Goal: Information Seeking & Learning: Learn about a topic

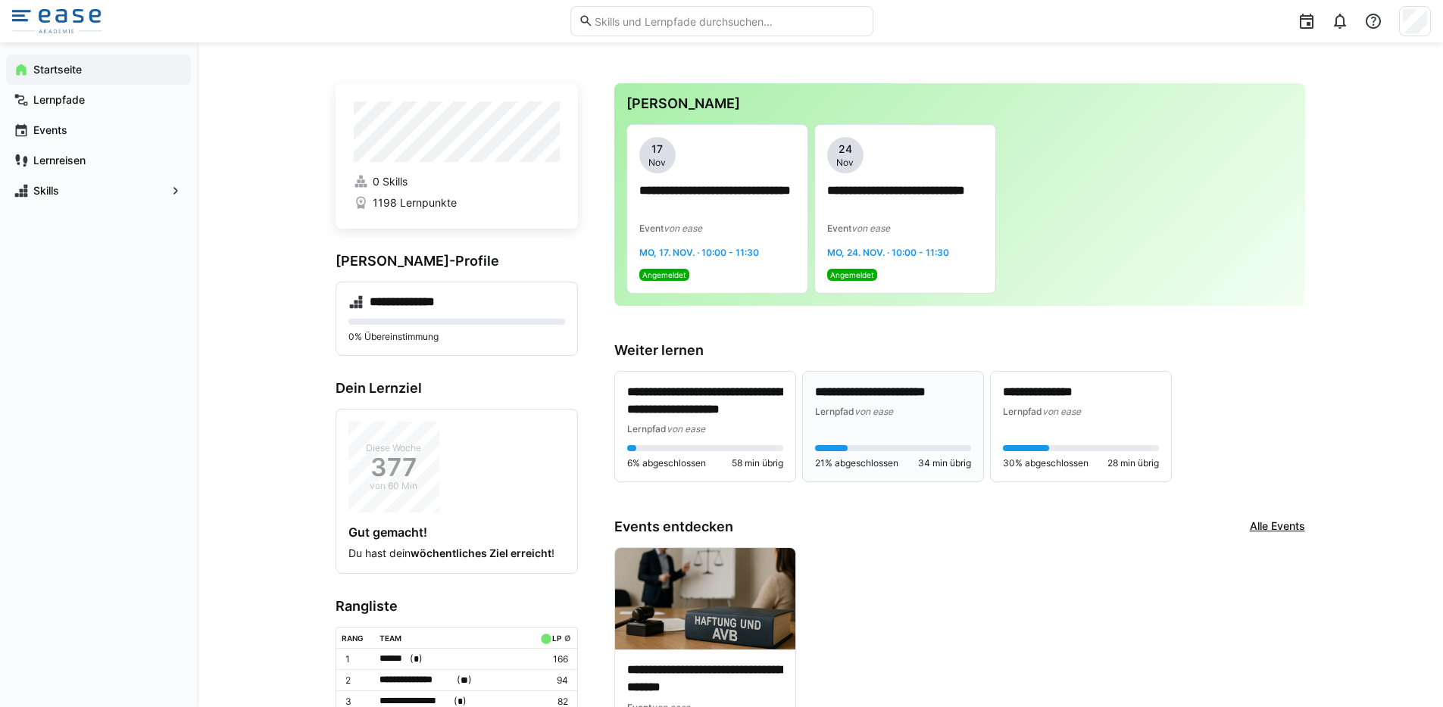
click at [929, 425] on div "**********" at bounding box center [893, 427] width 156 height 86
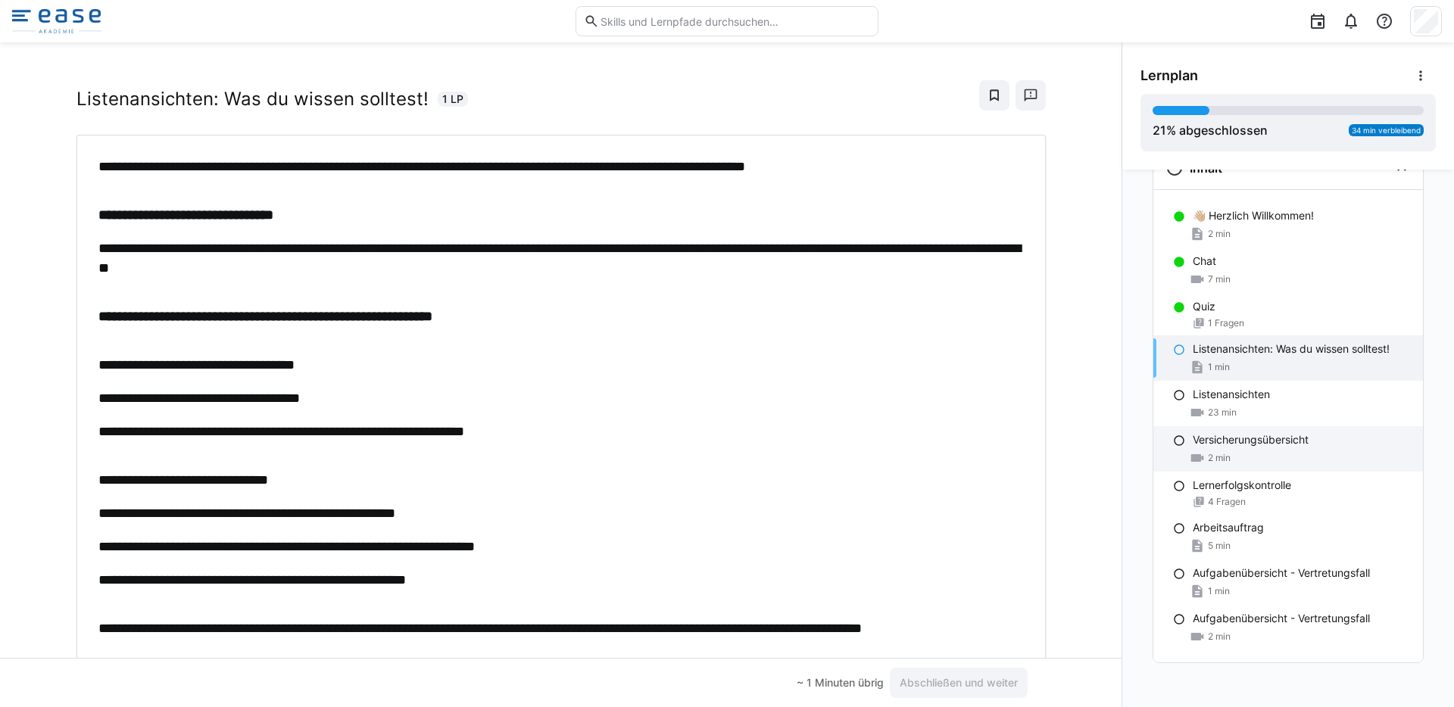
scroll to position [51, 0]
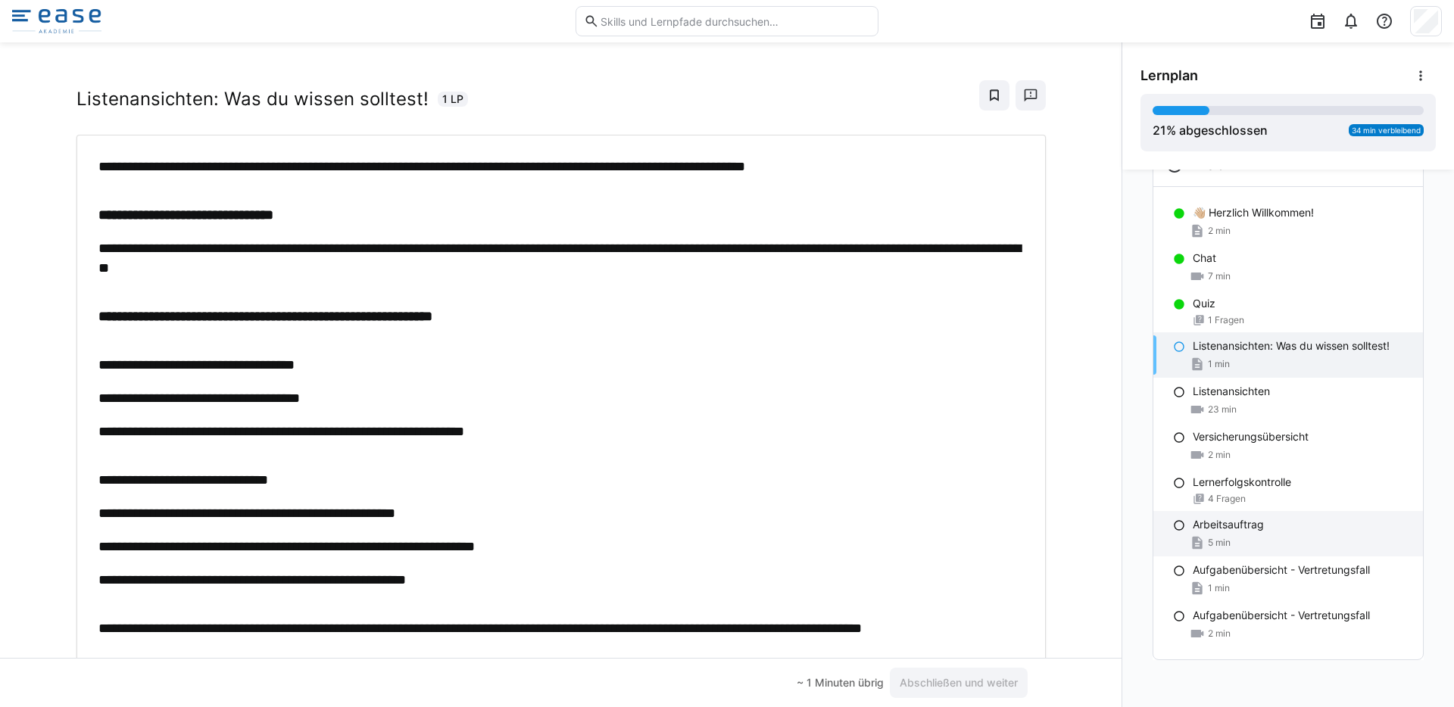
click at [1195, 526] on p "Arbeitsauftrag" at bounding box center [1228, 524] width 71 height 15
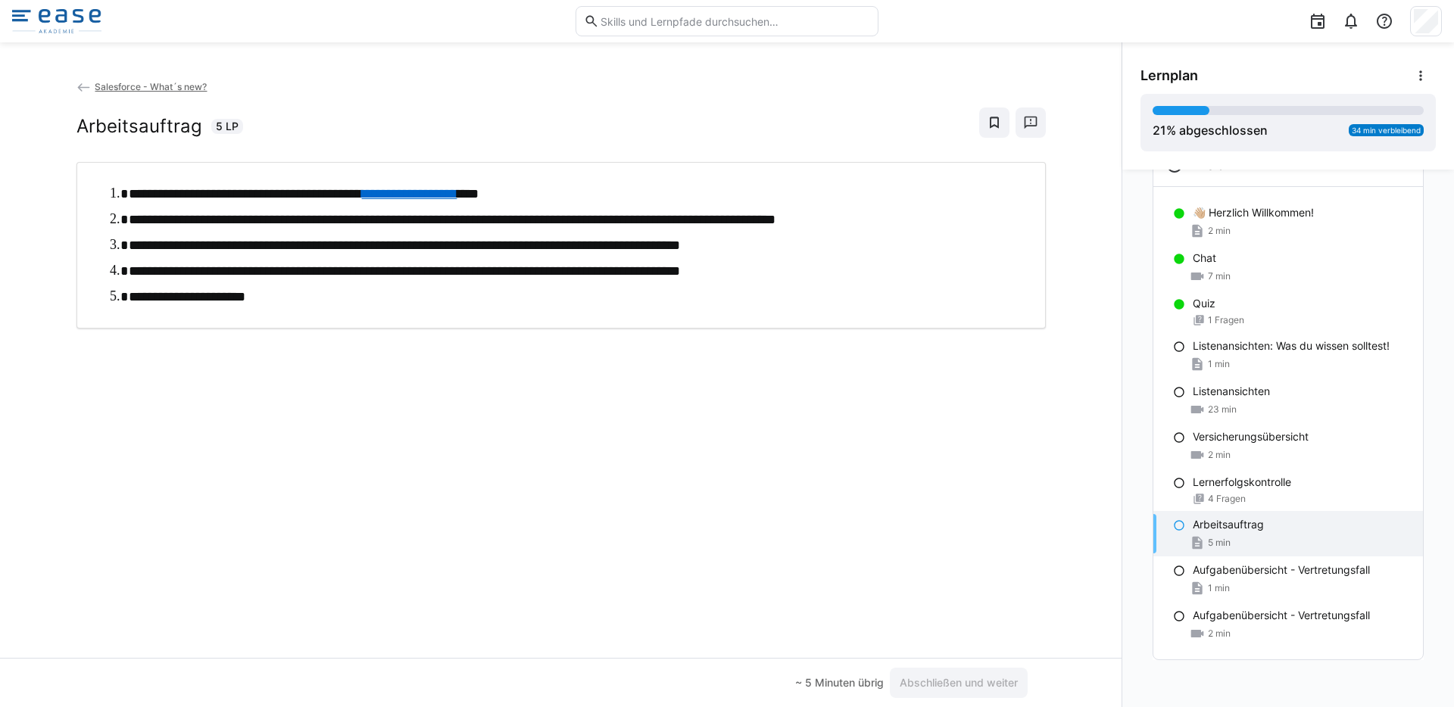
scroll to position [0, 0]
click at [1229, 364] on div "1 min" at bounding box center [1302, 364] width 218 height 15
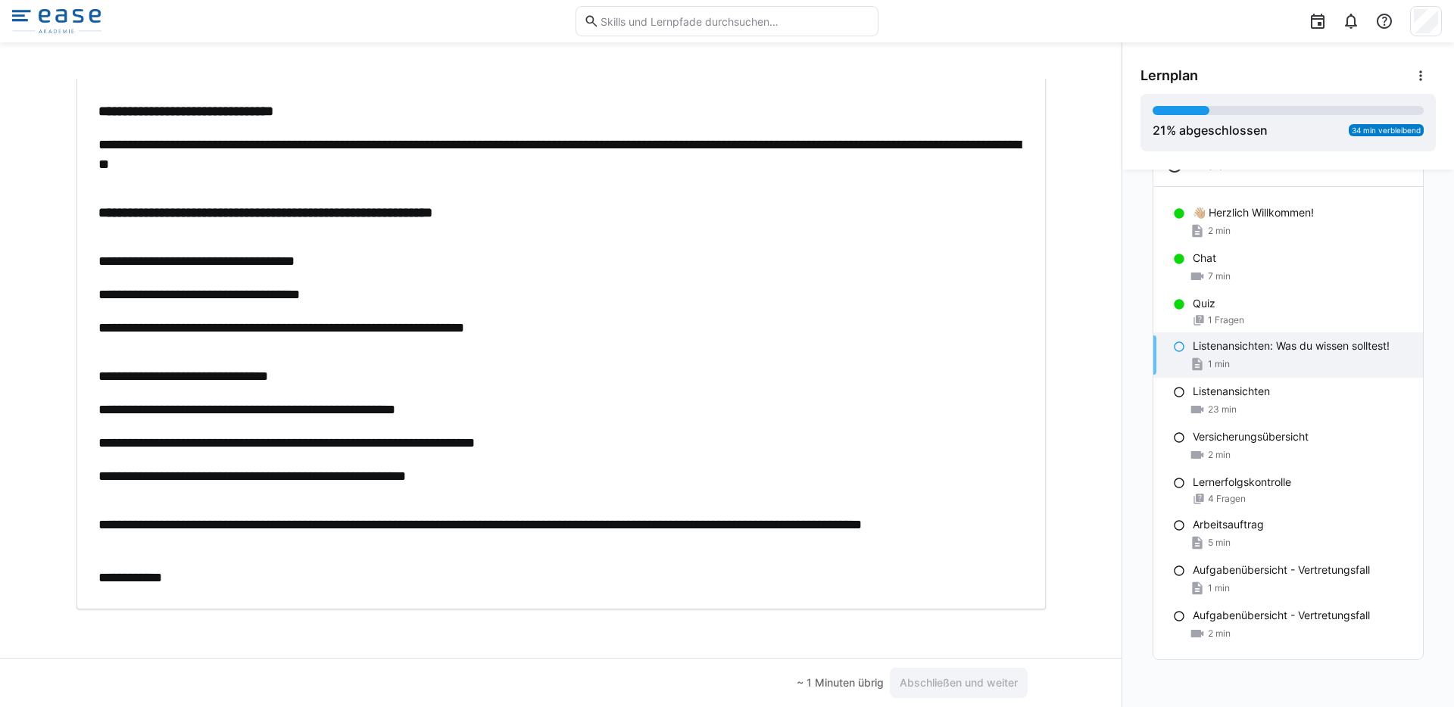
scroll to position [114, 0]
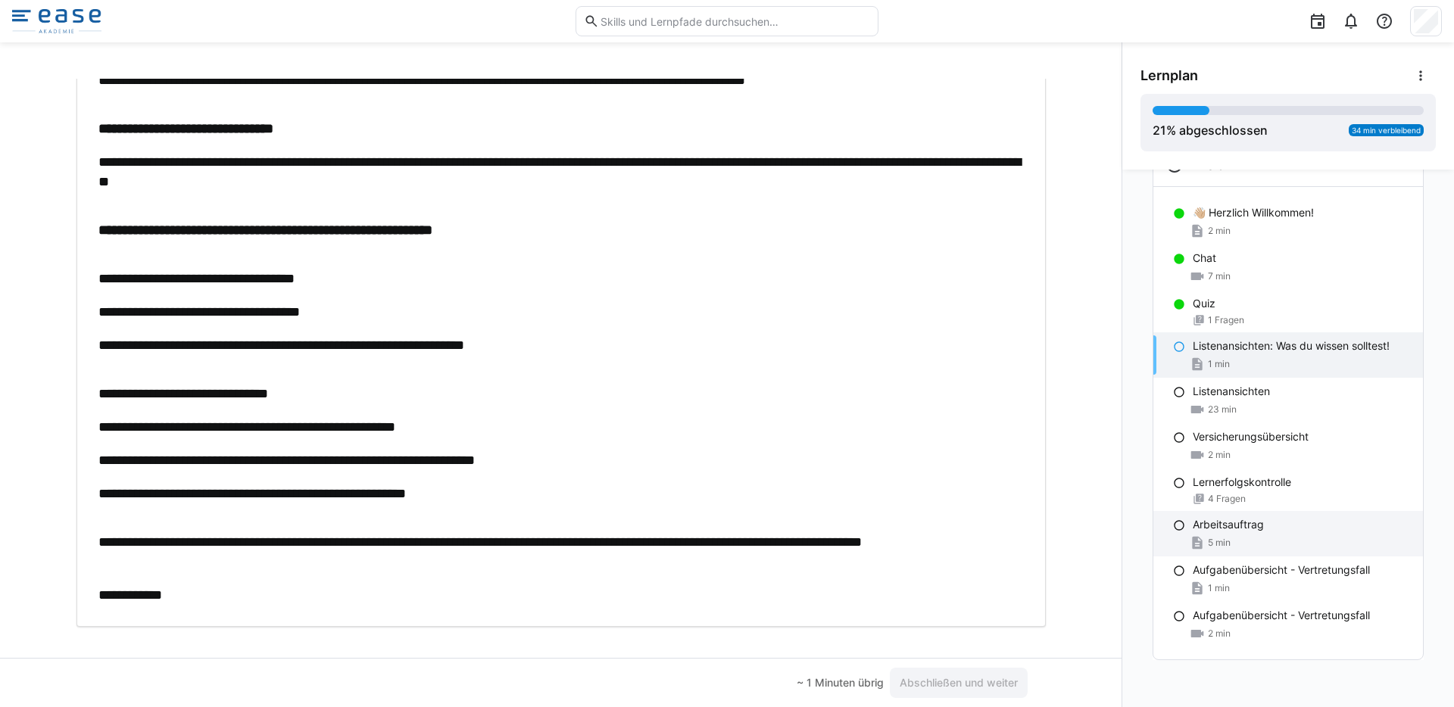
click at [1216, 525] on p "Arbeitsauftrag" at bounding box center [1228, 524] width 71 height 15
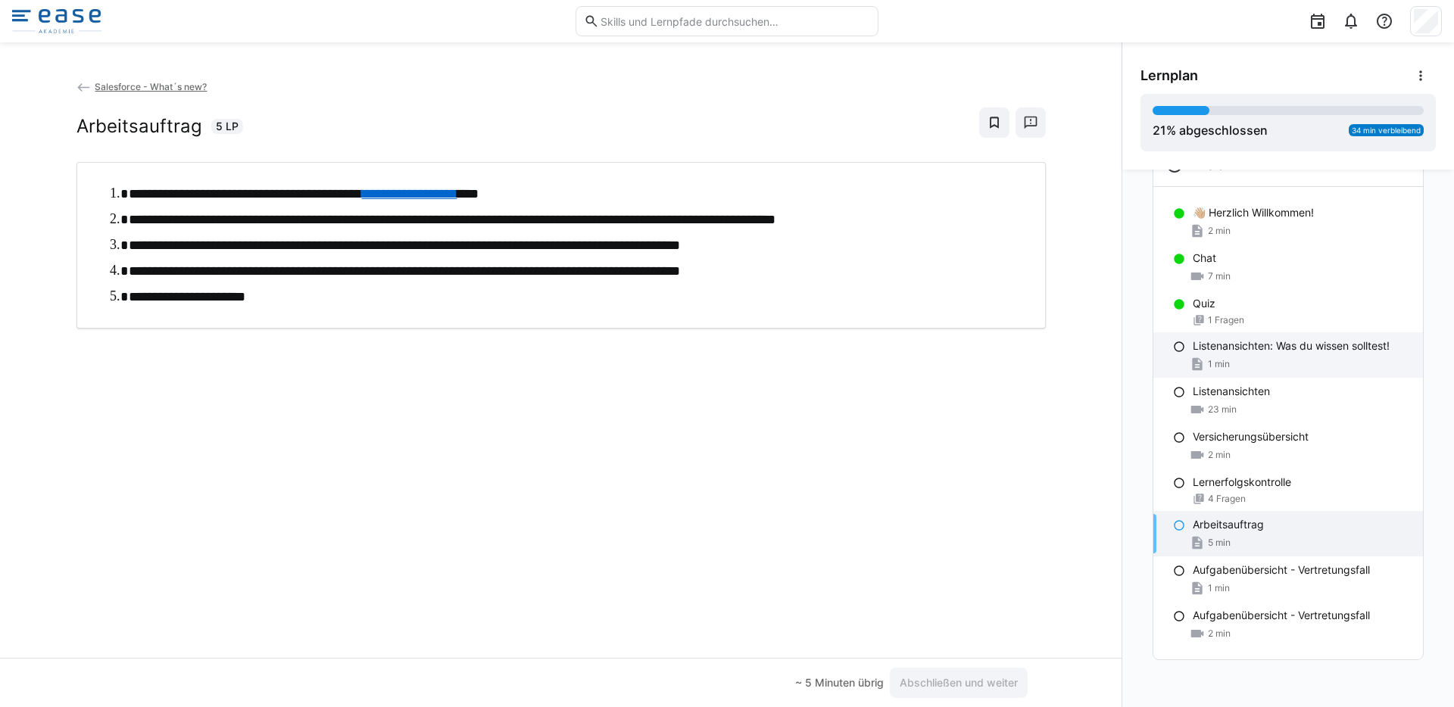
click at [1223, 361] on div "1 min" at bounding box center [1302, 364] width 218 height 15
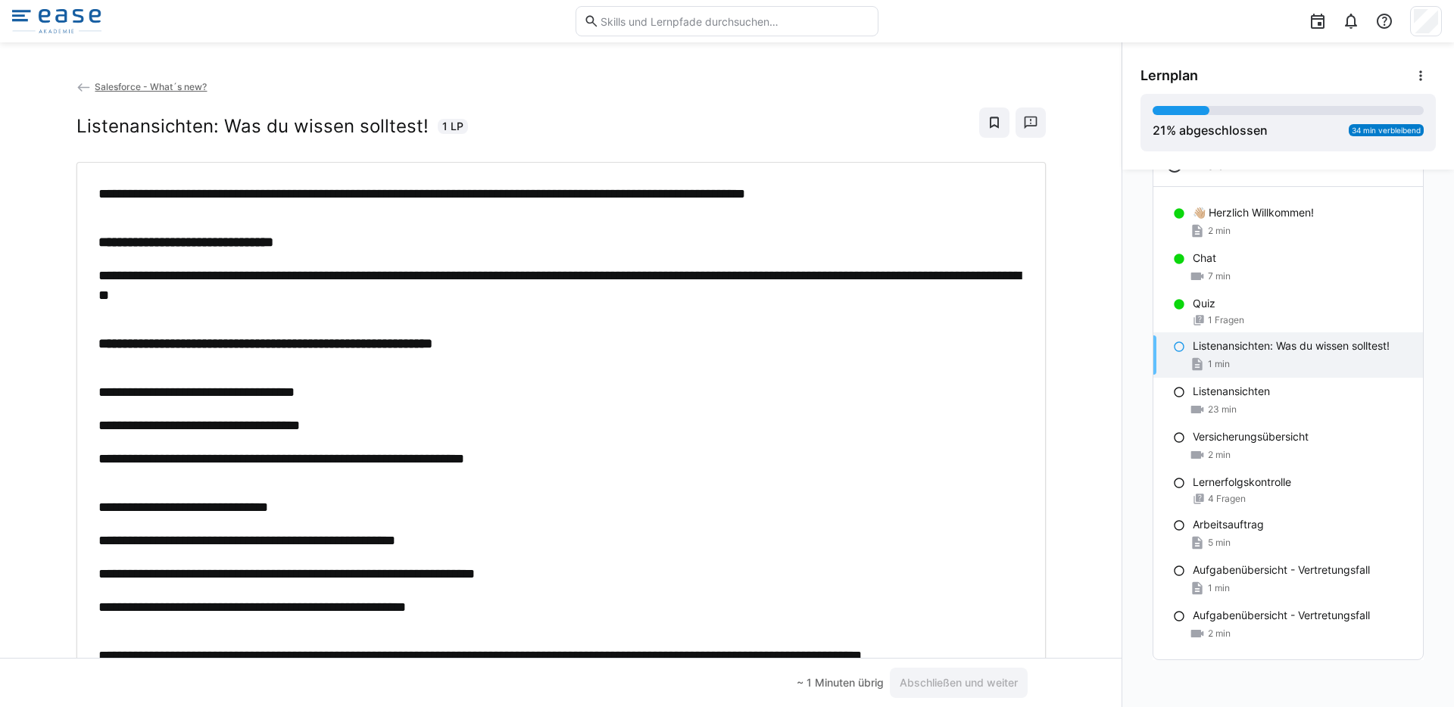
click at [62, 18] on img at bounding box center [56, 21] width 89 height 24
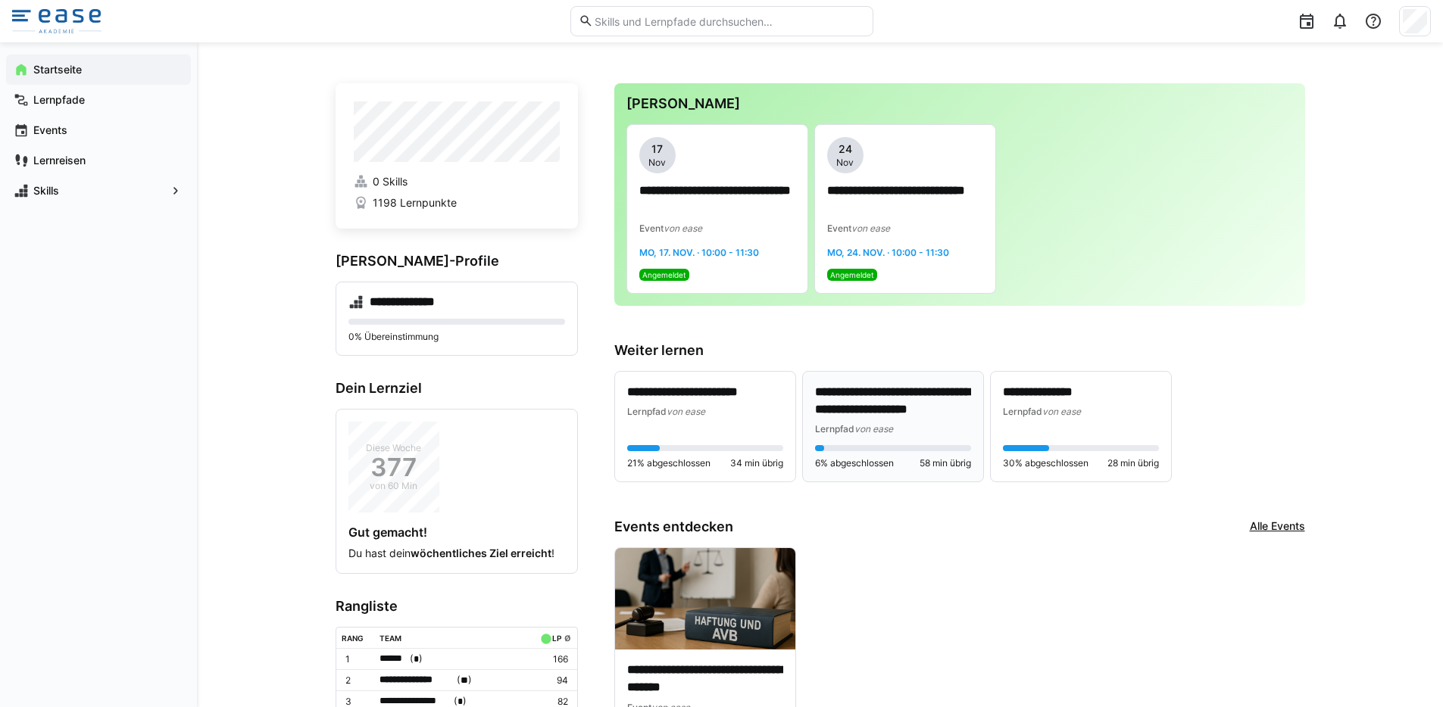
click at [902, 398] on p "**********" at bounding box center [893, 401] width 156 height 35
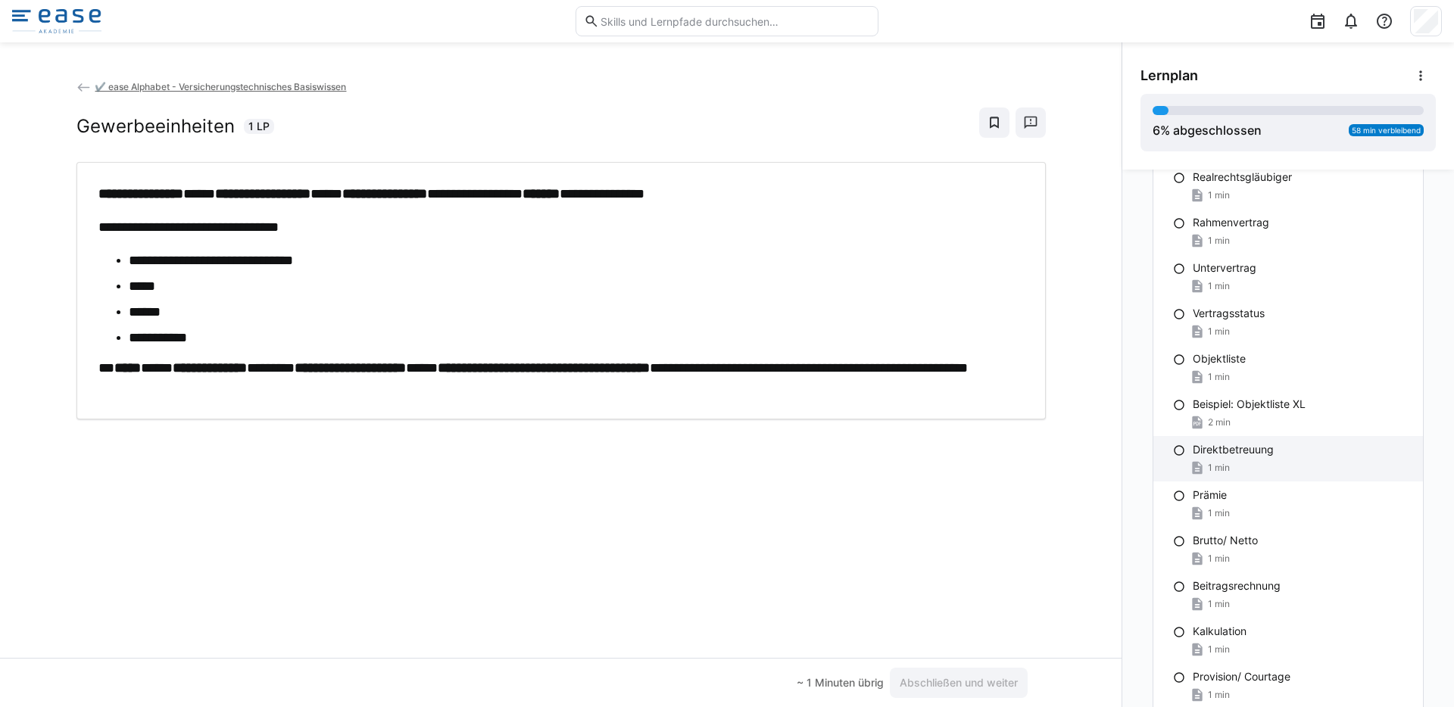
scroll to position [665, 0]
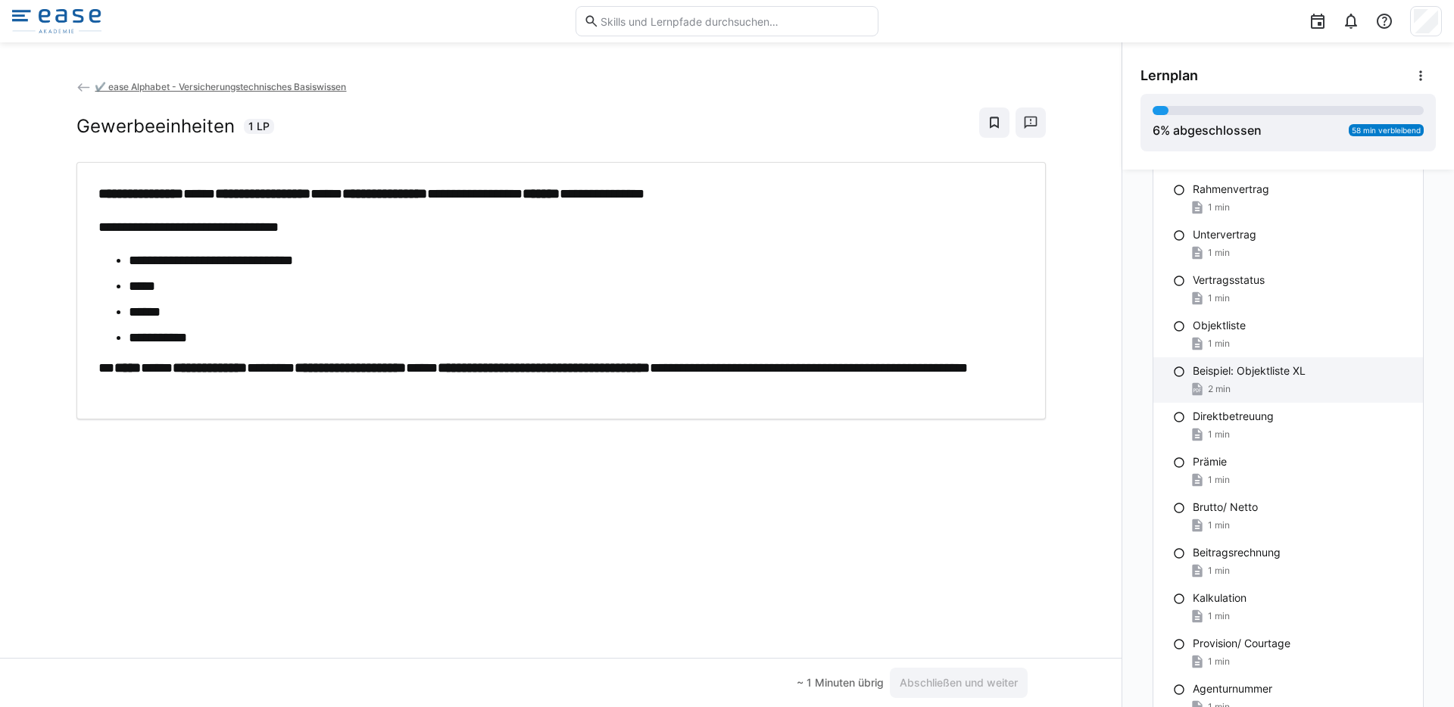
click at [1204, 373] on p "Beispiel: Objektliste XL" at bounding box center [1249, 371] width 113 height 15
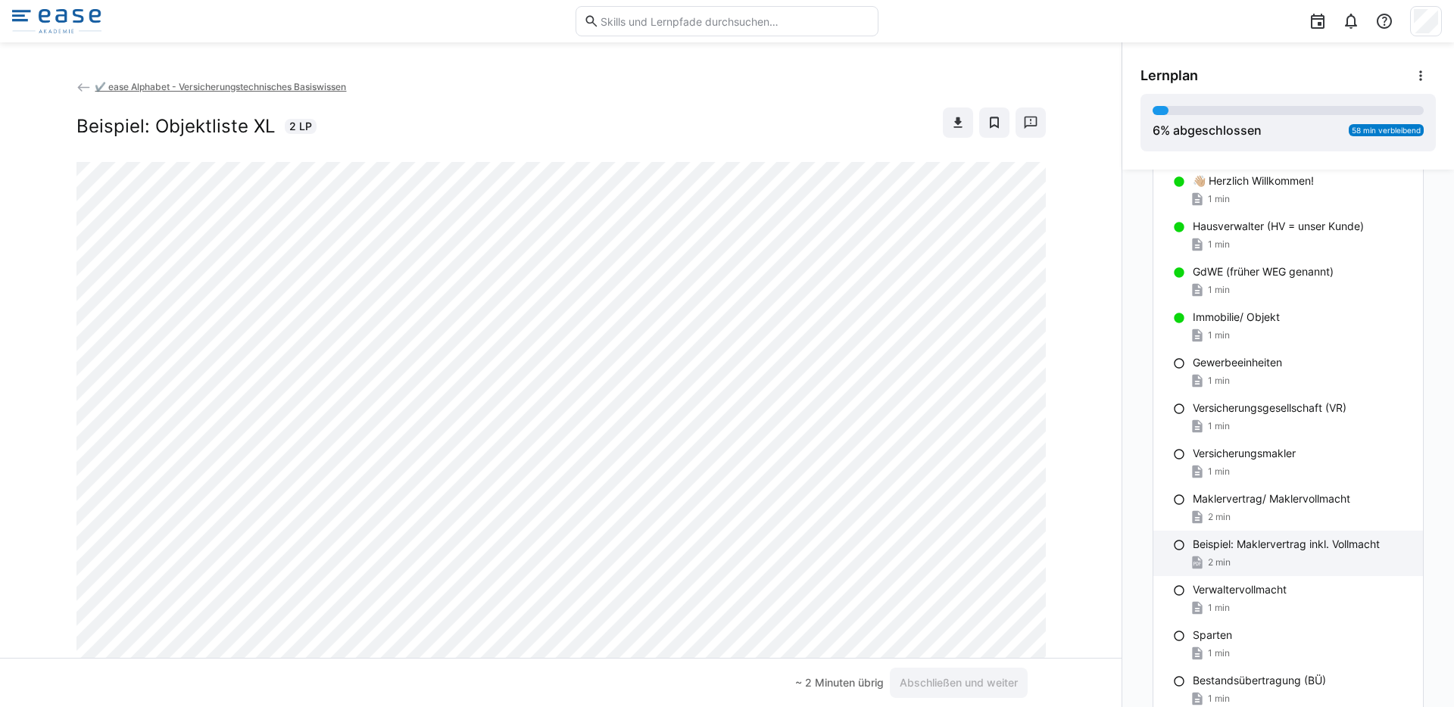
scroll to position [0, 0]
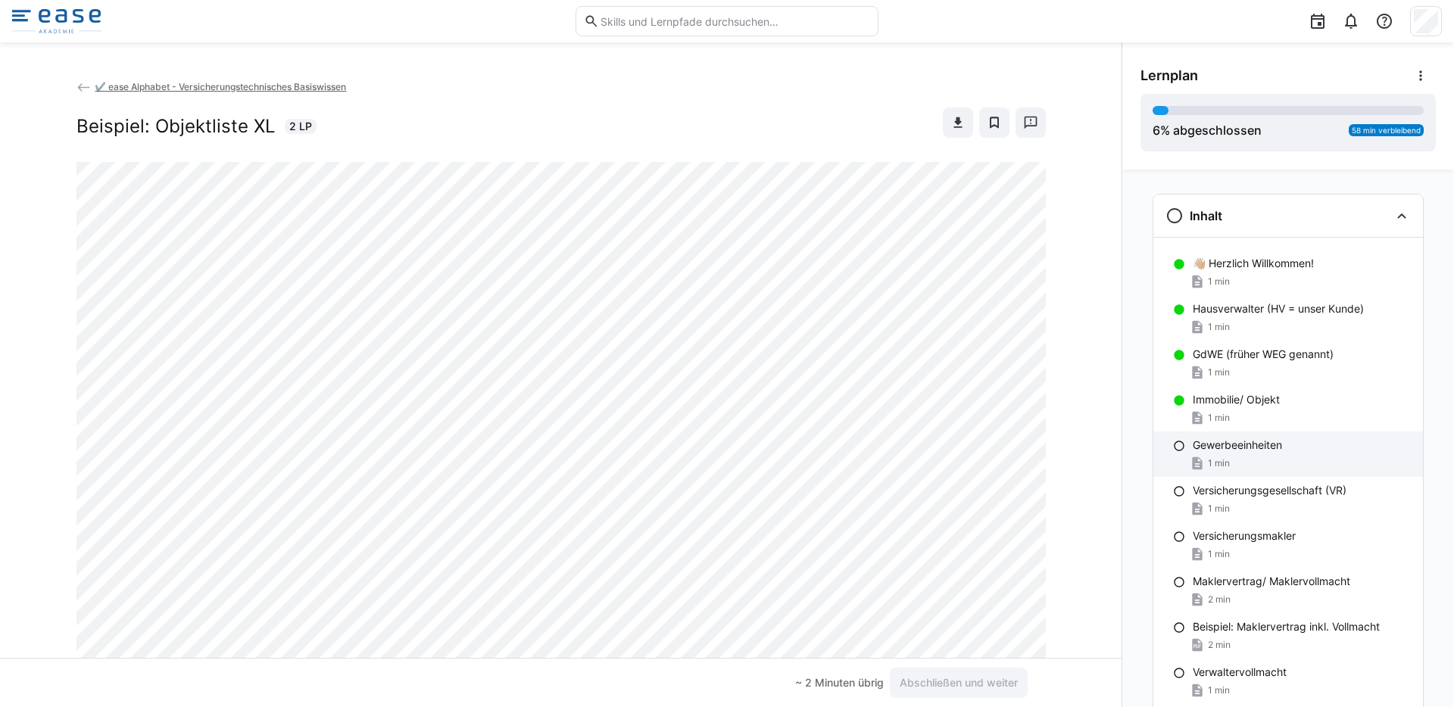
click at [1217, 459] on span "1 min" at bounding box center [1219, 463] width 22 height 12
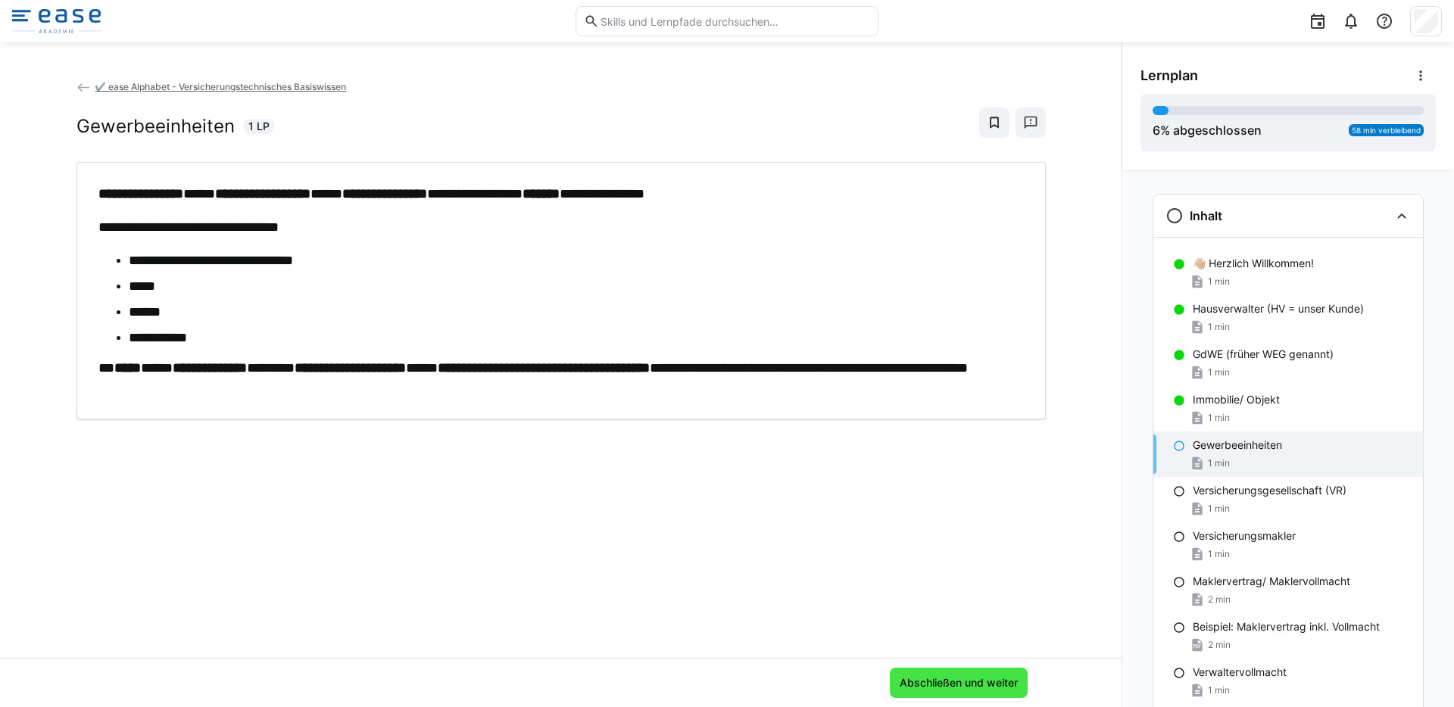
click at [944, 680] on span "Abschließen und weiter" at bounding box center [959, 683] width 123 height 15
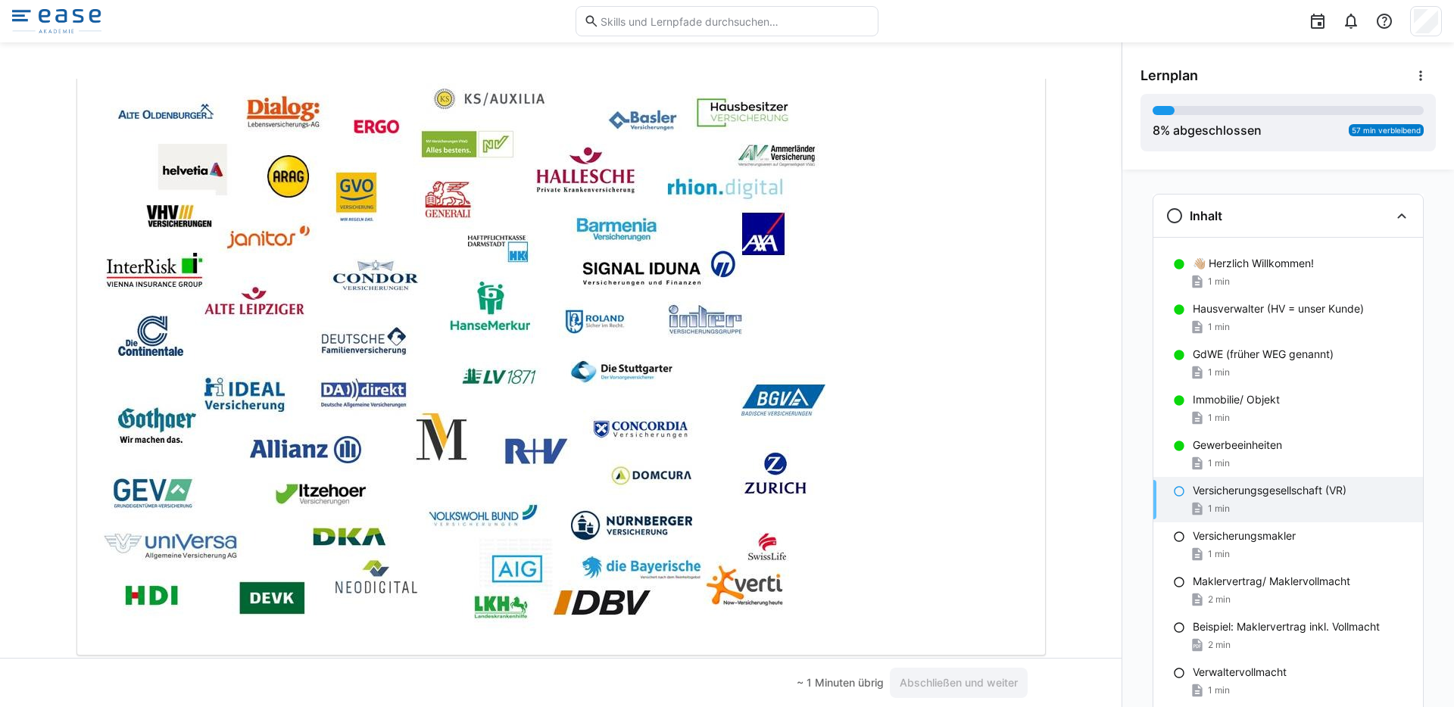
scroll to position [305, 0]
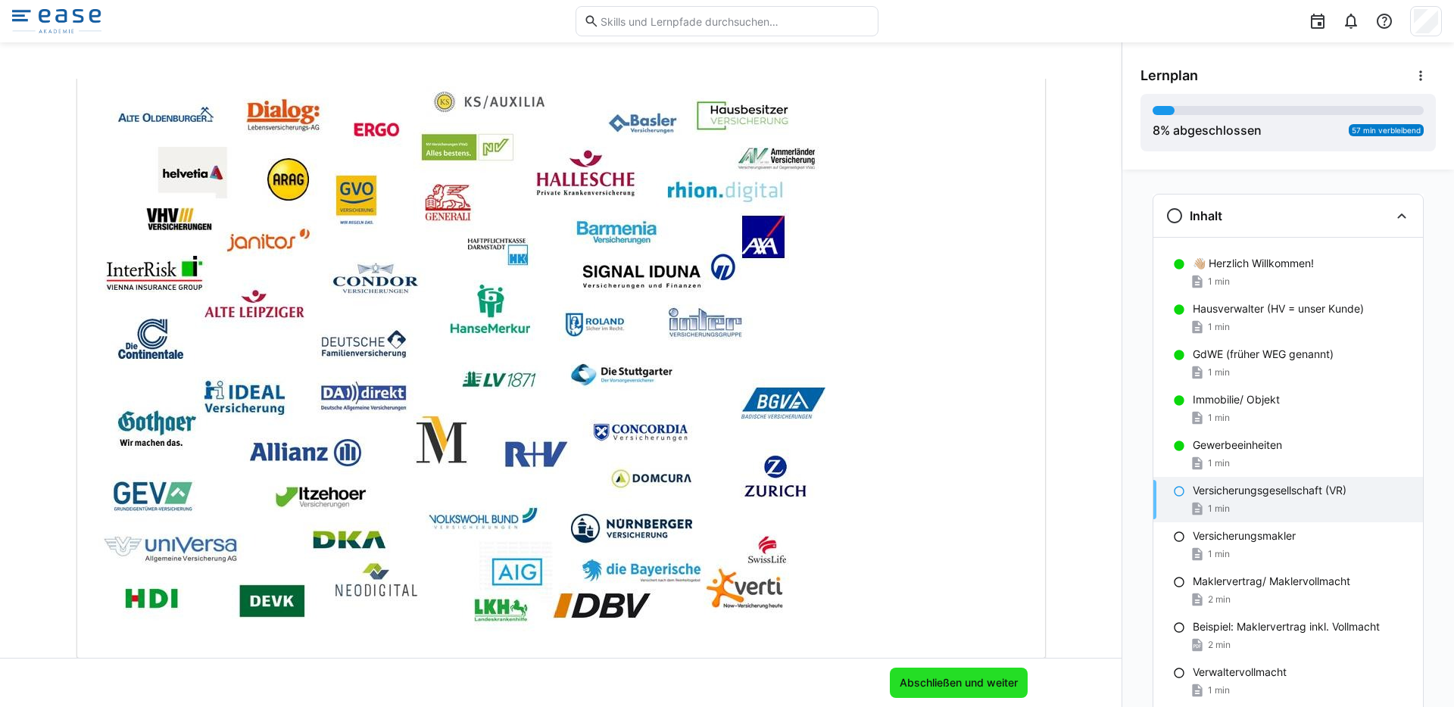
click at [974, 674] on span "Abschließen und weiter" at bounding box center [959, 683] width 138 height 30
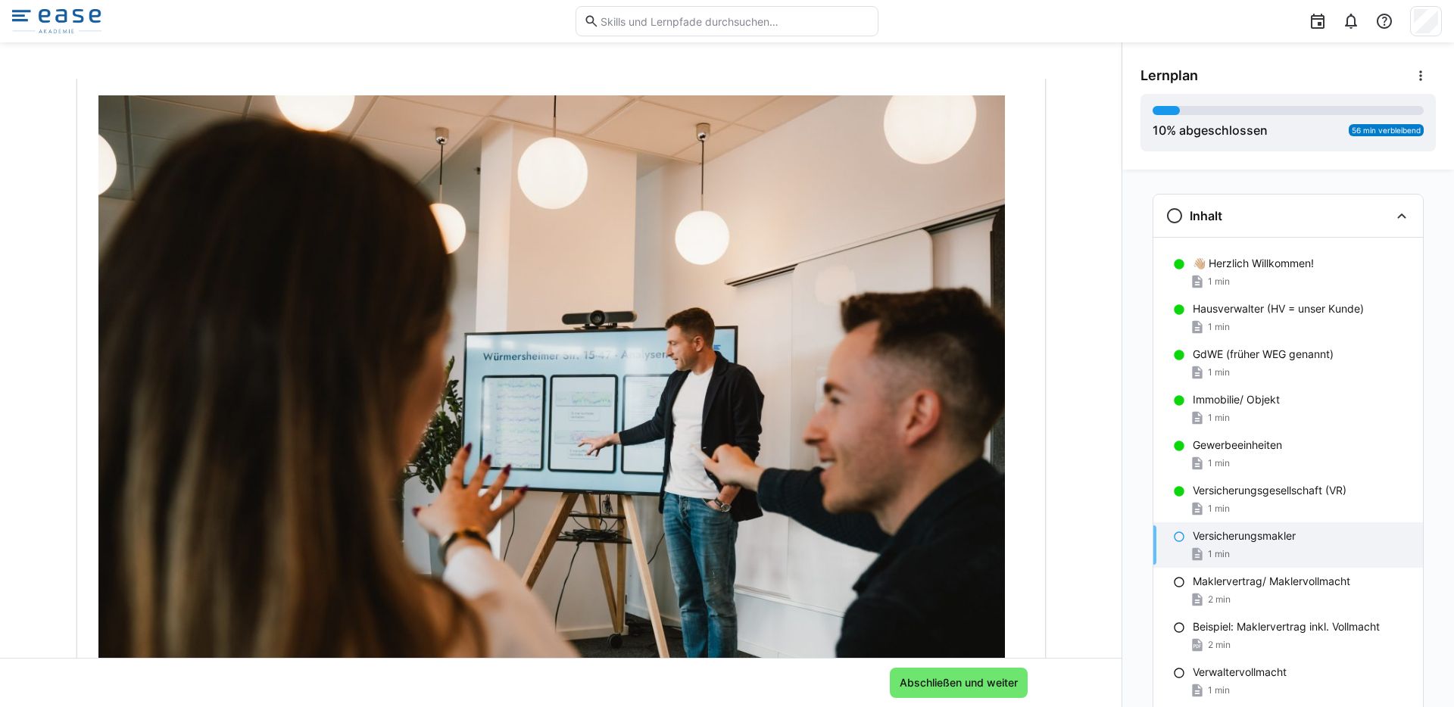
scroll to position [365, 0]
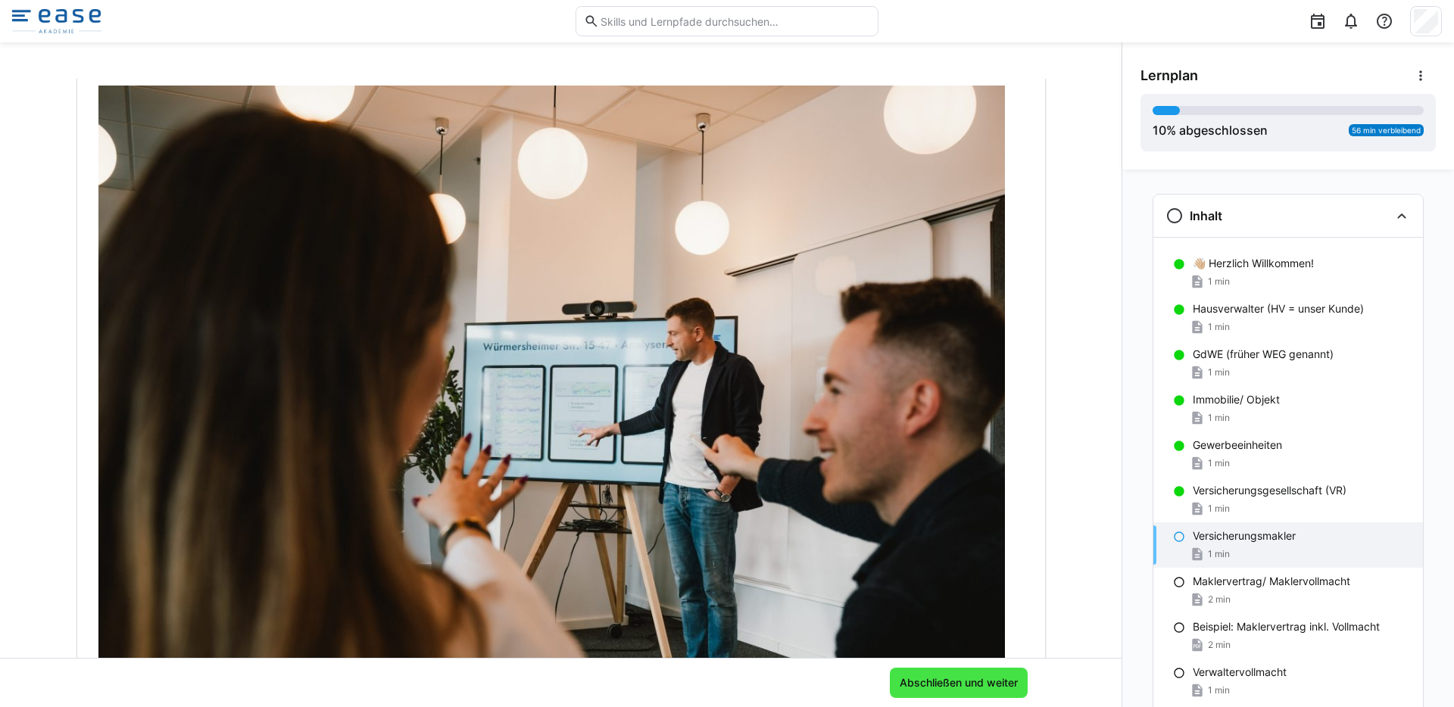
click at [962, 684] on span "Abschließen und weiter" at bounding box center [959, 683] width 123 height 15
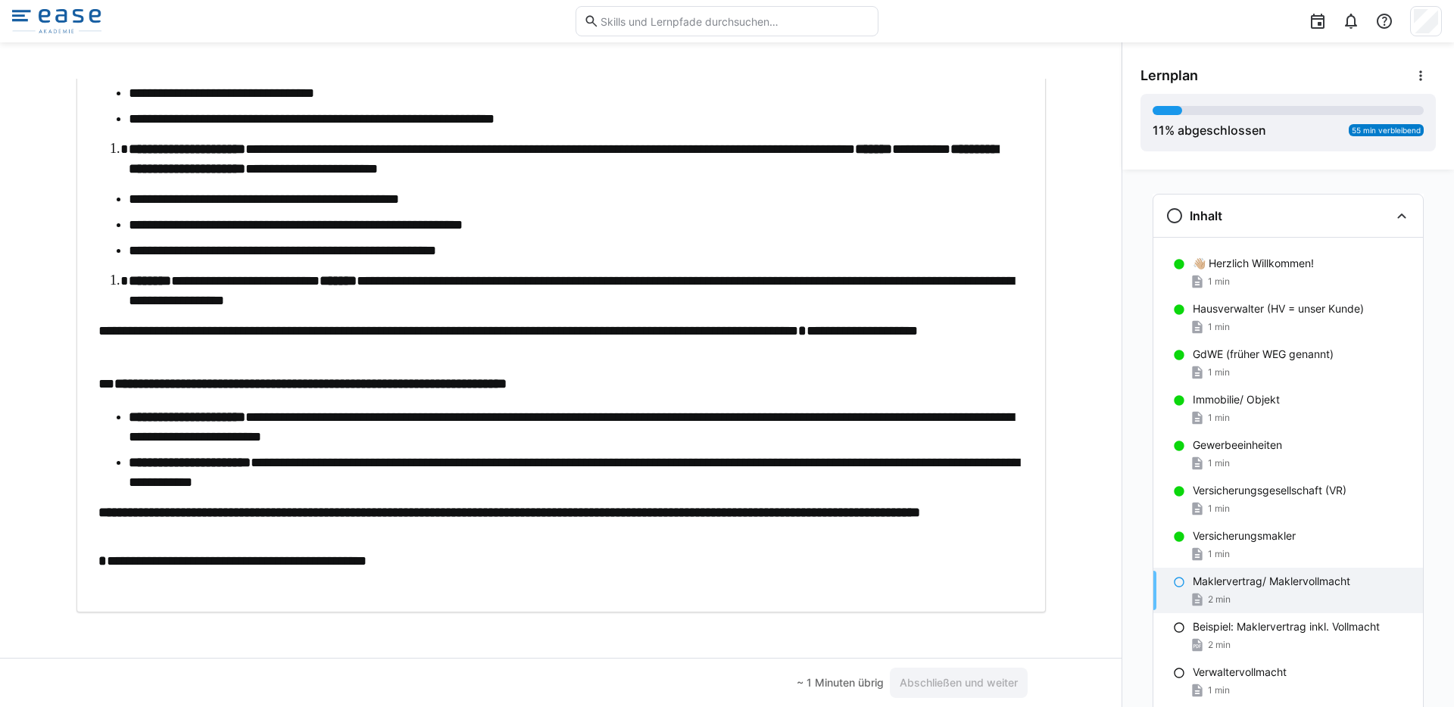
scroll to position [279, 0]
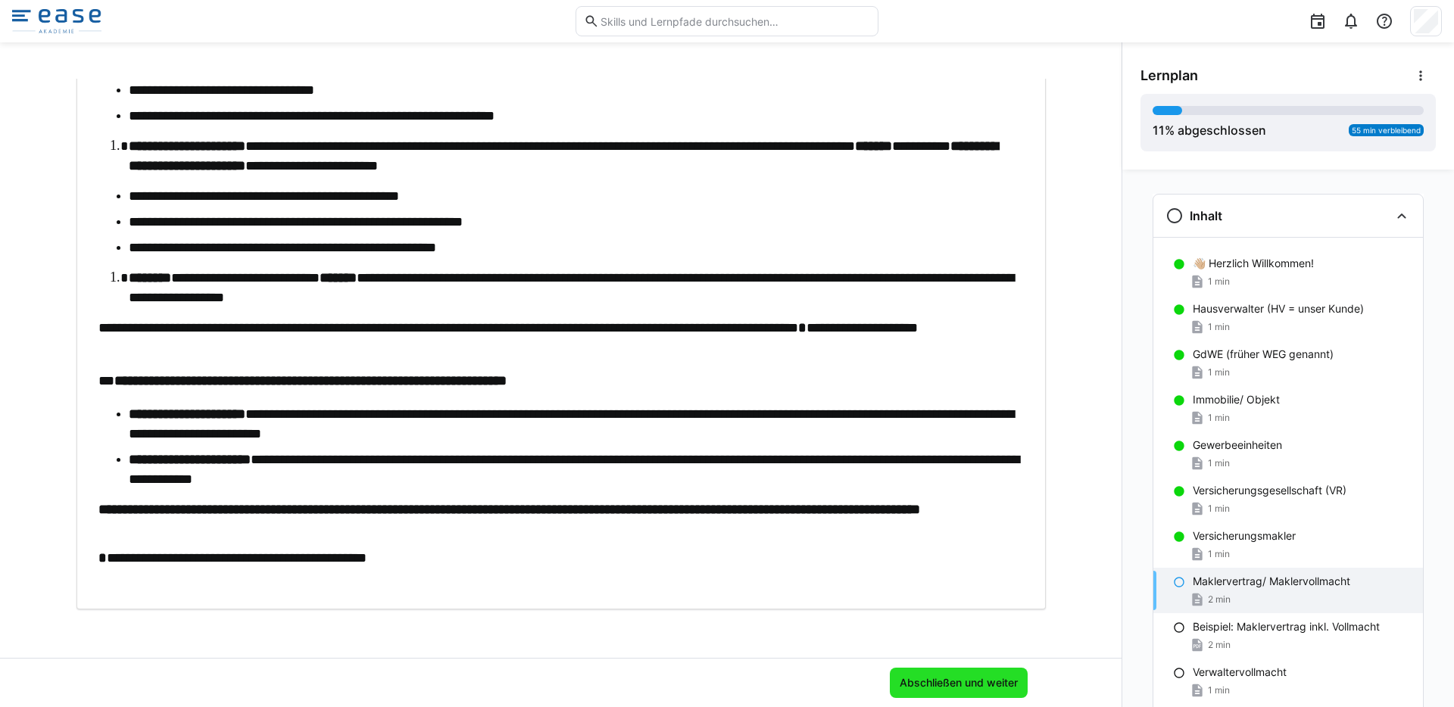
click at [939, 673] on span "Abschließen und weiter" at bounding box center [959, 683] width 138 height 30
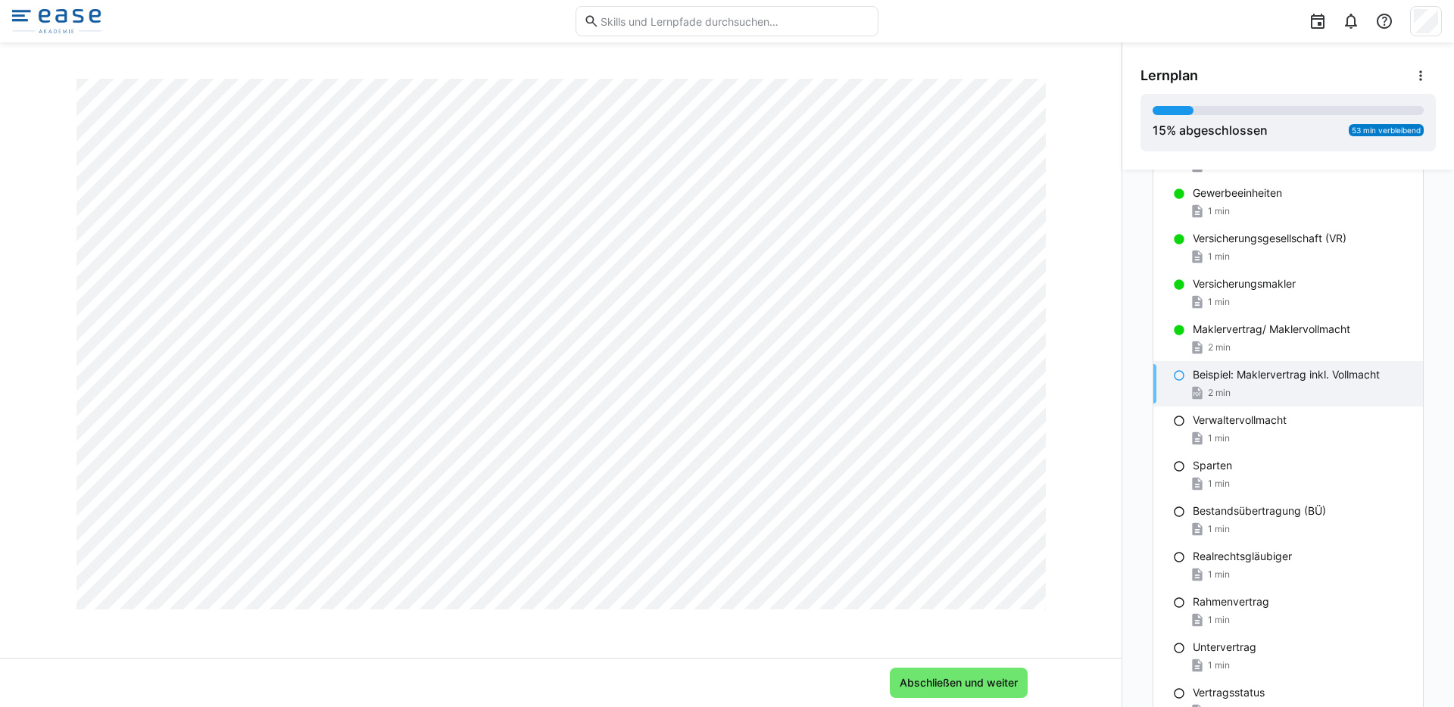
scroll to position [11897, 0]
click at [963, 685] on span "Abschließen und weiter" at bounding box center [959, 683] width 123 height 15
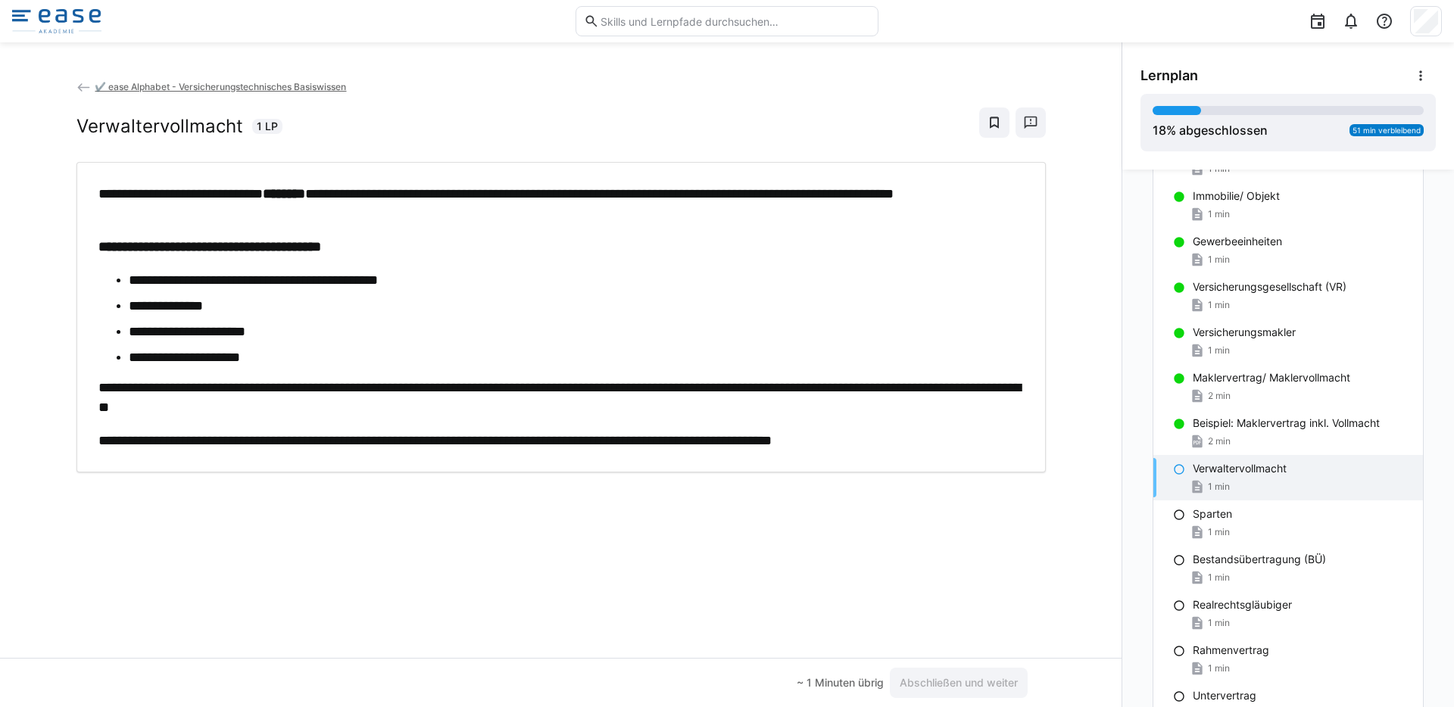
scroll to position [202, 0]
click at [985, 676] on span "Abschließen und weiter" at bounding box center [959, 683] width 123 height 15
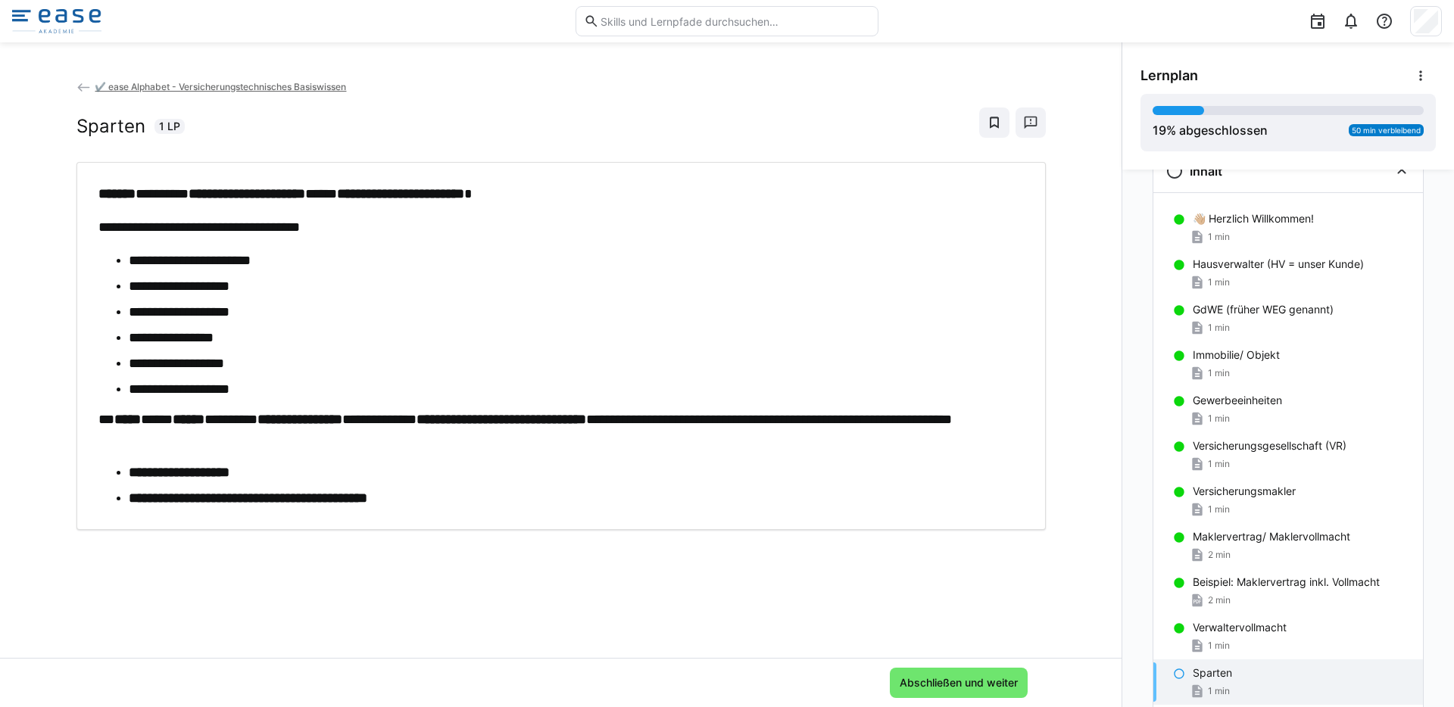
scroll to position [42, 0]
click at [1212, 314] on p "GdWE (früher WEG genannt)" at bounding box center [1263, 312] width 141 height 15
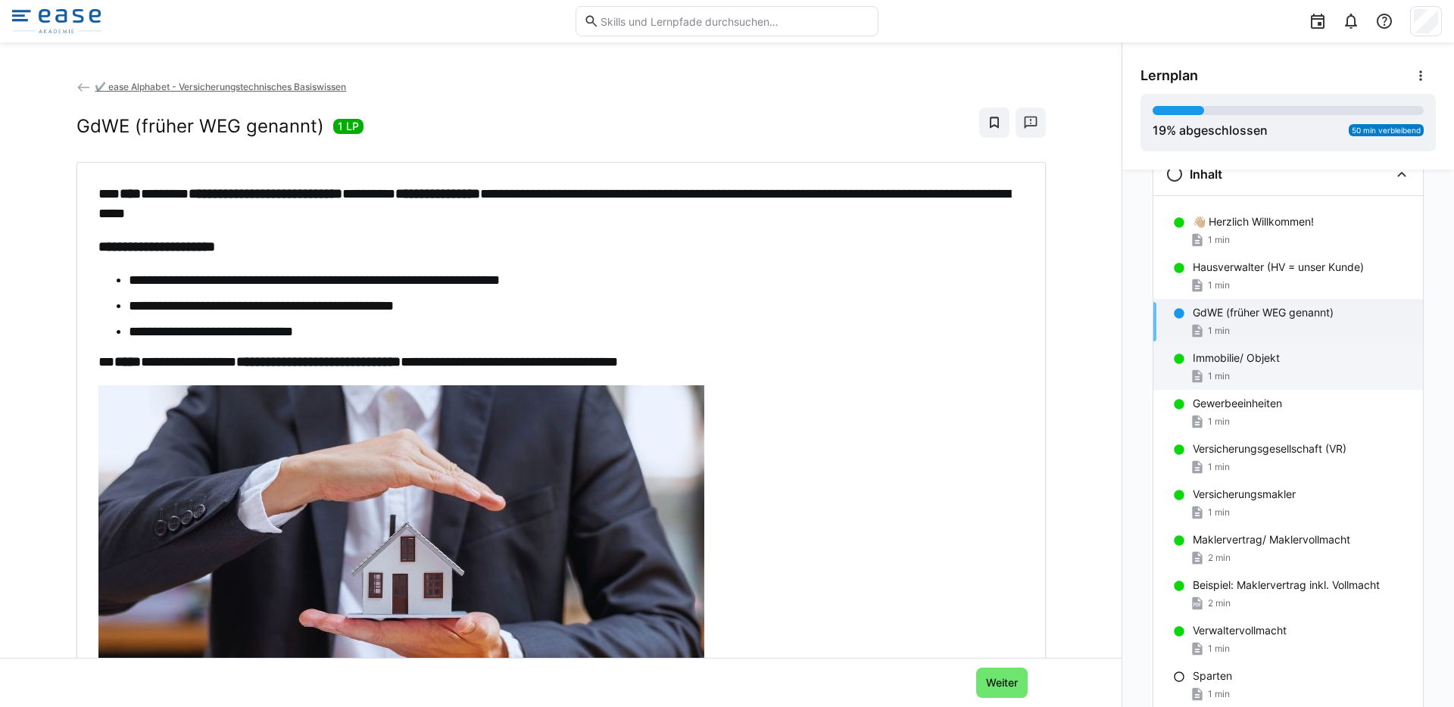
click at [1199, 364] on p "Immobilie/ Objekt" at bounding box center [1236, 358] width 87 height 15
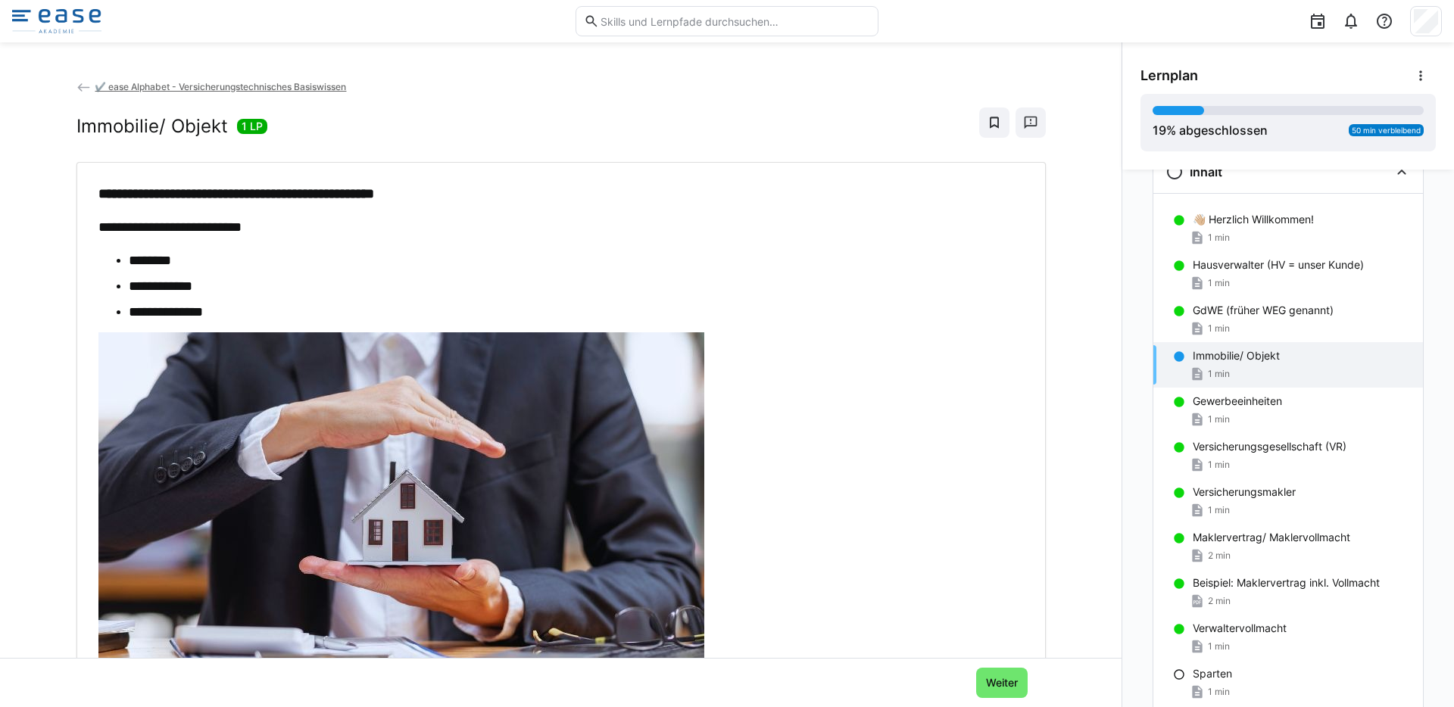
scroll to position [45, 0]
click at [1210, 399] on p "Gewerbeeinheiten" at bounding box center [1237, 400] width 89 height 15
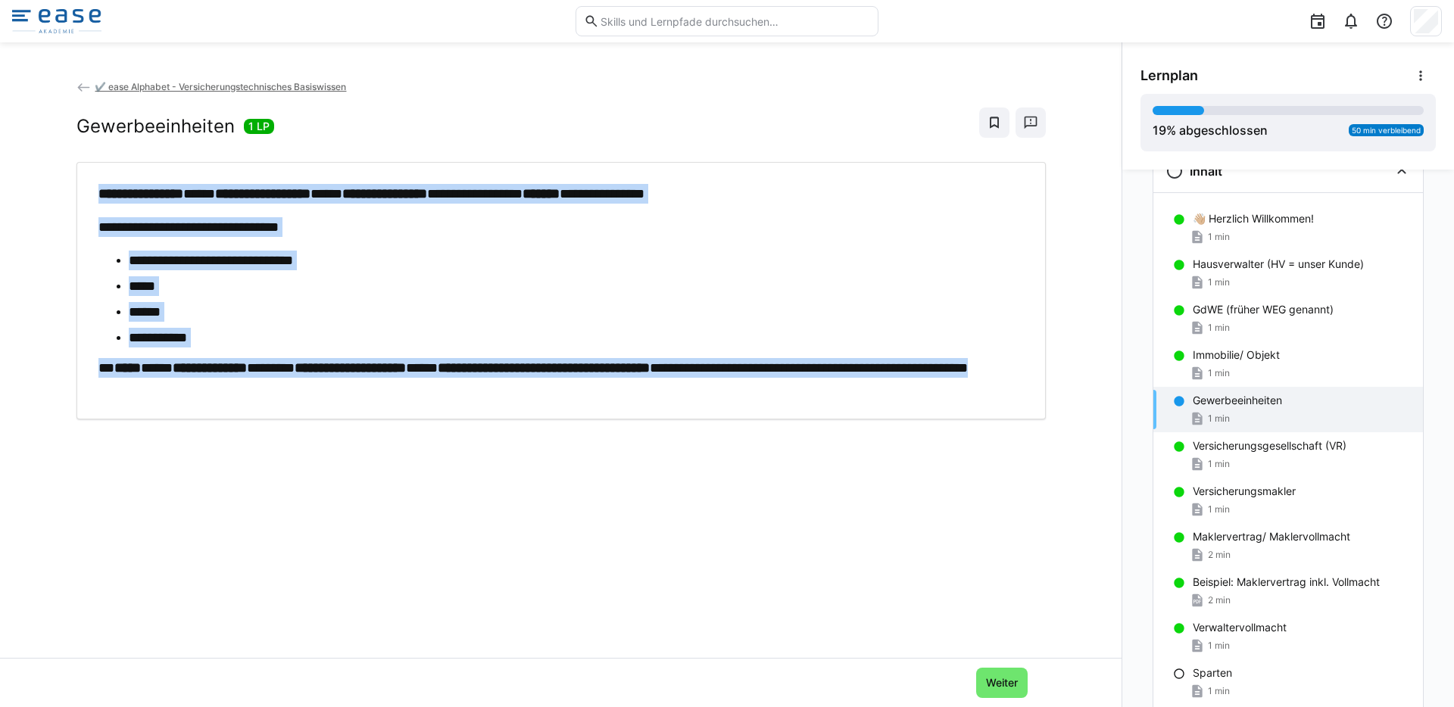
drag, startPoint x: 344, startPoint y: 382, endPoint x: 89, endPoint y: 198, distance: 314.1
click at [89, 198] on div "**********" at bounding box center [561, 291] width 947 height 214
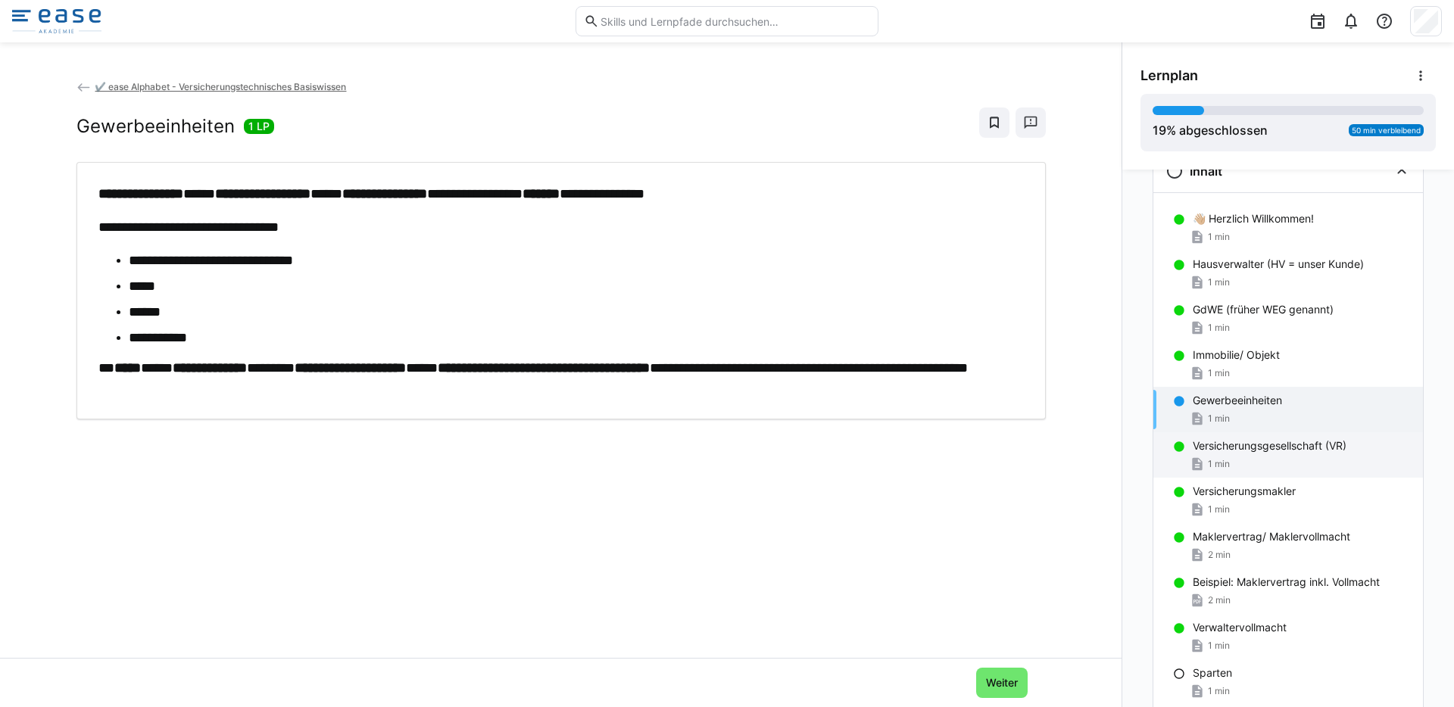
click at [1175, 448] on eds-icon at bounding box center [1179, 447] width 12 height 12
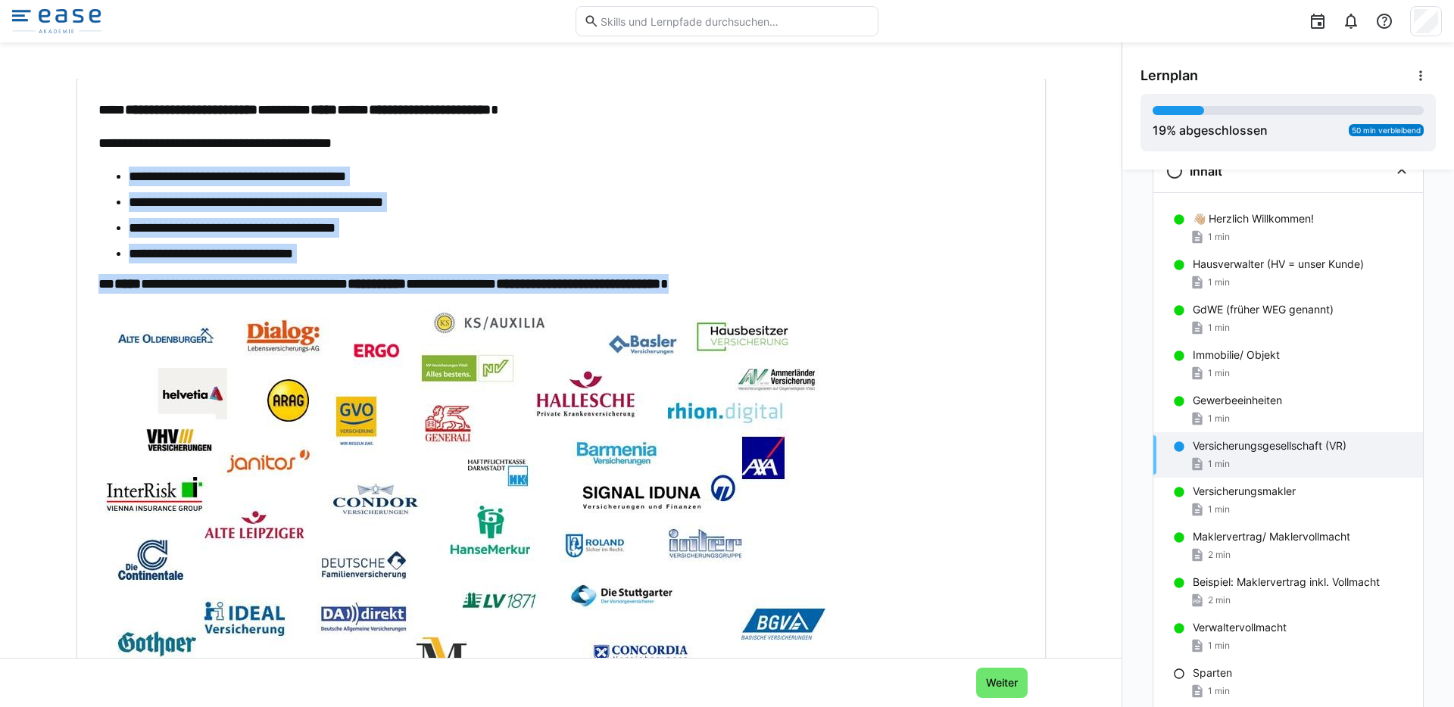
scroll to position [74, 0]
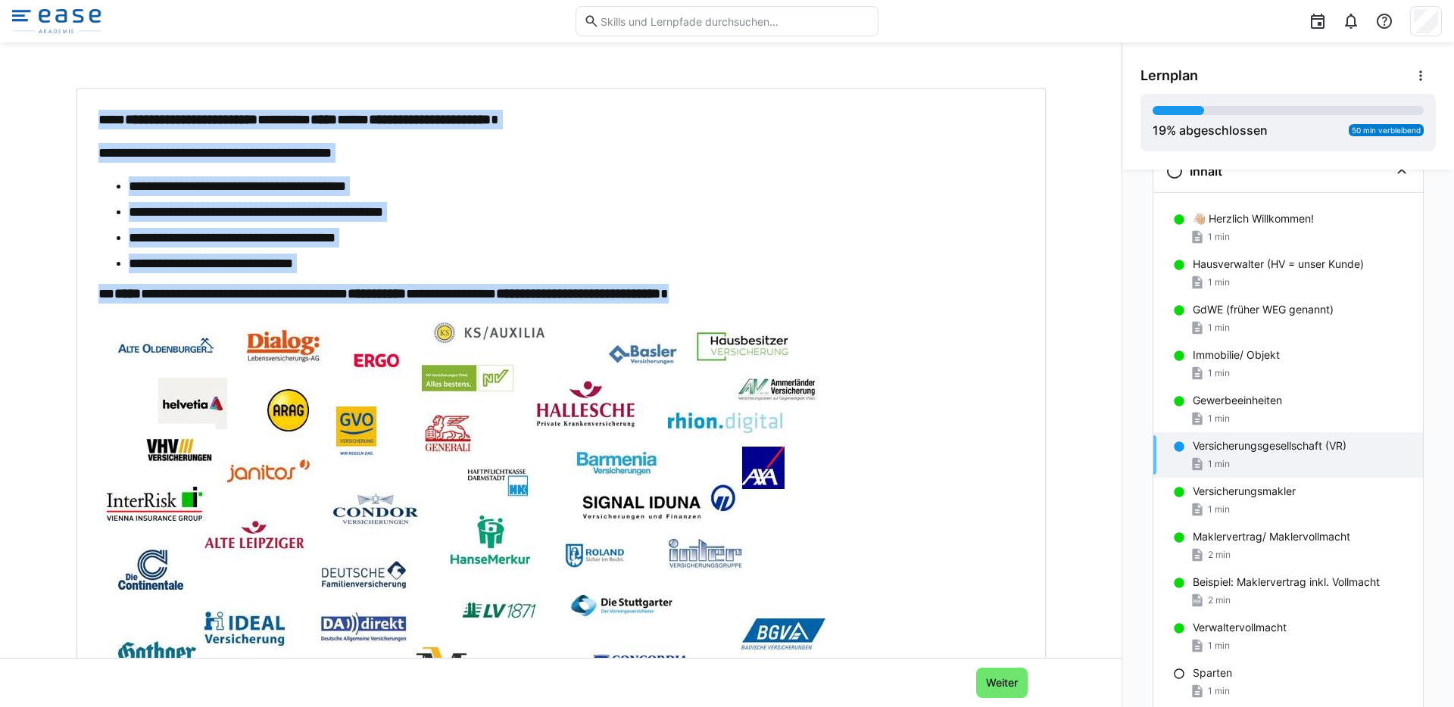
drag, startPoint x: 809, startPoint y: 201, endPoint x: 88, endPoint y: 123, distance: 725.3
click at [88, 123] on div "**********" at bounding box center [561, 489] width 947 height 758
copy div "**********"
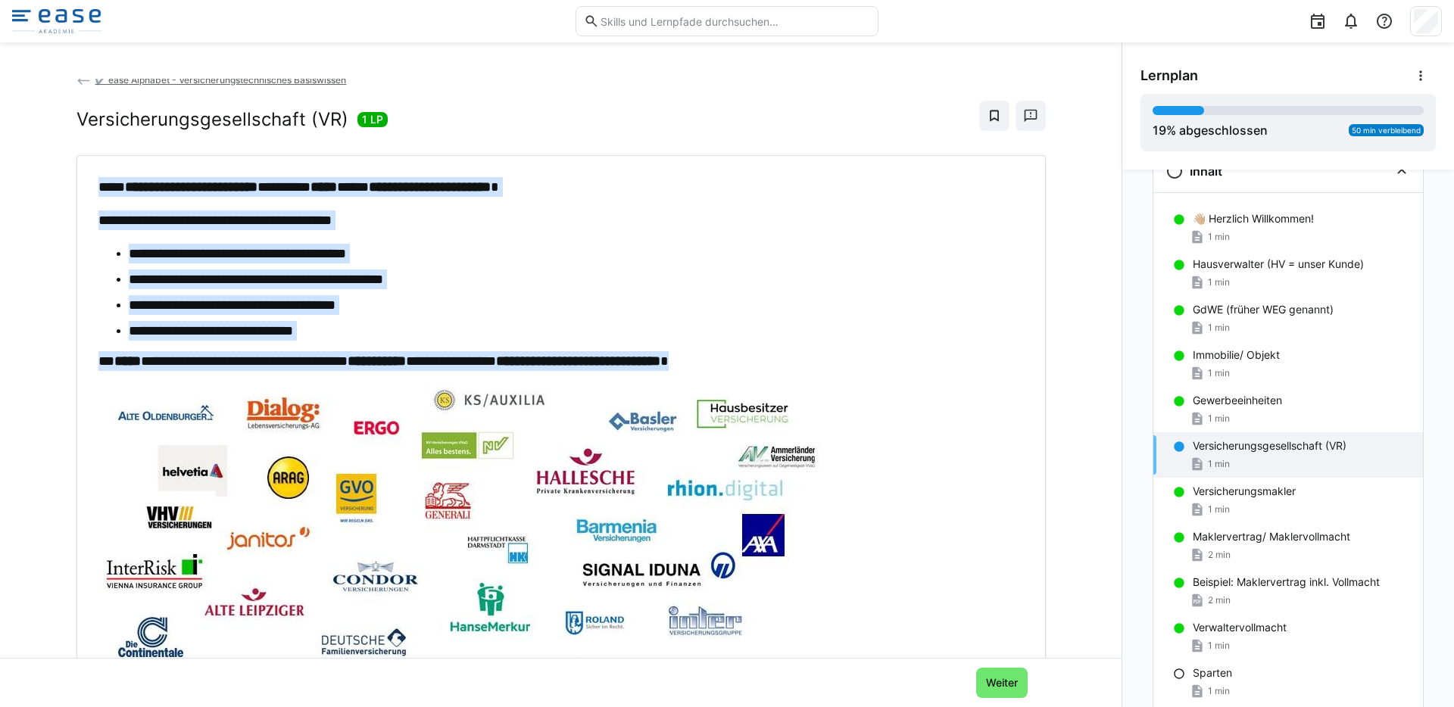
scroll to position [0, 0]
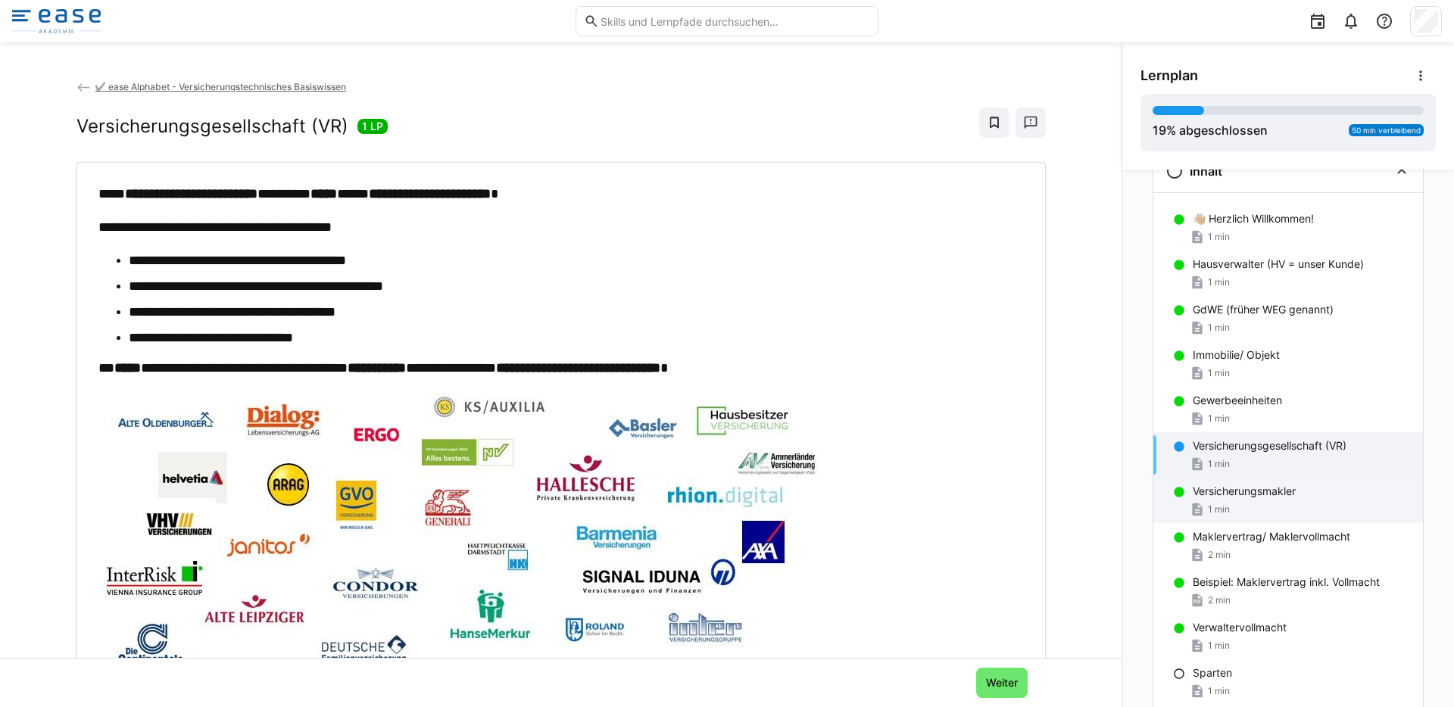
click at [1178, 492] on div "Versicherungsmakler 1 min" at bounding box center [1289, 500] width 270 height 45
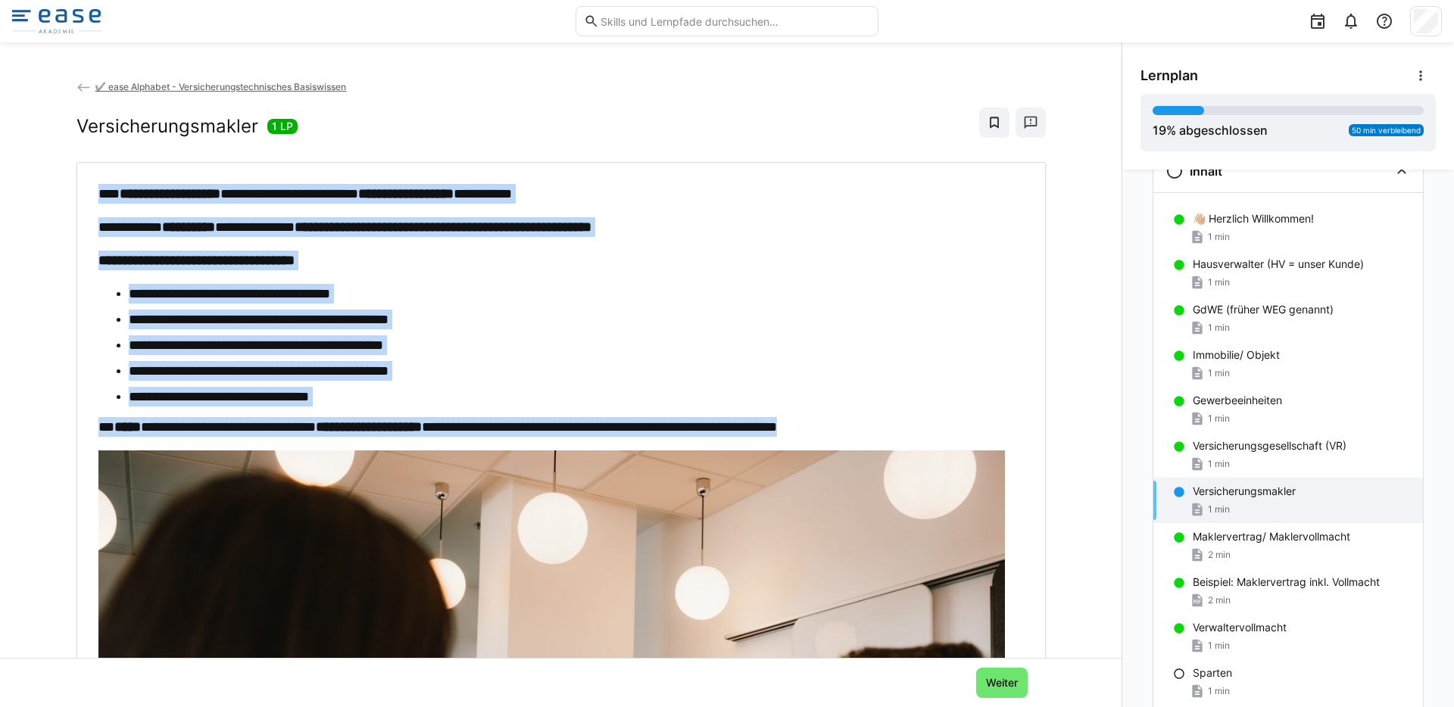
drag, startPoint x: 965, startPoint y: 425, endPoint x: 92, endPoint y: 195, distance: 902.3
click at [98, 195] on div "**********" at bounding box center [561, 669] width 926 height 970
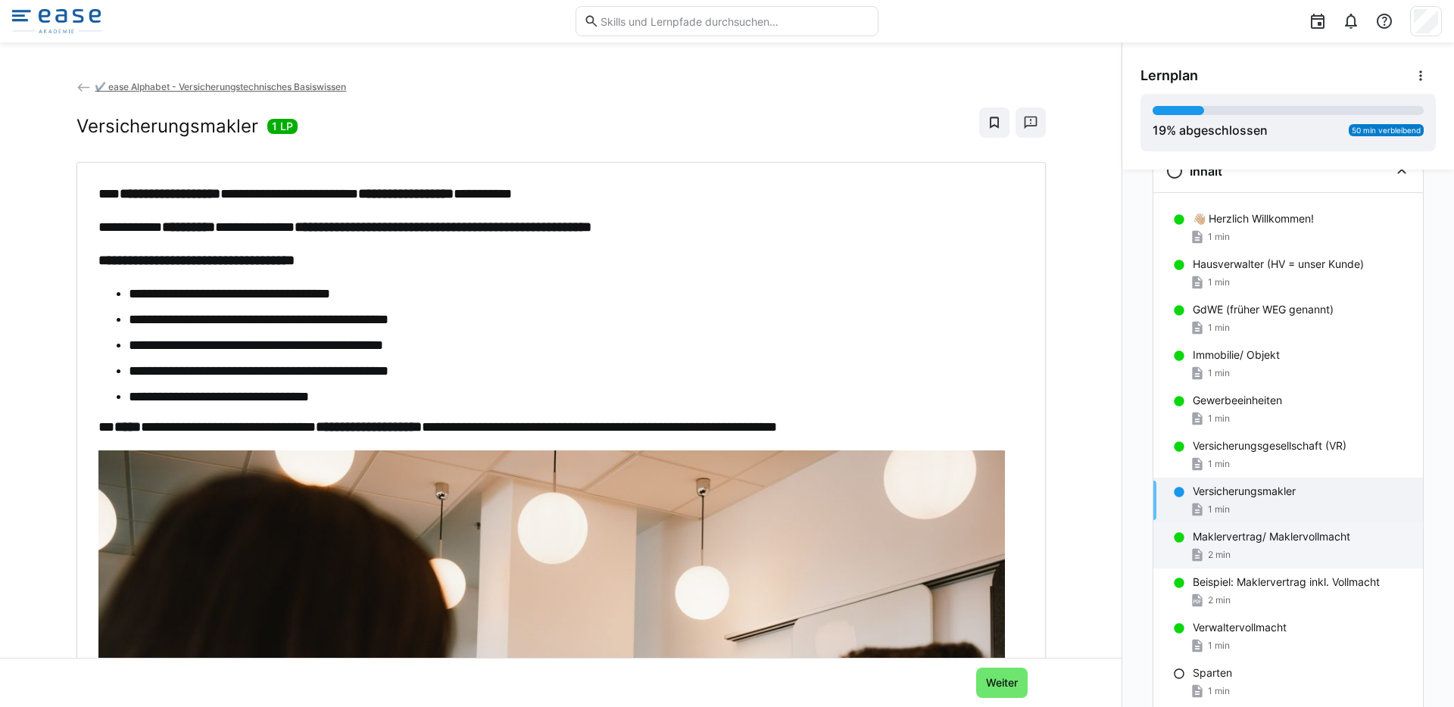
click at [1208, 538] on p "Maklervertrag/ Maklervollmacht" at bounding box center [1272, 536] width 158 height 15
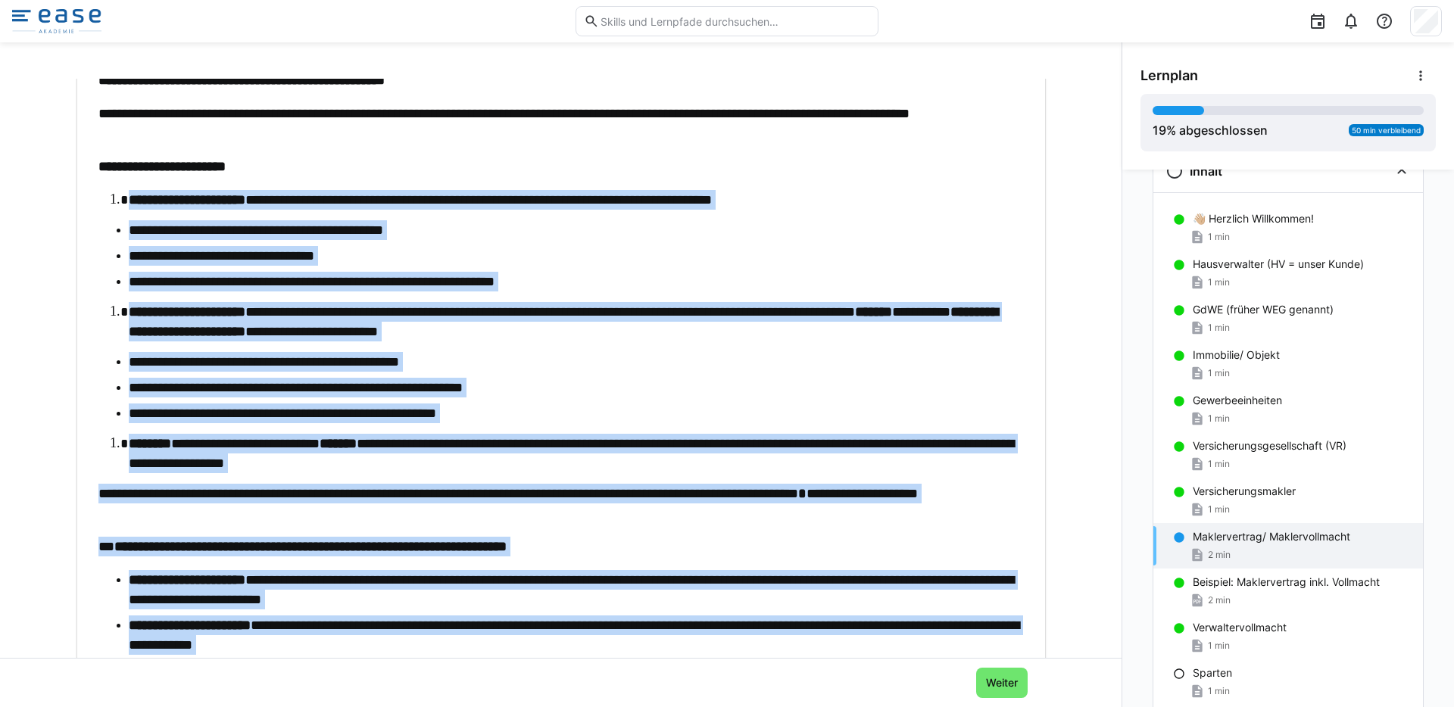
scroll to position [104, 0]
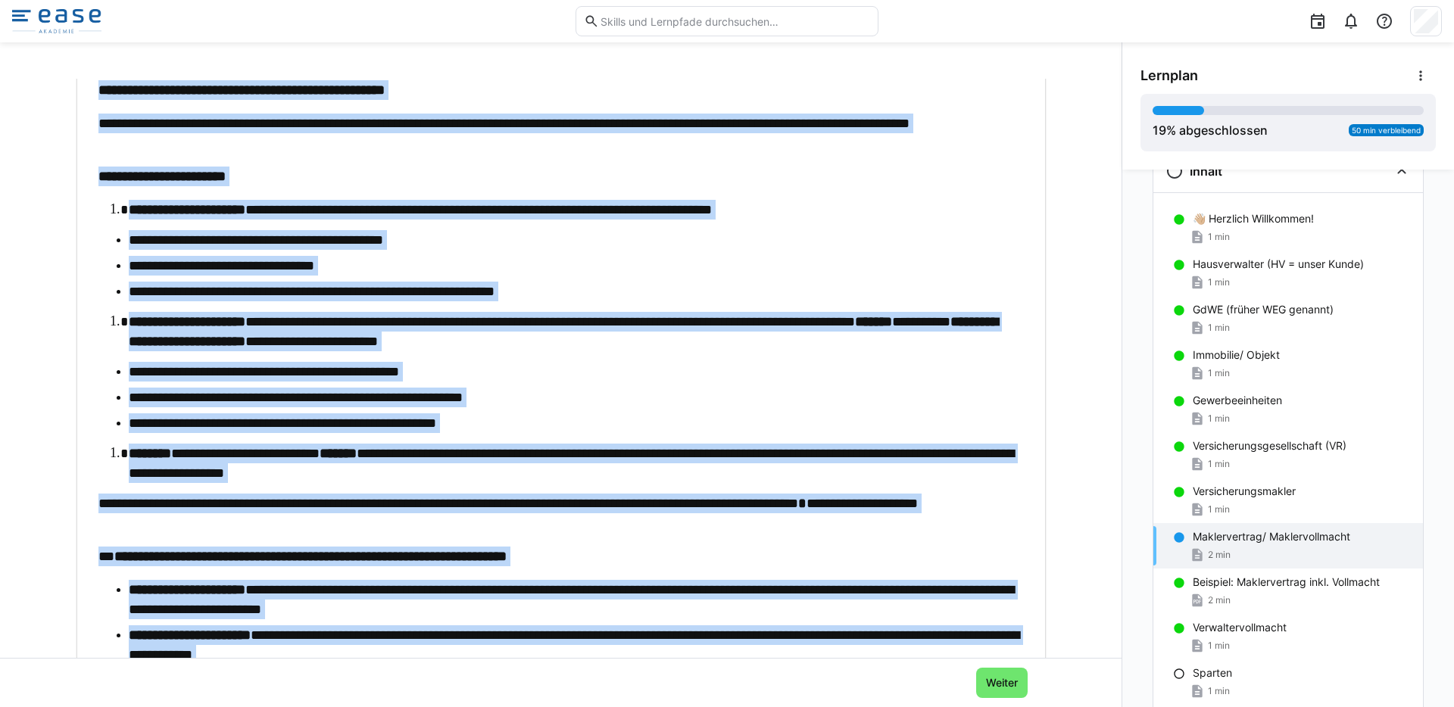
drag, startPoint x: 284, startPoint y: 530, endPoint x: 83, endPoint y: 95, distance: 478.9
click at [88, 95] on div "**********" at bounding box center [561, 421] width 947 height 683
copy div "**********"
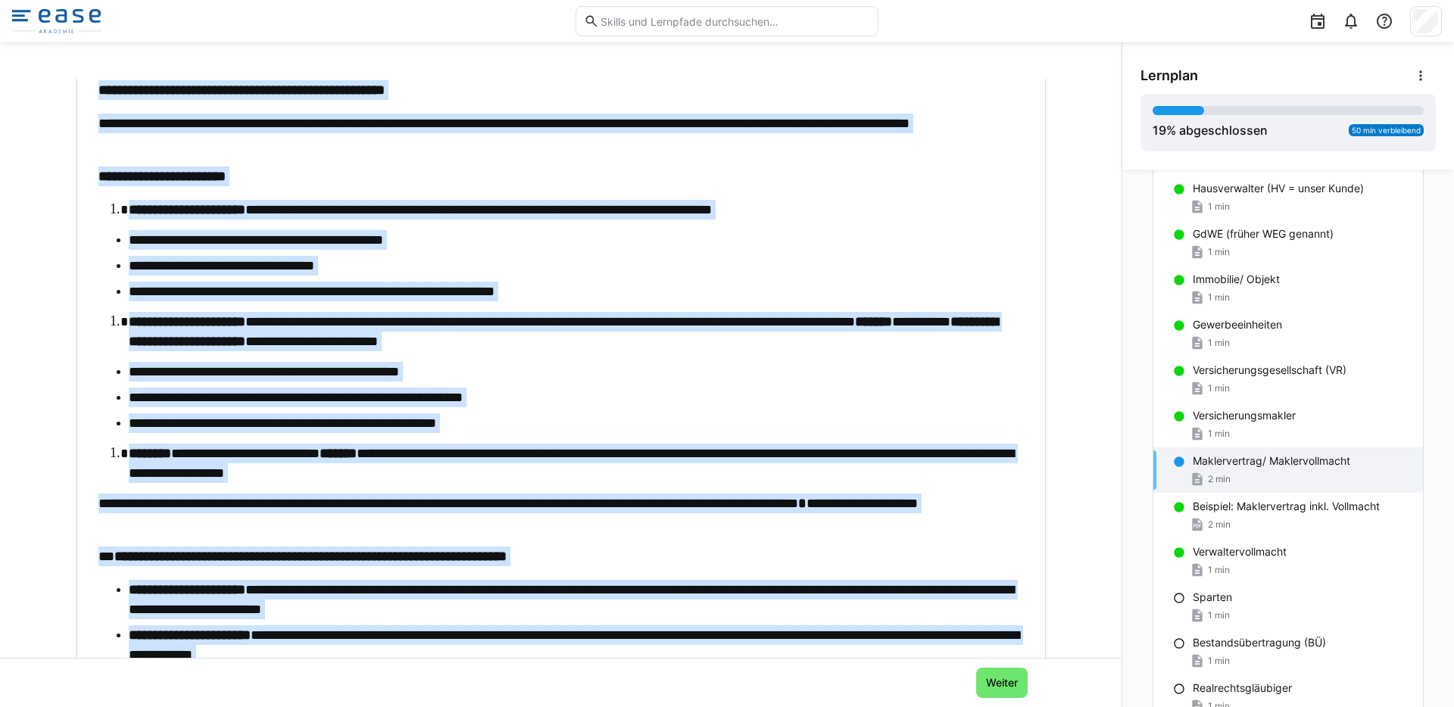
scroll to position [131, 0]
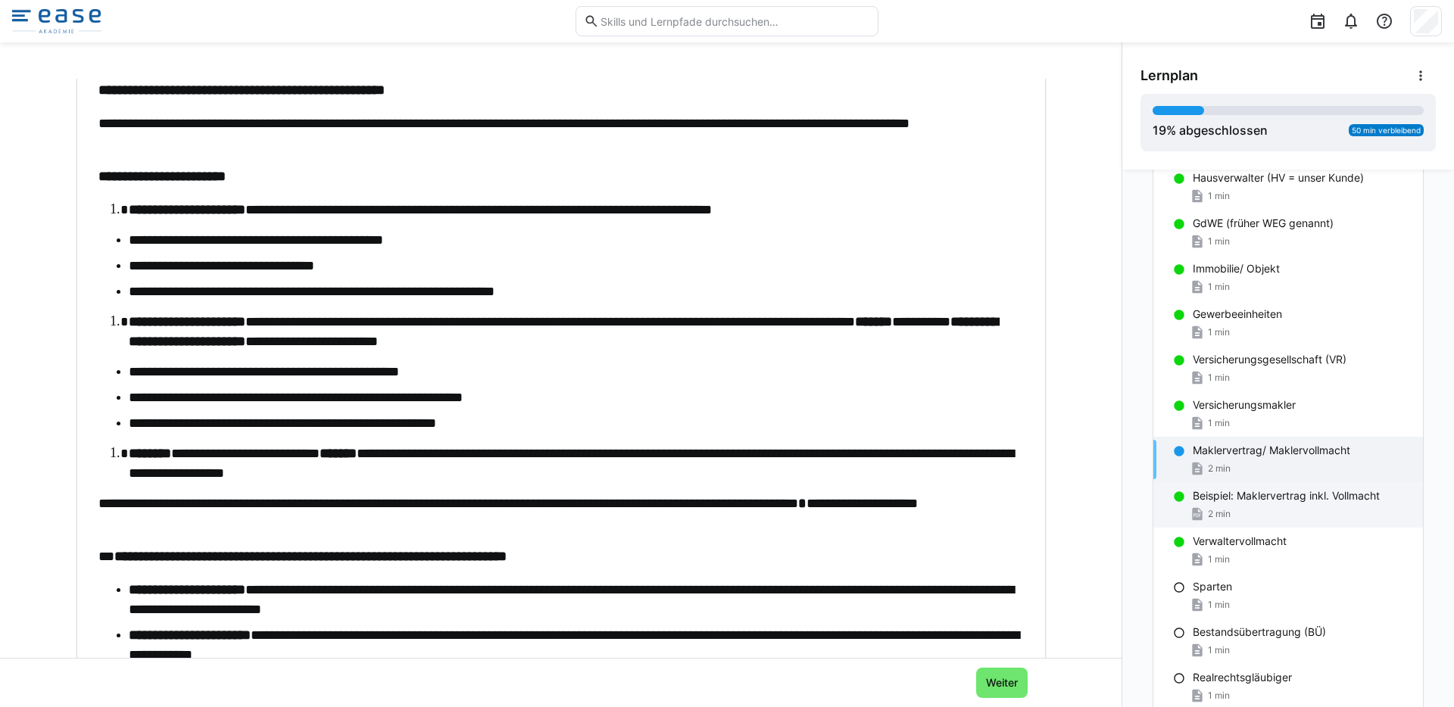
click at [1193, 495] on p "Beispiel: Maklervertrag inkl. Vollmacht" at bounding box center [1286, 496] width 187 height 15
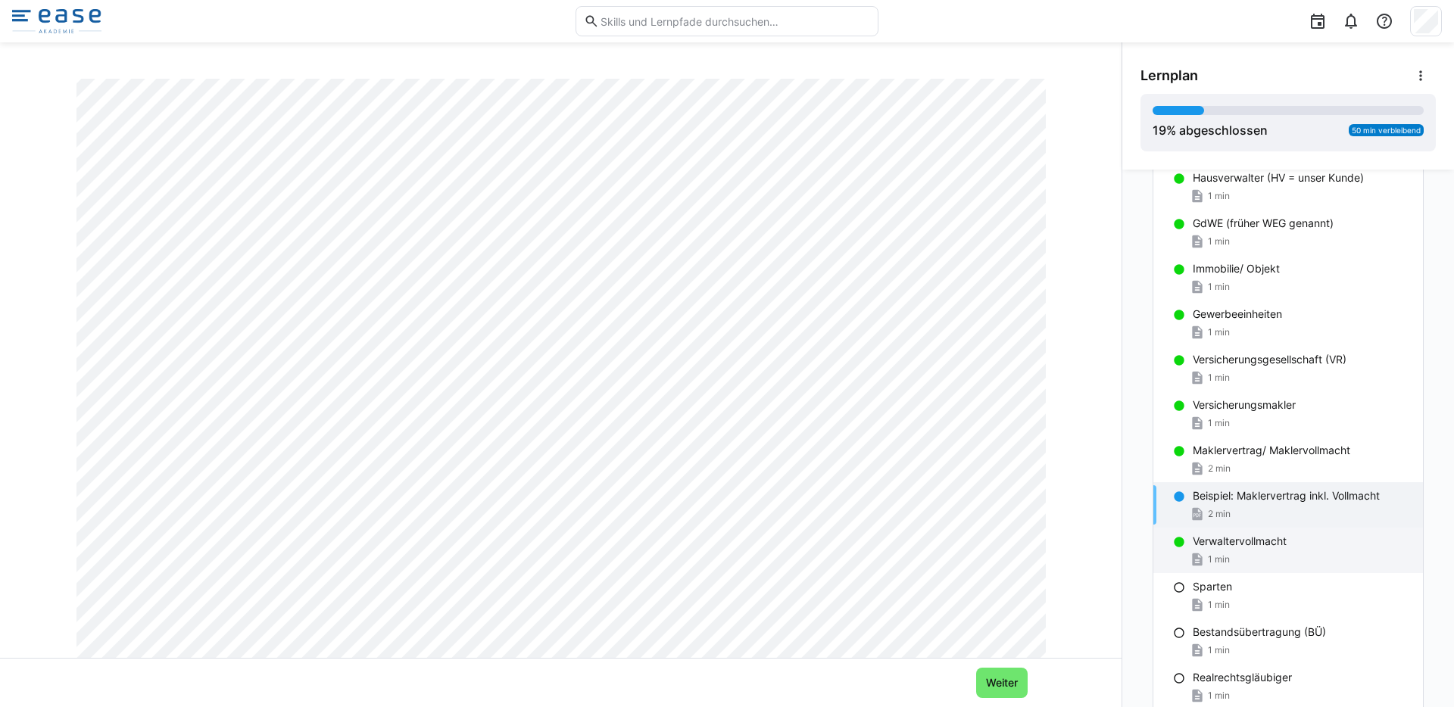
click at [1193, 545] on p "Verwaltervollmacht" at bounding box center [1240, 541] width 94 height 15
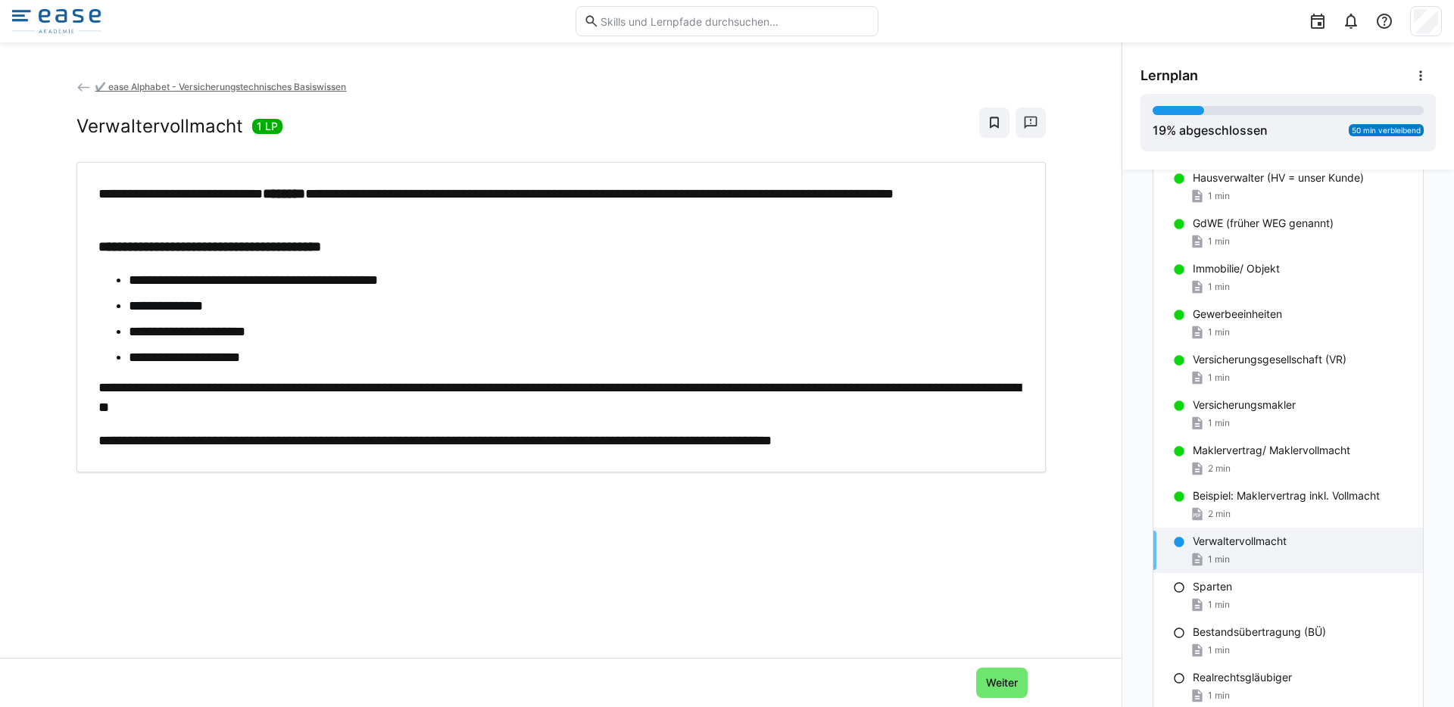
scroll to position [0, 0]
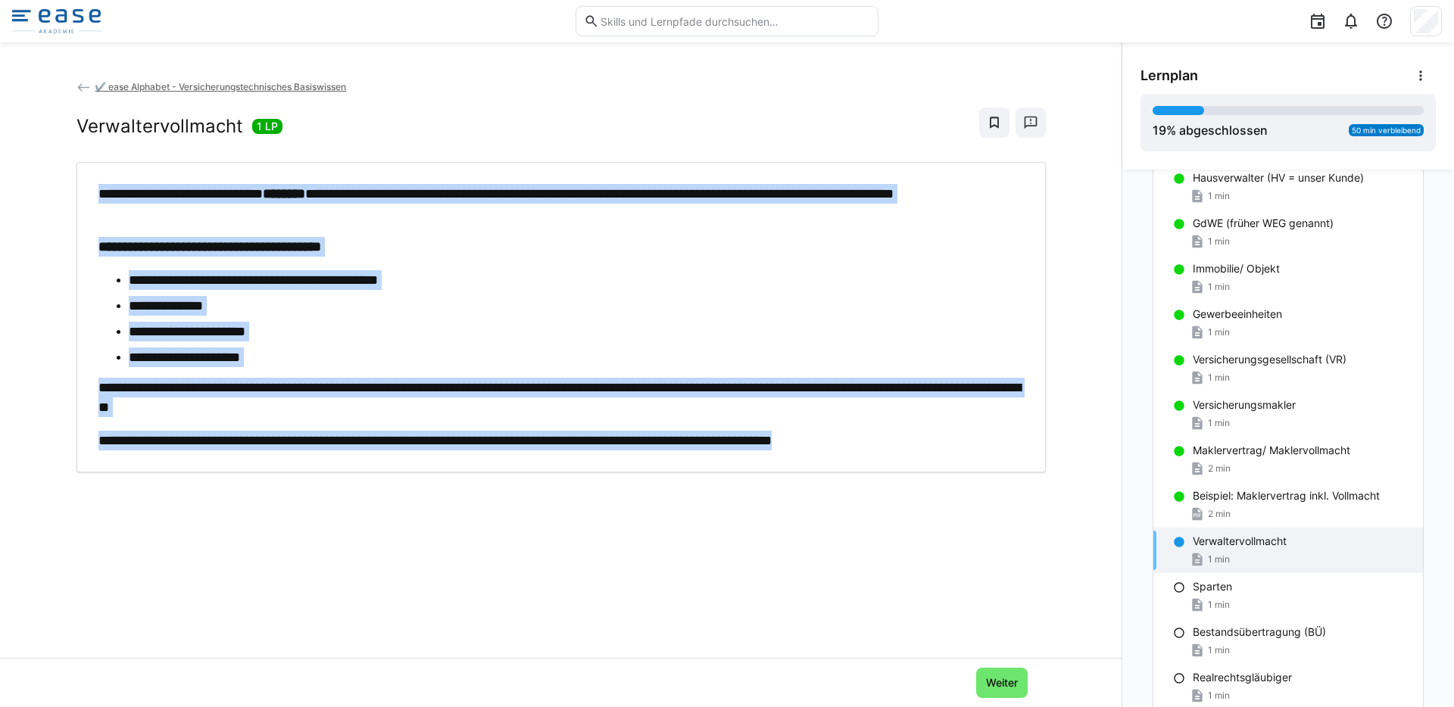
drag, startPoint x: 939, startPoint y: 444, endPoint x: 55, endPoint y: 193, distance: 919.5
click at [55, 193] on div "**********" at bounding box center [561, 368] width 1122 height 579
copy div "**********"
click at [1001, 673] on span "Weiter" at bounding box center [1002, 683] width 52 height 30
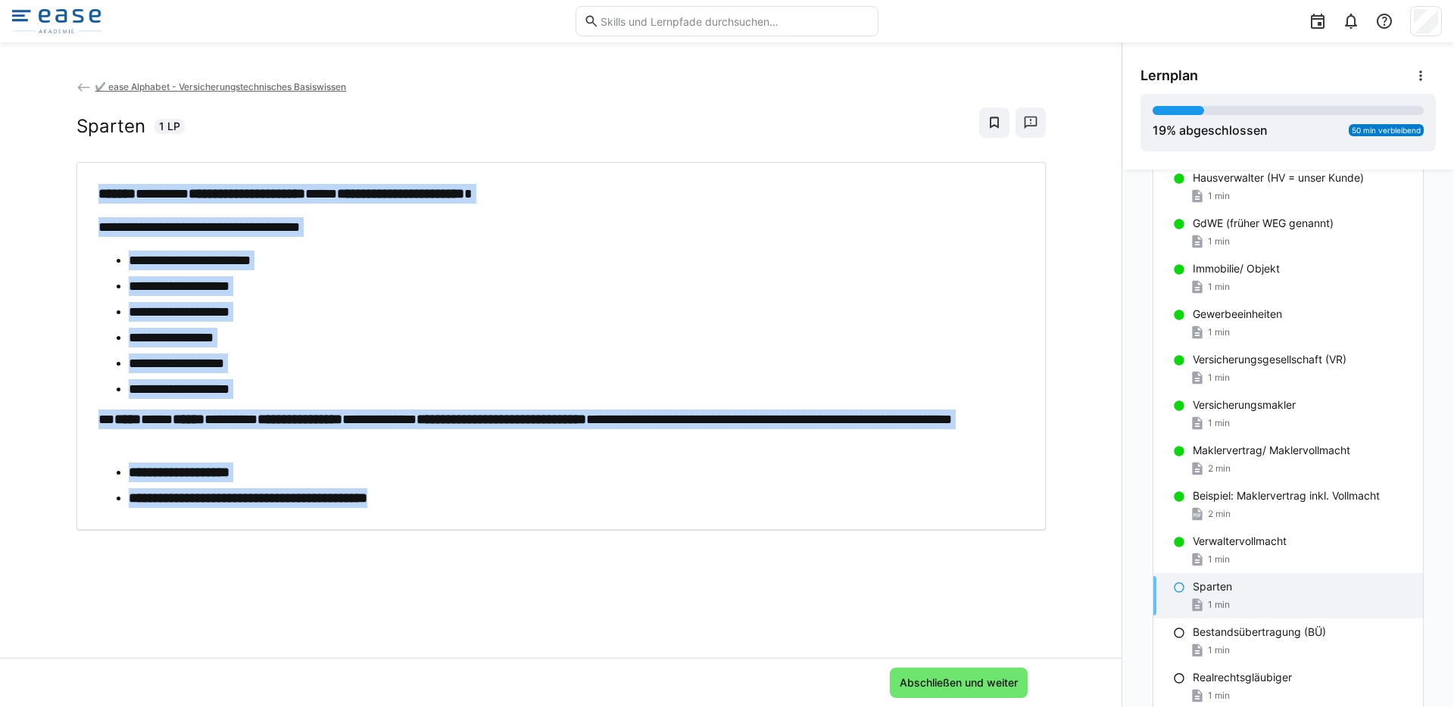
drag, startPoint x: 479, startPoint y: 499, endPoint x: 80, endPoint y: 186, distance: 506.6
click at [80, 186] on div "**********" at bounding box center [562, 346] width 970 height 368
copy div "**********"
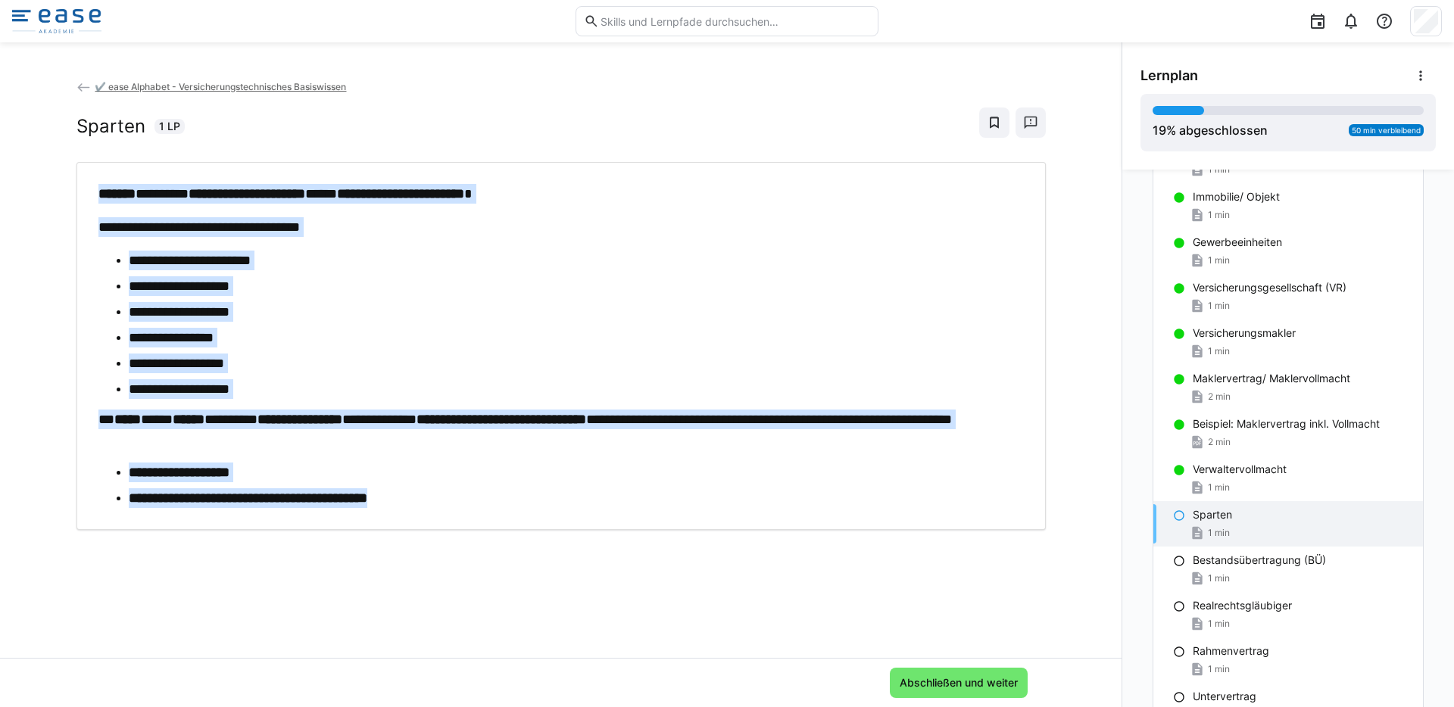
scroll to position [236, 0]
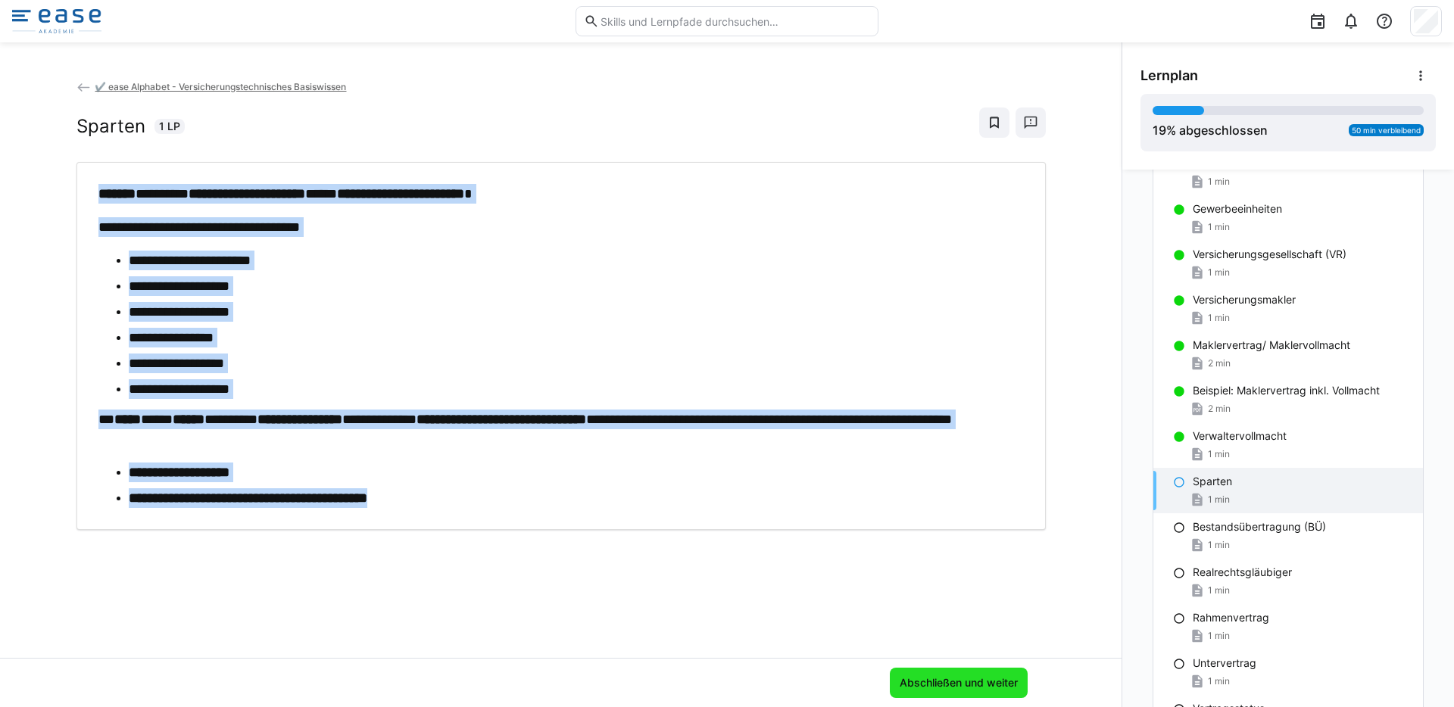
click at [977, 683] on span "Abschließen und weiter" at bounding box center [959, 683] width 123 height 15
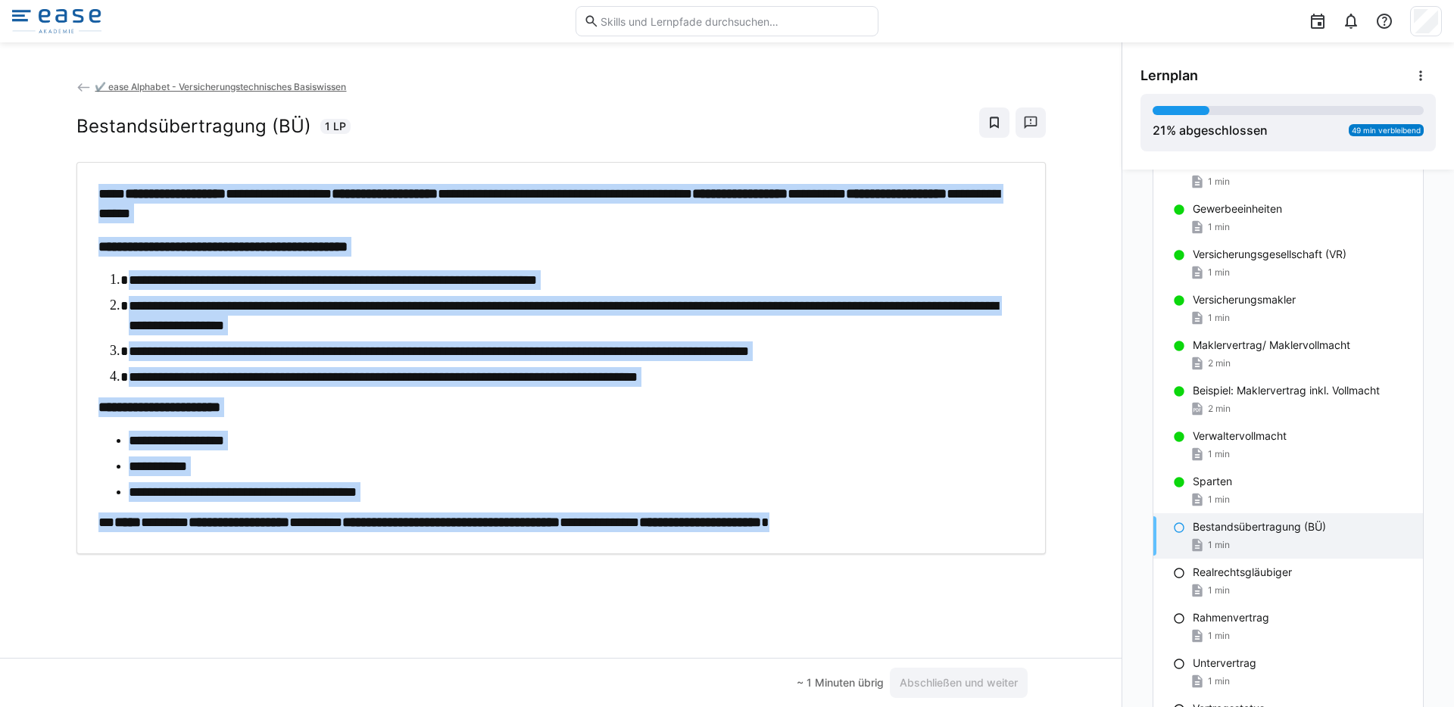
drag, startPoint x: 997, startPoint y: 525, endPoint x: 92, endPoint y: 195, distance: 963.3
click at [92, 195] on div "**********" at bounding box center [561, 358] width 947 height 348
copy div "**********"
click at [667, 451] on ul "**********" at bounding box center [561, 466] width 926 height 71
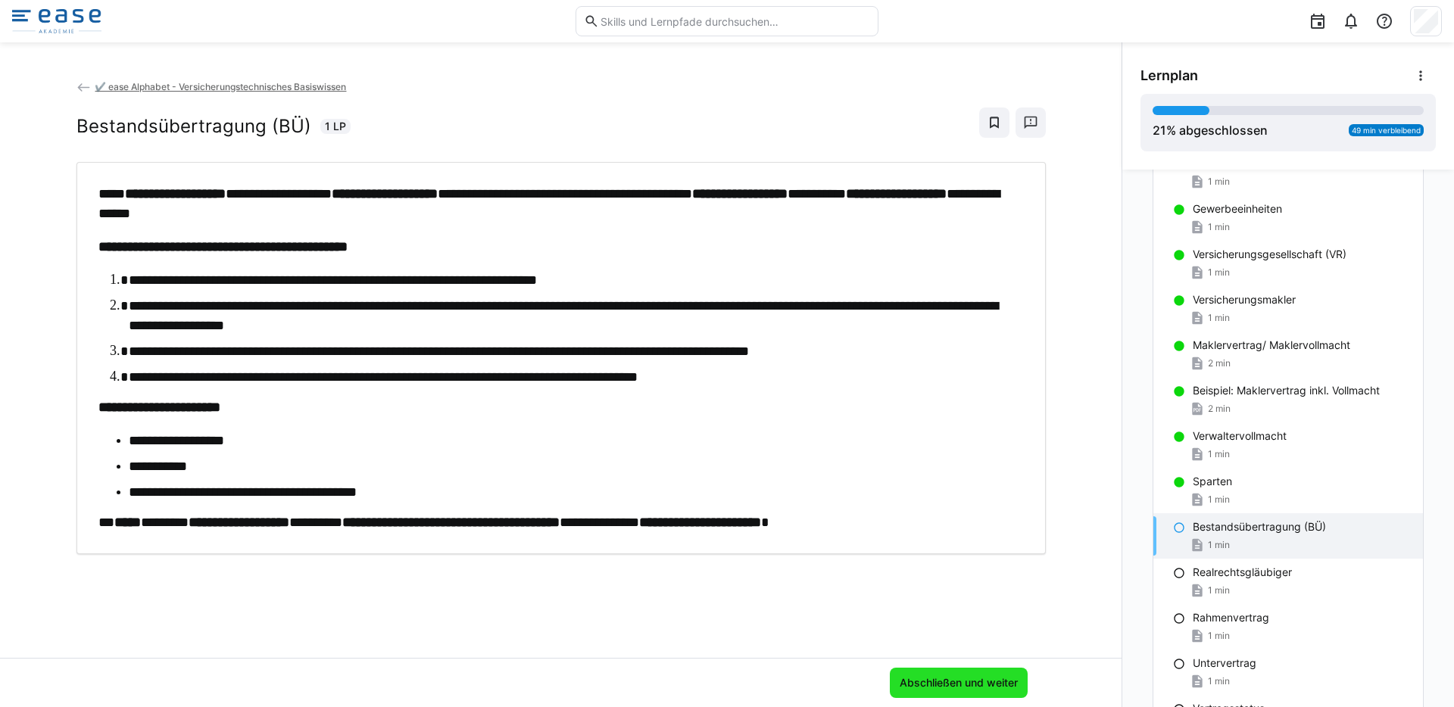
click at [963, 694] on span "Abschließen und weiter" at bounding box center [959, 683] width 138 height 30
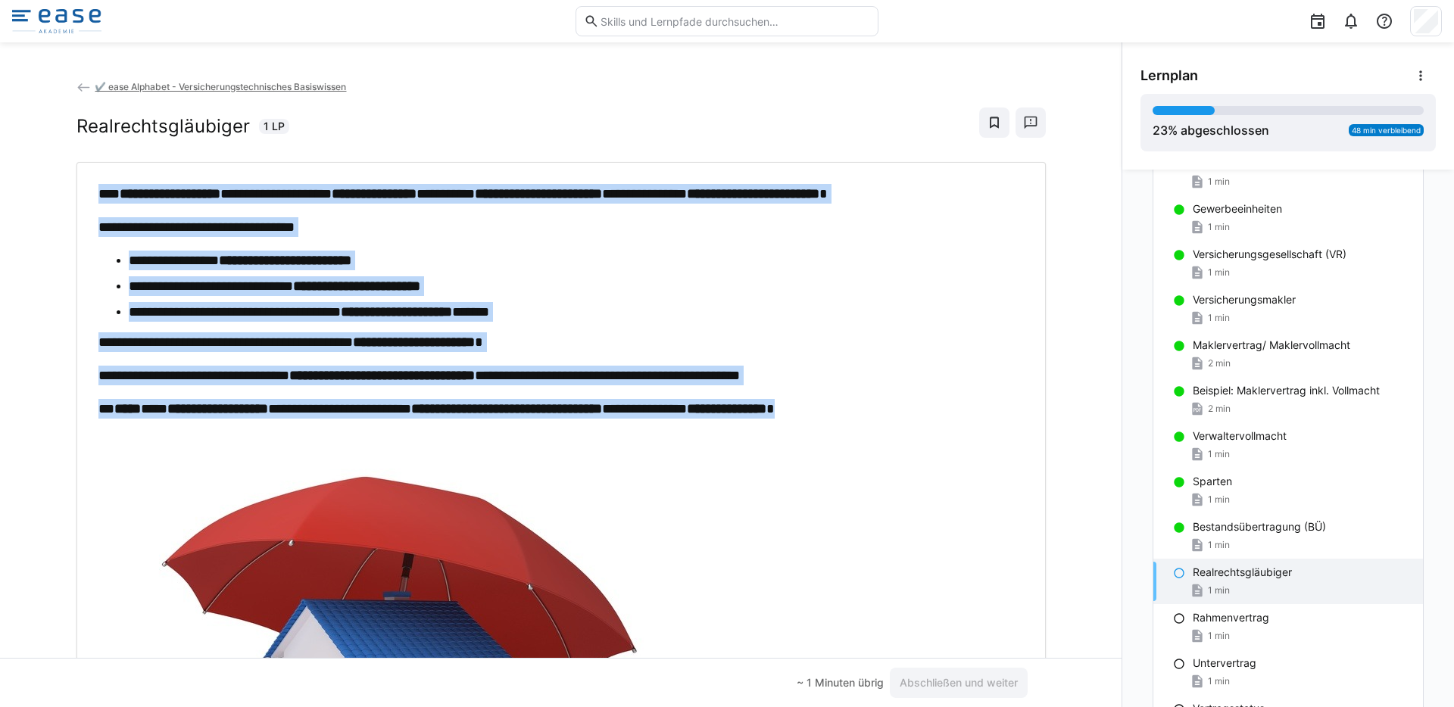
drag, startPoint x: 86, startPoint y: 192, endPoint x: 996, endPoint y: 410, distance: 936.0
click at [996, 410] on div "**********" at bounding box center [561, 543] width 947 height 718
copy div "**********"
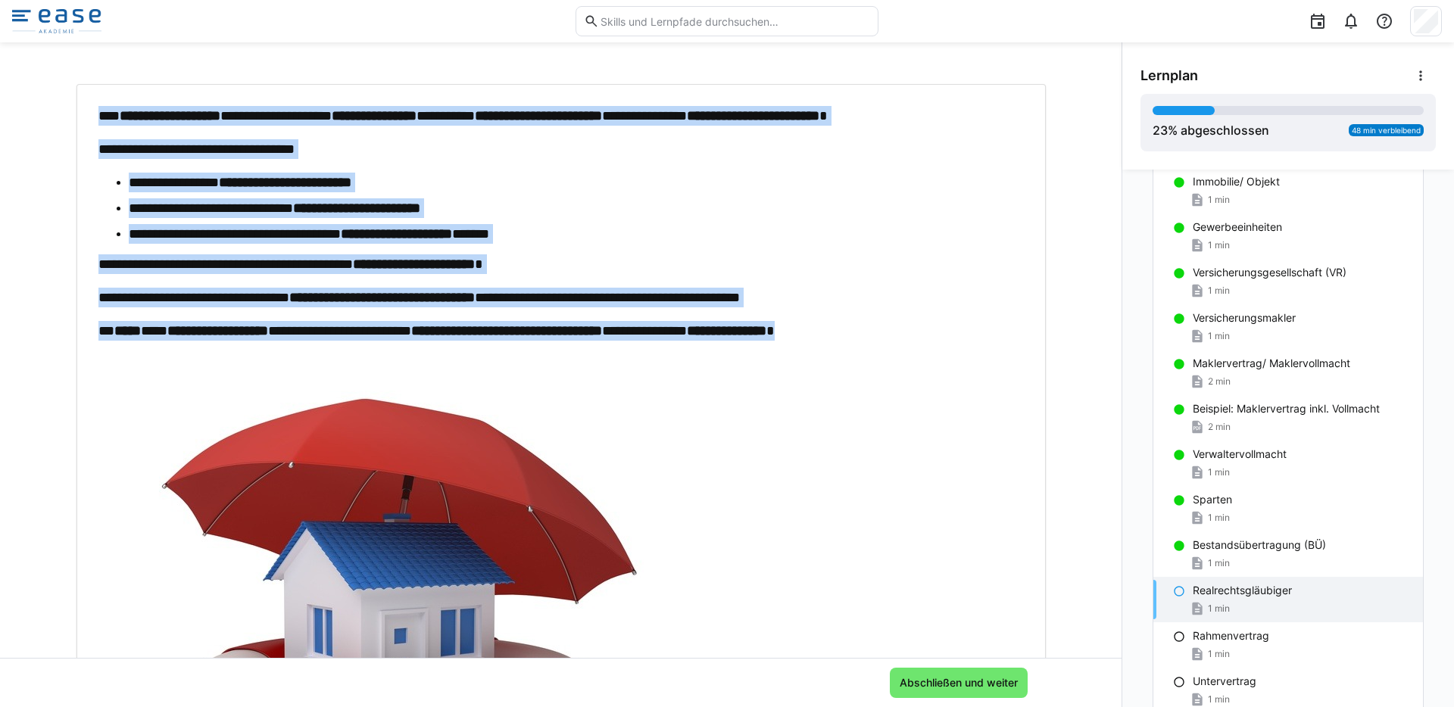
scroll to position [107, 0]
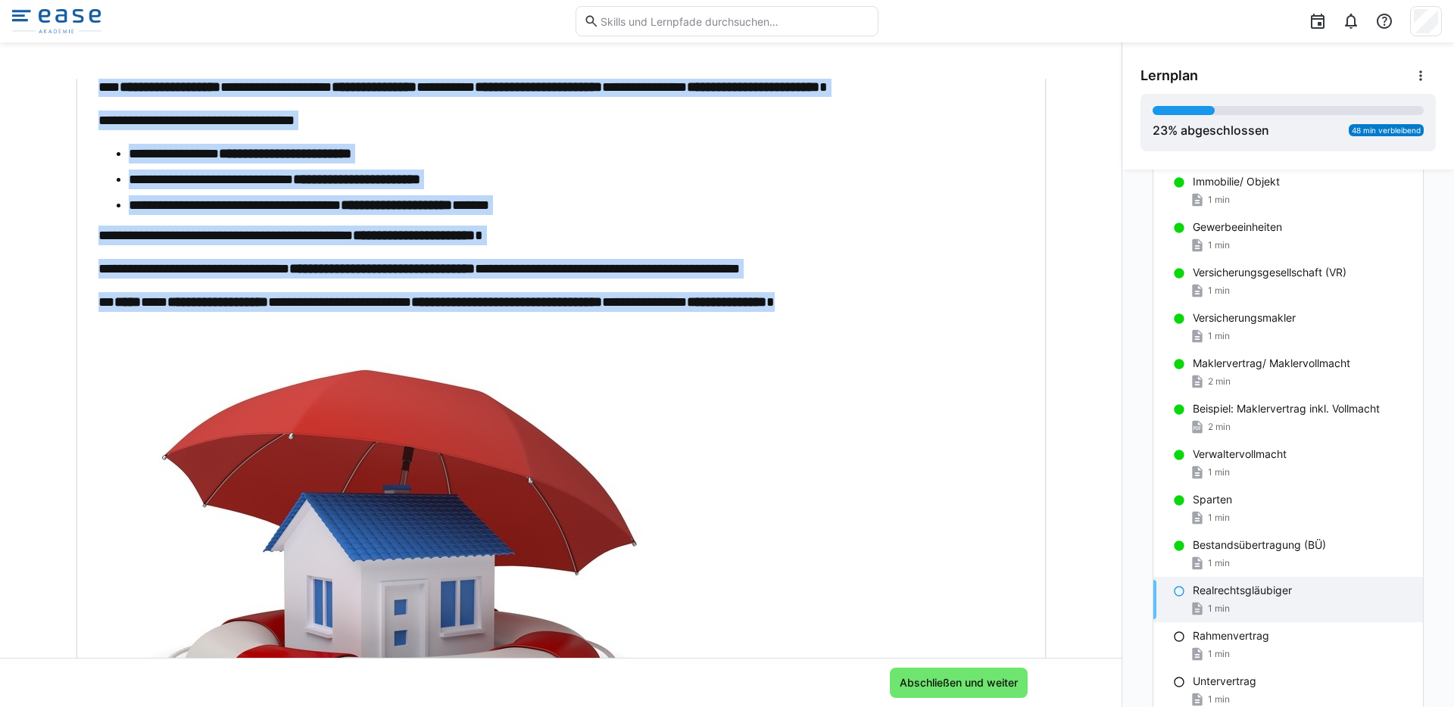
click at [637, 246] on div "**********" at bounding box center [561, 436] width 926 height 718
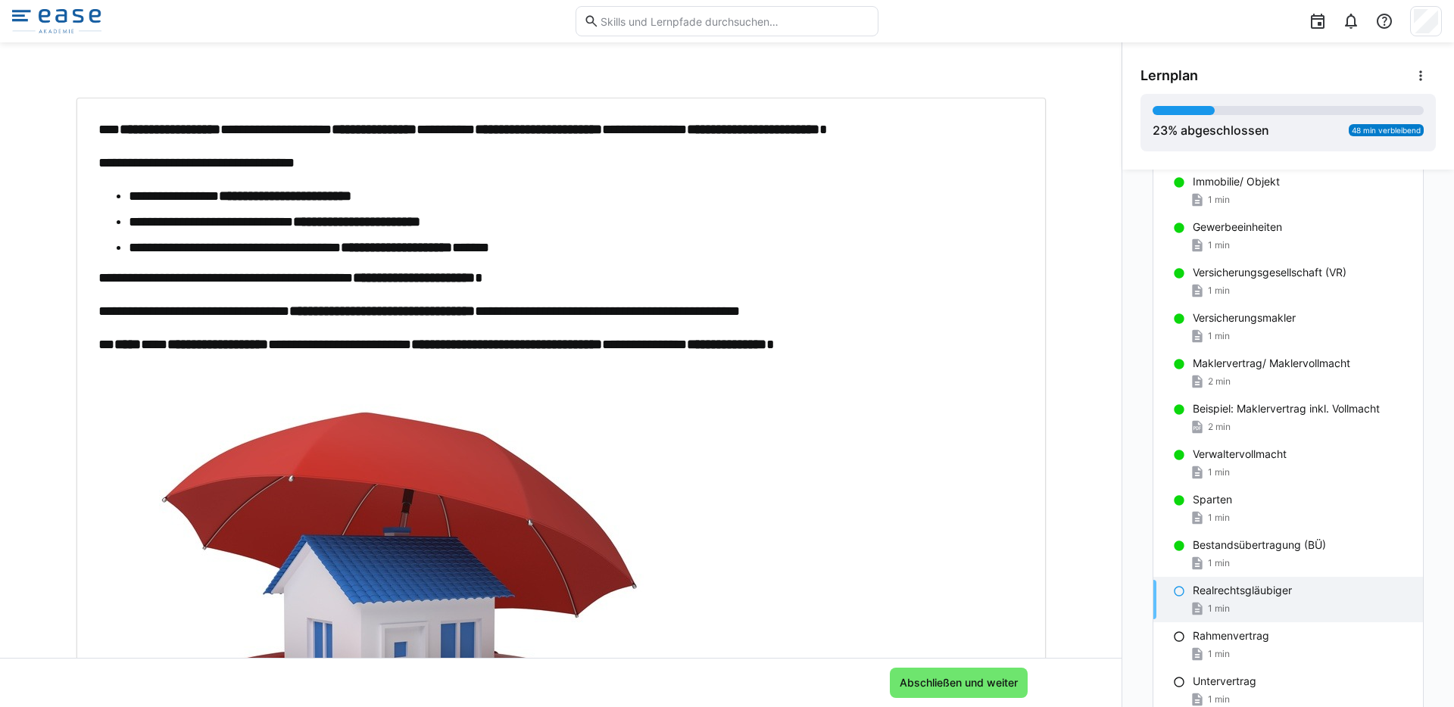
scroll to position [66, 0]
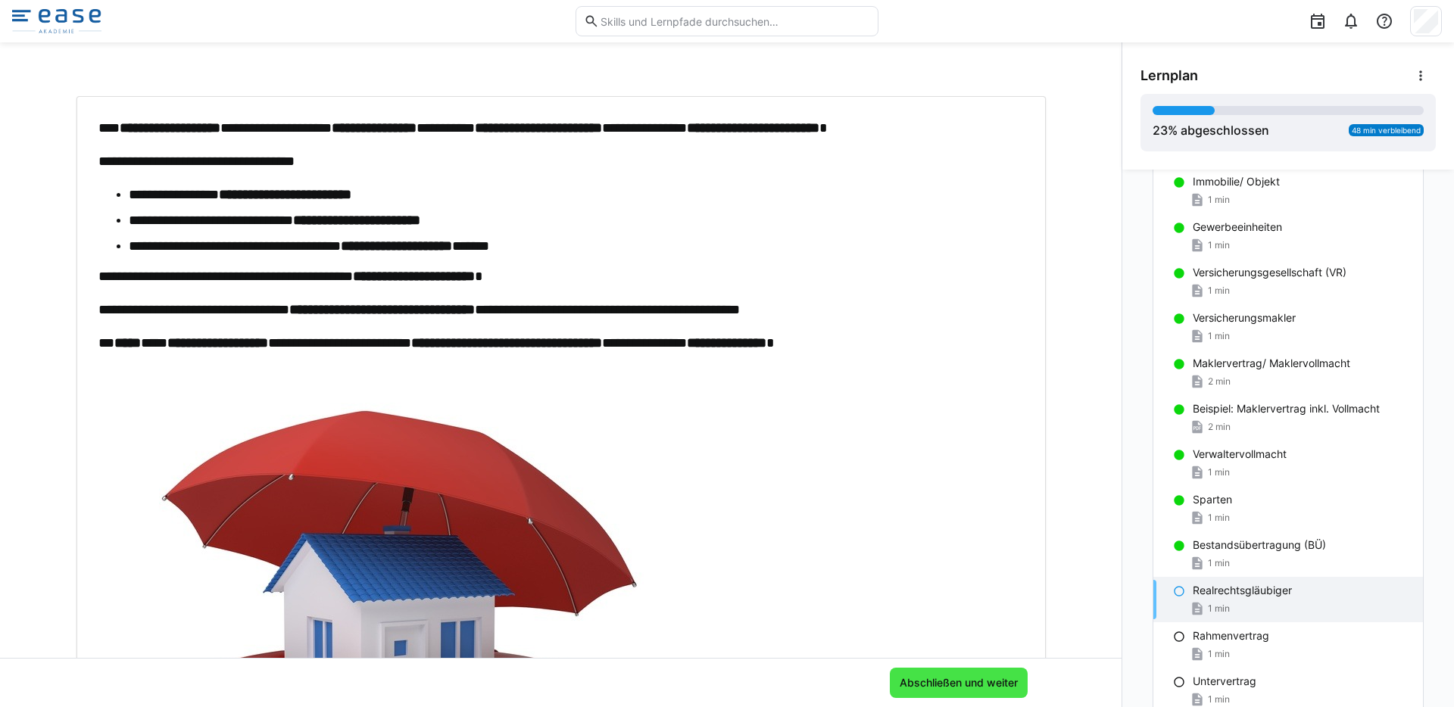
click at [936, 681] on span "Abschließen und weiter" at bounding box center [959, 683] width 123 height 15
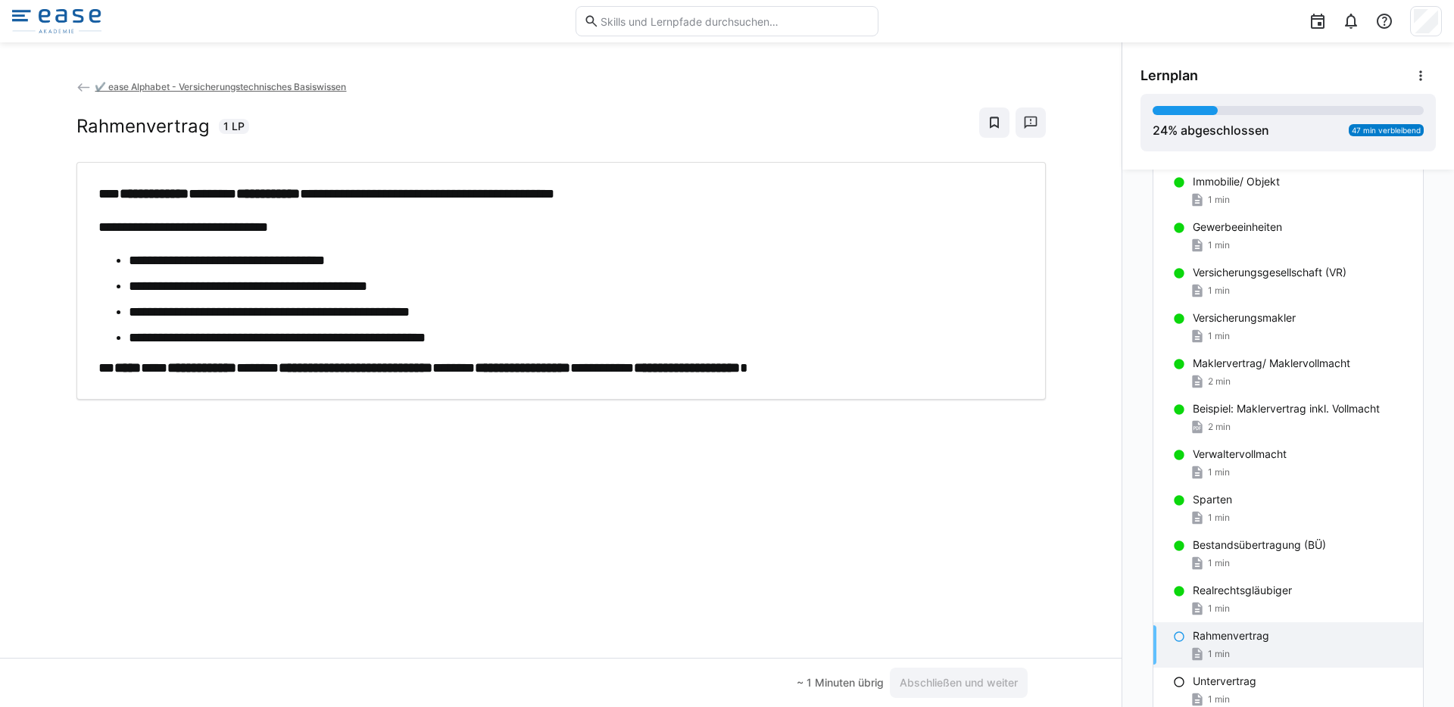
scroll to position [0, 0]
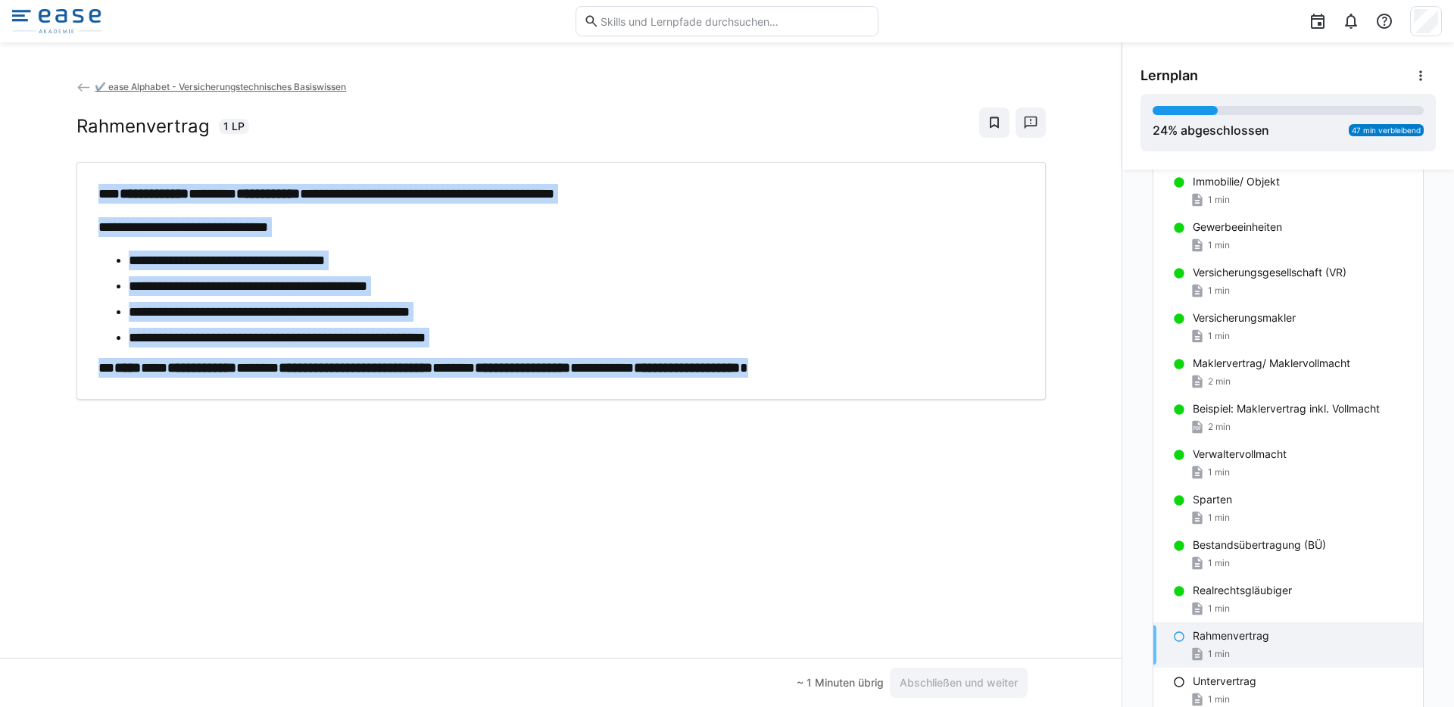
drag, startPoint x: 938, startPoint y: 368, endPoint x: 56, endPoint y: 189, distance: 900.5
click at [56, 189] on div "**********" at bounding box center [561, 368] width 1122 height 579
copy div "**********"
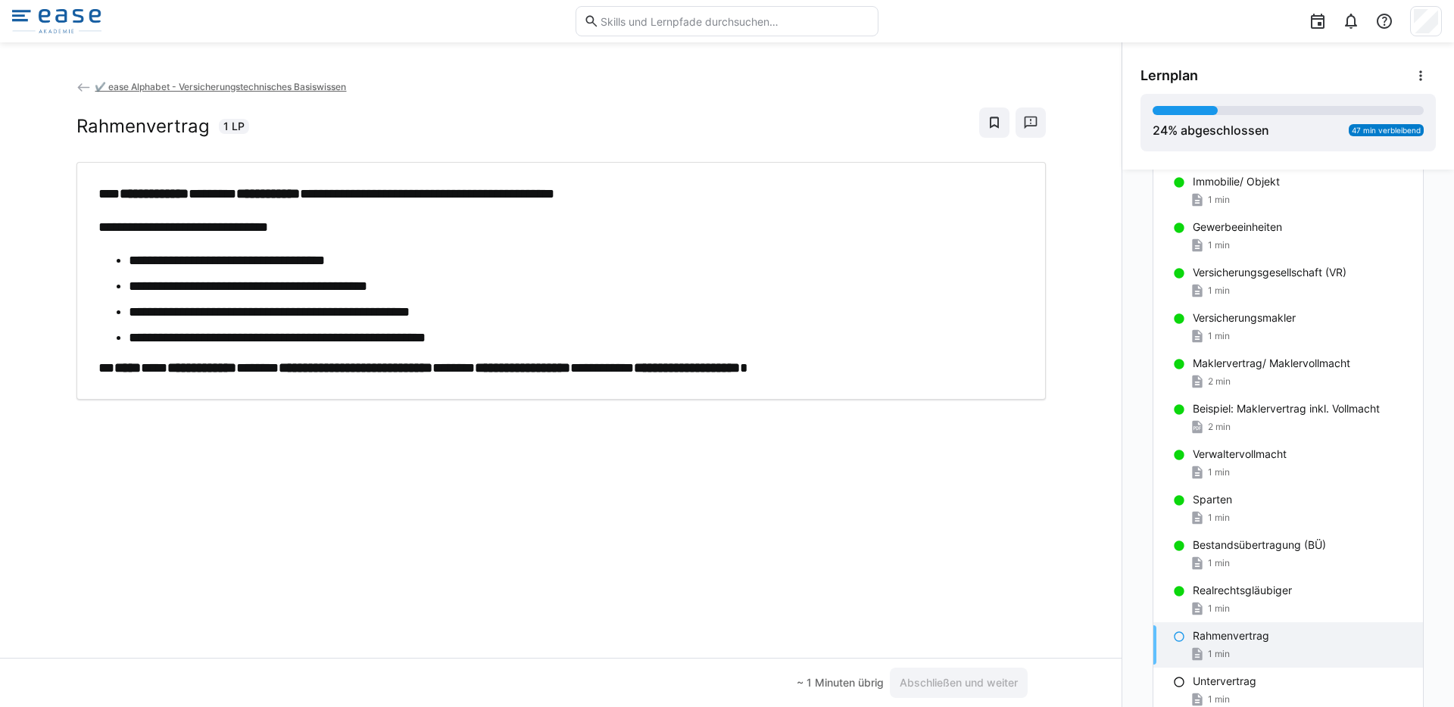
click at [668, 263] on li "**********" at bounding box center [576, 261] width 895 height 20
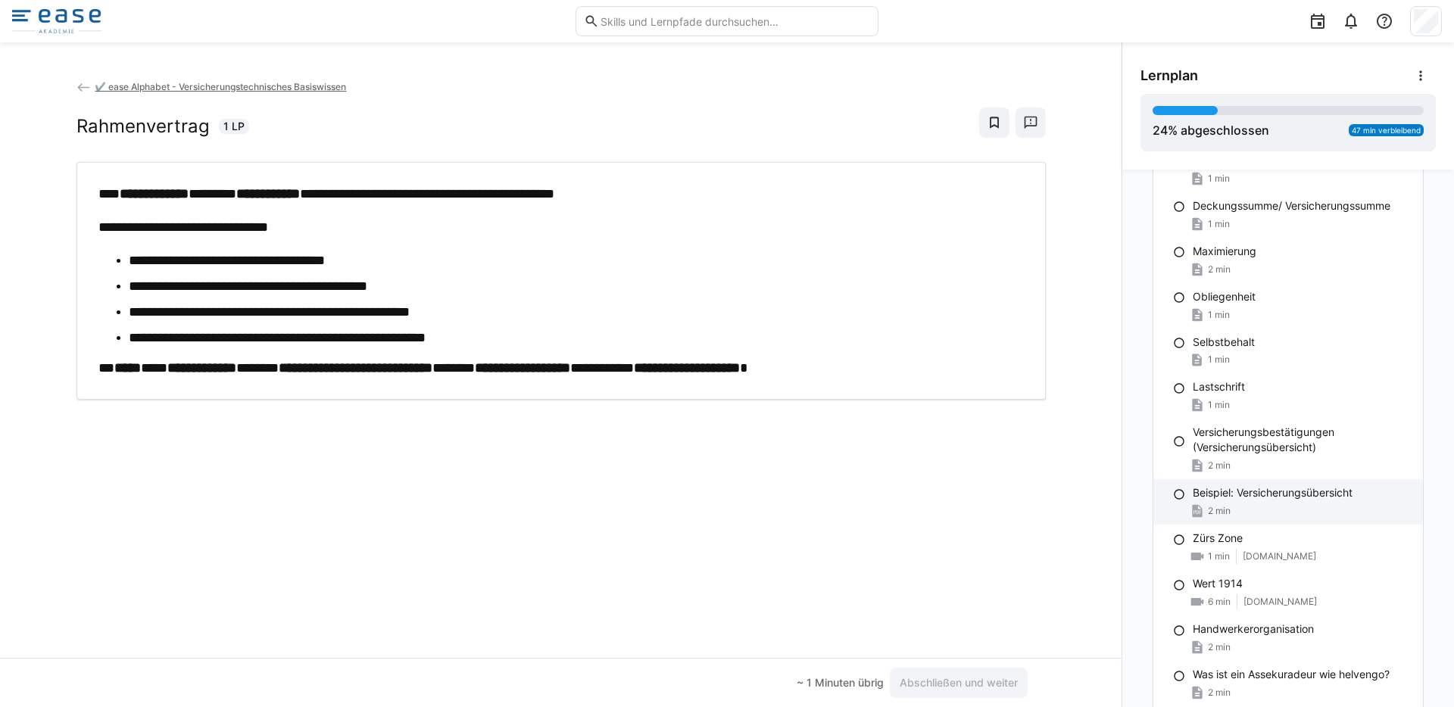
scroll to position [1372, 0]
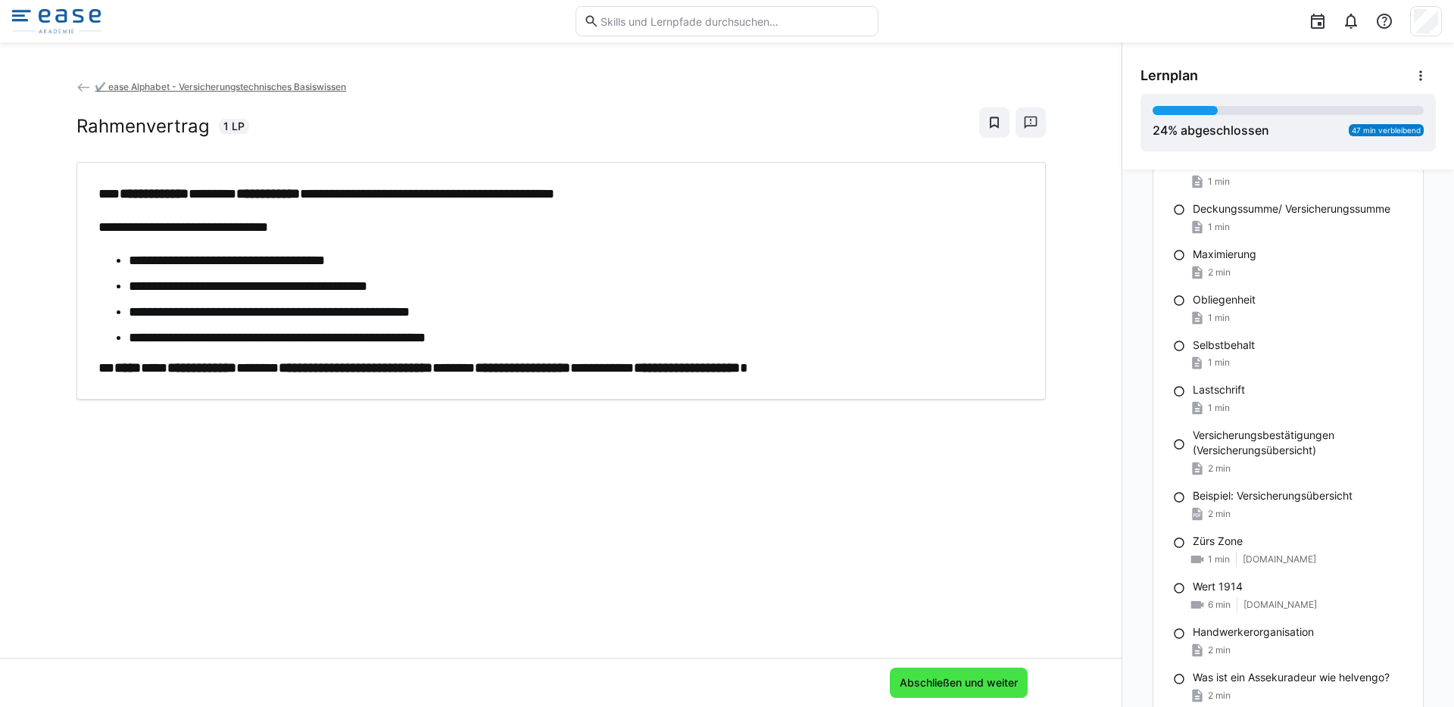
click at [915, 679] on span "Abschließen und weiter" at bounding box center [959, 683] width 123 height 15
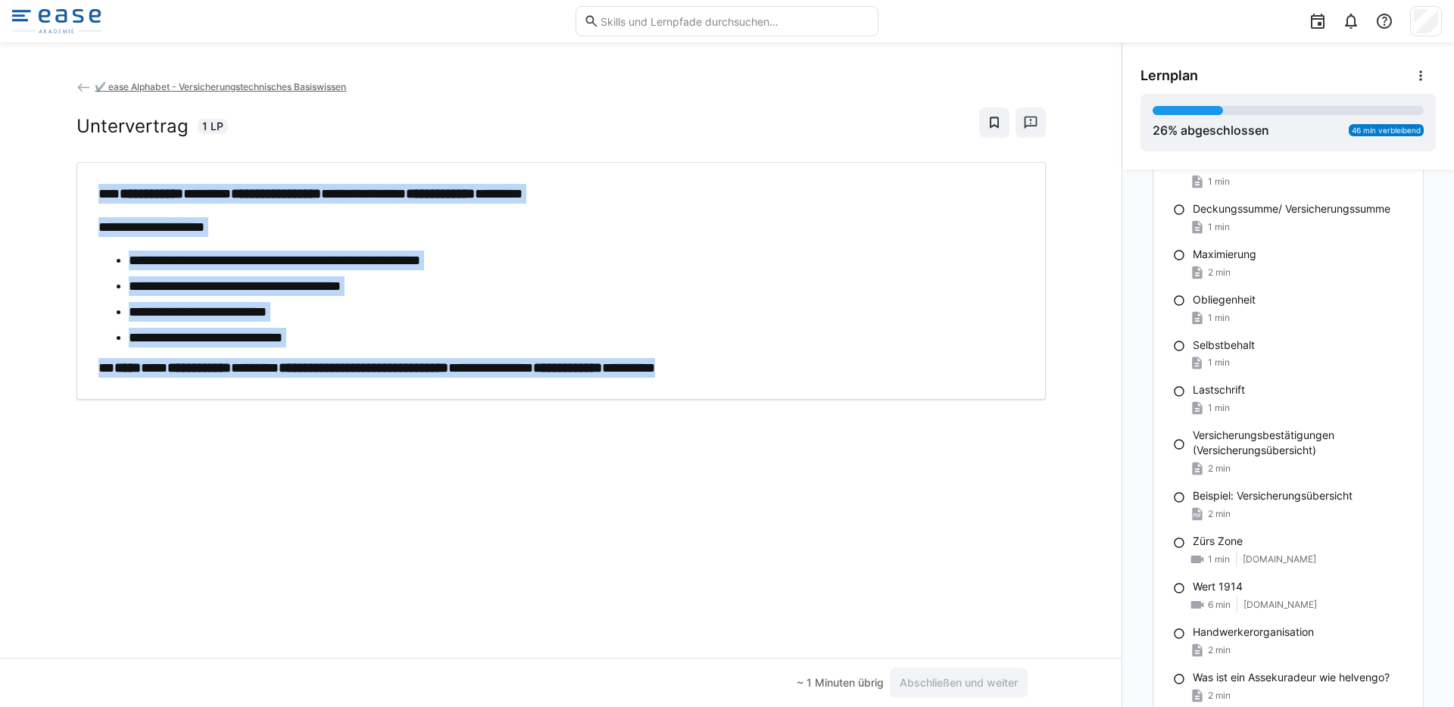
drag, startPoint x: 832, startPoint y: 362, endPoint x: 91, endPoint y: 186, distance: 761.3
click at [91, 186] on div "**********" at bounding box center [561, 281] width 947 height 194
click at [895, 335] on li "**********" at bounding box center [576, 338] width 895 height 20
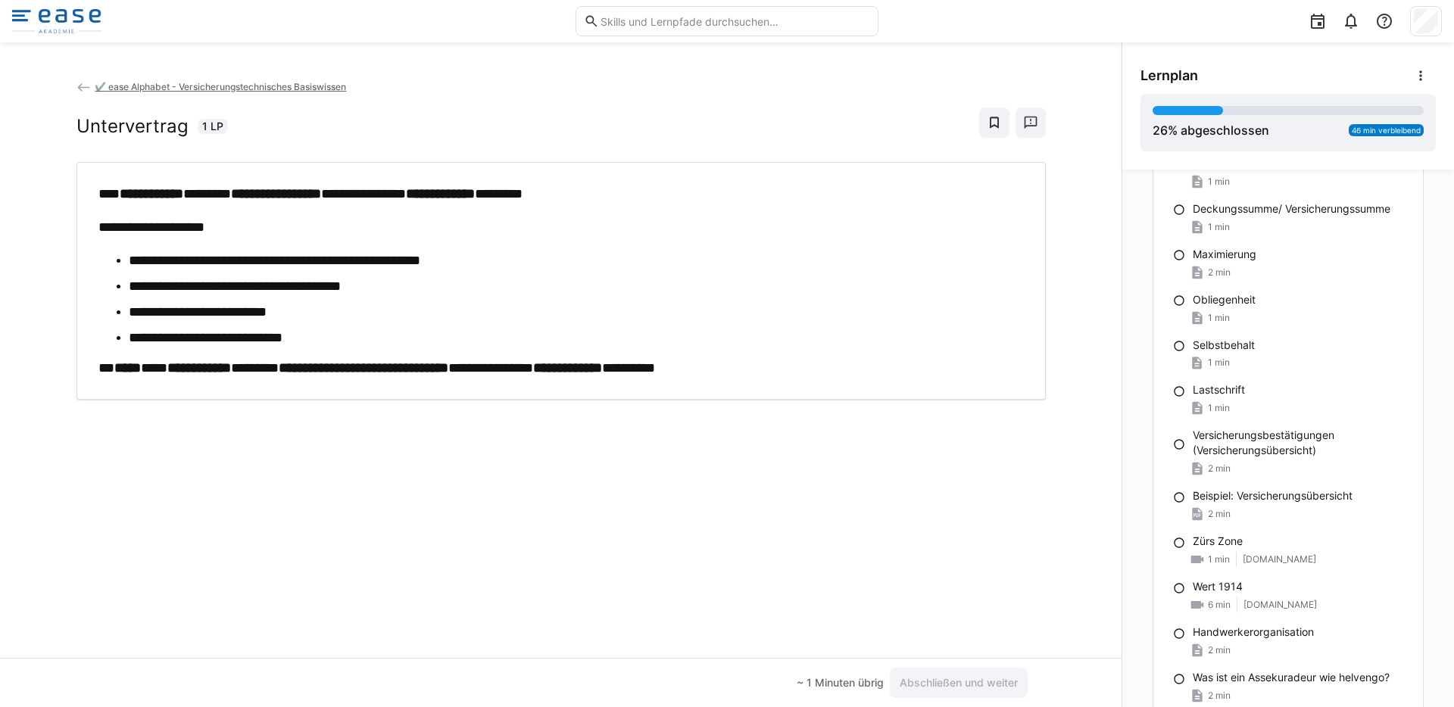
click at [1086, 359] on div "**********" at bounding box center [561, 368] width 1122 height 579
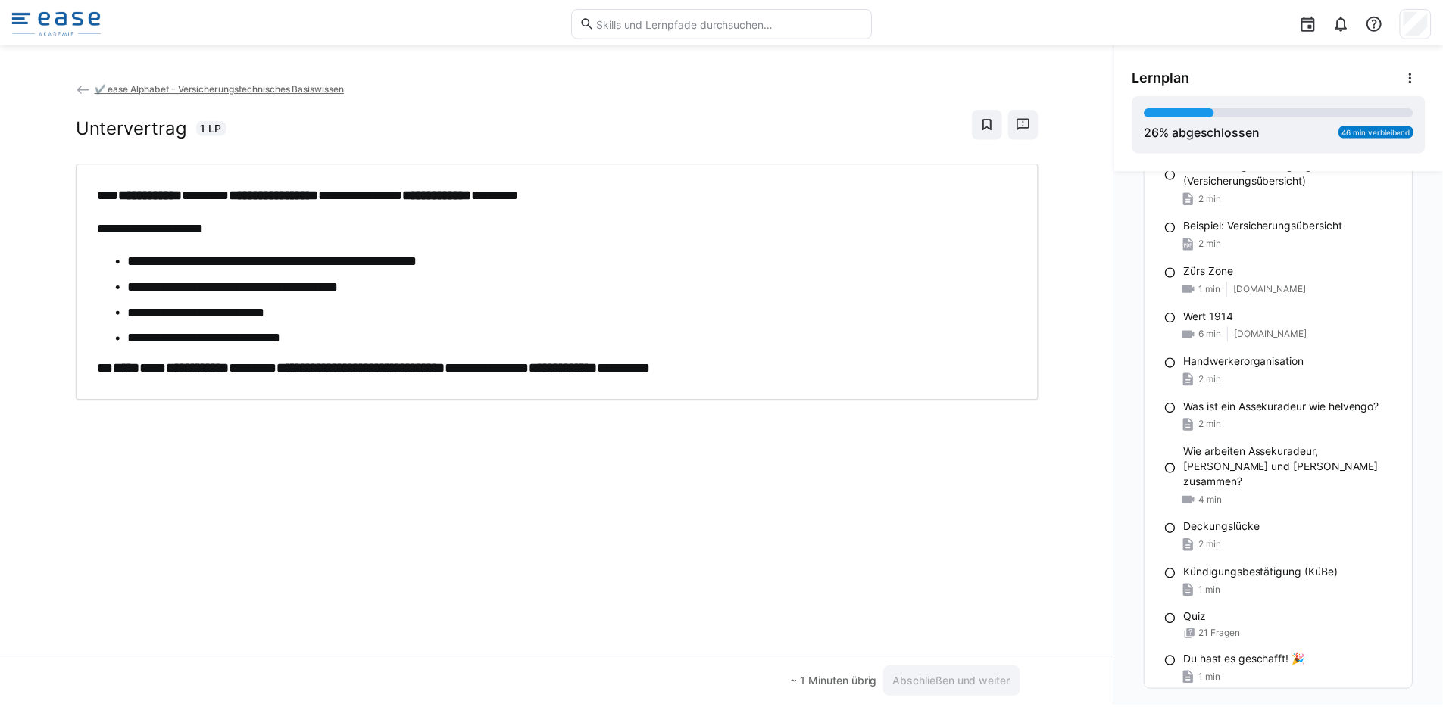
scroll to position [1675, 0]
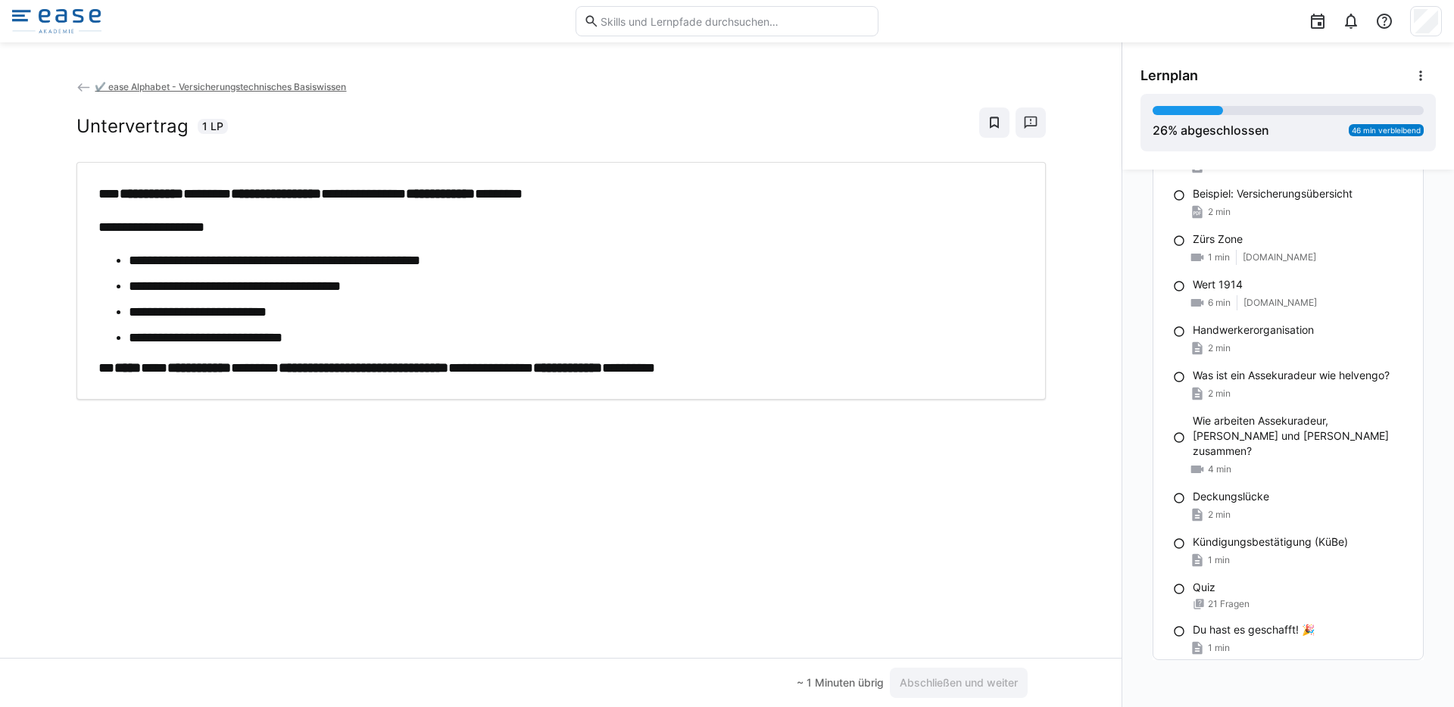
click at [73, 11] on img at bounding box center [56, 21] width 89 height 24
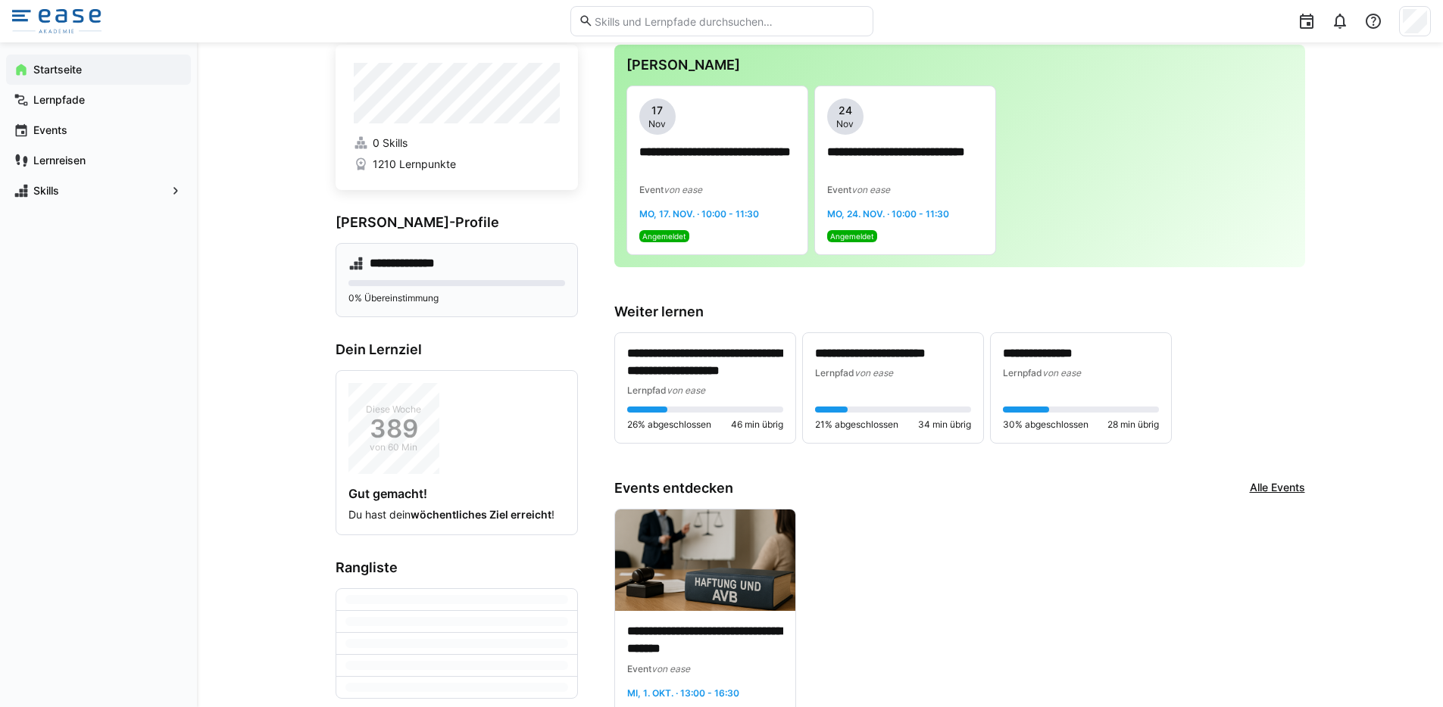
scroll to position [67, 0]
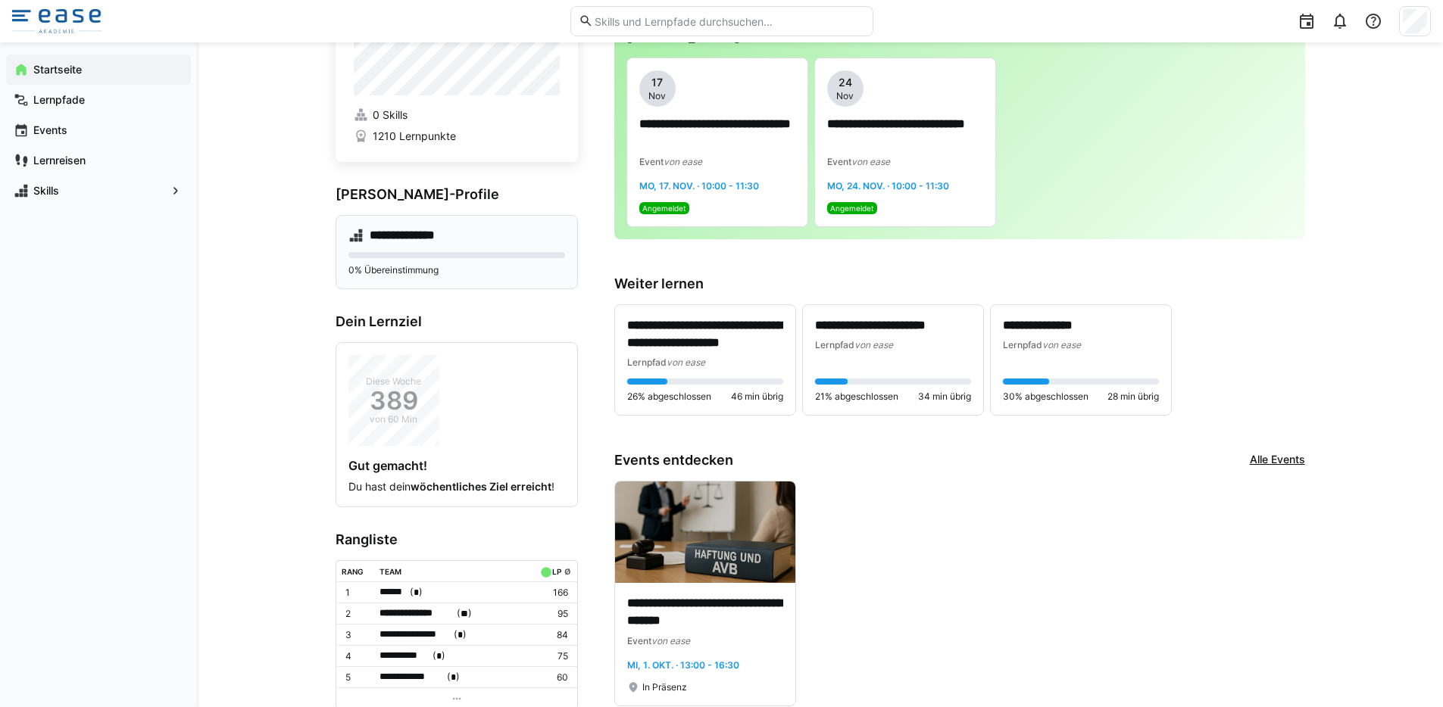
click at [440, 270] on p "0% Übereinstimmung" at bounding box center [456, 270] width 217 height 12
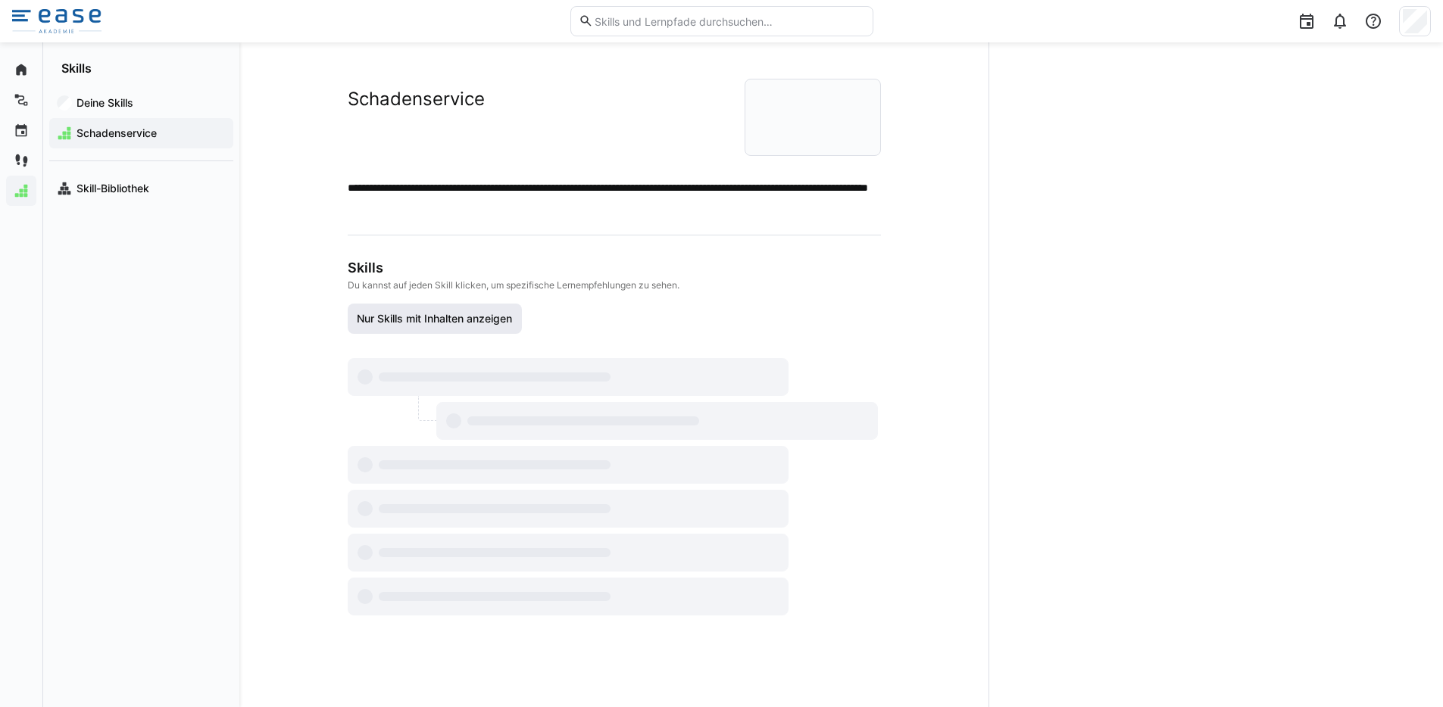
click at [454, 326] on span "Nur Skills mit Inhalten anzeigen" at bounding box center [434, 318] width 160 height 15
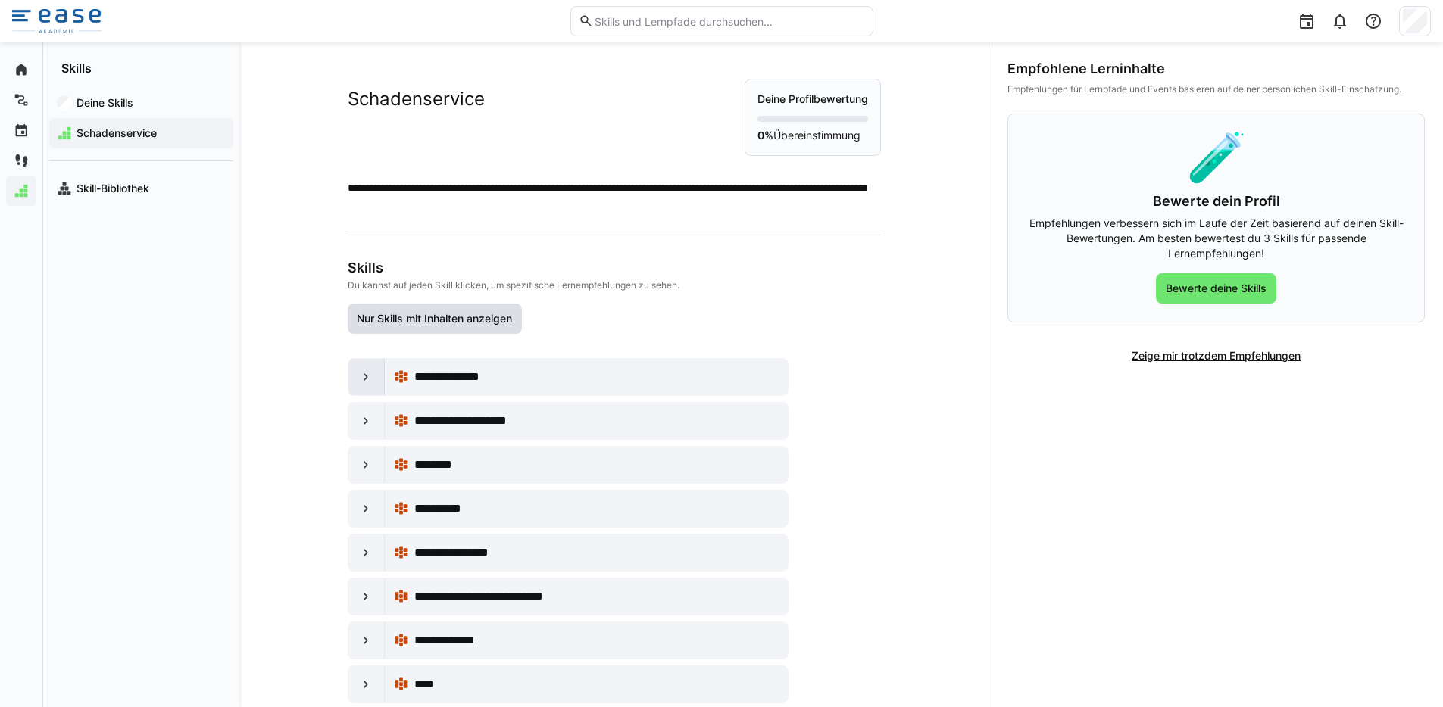
click at [363, 371] on eds-icon at bounding box center [365, 377] width 15 height 15
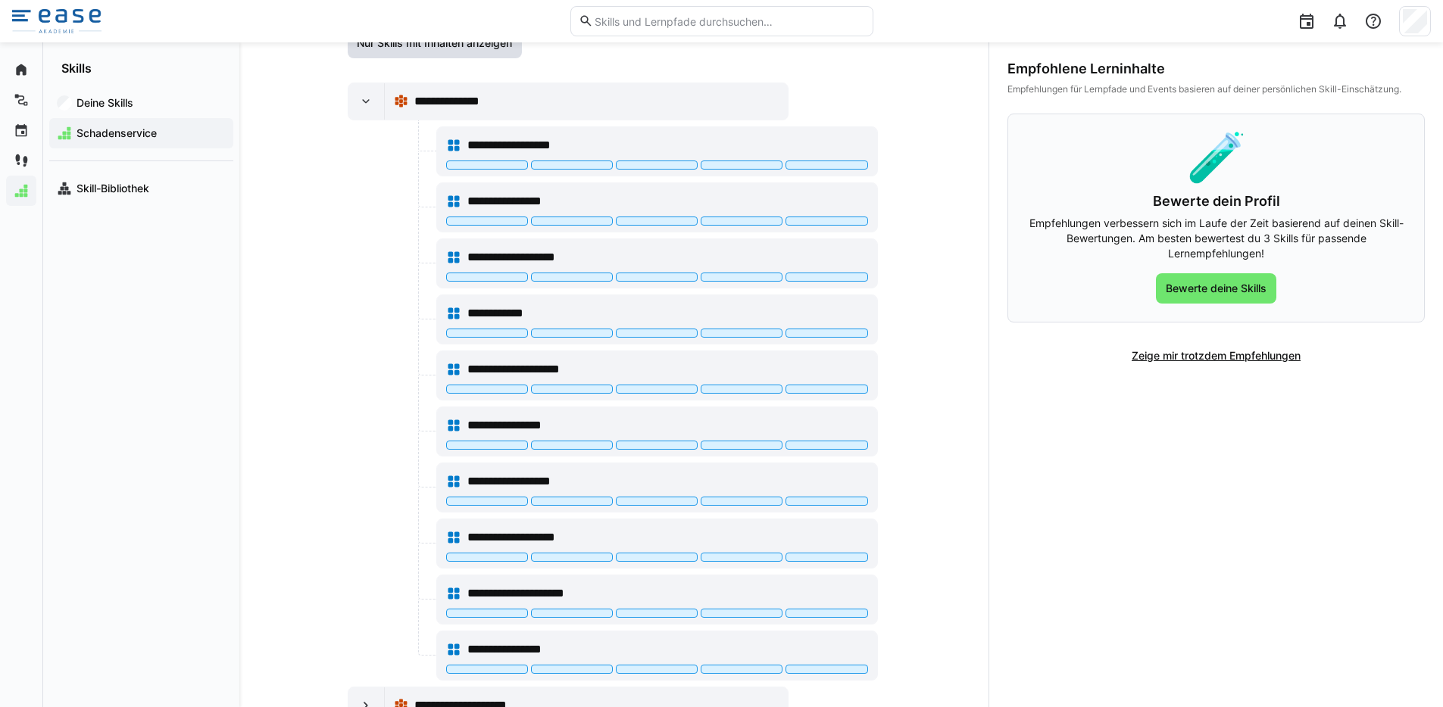
scroll to position [273, 0]
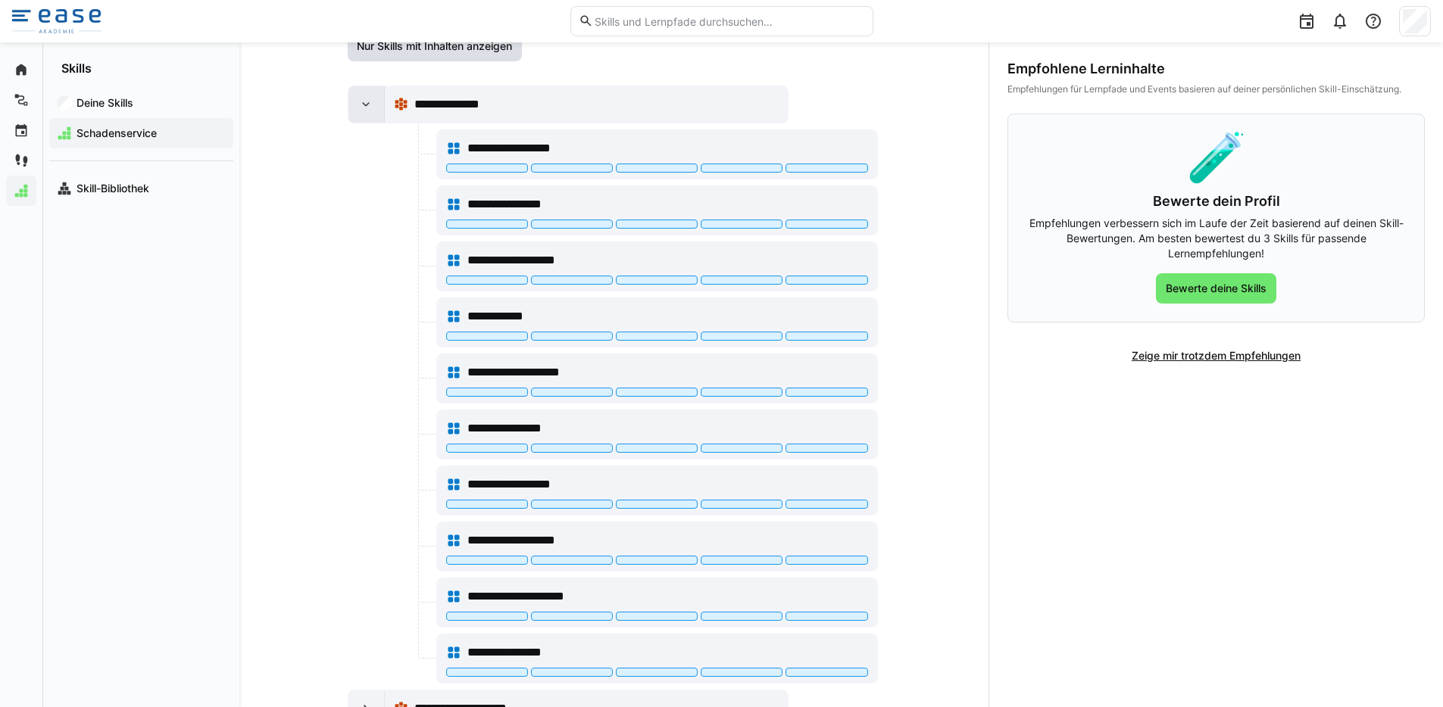
click at [365, 115] on div at bounding box center [366, 104] width 36 height 36
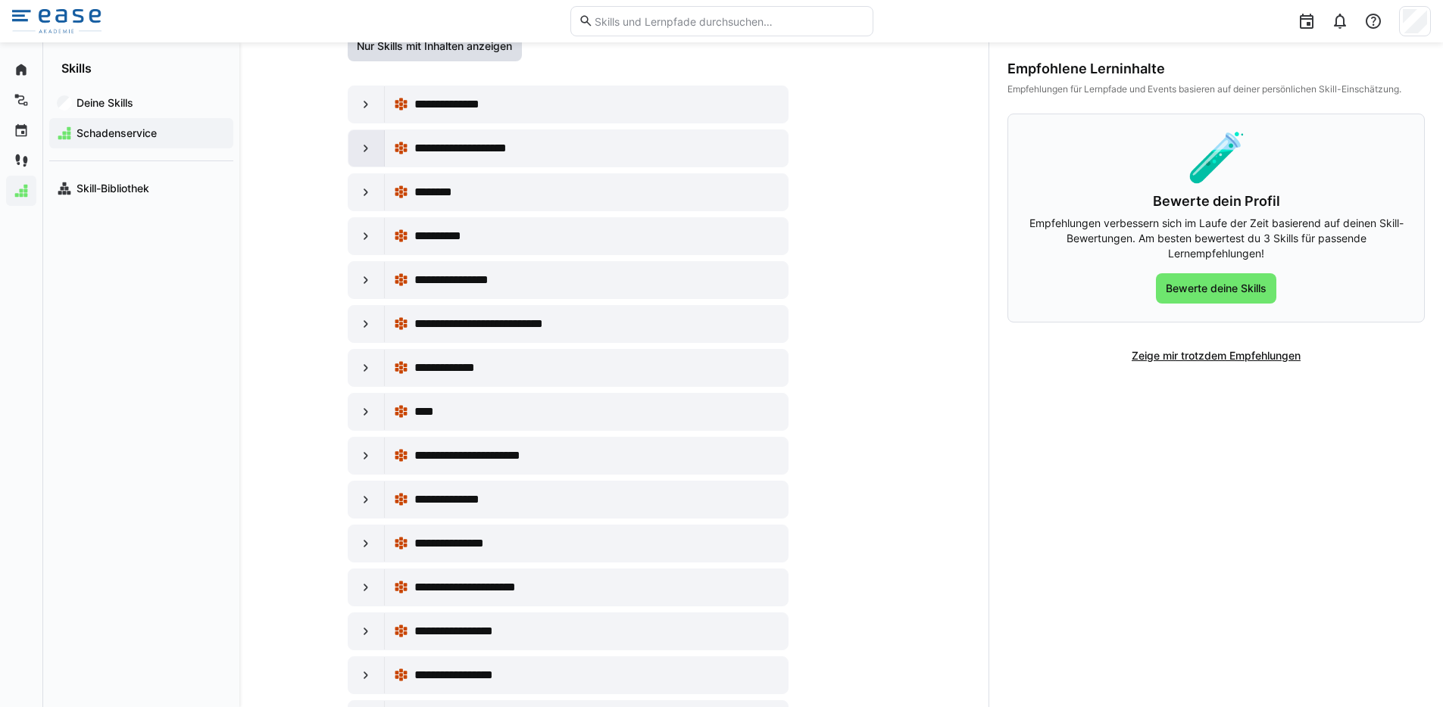
click at [364, 144] on eds-icon at bounding box center [365, 148] width 15 height 15
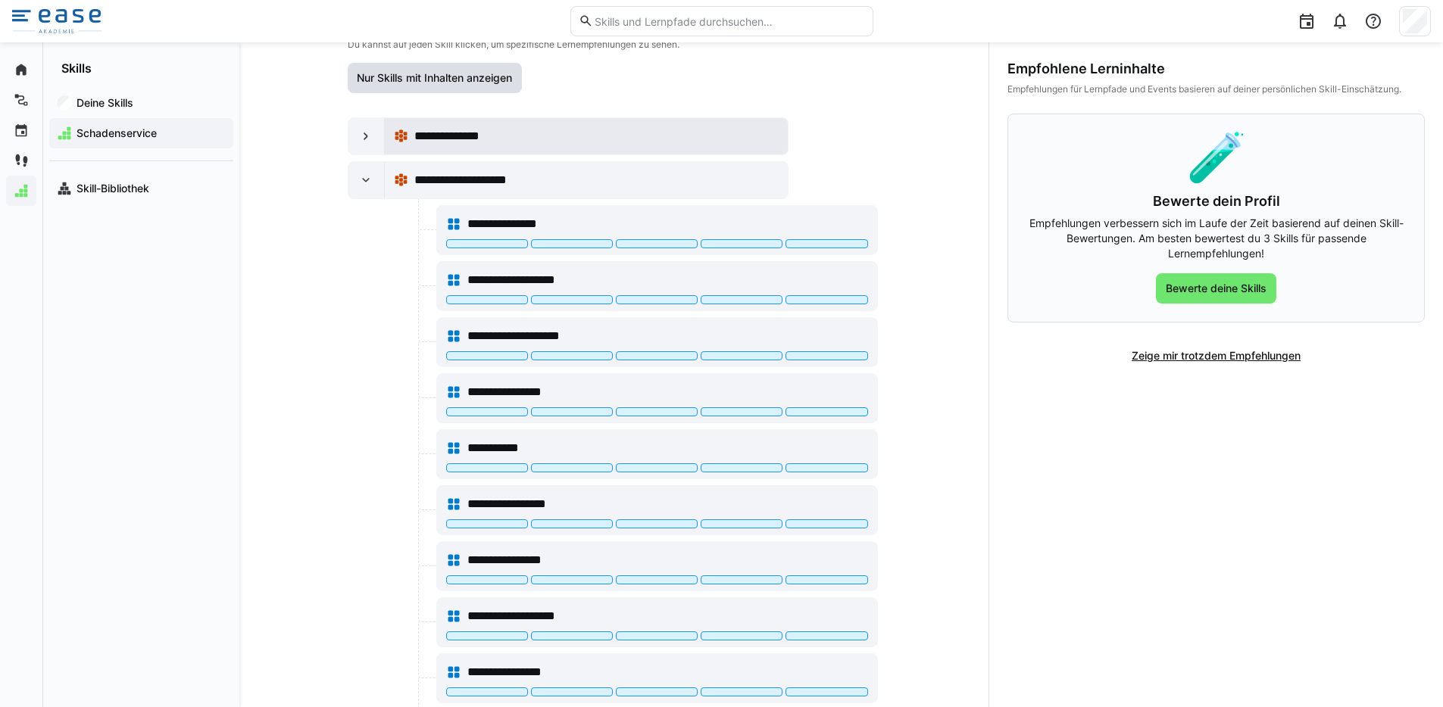
scroll to position [205, 0]
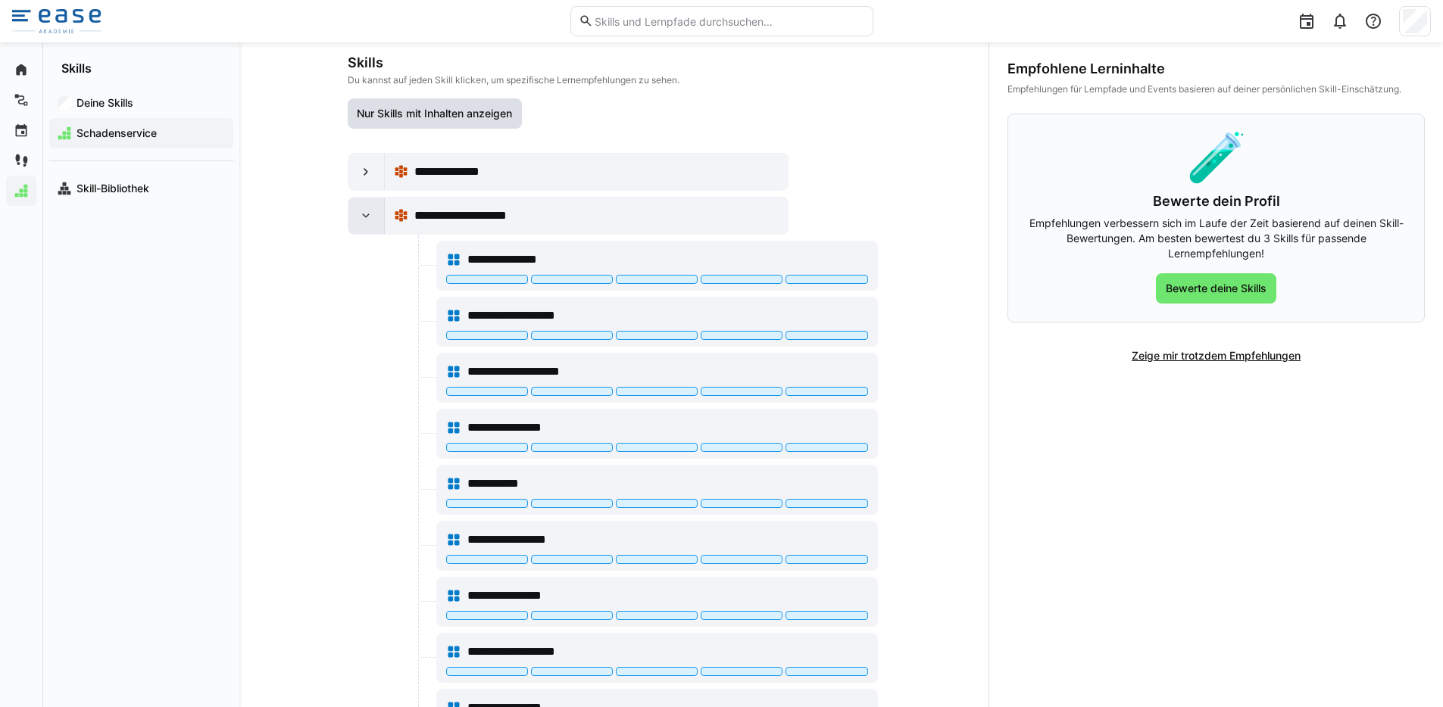
click at [357, 201] on div at bounding box center [366, 216] width 36 height 36
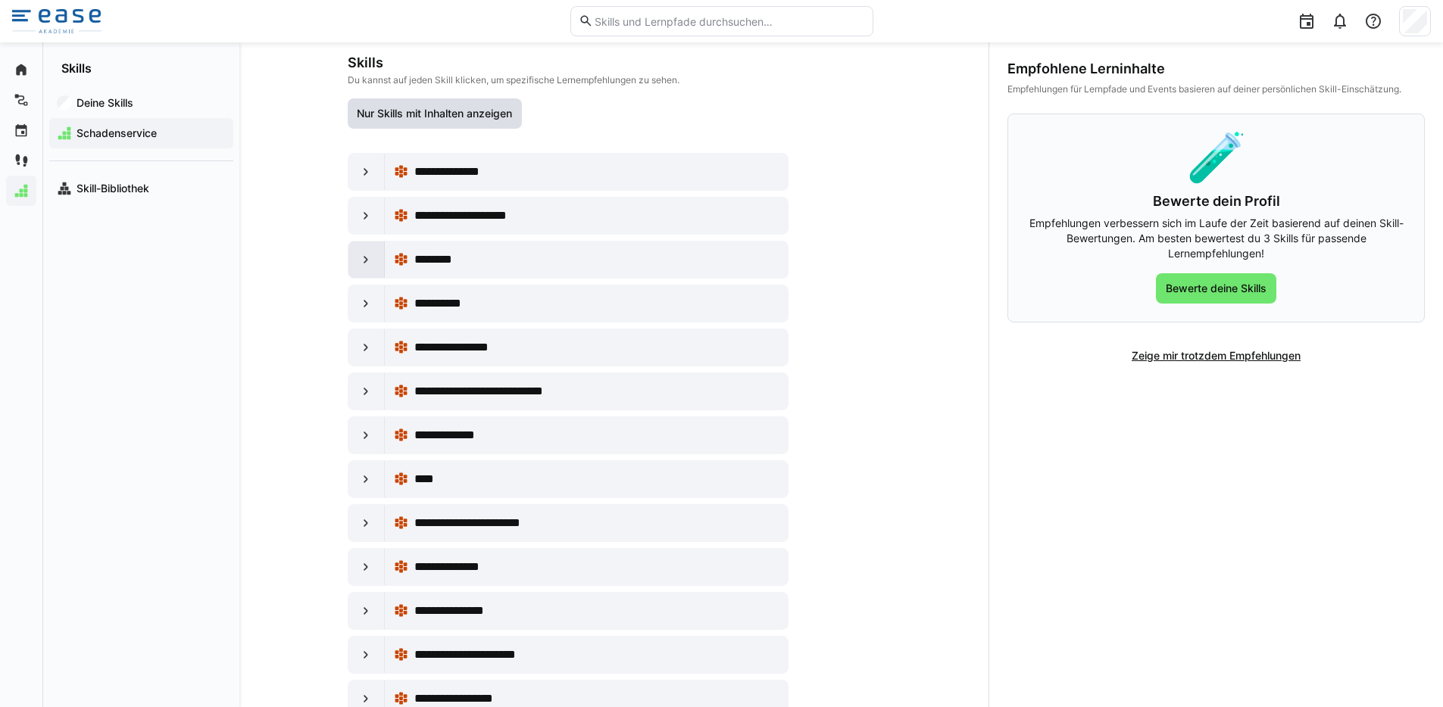
click at [358, 265] on eds-icon at bounding box center [365, 259] width 15 height 15
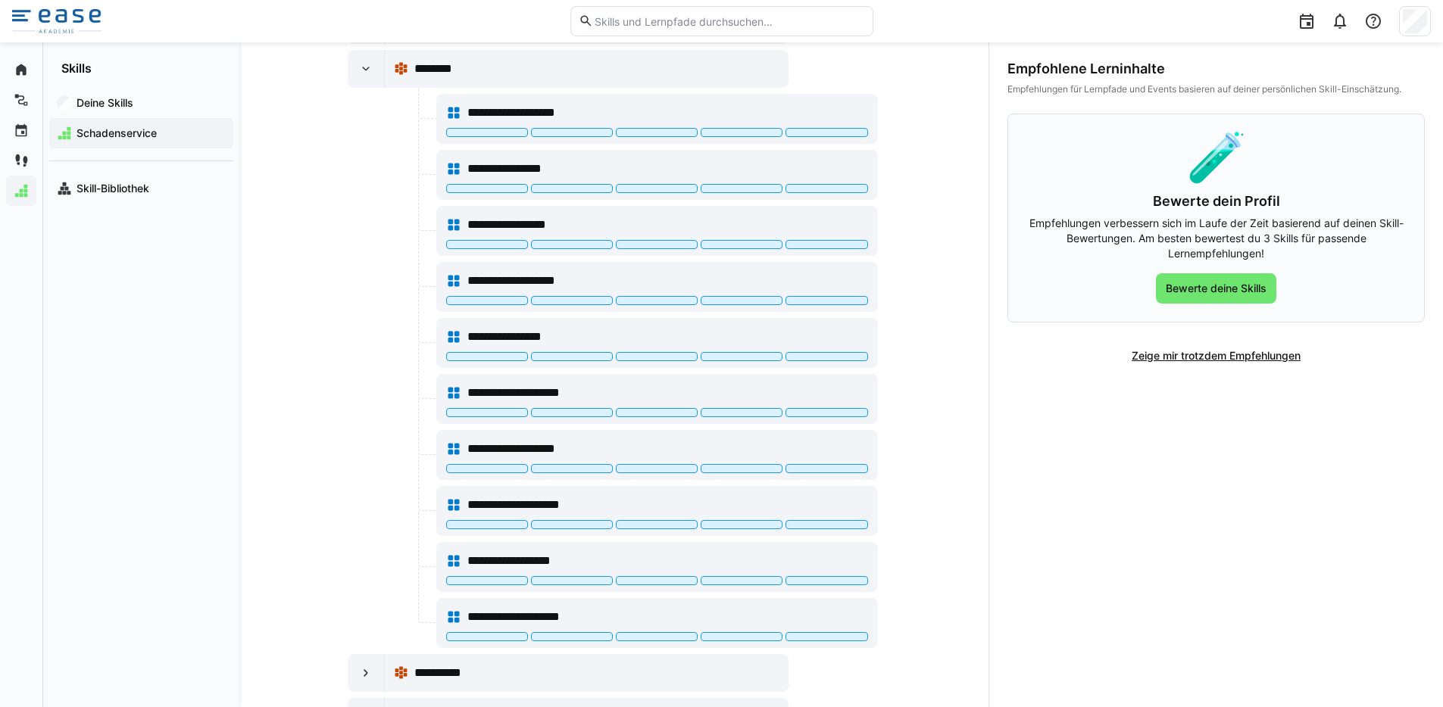
scroll to position [322, 0]
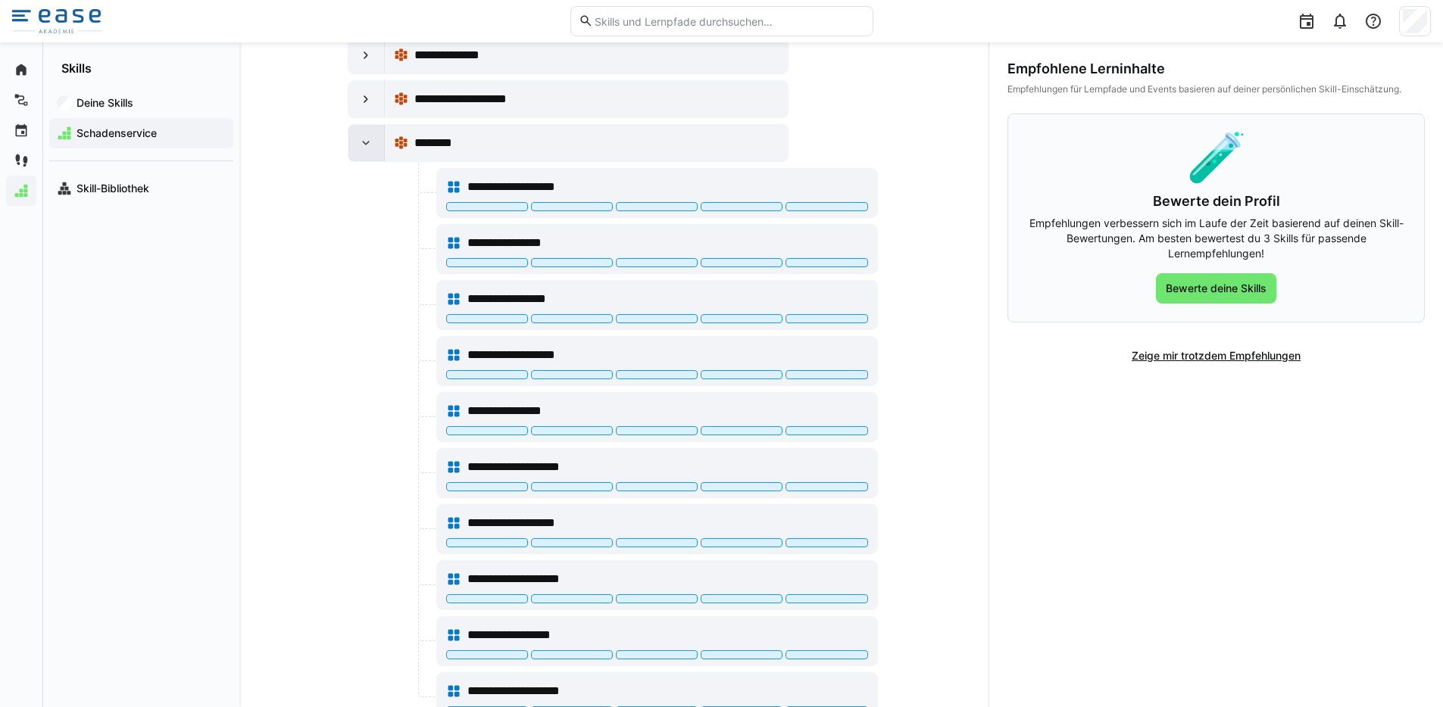
click at [367, 138] on eds-icon at bounding box center [365, 143] width 15 height 15
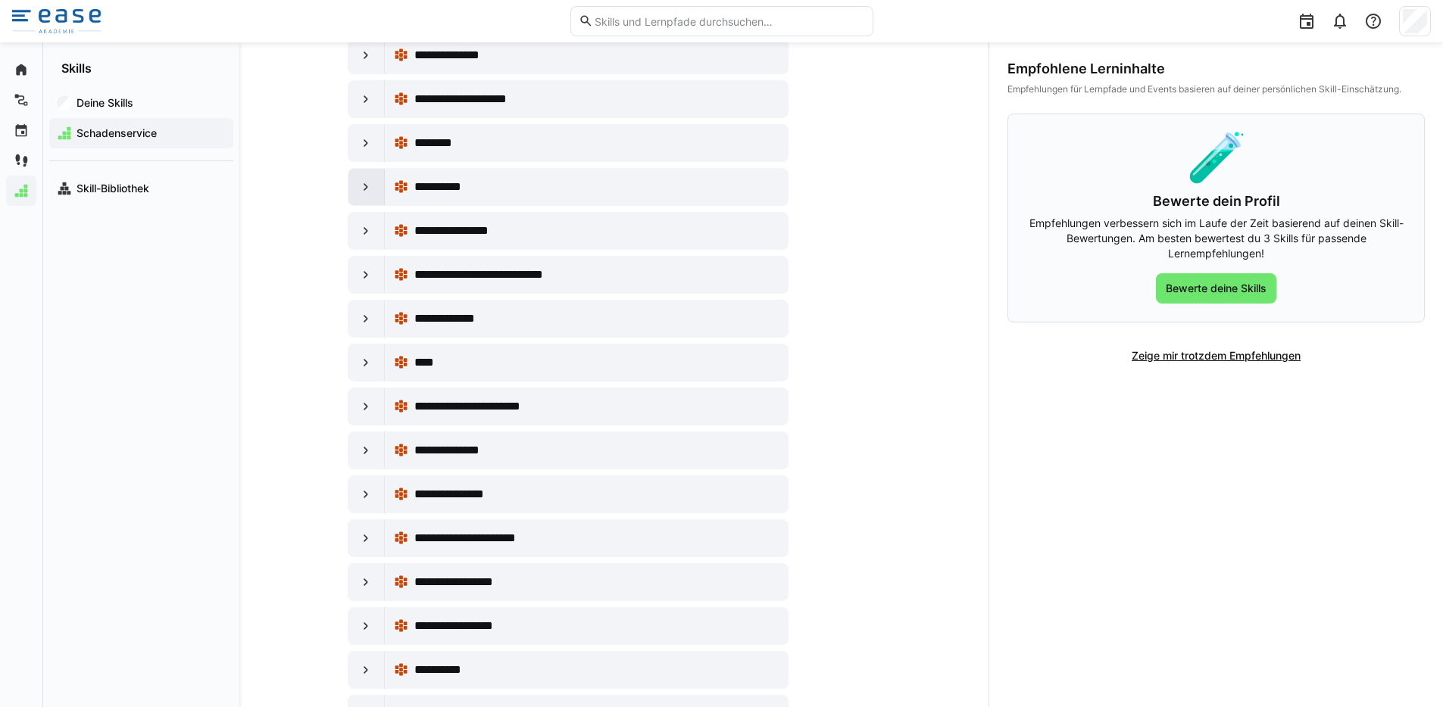
click at [366, 189] on eds-icon at bounding box center [365, 187] width 15 height 15
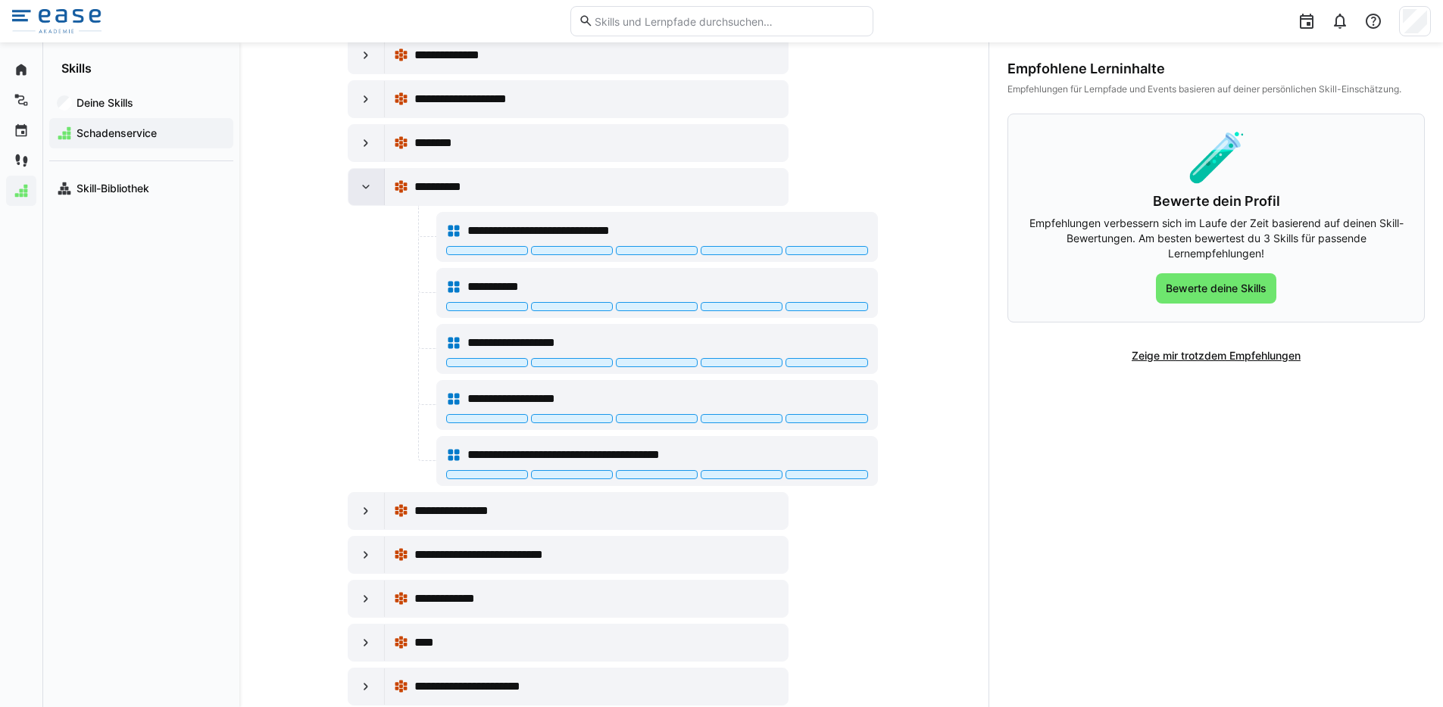
click at [365, 190] on eds-icon at bounding box center [365, 187] width 15 height 15
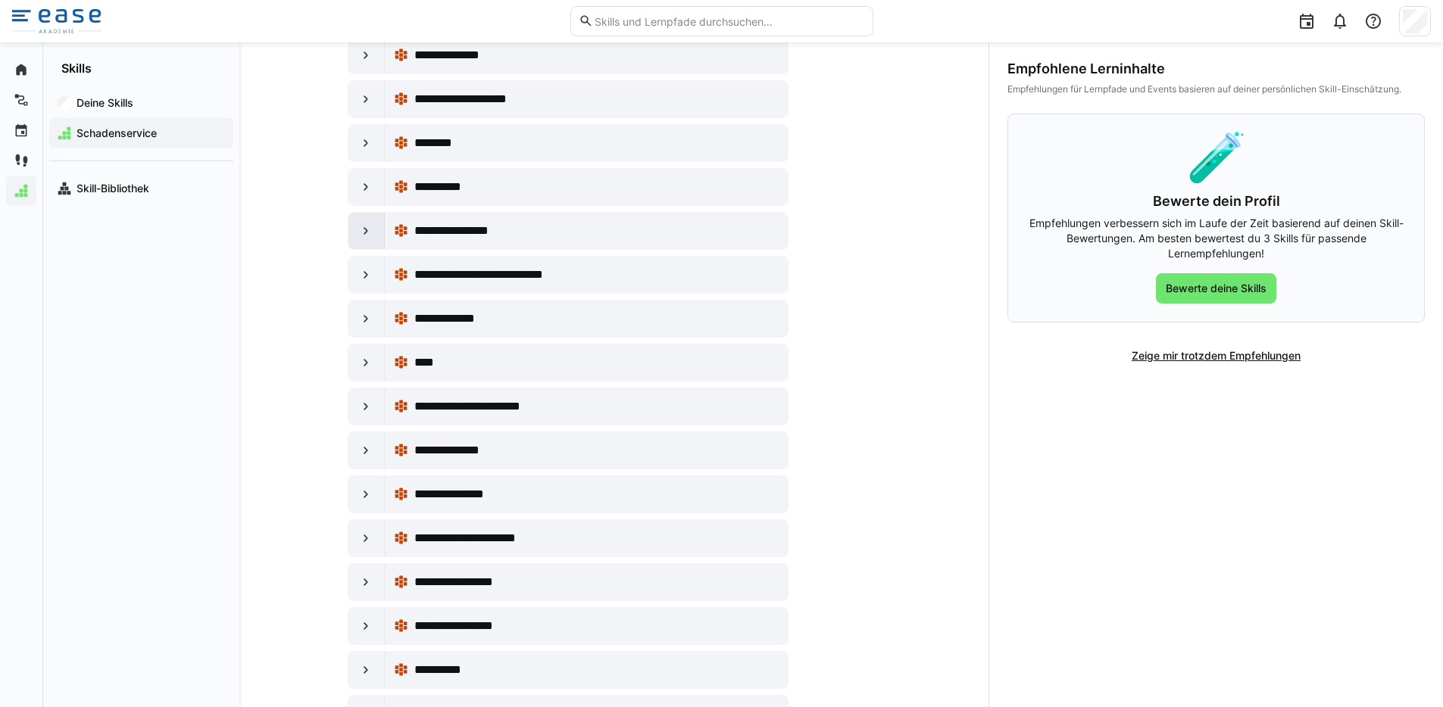
click at [365, 219] on div at bounding box center [366, 231] width 36 height 36
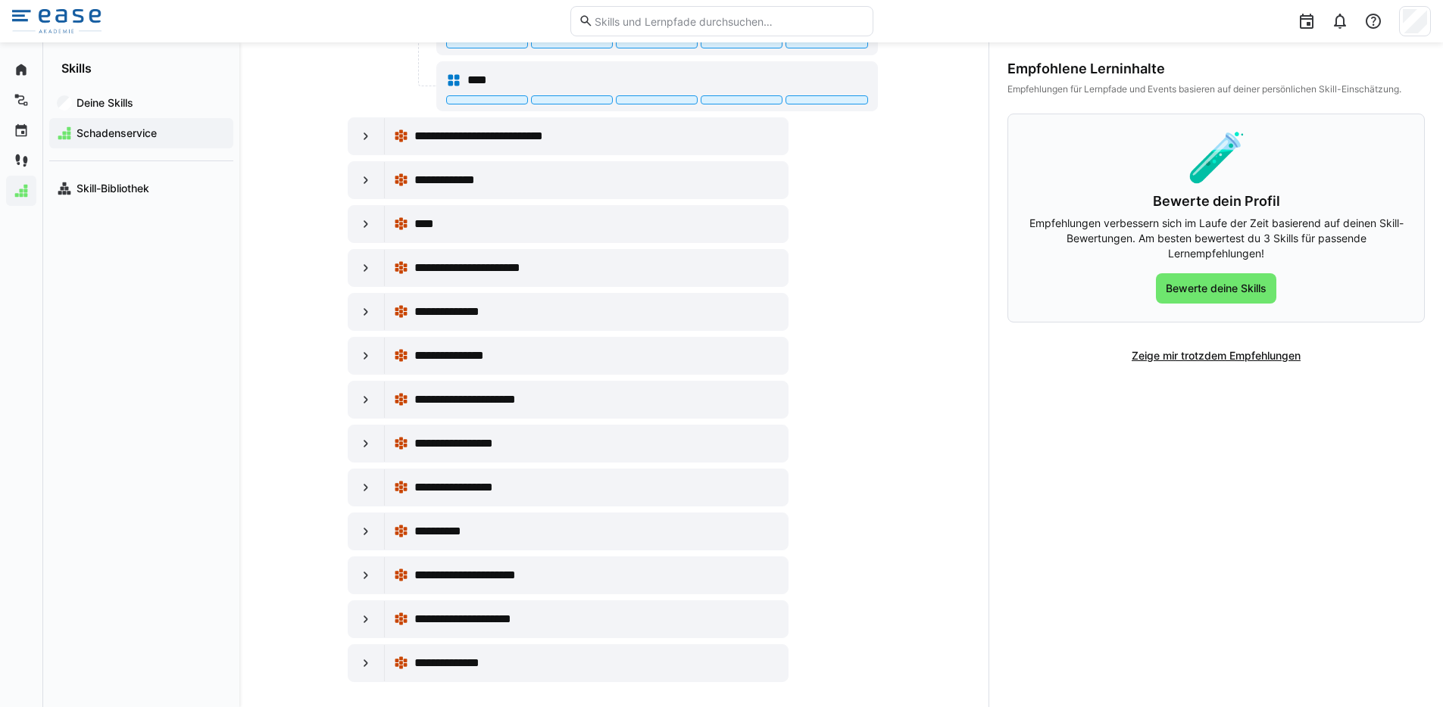
scroll to position [1032, 0]
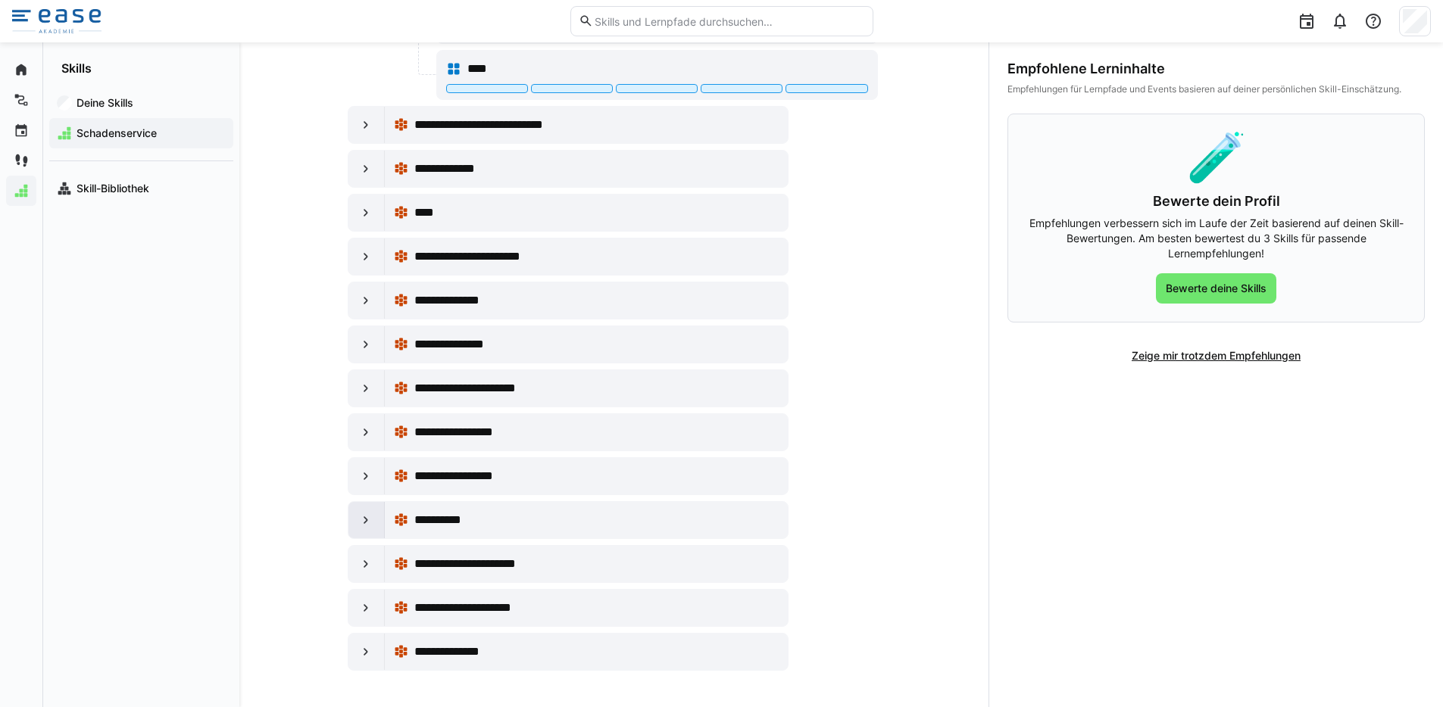
click at [369, 509] on div at bounding box center [366, 520] width 36 height 36
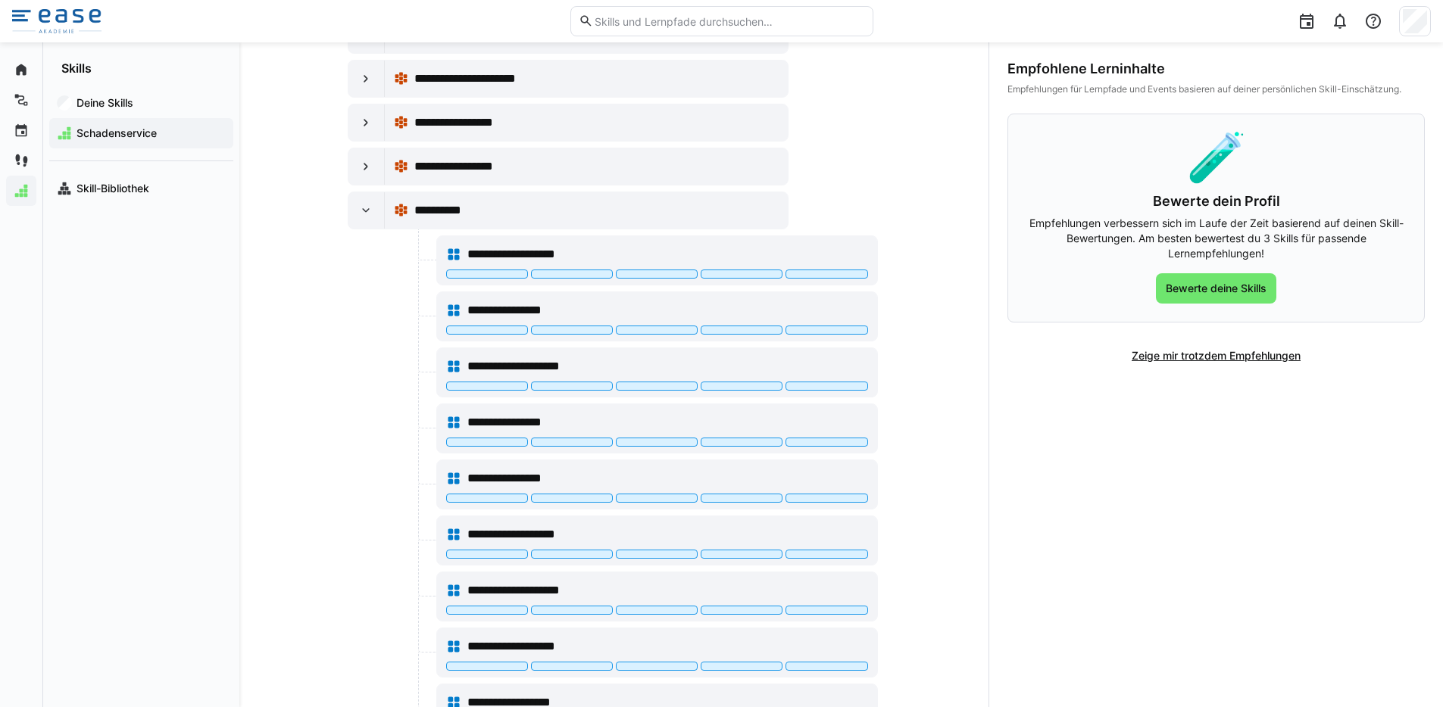
scroll to position [1201, 0]
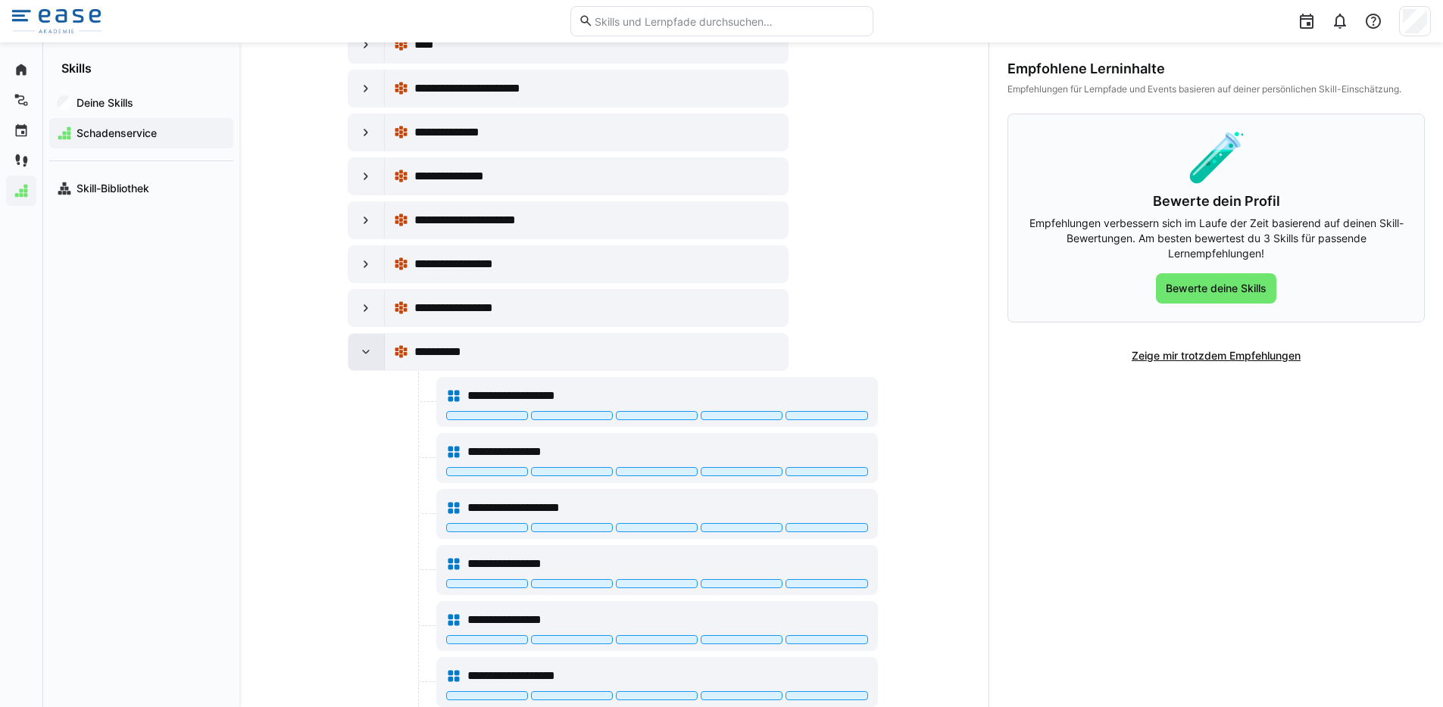
click at [369, 349] on eds-icon at bounding box center [365, 352] width 15 height 15
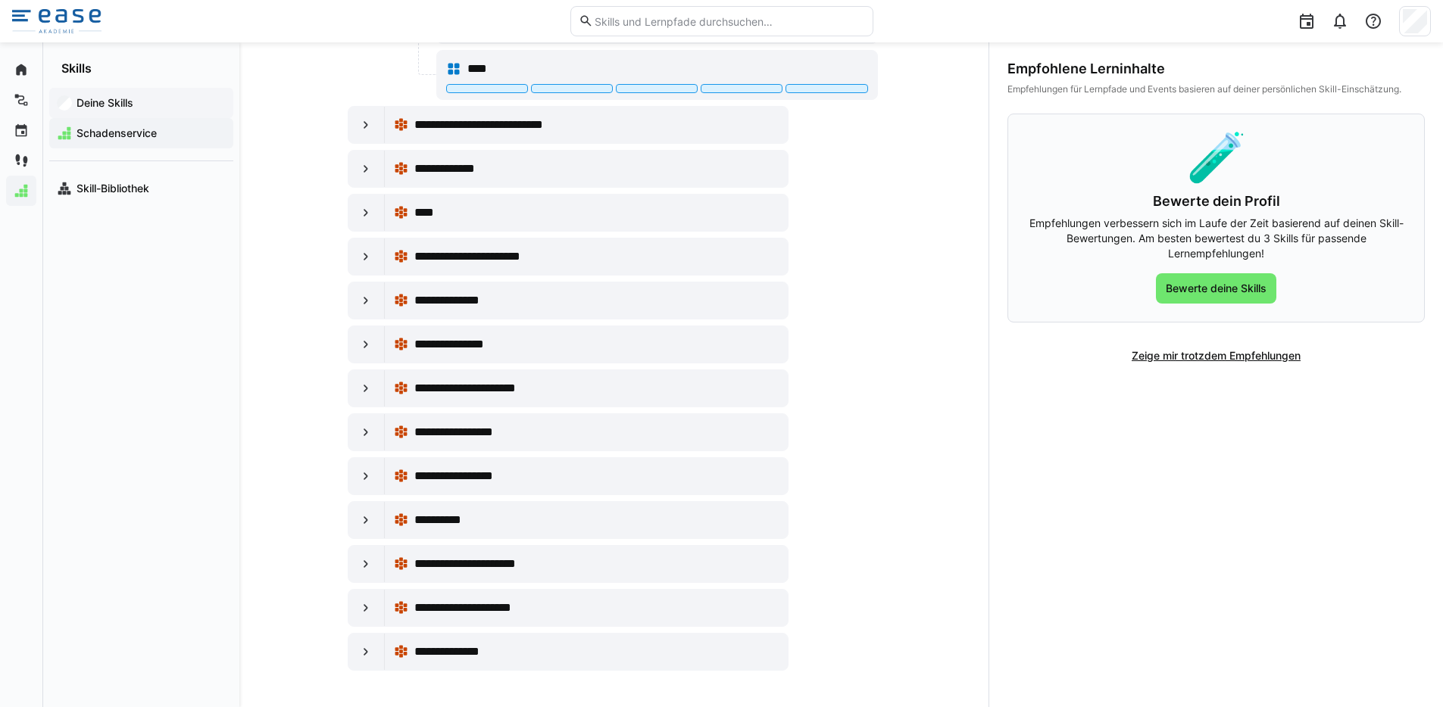
click at [155, 110] on span "Deine Skills" at bounding box center [149, 102] width 151 height 15
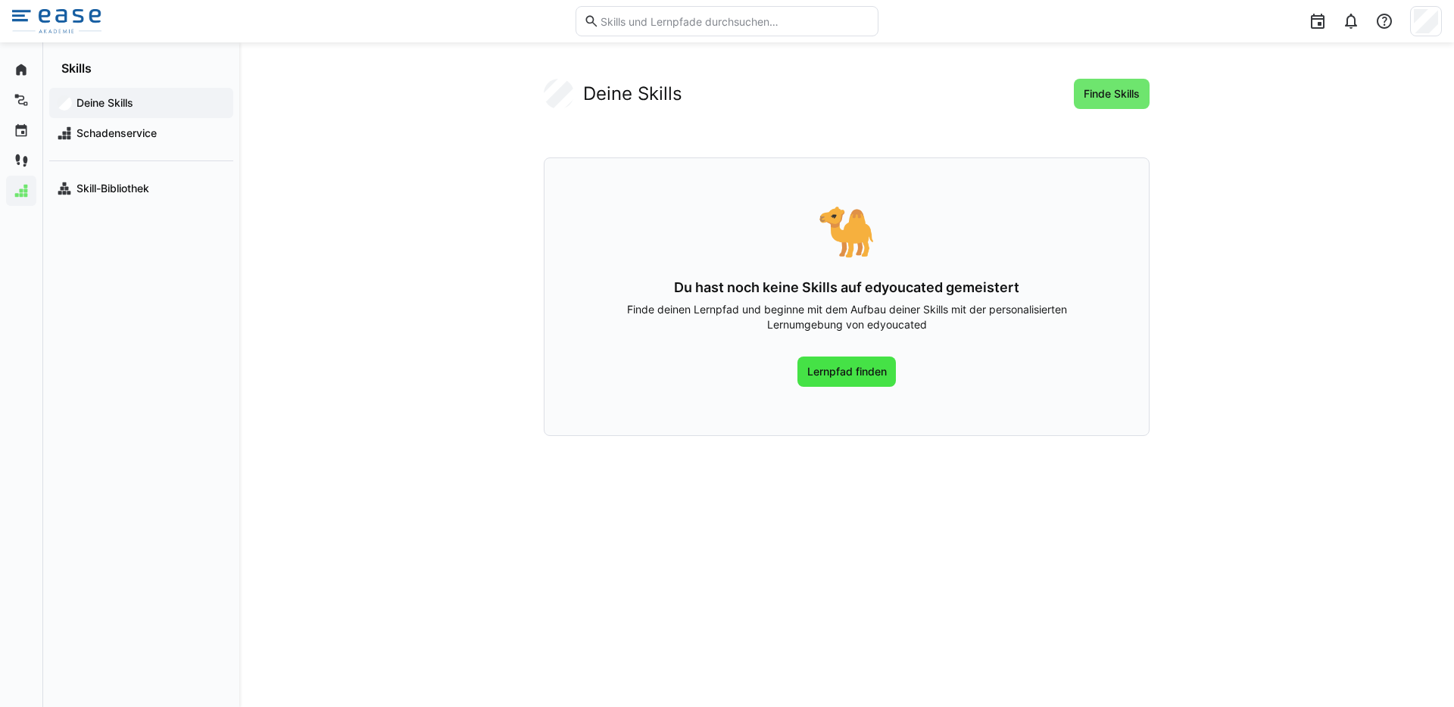
click at [844, 367] on span "Lernpfad finden" at bounding box center [847, 371] width 84 height 15
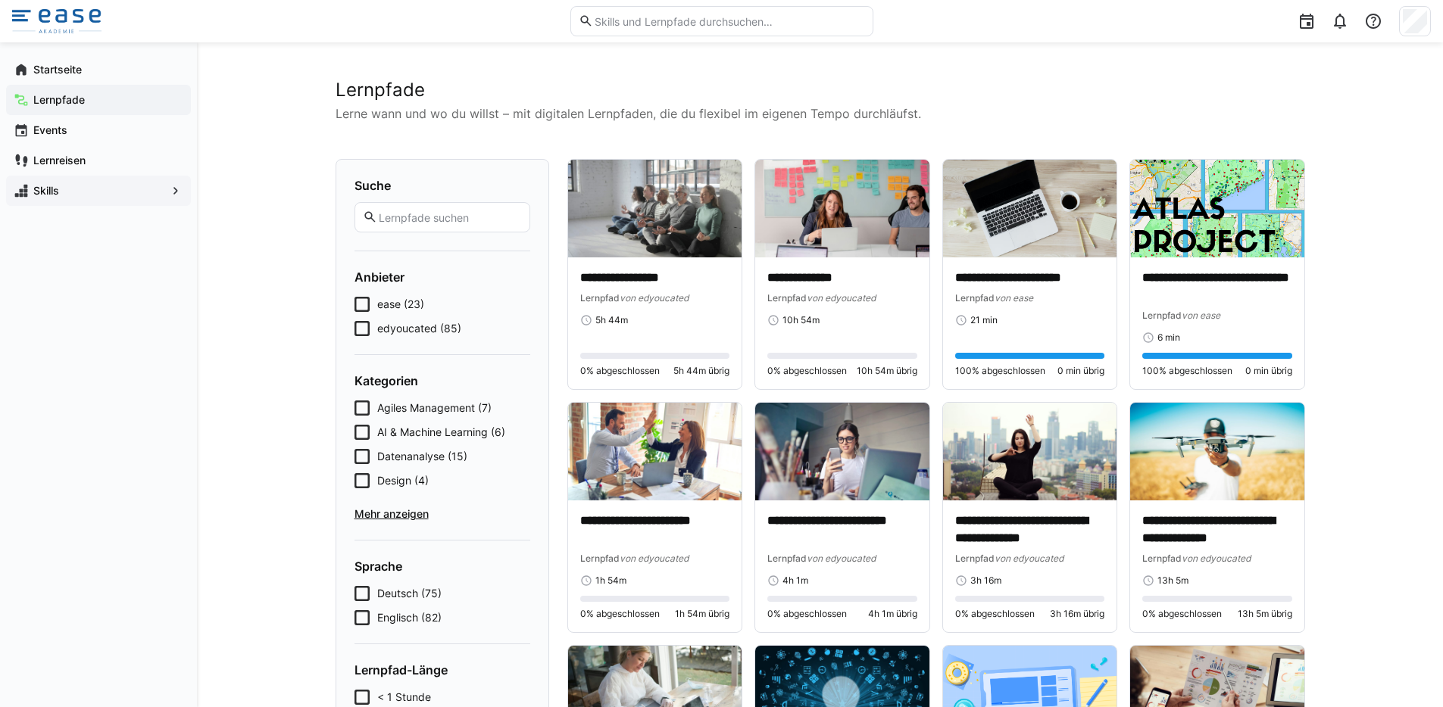
click at [0, 0] on app-navigation-label "Skills" at bounding box center [0, 0] width 0 height 0
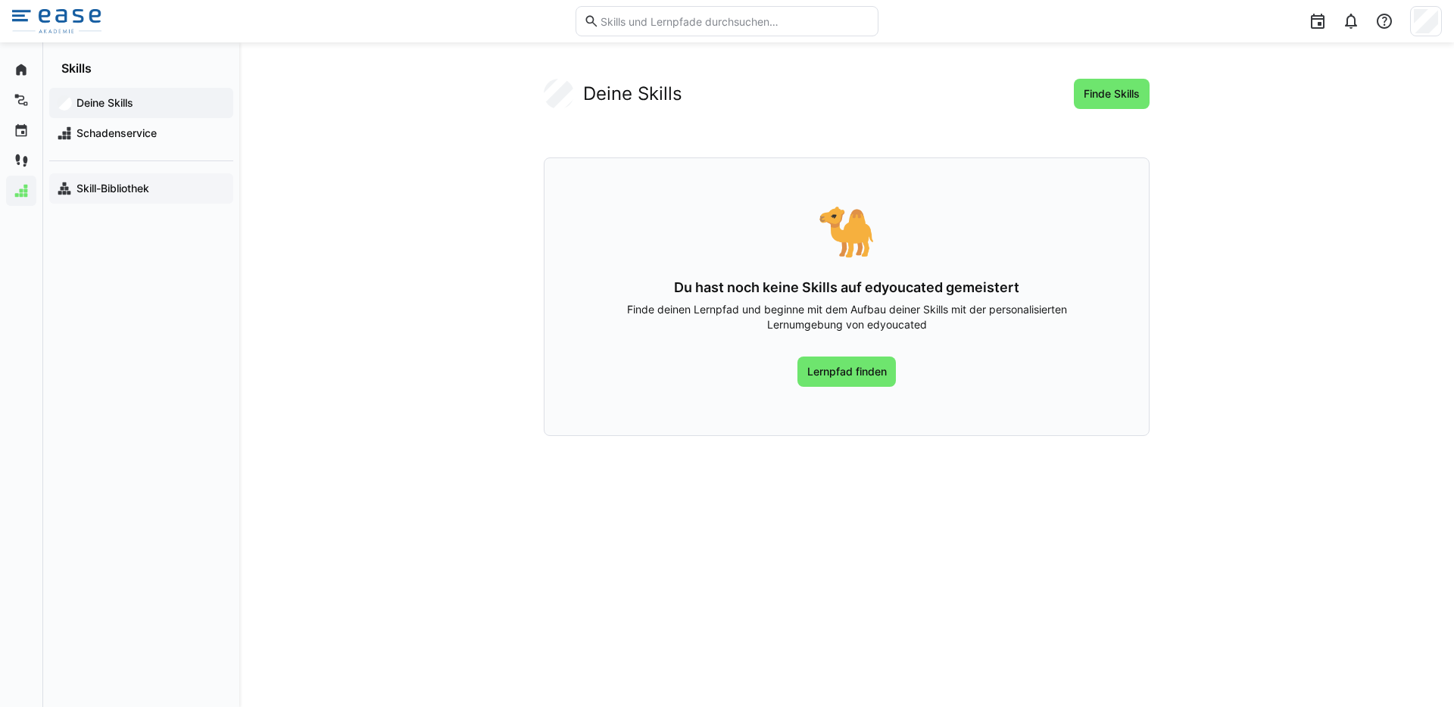
click at [161, 183] on span "Skill-Bibliothek" at bounding box center [149, 188] width 151 height 15
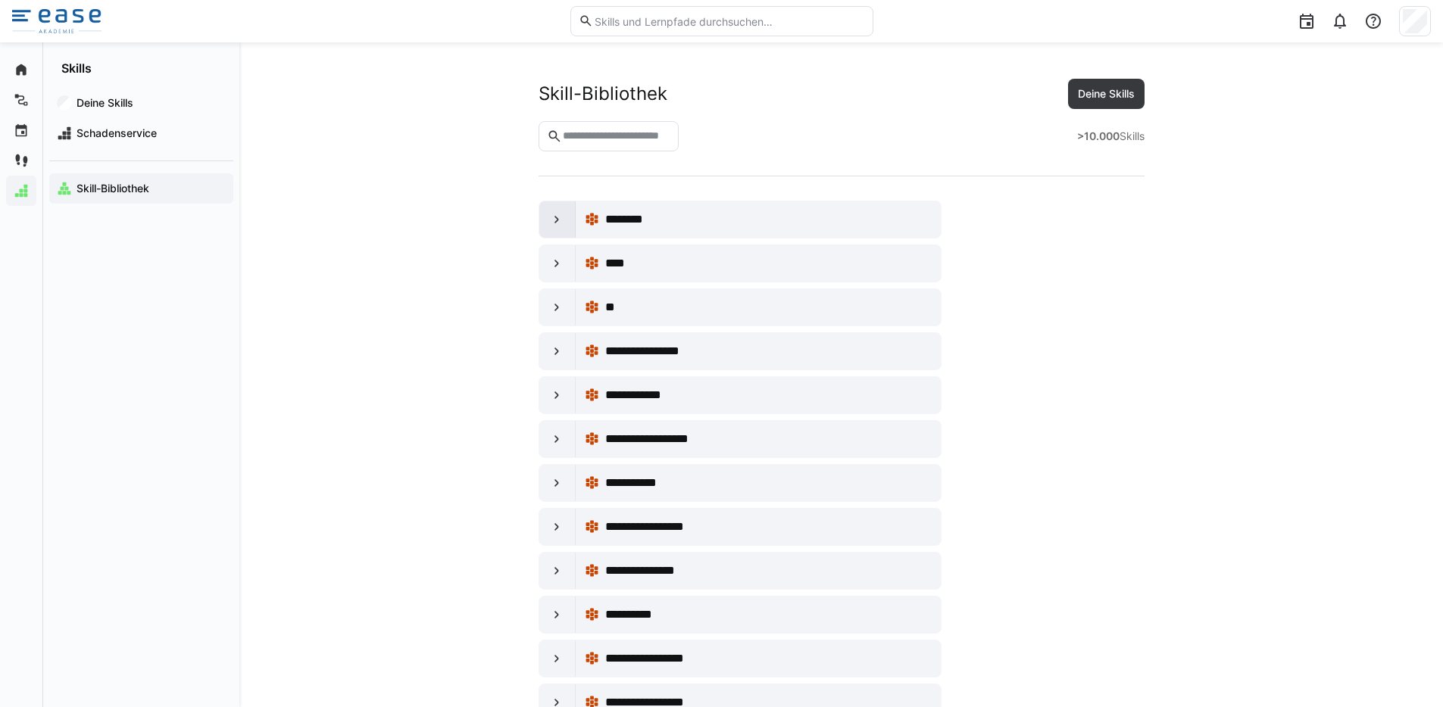
click at [551, 221] on eds-icon at bounding box center [556, 219] width 15 height 15
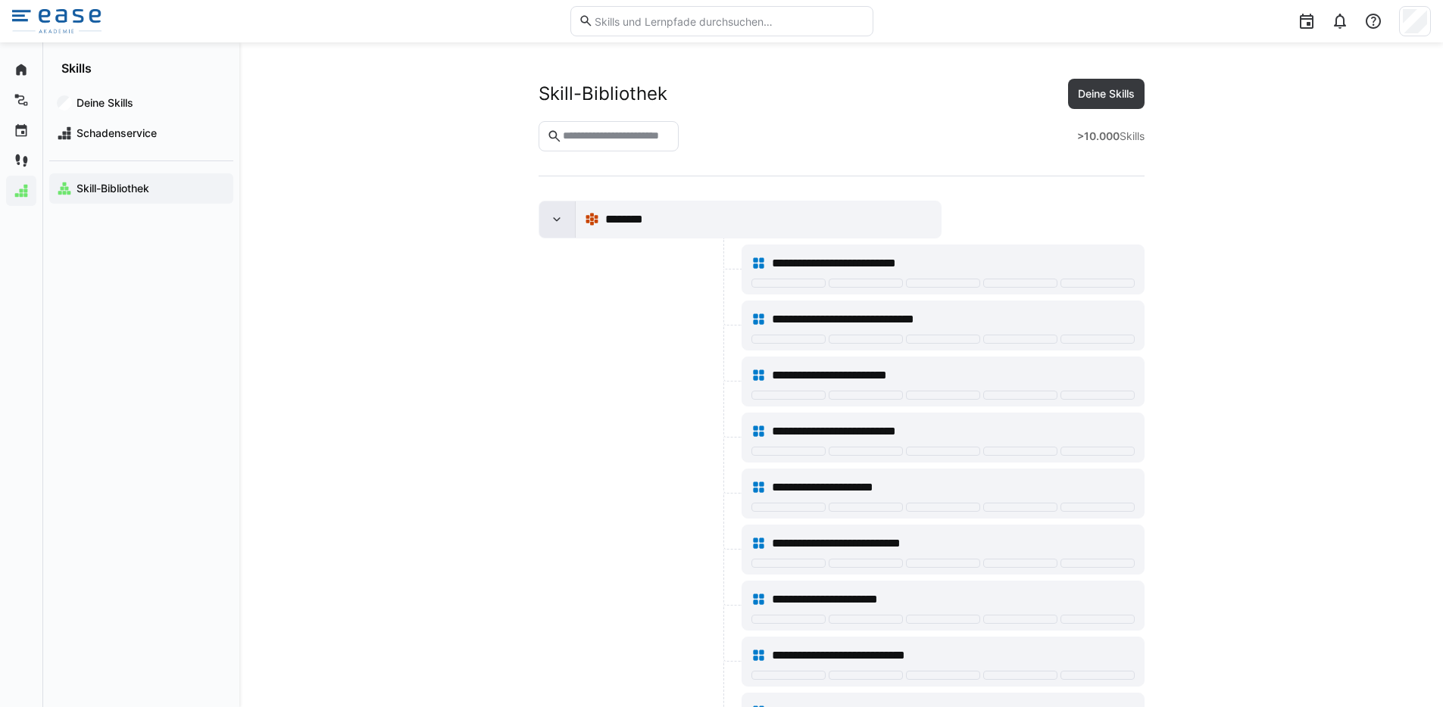
click at [551, 221] on eds-icon at bounding box center [556, 219] width 15 height 15
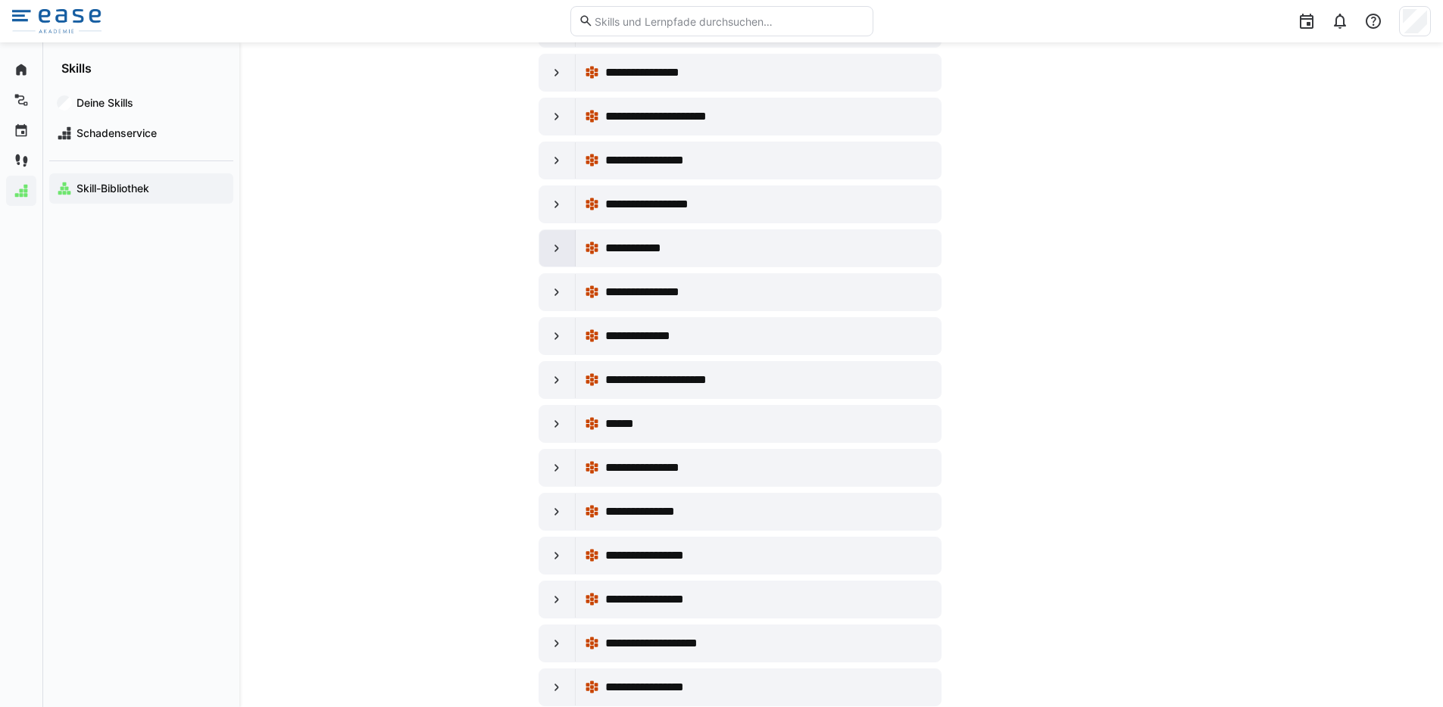
scroll to position [9985, 0]
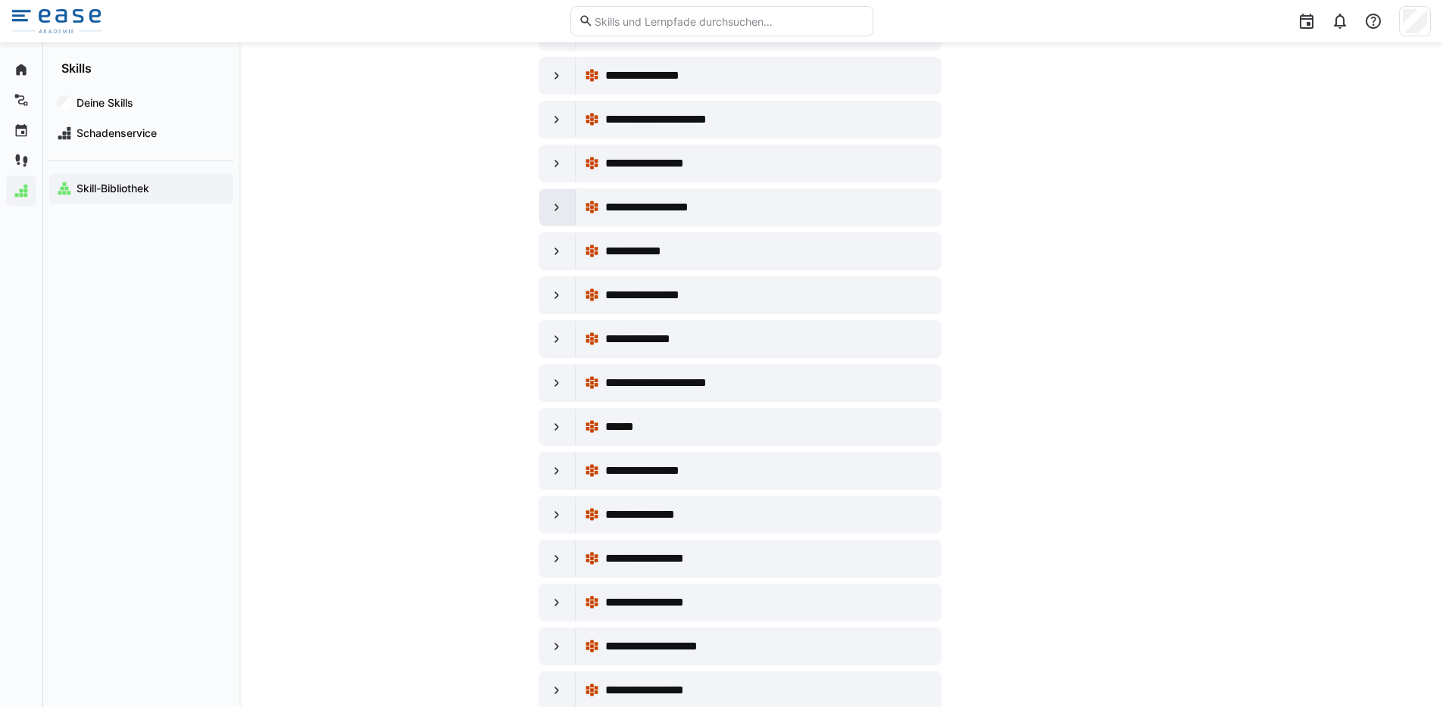
click at [558, 211] on eds-icon at bounding box center [556, 207] width 15 height 15
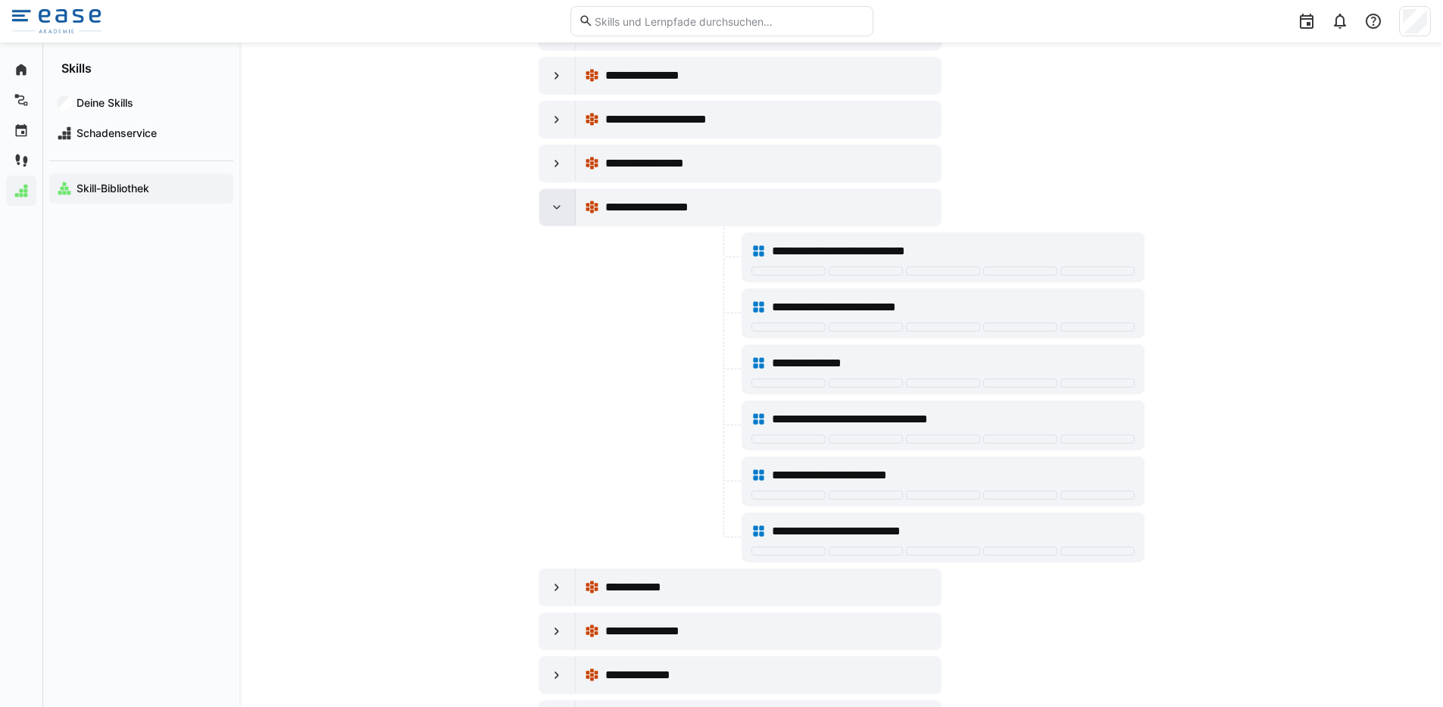
click at [558, 211] on eds-icon at bounding box center [556, 207] width 15 height 15
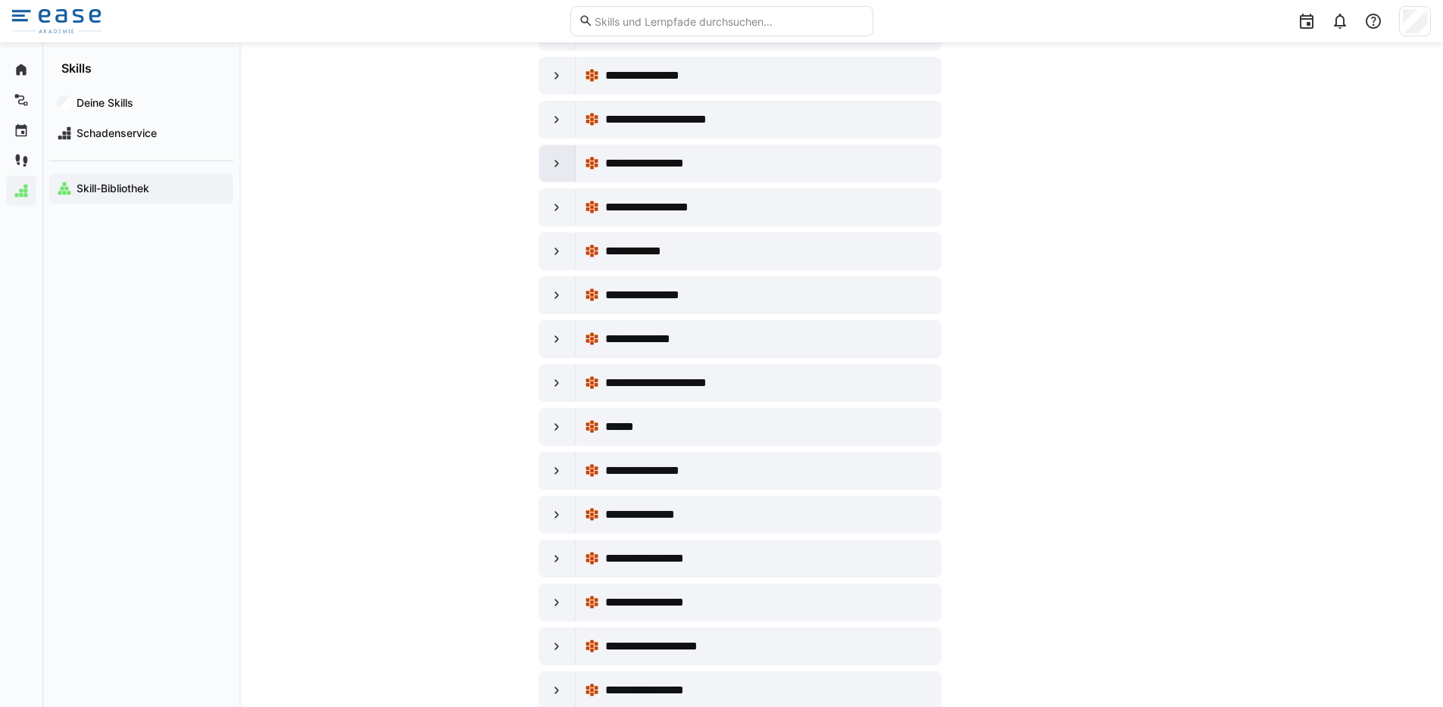
click at [557, 167] on eds-icon at bounding box center [556, 163] width 15 height 15
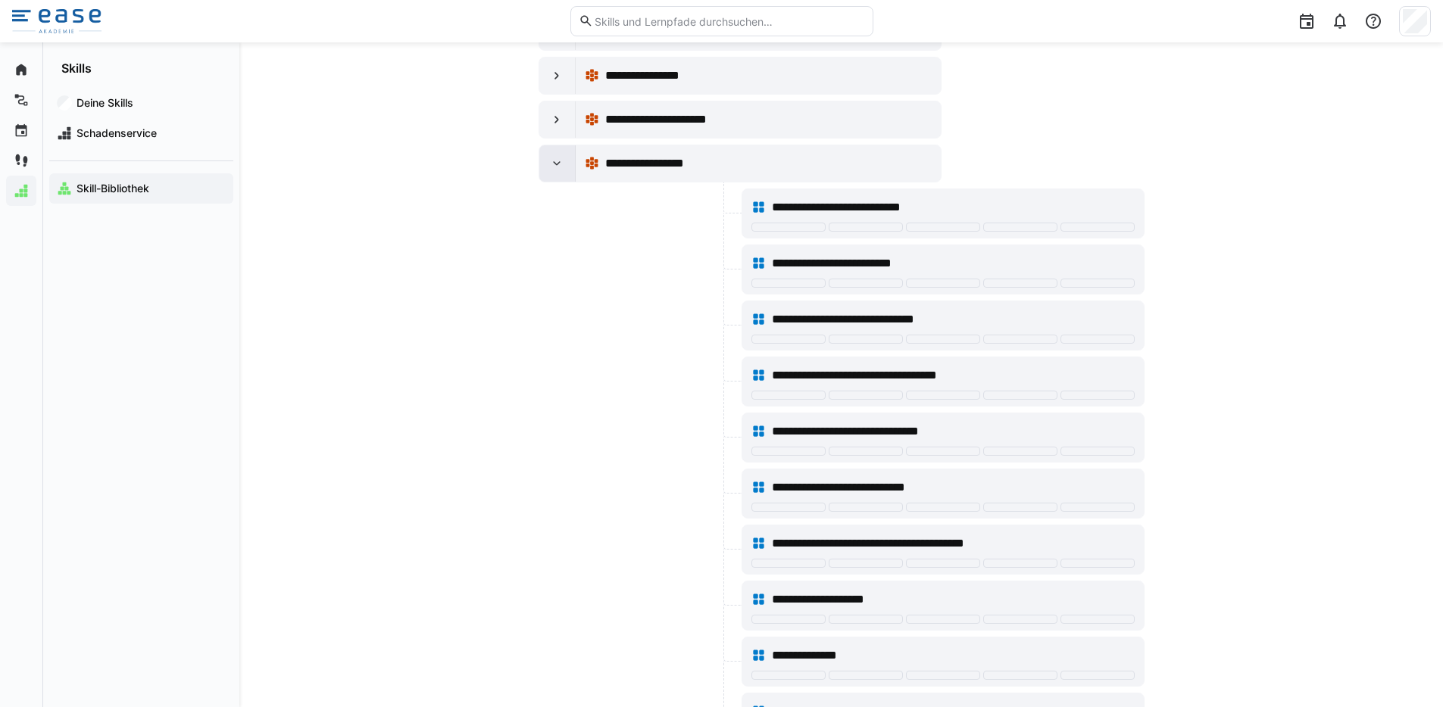
click at [556, 168] on eds-icon at bounding box center [556, 163] width 15 height 15
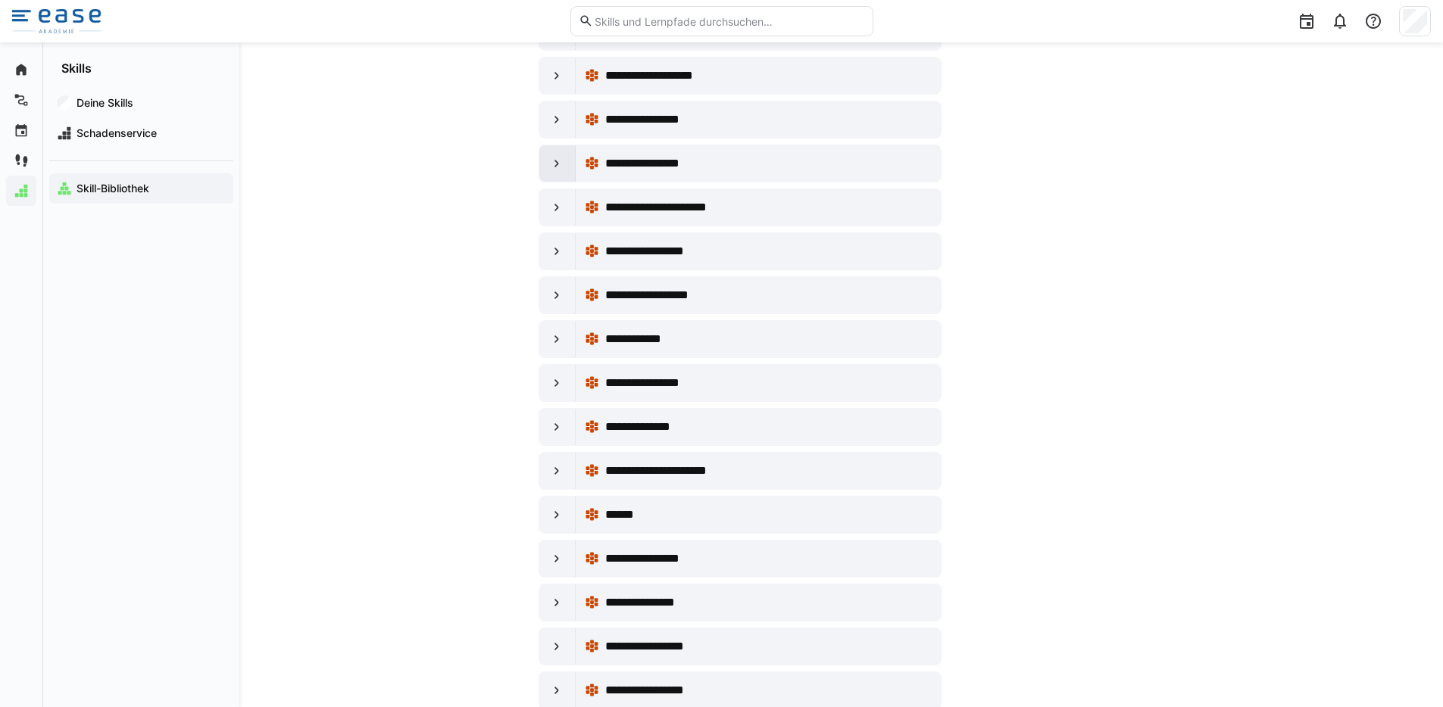
scroll to position [9889, 0]
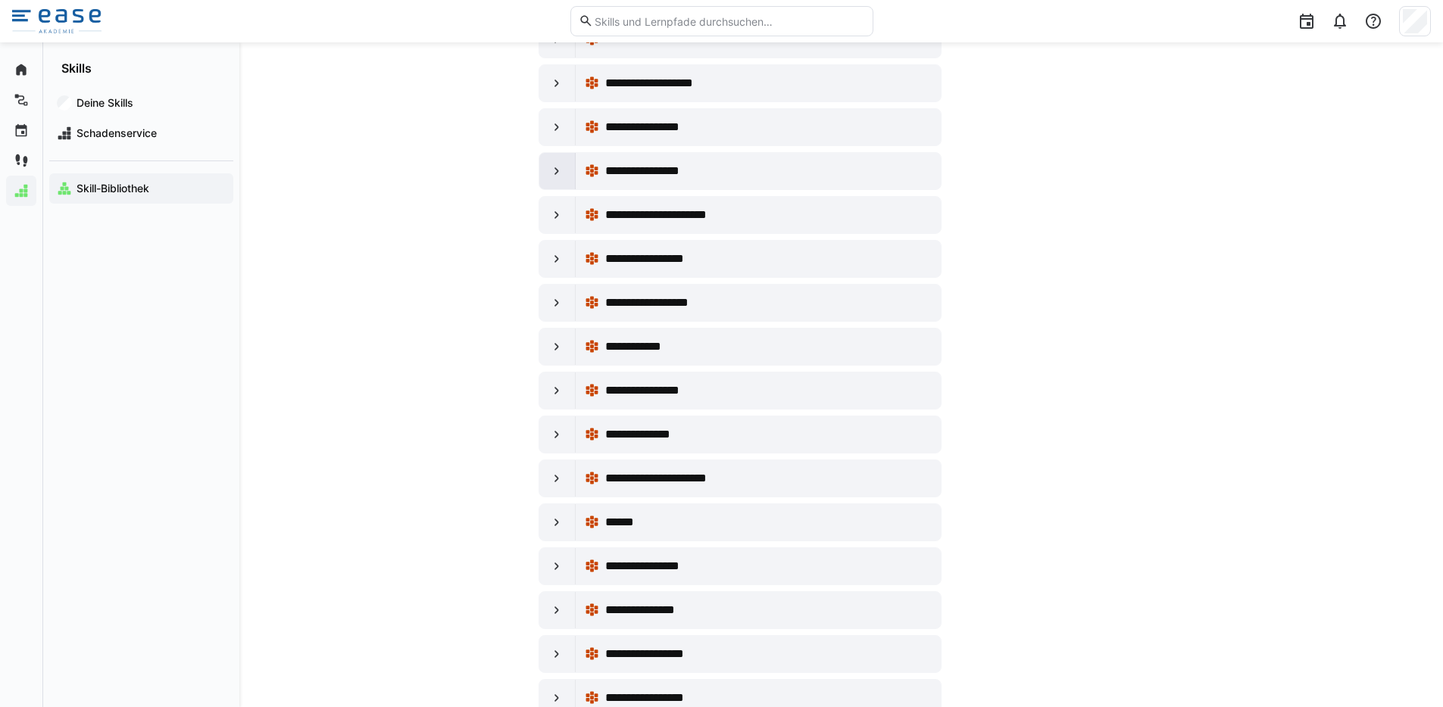
click at [552, 161] on div at bounding box center [557, 171] width 36 height 36
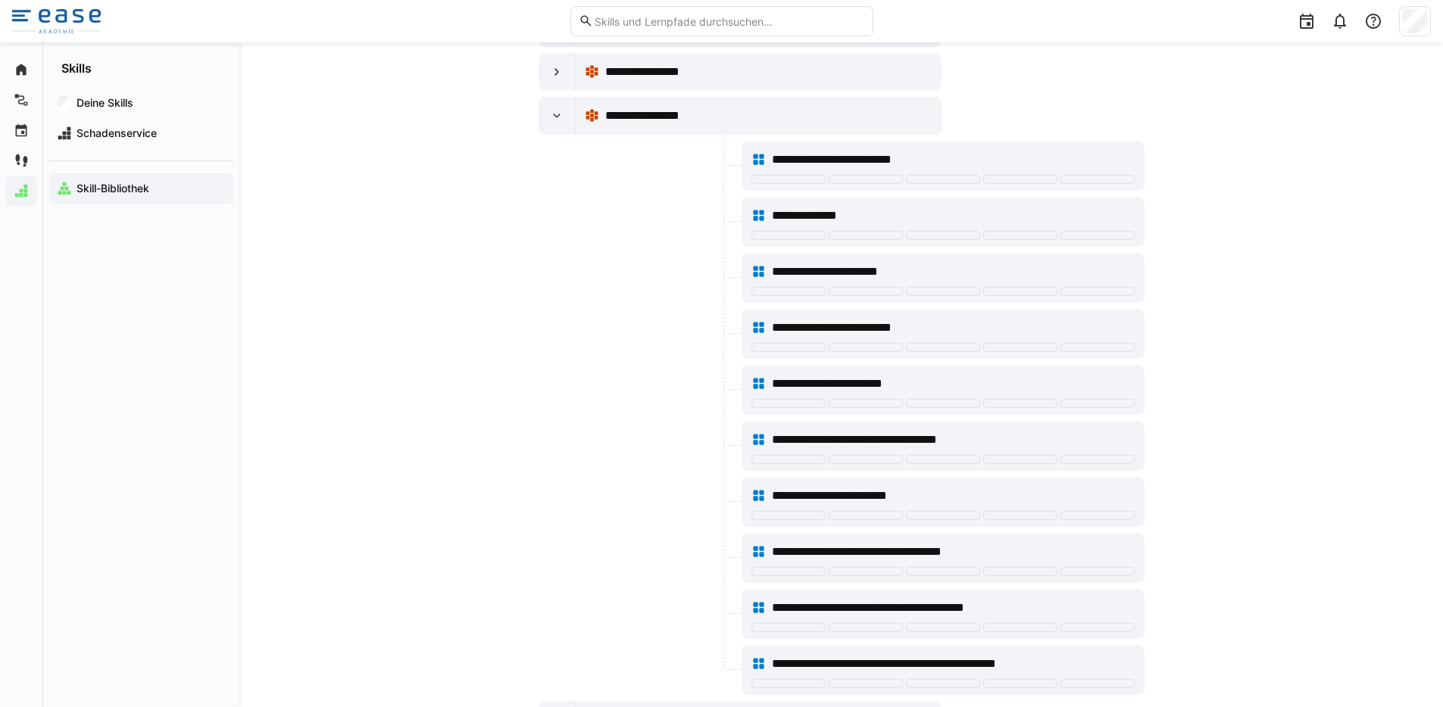
scroll to position [9874, 0]
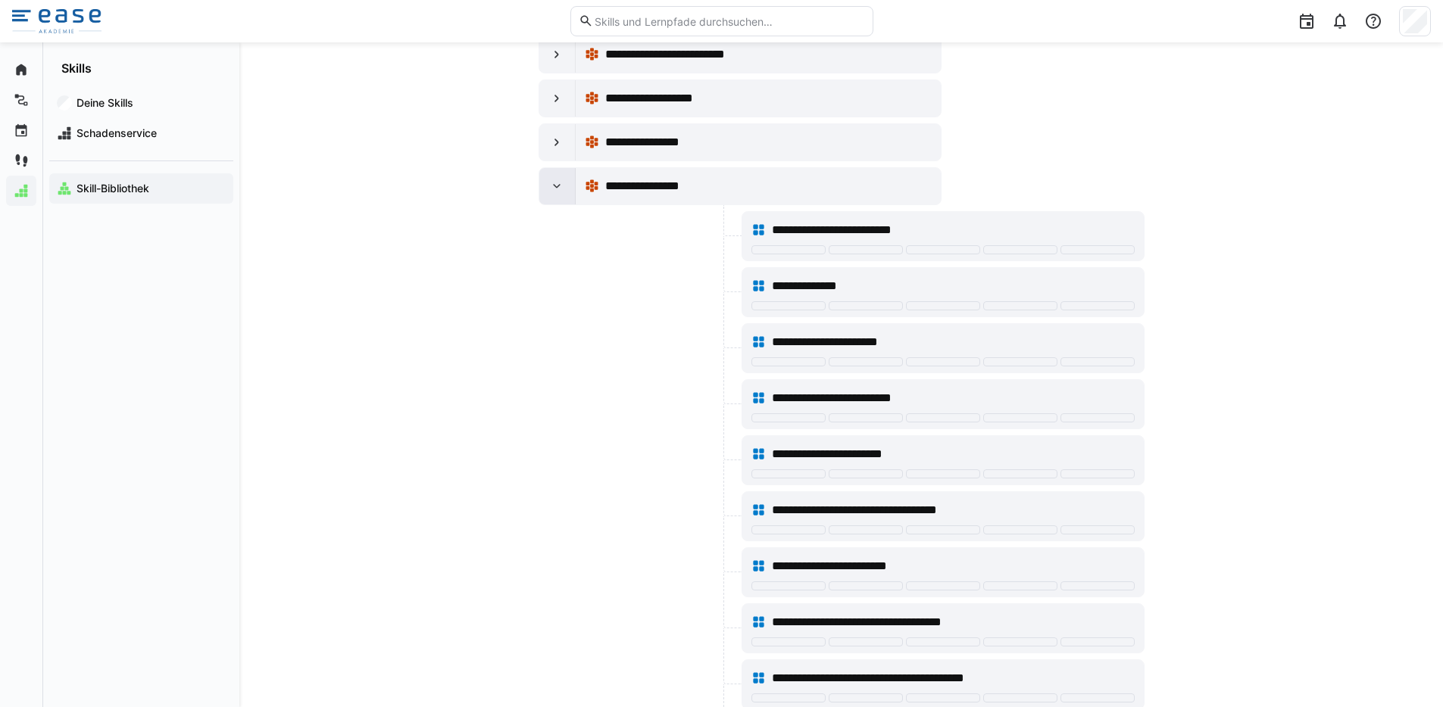
click at [548, 192] on div at bounding box center [557, 186] width 36 height 36
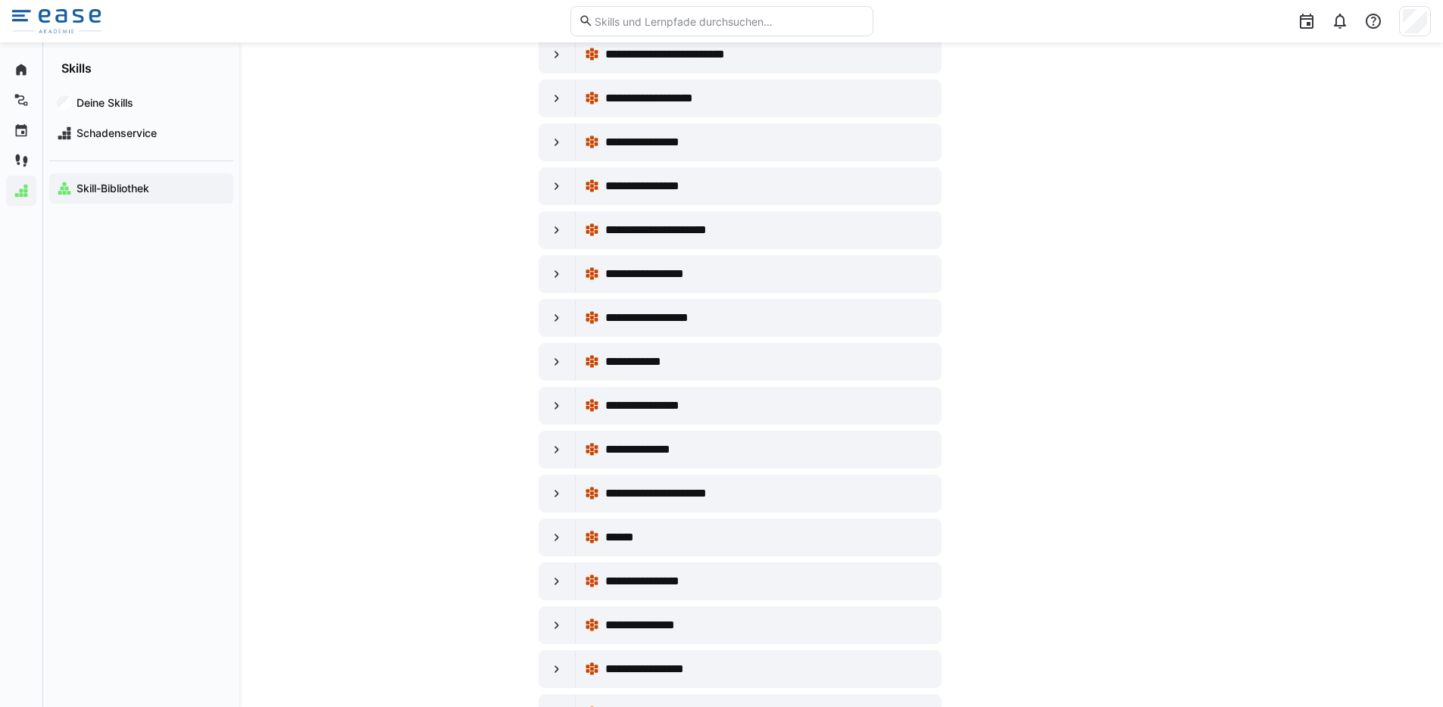
click at [64, 20] on img at bounding box center [56, 21] width 89 height 24
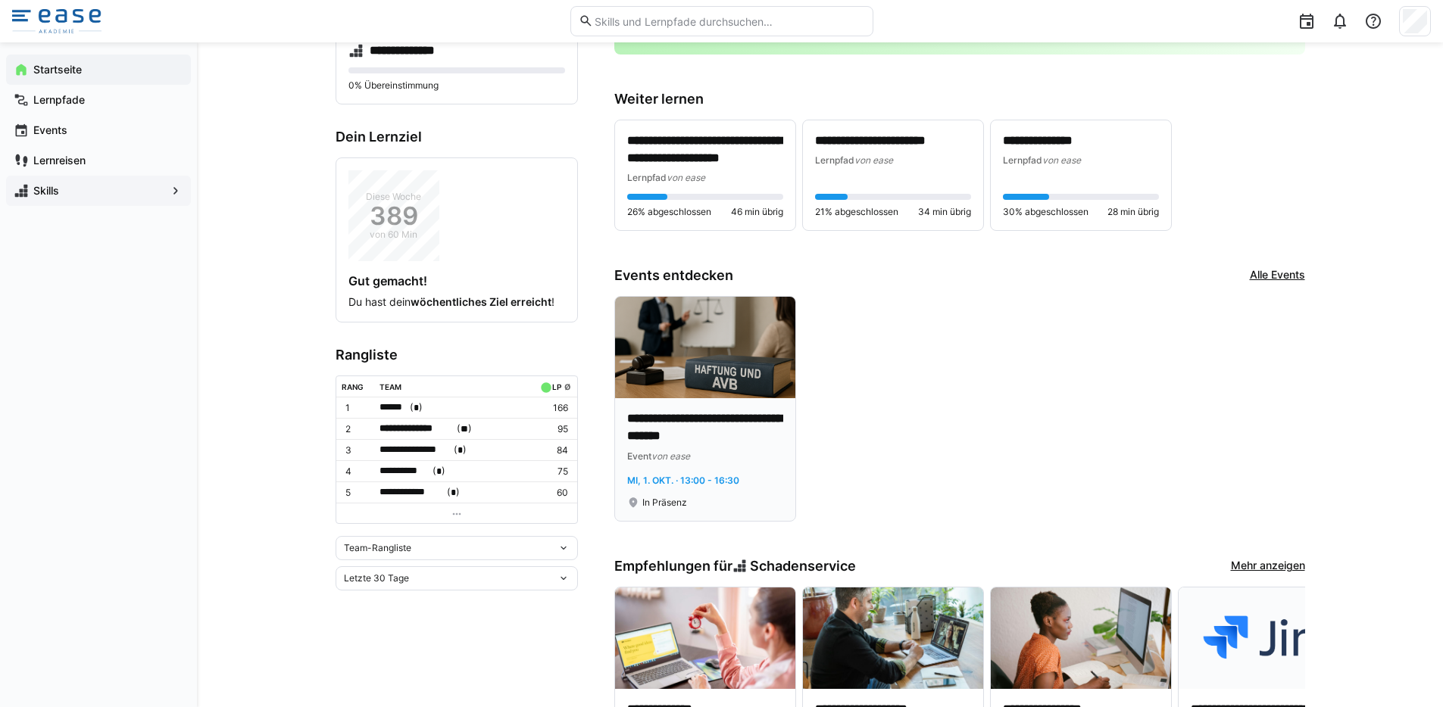
scroll to position [255, 0]
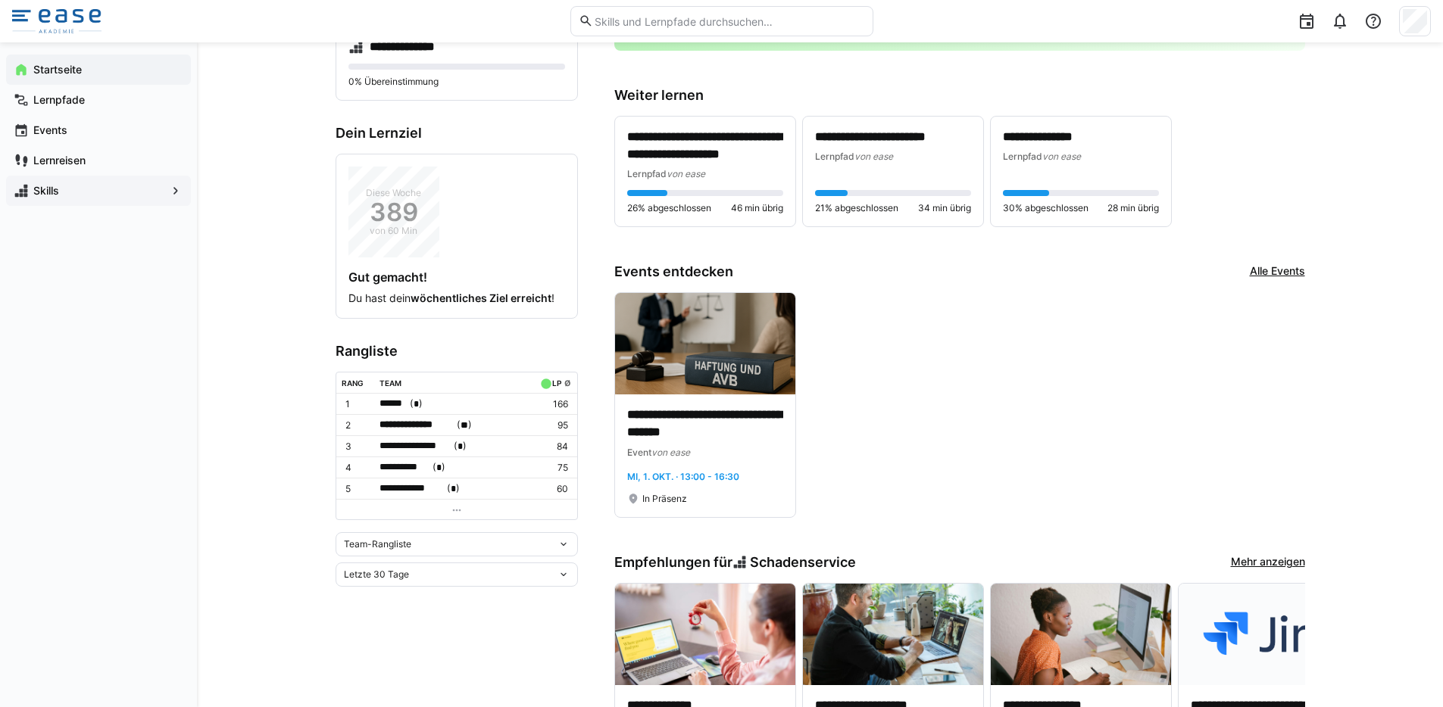
click at [498, 570] on div "Letzte 30 Tage" at bounding box center [451, 575] width 214 height 11
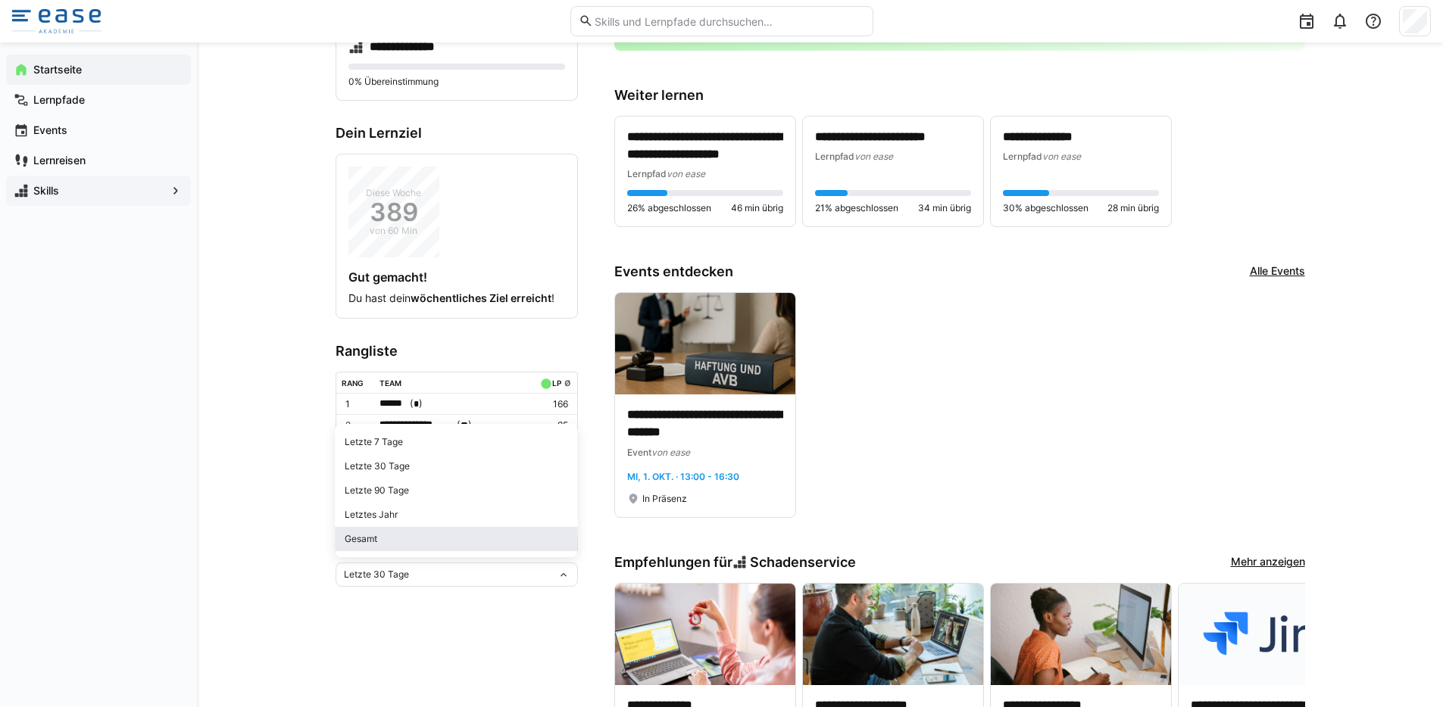
click at [448, 530] on span "Gesamt" at bounding box center [457, 539] width 242 height 24
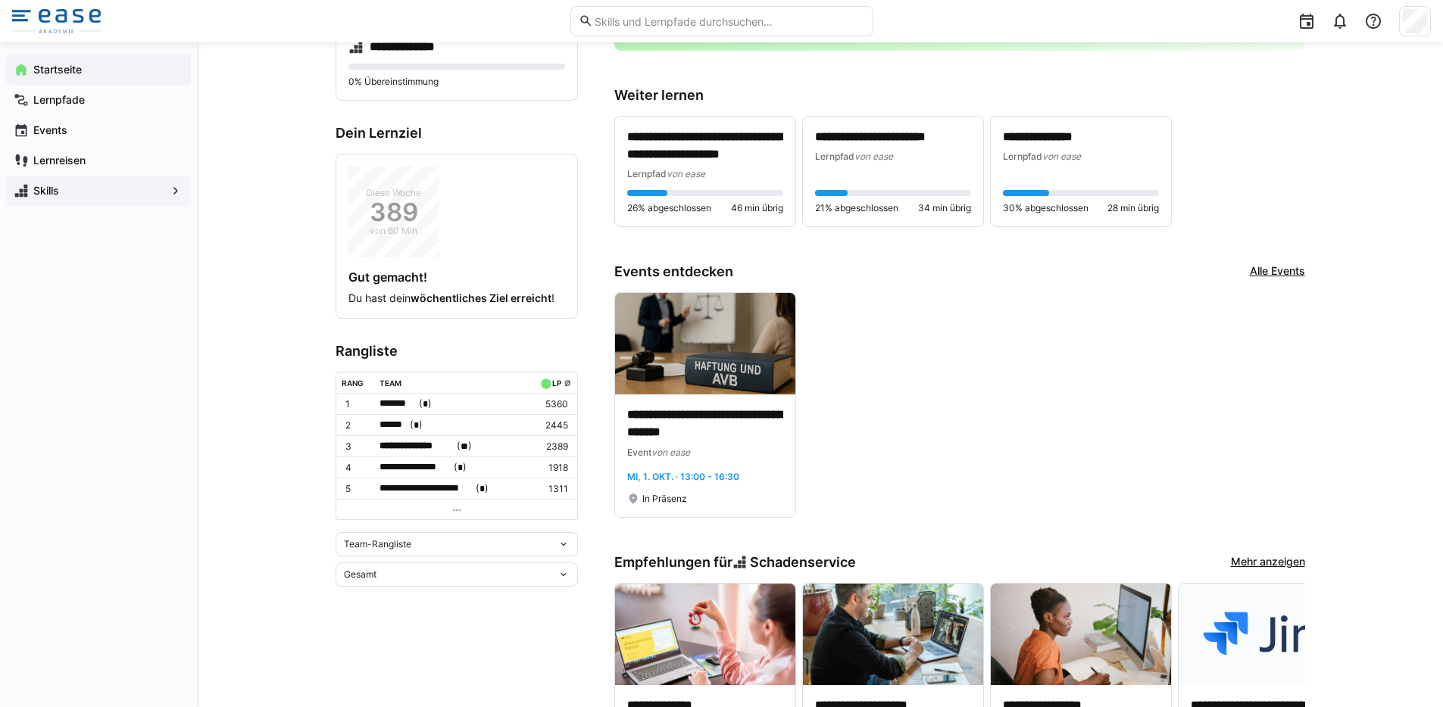
click at [445, 539] on div "Team-Rangliste" at bounding box center [451, 544] width 214 height 11
click at [453, 601] on div "Individuelle Rangliste" at bounding box center [457, 597] width 224 height 12
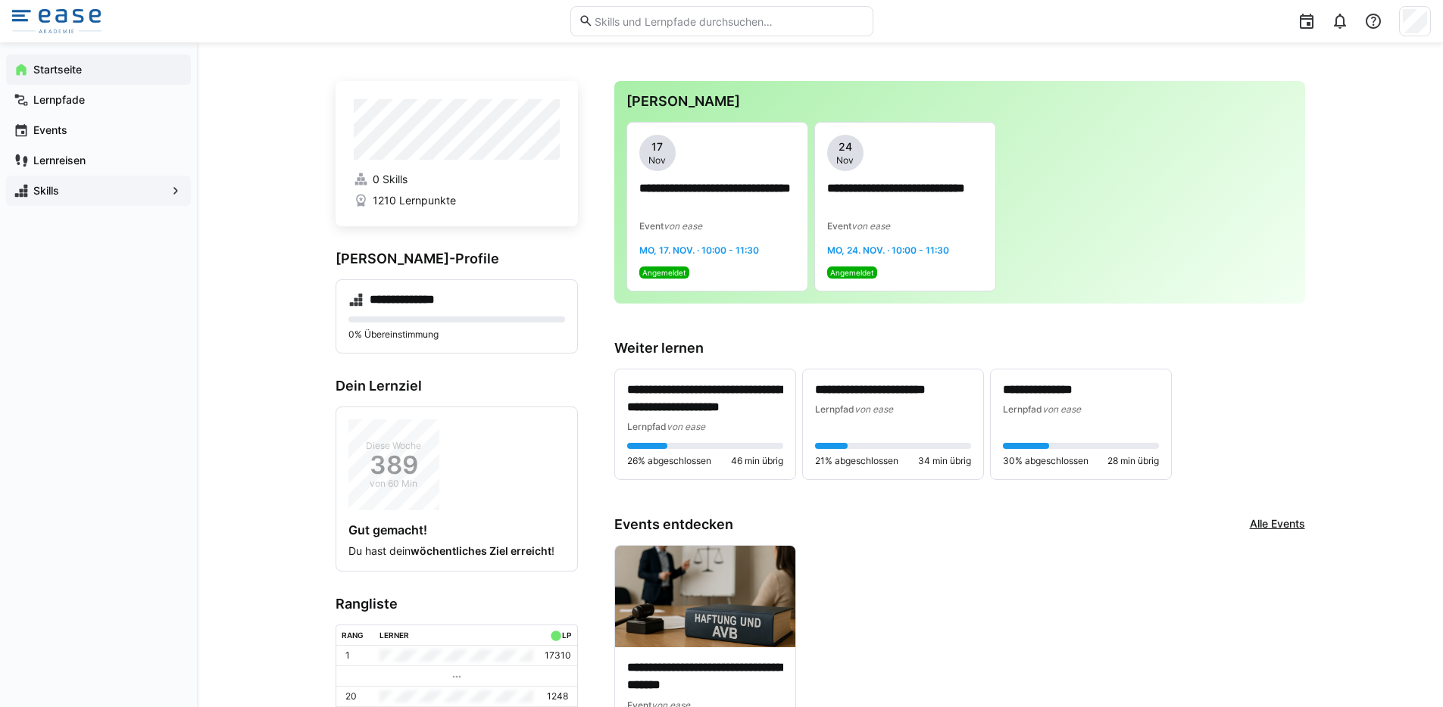
scroll to position [0, 0]
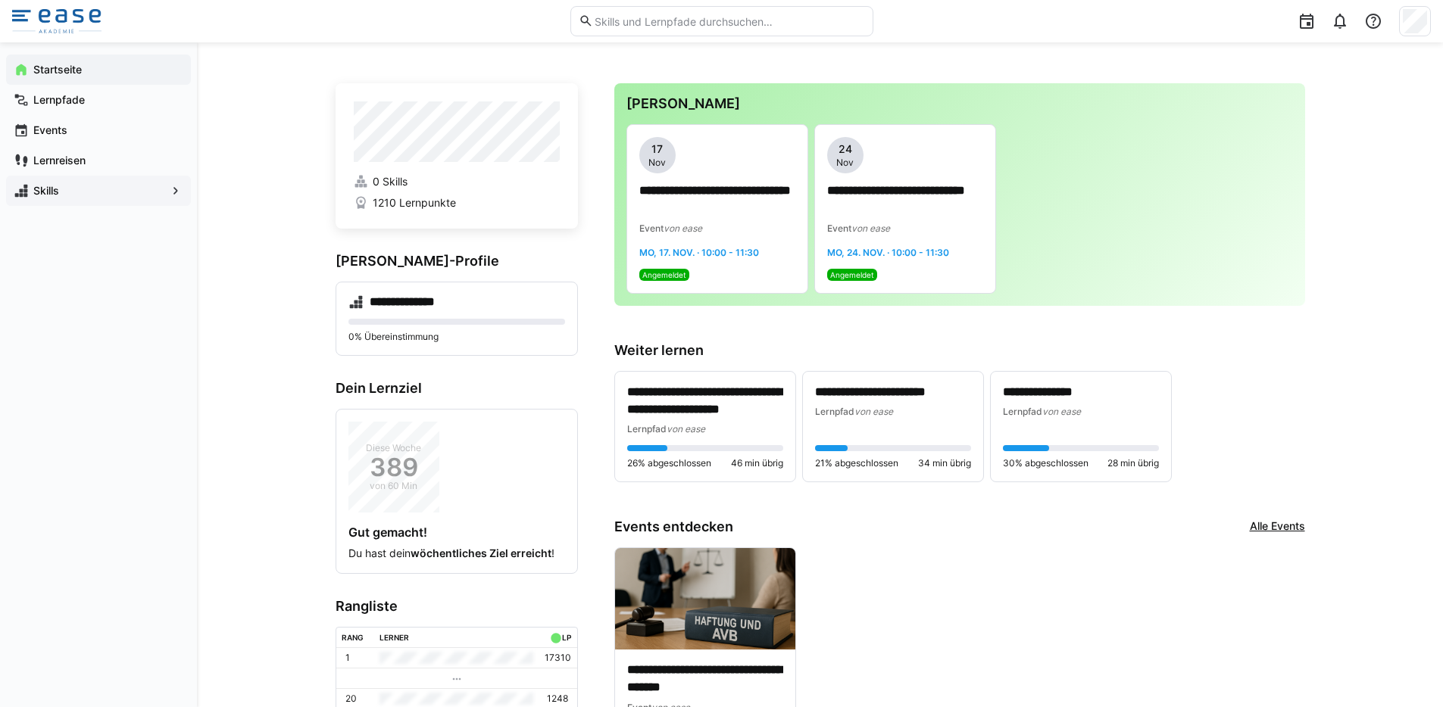
click at [71, 77] on span "Startseite" at bounding box center [107, 69] width 152 height 15
click at [58, 17] on img at bounding box center [56, 21] width 89 height 24
click at [918, 400] on p "**********" at bounding box center [893, 392] width 156 height 17
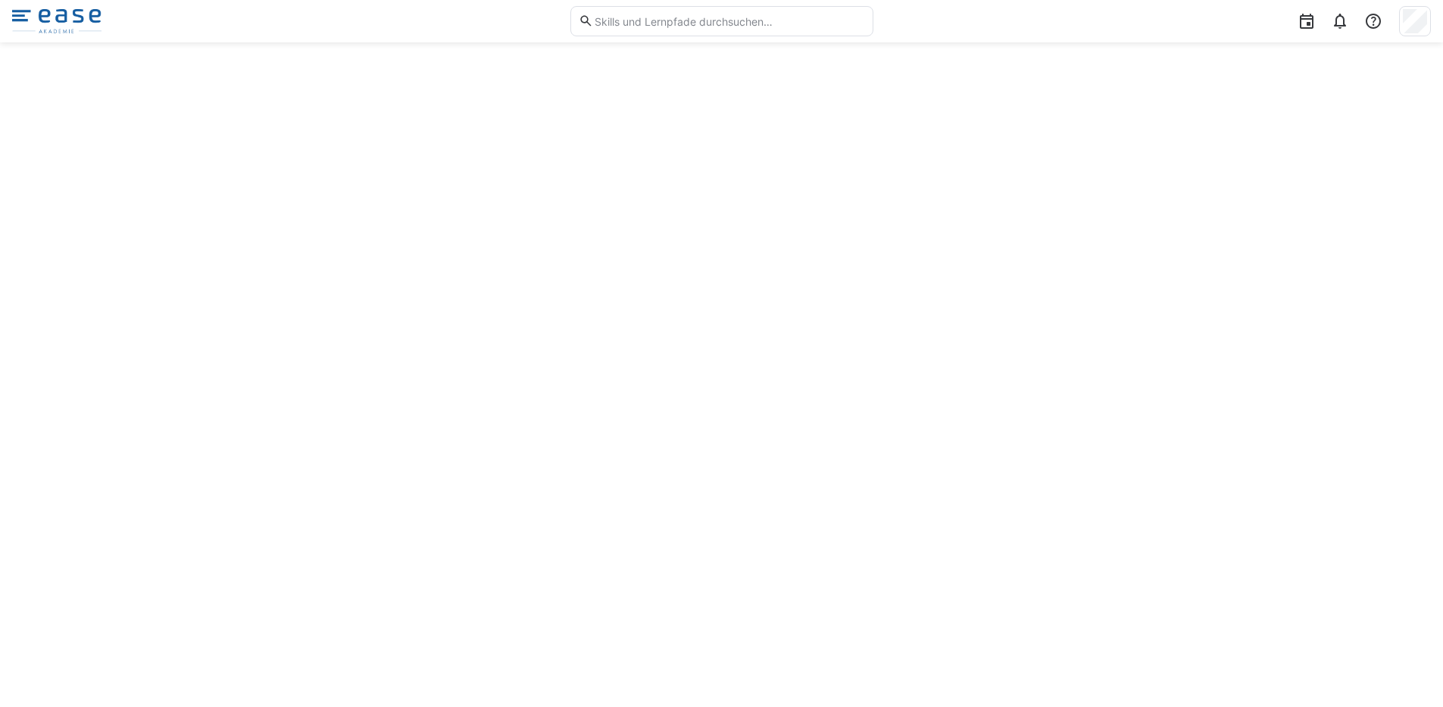
click at [68, 23] on img at bounding box center [56, 21] width 89 height 24
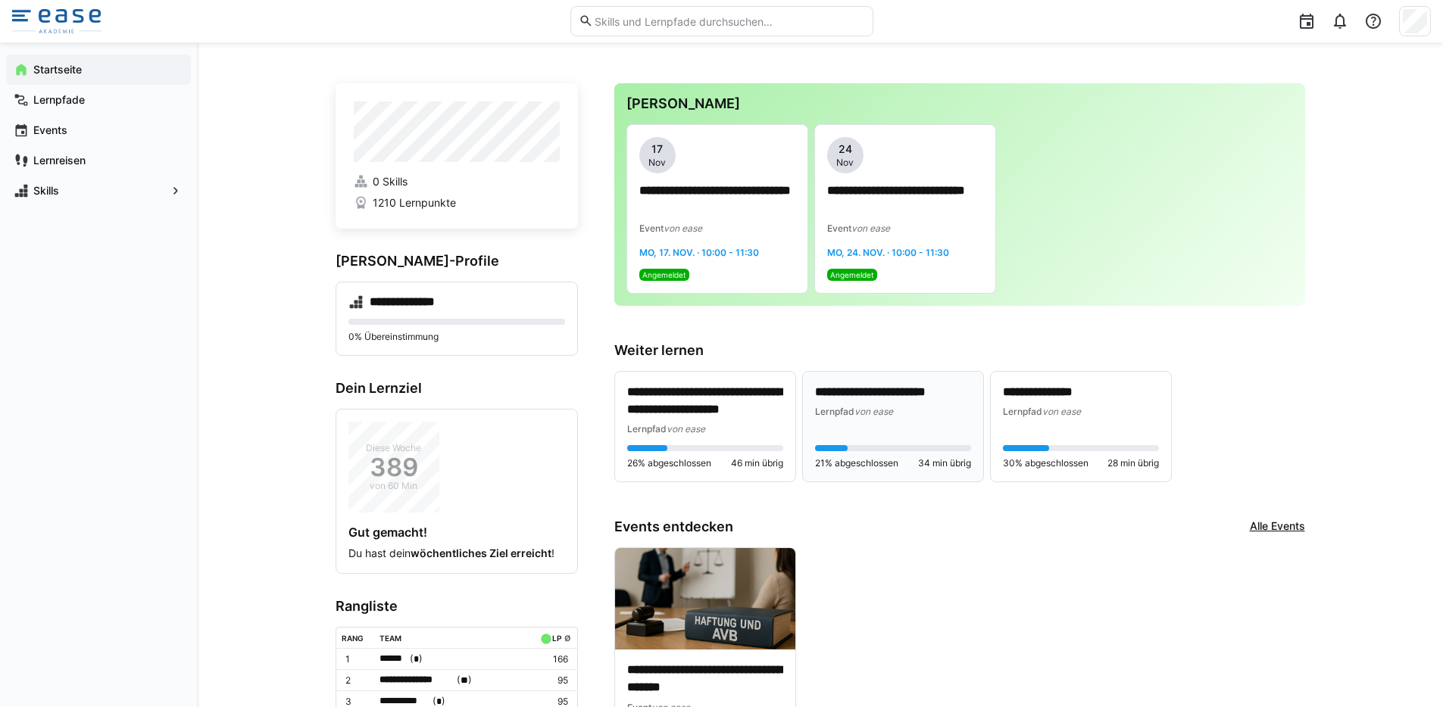
click at [892, 418] on div "Lernpfad von ease" at bounding box center [893, 411] width 156 height 15
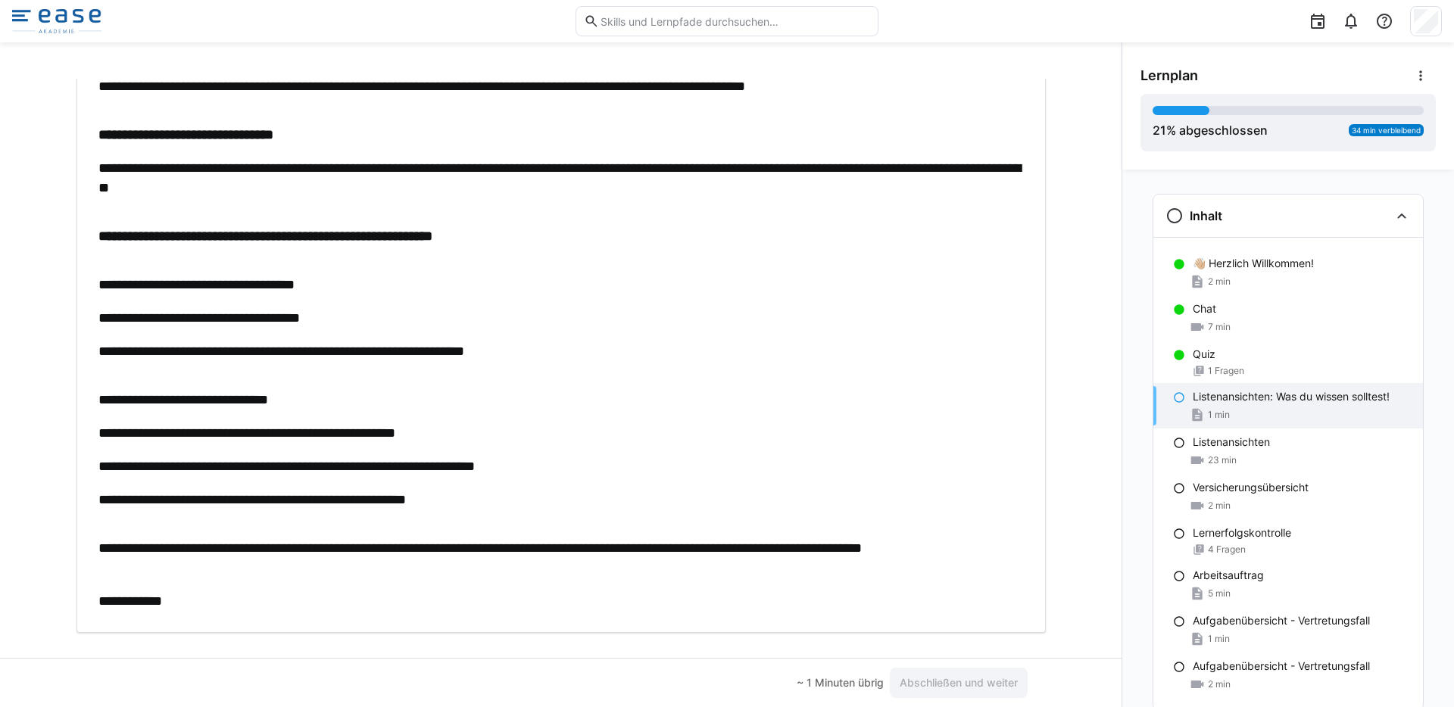
scroll to position [110, 0]
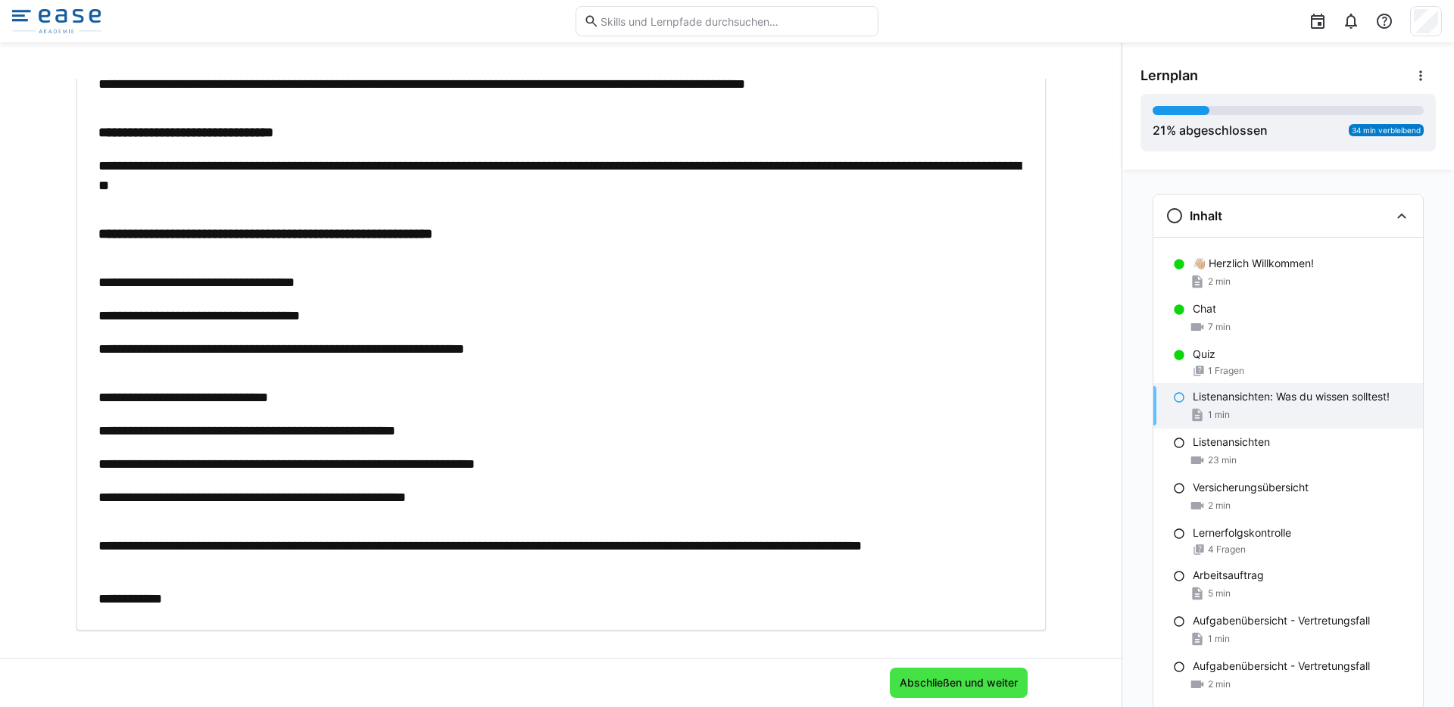
click at [953, 680] on span "Abschließen und weiter" at bounding box center [959, 683] width 123 height 15
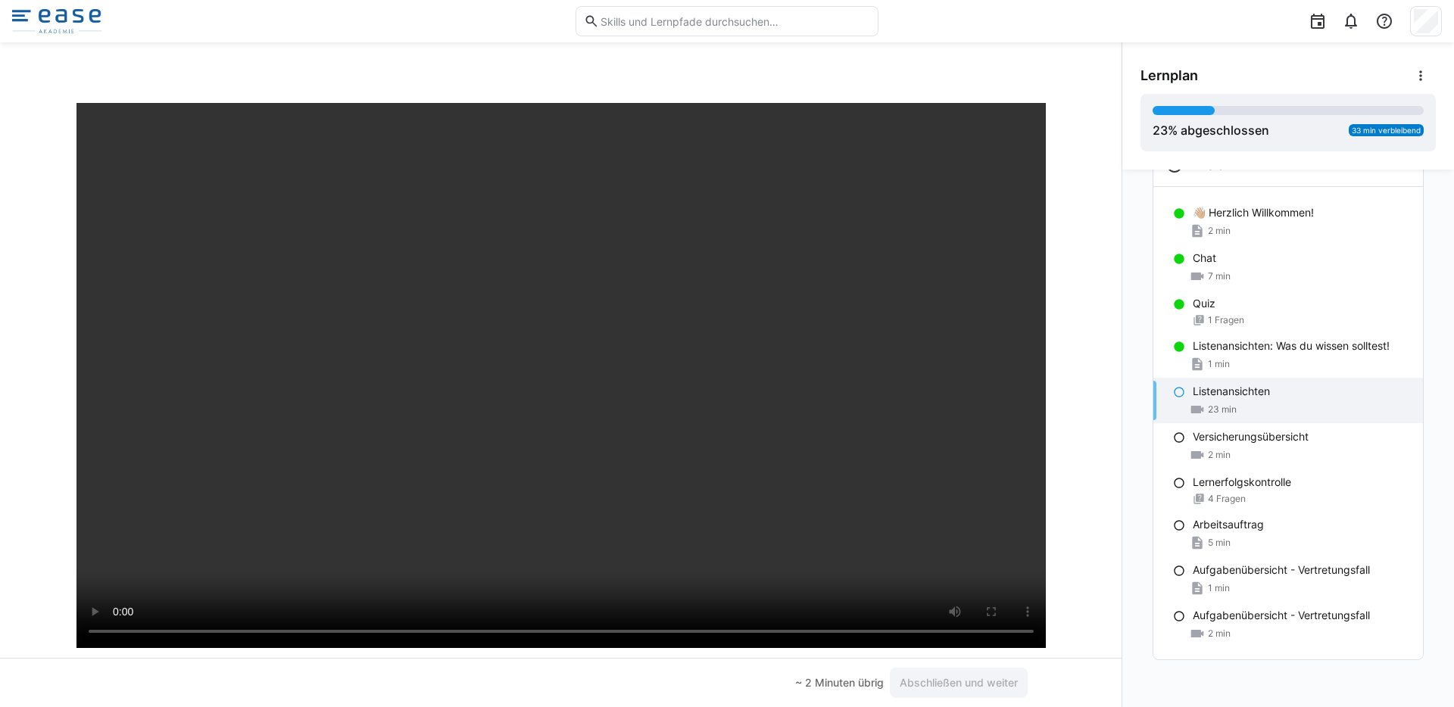
scroll to position [62, 0]
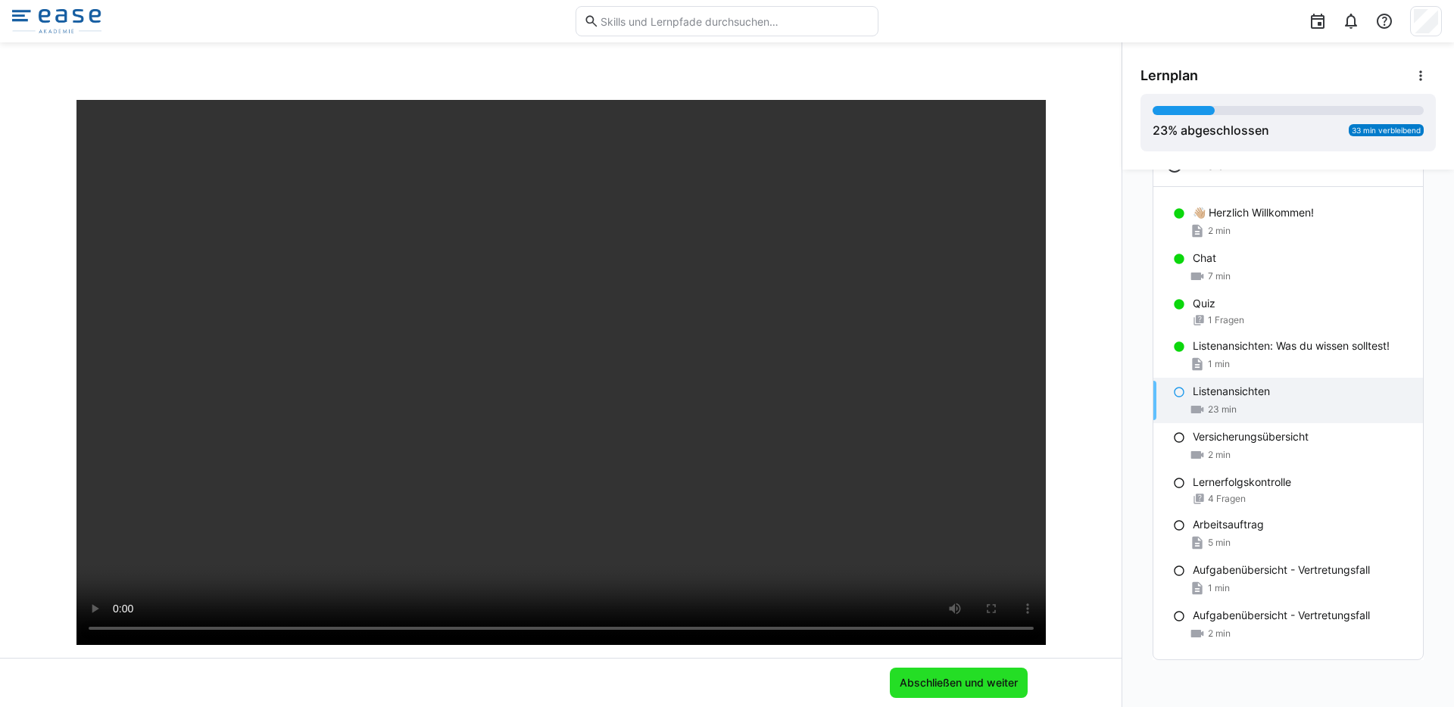
click at [935, 685] on span "Abschließen und weiter" at bounding box center [959, 683] width 123 height 15
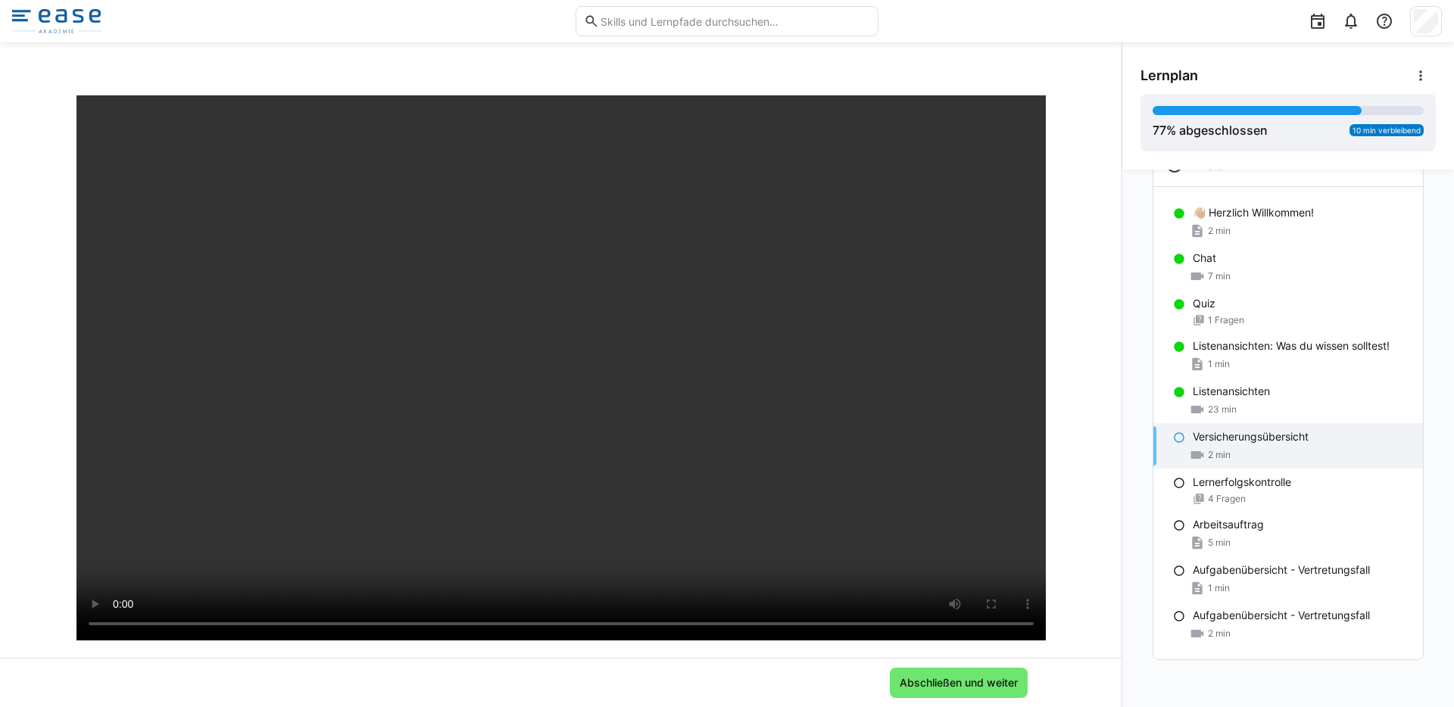
scroll to position [82, 0]
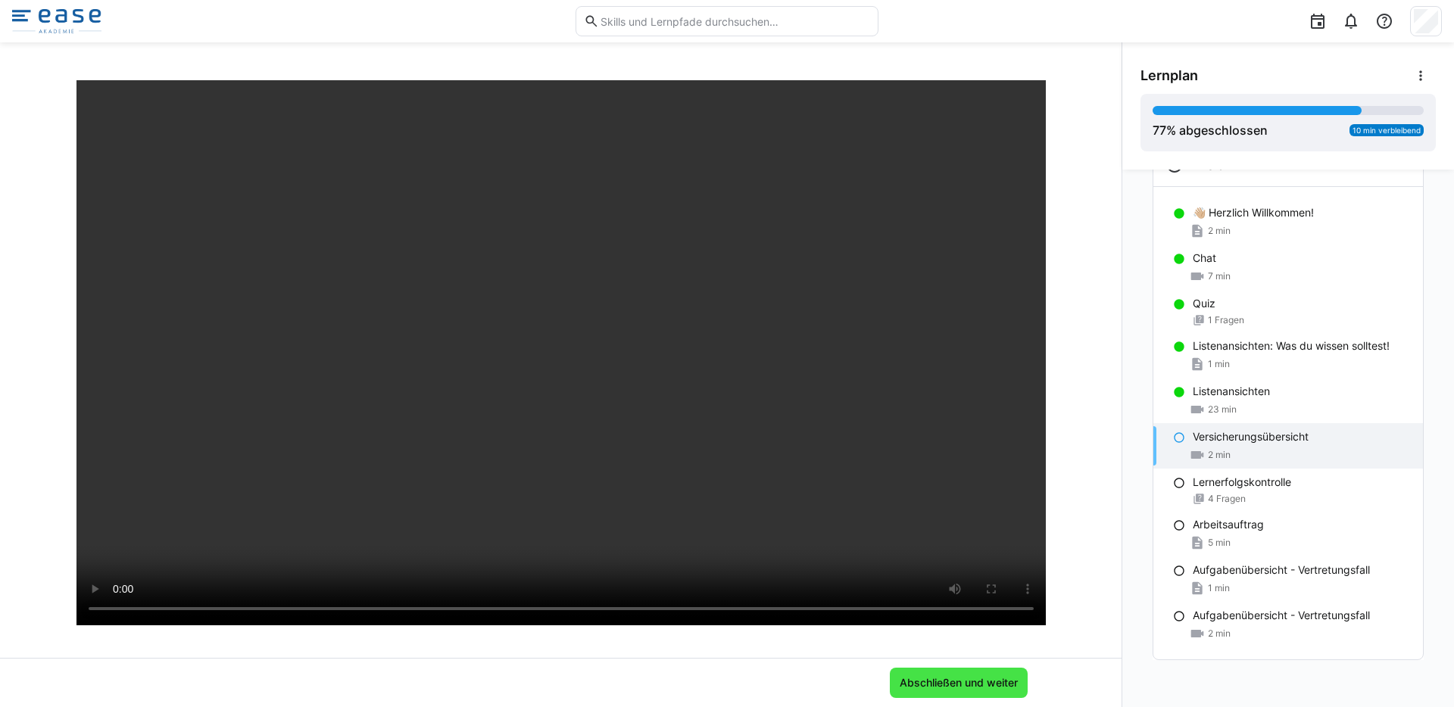
click at [967, 687] on span "Abschließen und weiter" at bounding box center [959, 683] width 123 height 15
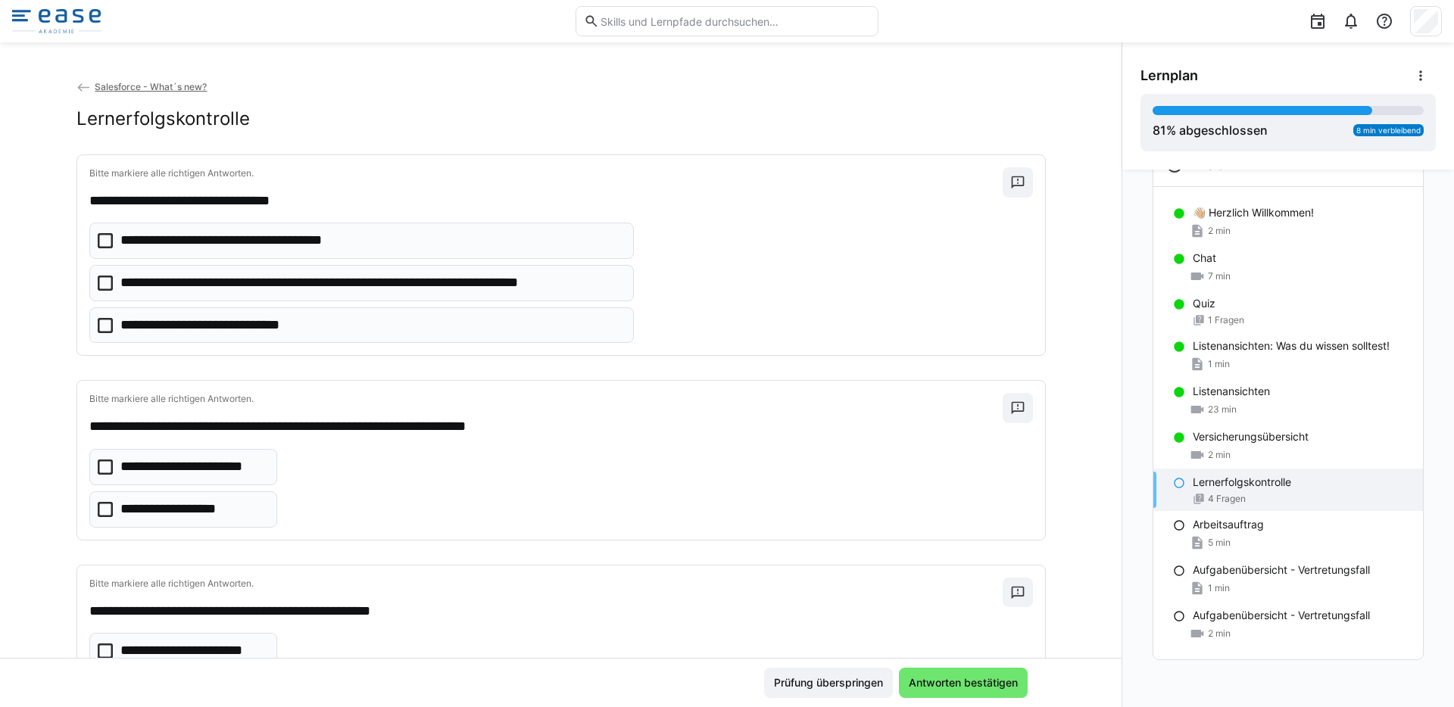
click at [103, 279] on icon at bounding box center [105, 283] width 15 height 15
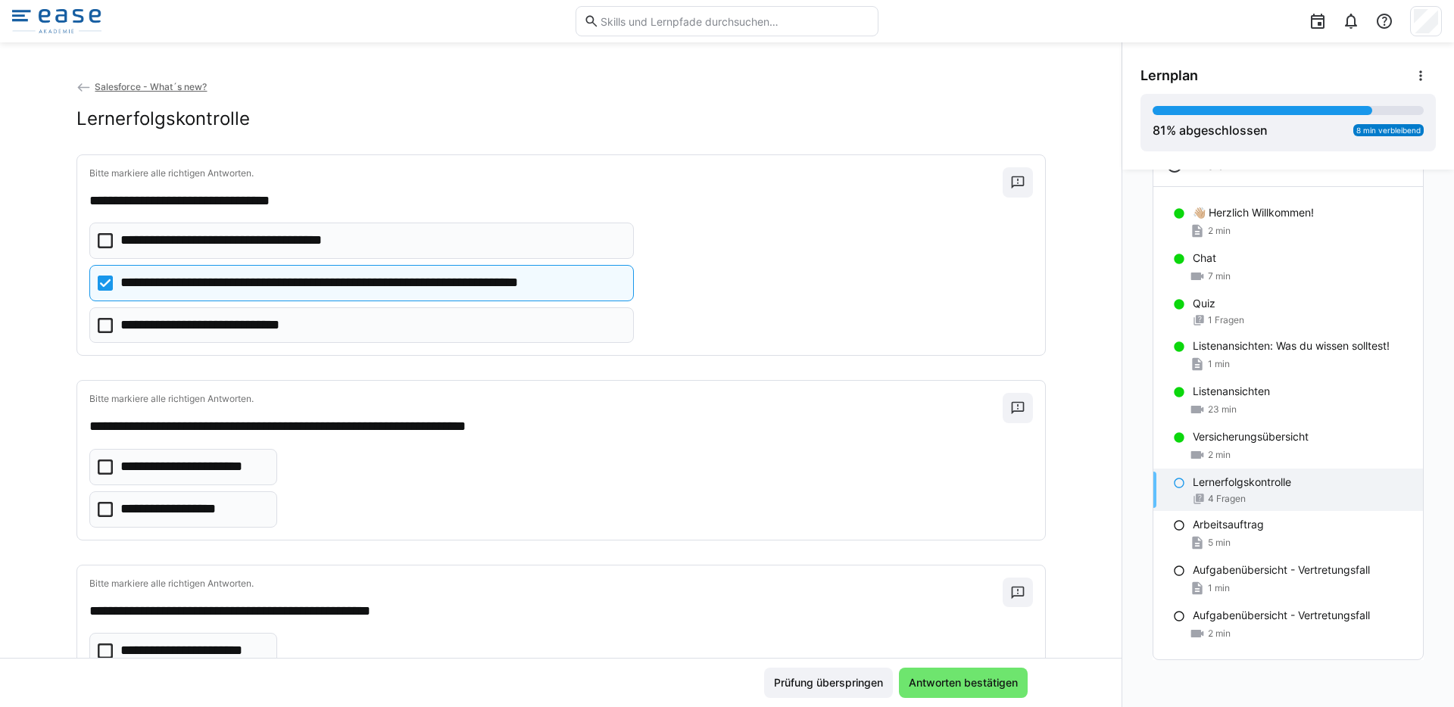
click at [102, 241] on icon at bounding box center [105, 240] width 15 height 15
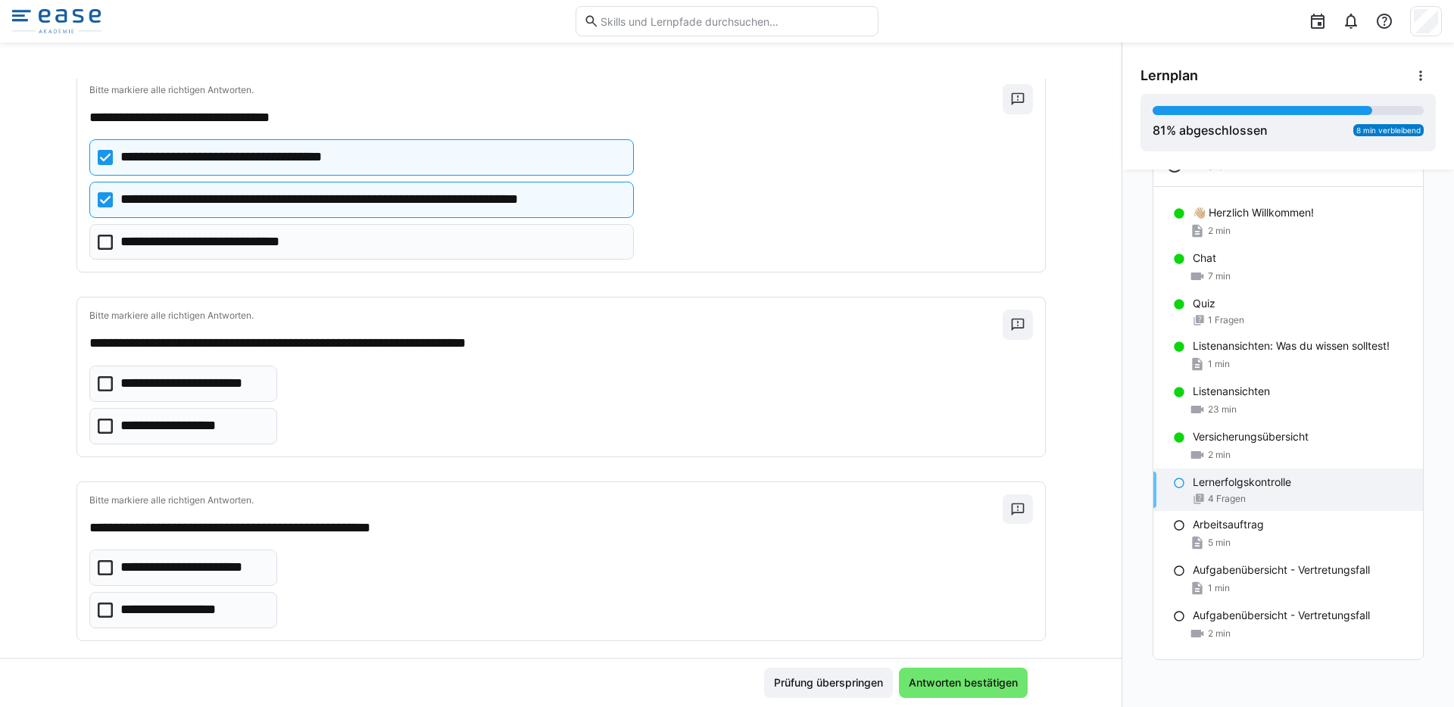
scroll to position [92, 0]
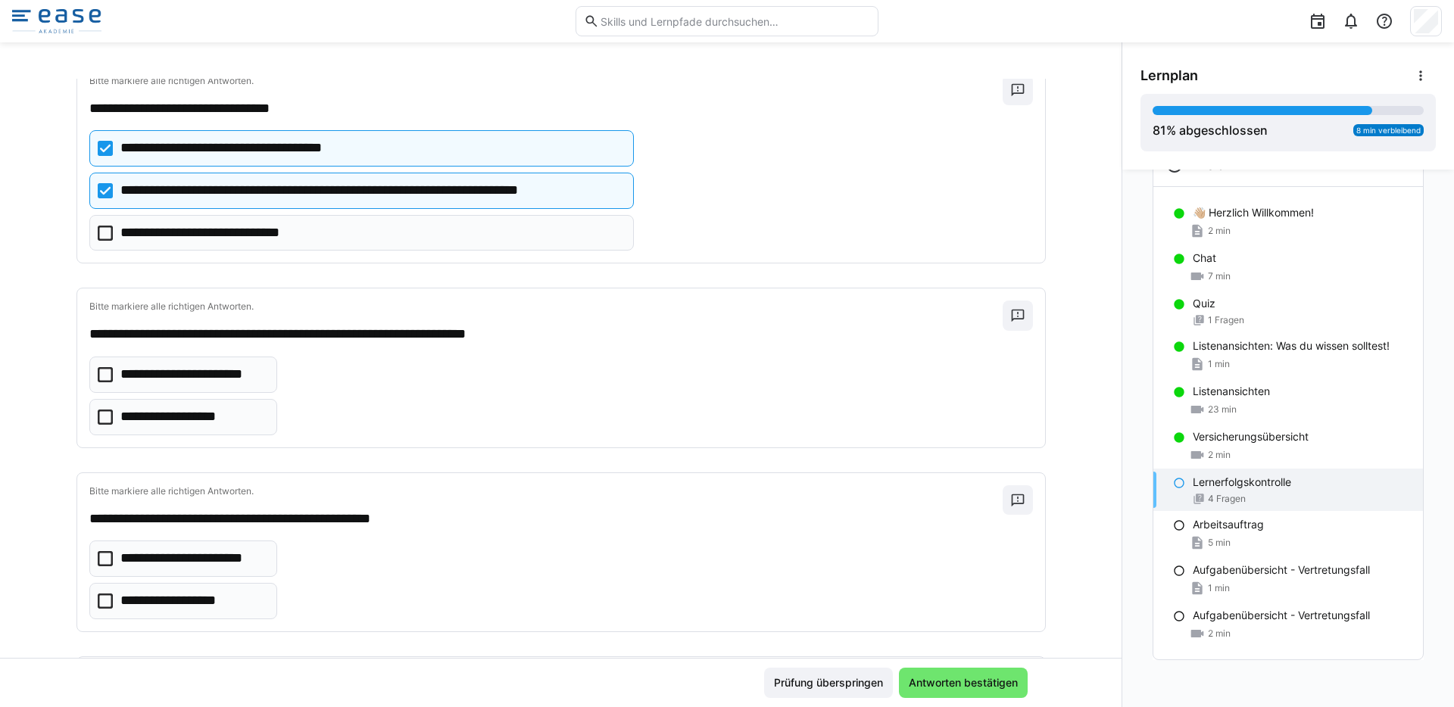
click at [98, 374] on icon at bounding box center [105, 374] width 15 height 15
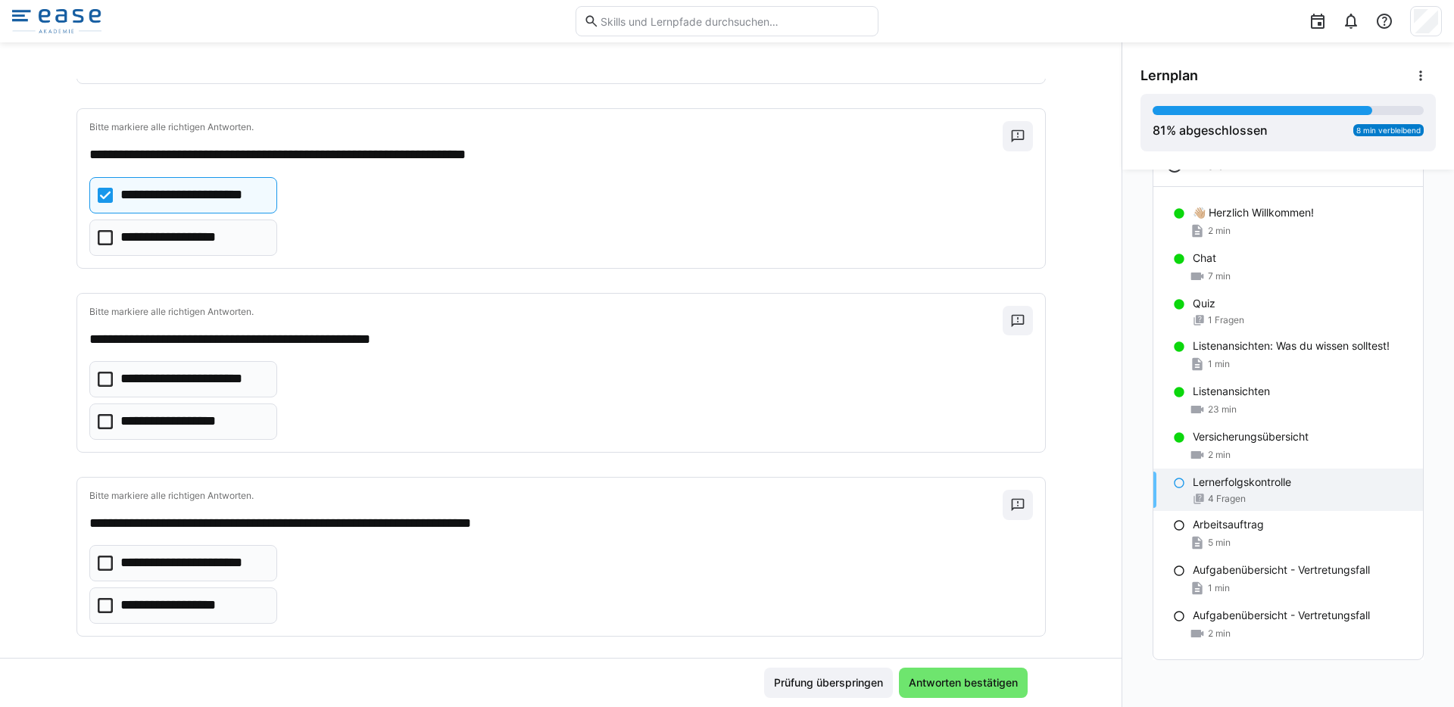
scroll to position [267, 0]
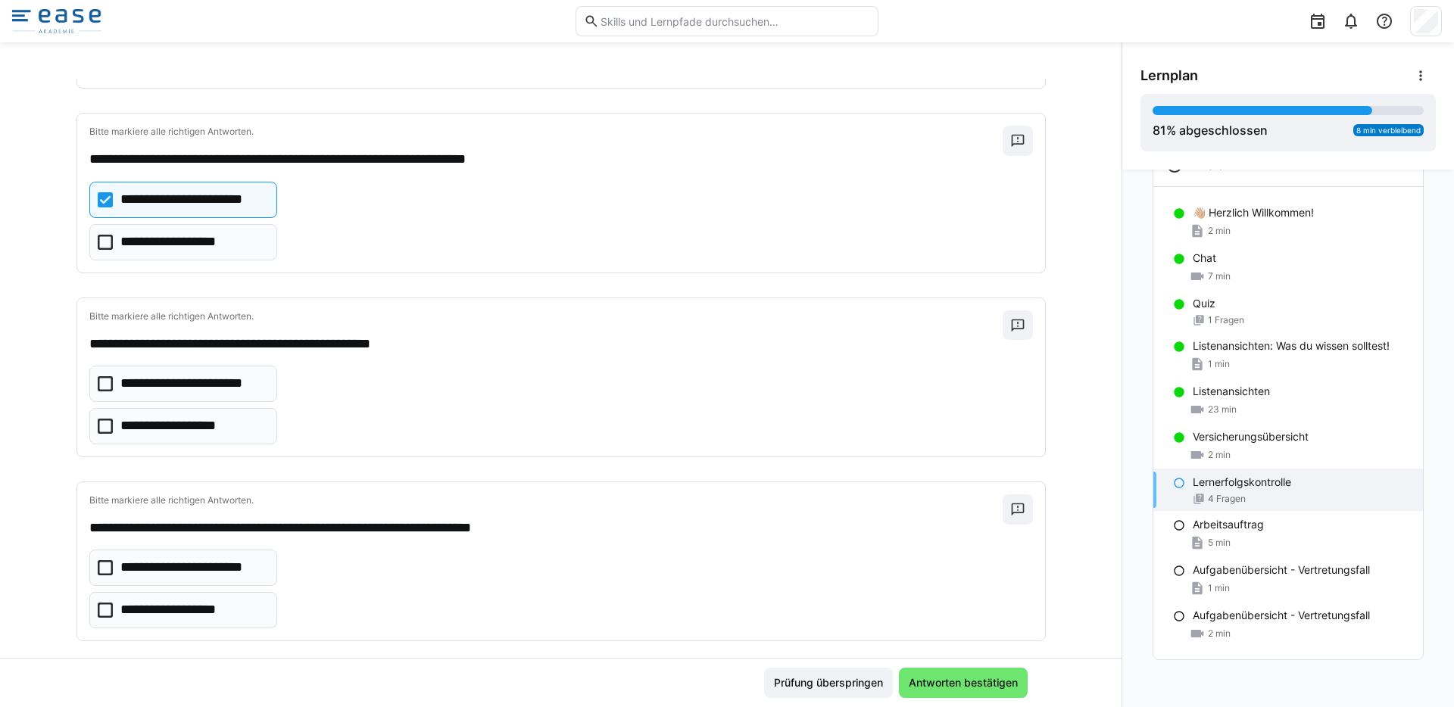
click at [105, 207] on eds-checkbox "**********" at bounding box center [183, 200] width 188 height 36
click at [101, 242] on icon at bounding box center [105, 242] width 15 height 15
click at [98, 385] on icon at bounding box center [105, 383] width 15 height 15
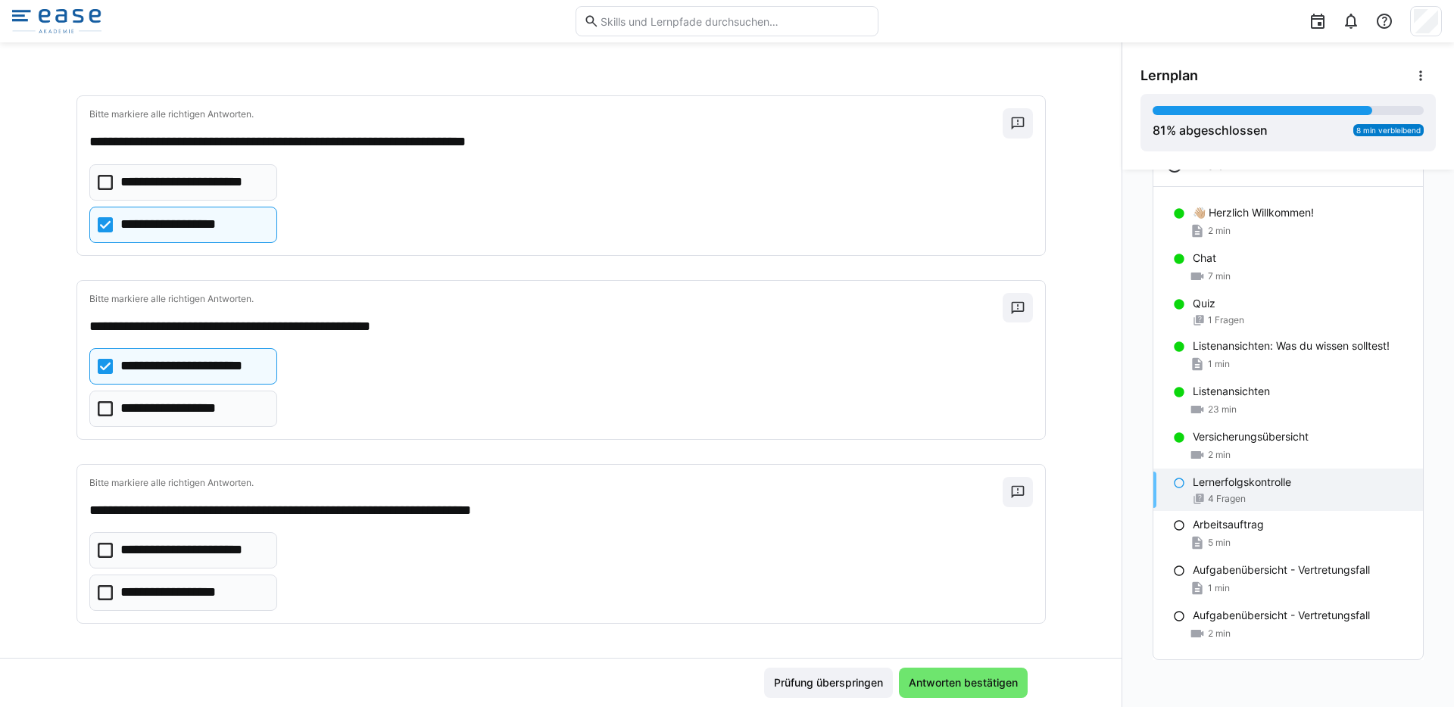
scroll to position [287, 0]
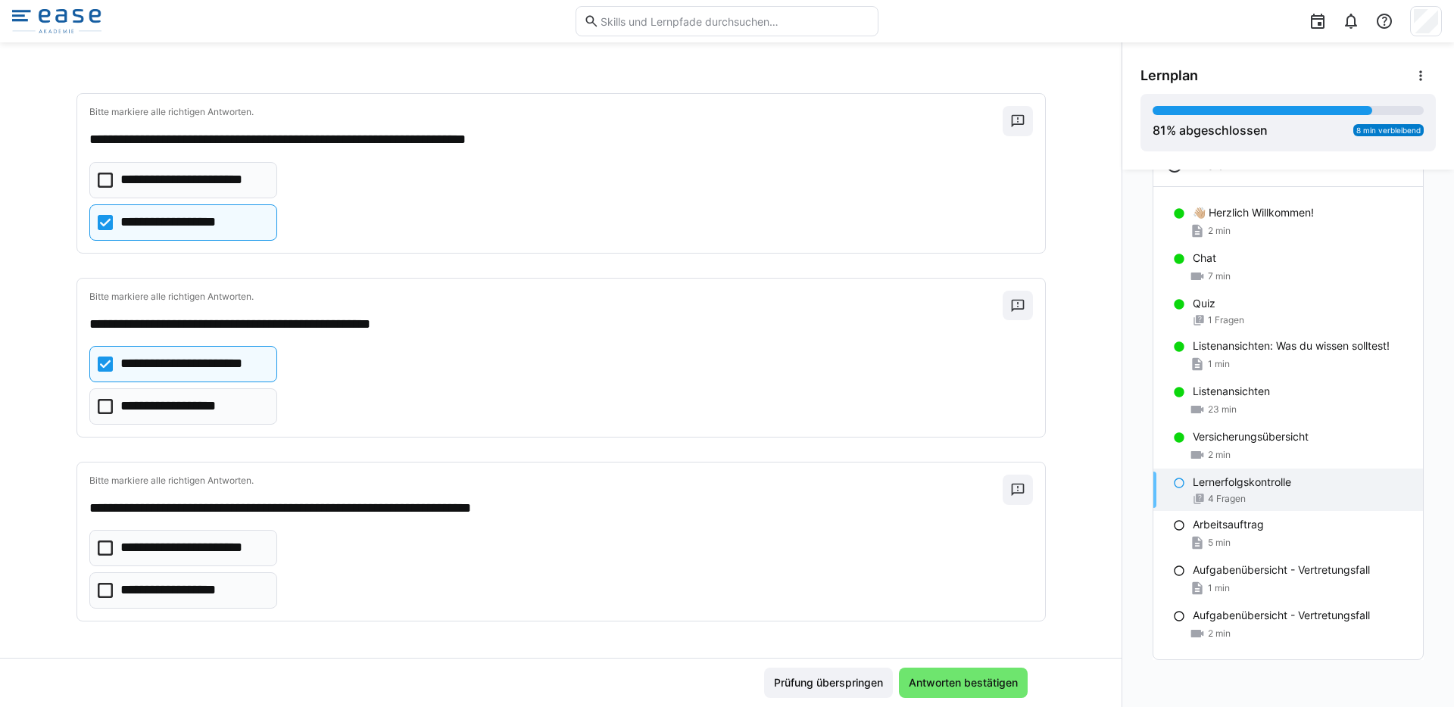
click at [98, 553] on icon at bounding box center [105, 548] width 15 height 15
click at [953, 677] on span "Antworten bestätigen" at bounding box center [964, 683] width 114 height 15
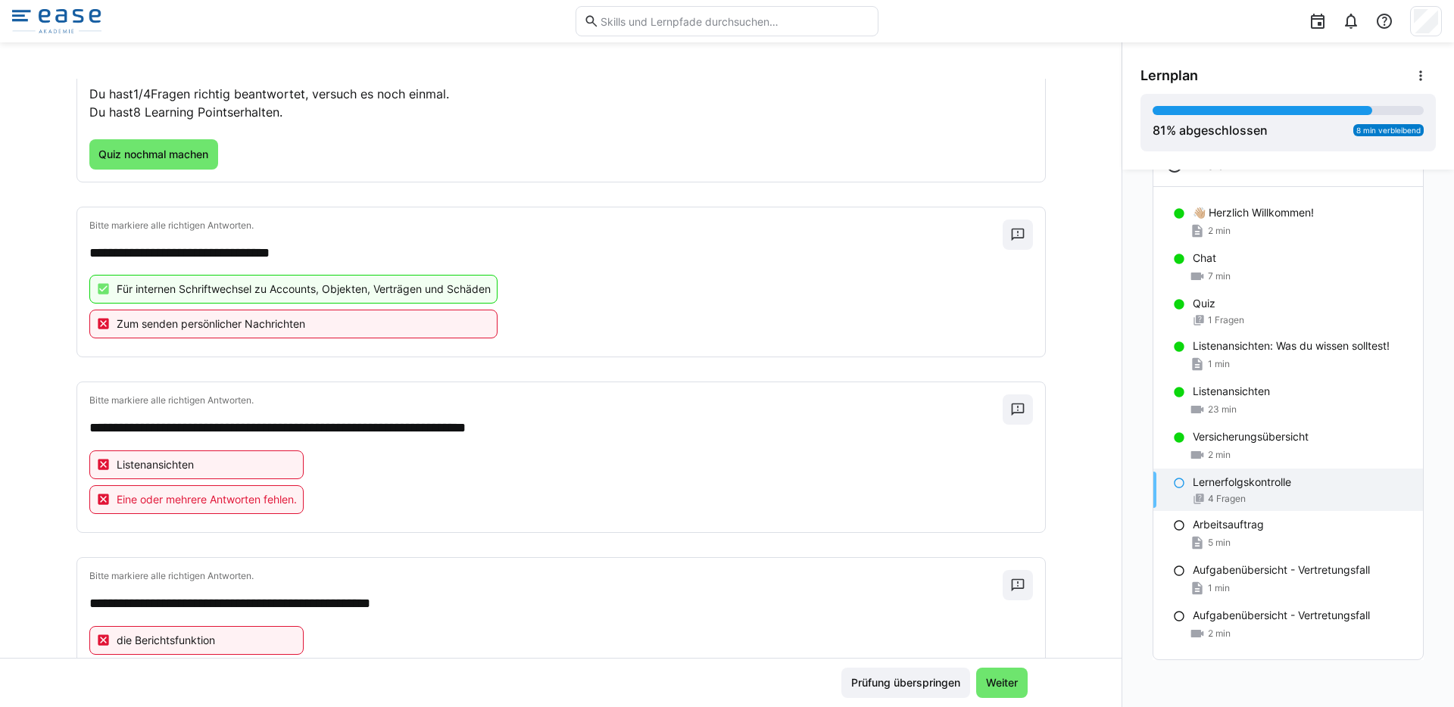
scroll to position [0, 0]
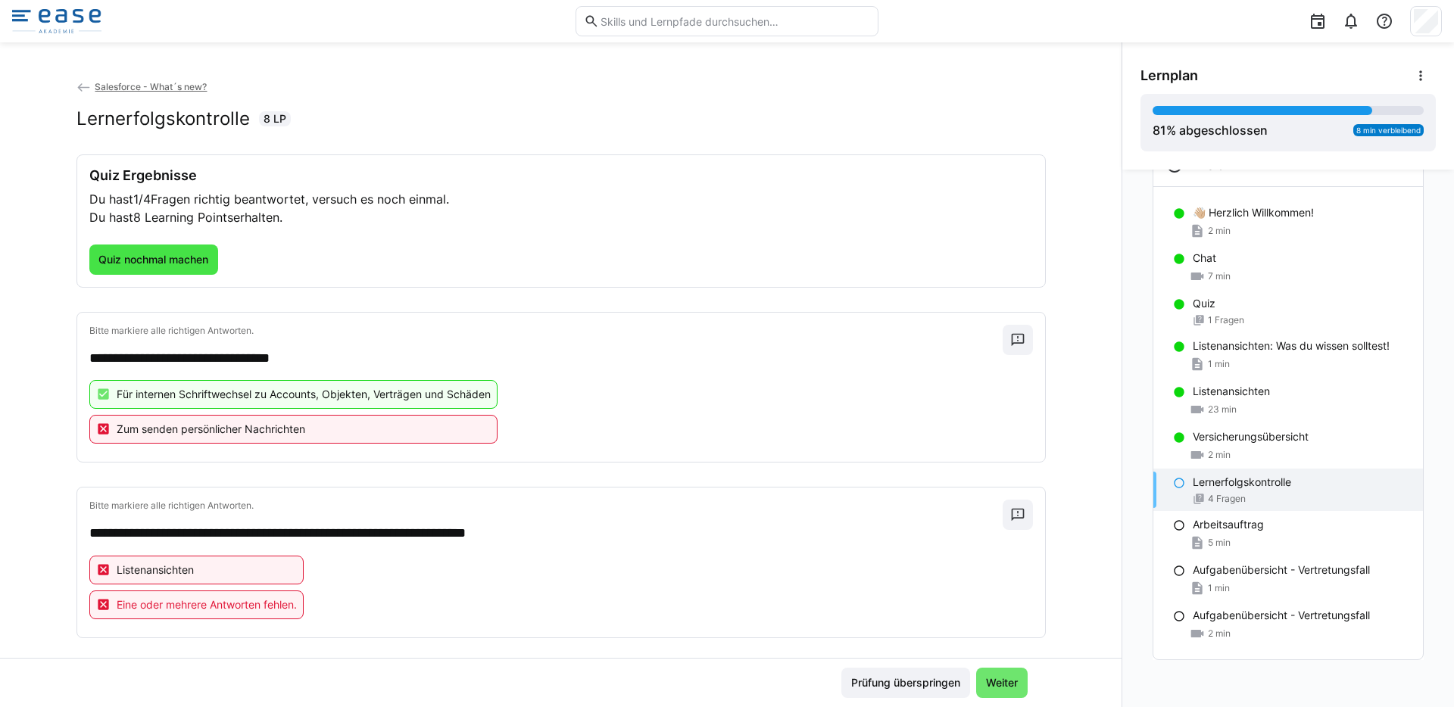
click at [164, 258] on span "Quiz nochmal machen" at bounding box center [153, 259] width 114 height 15
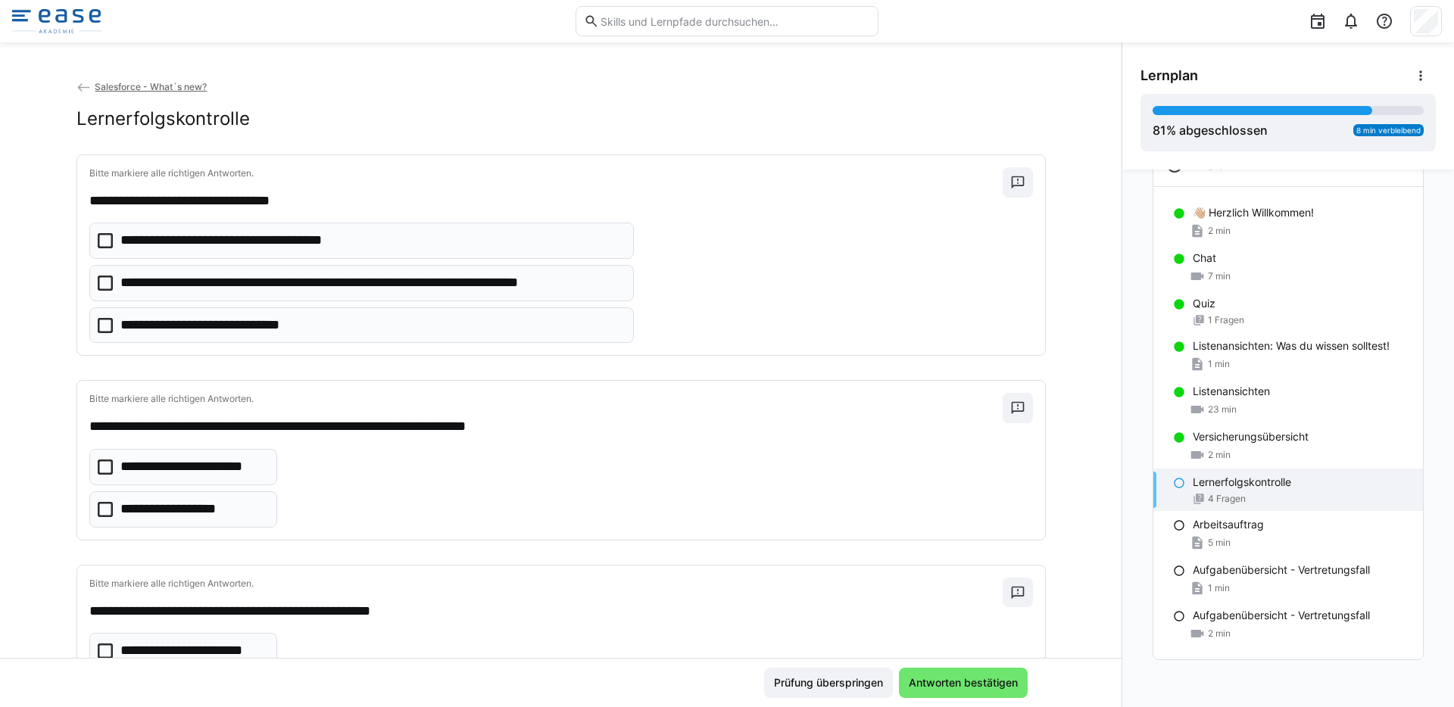
click at [108, 278] on eds-checkbox "**********" at bounding box center [361, 283] width 545 height 36
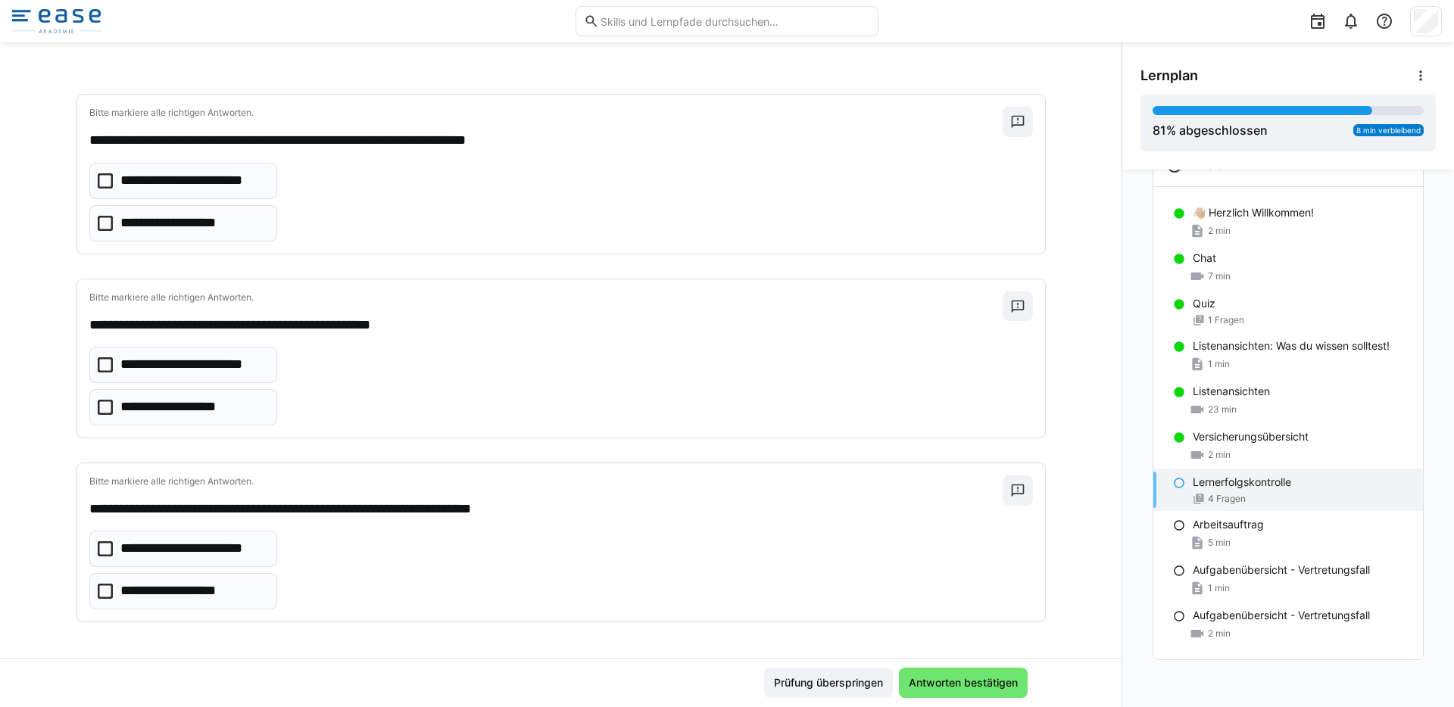
scroll to position [287, 0]
click at [100, 555] on icon at bounding box center [105, 548] width 15 height 15
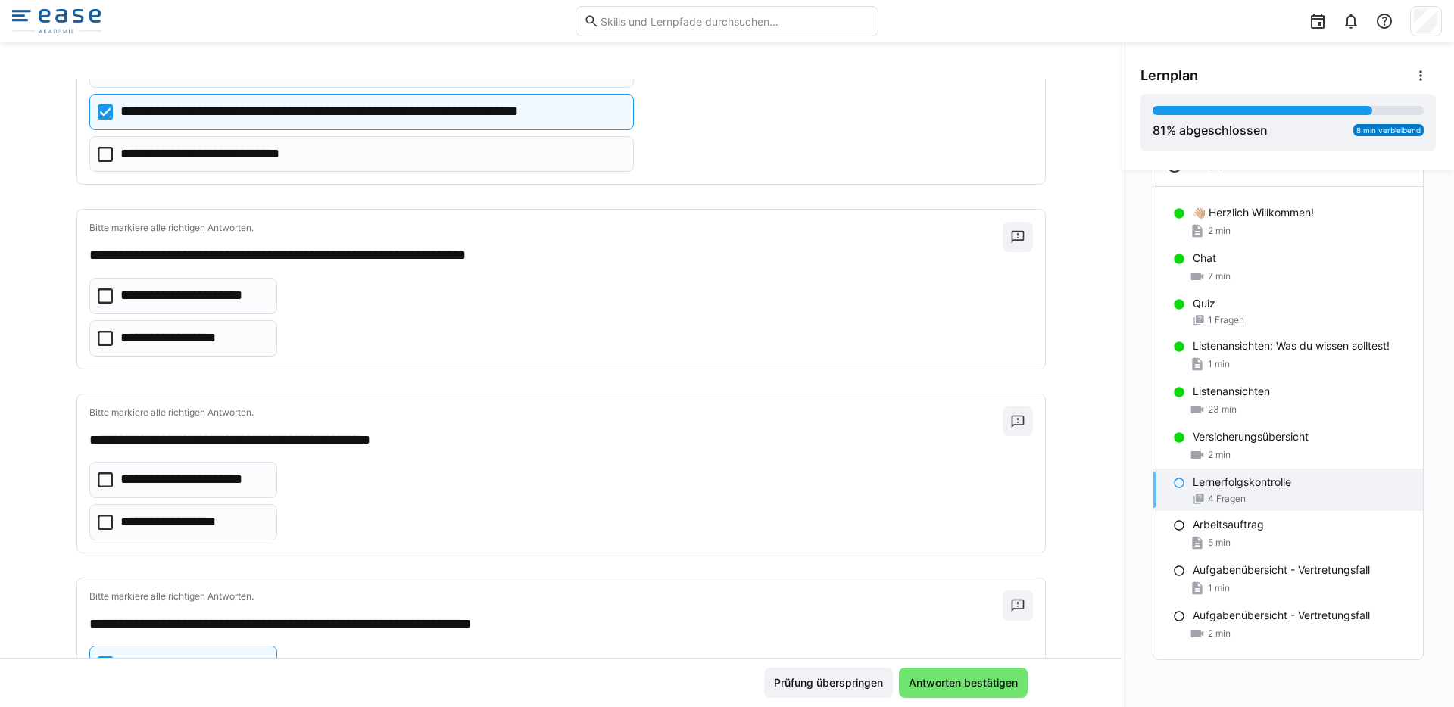
scroll to position [168, 0]
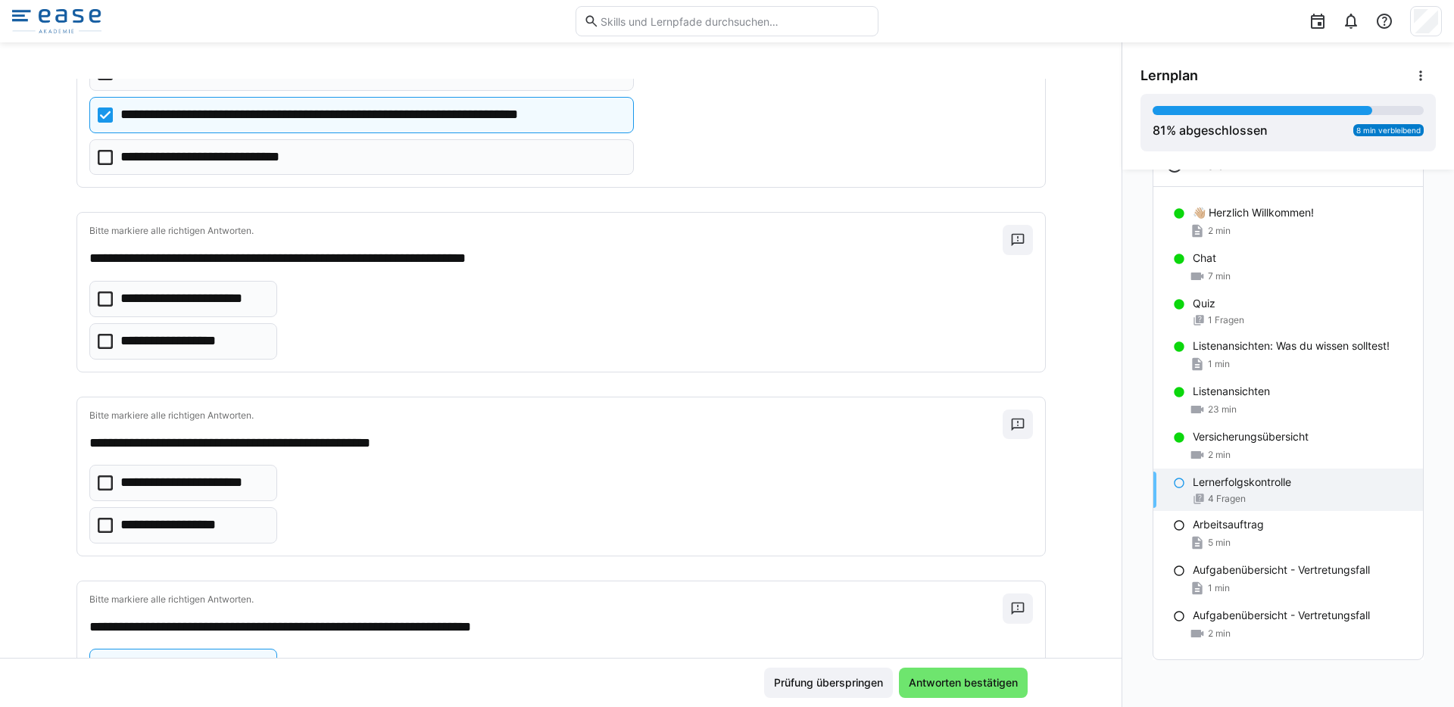
click at [98, 296] on icon at bounding box center [105, 299] width 15 height 15
click at [104, 334] on icon at bounding box center [105, 341] width 15 height 15
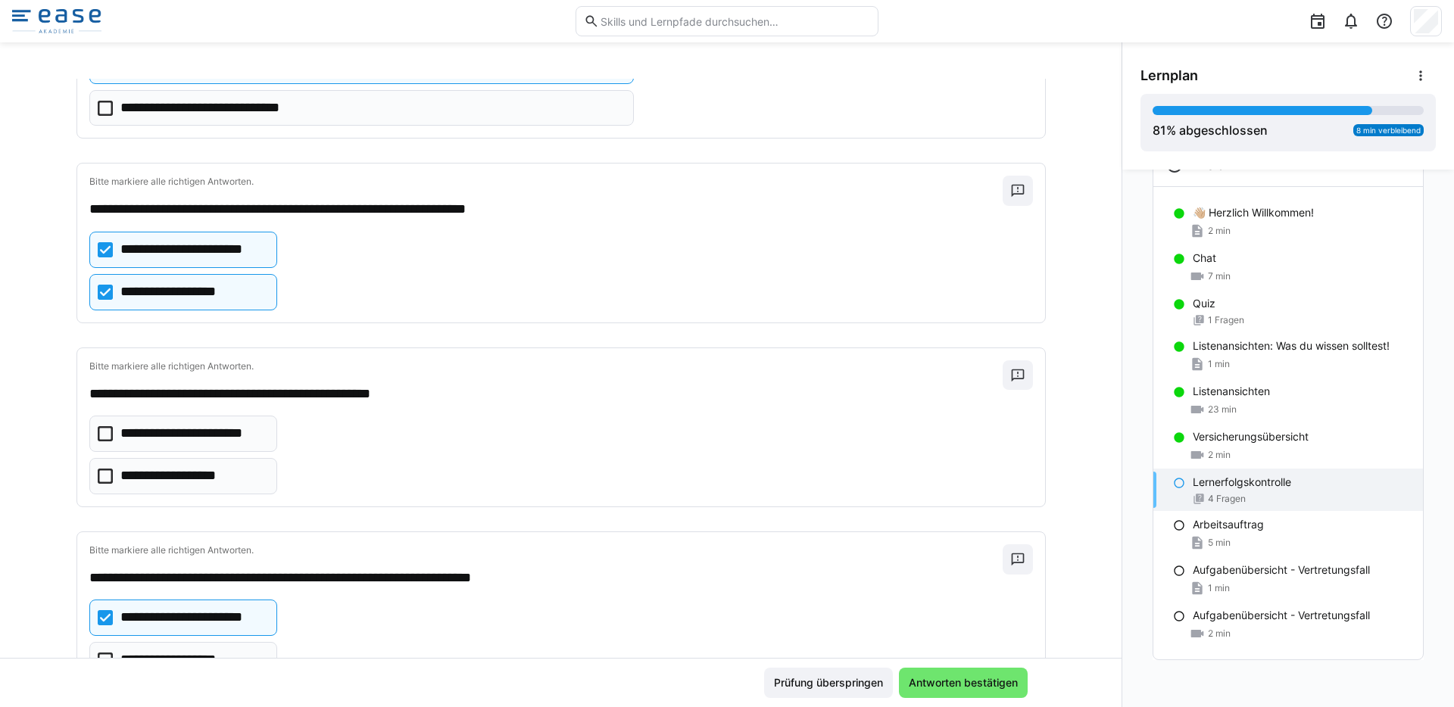
scroll to position [279, 0]
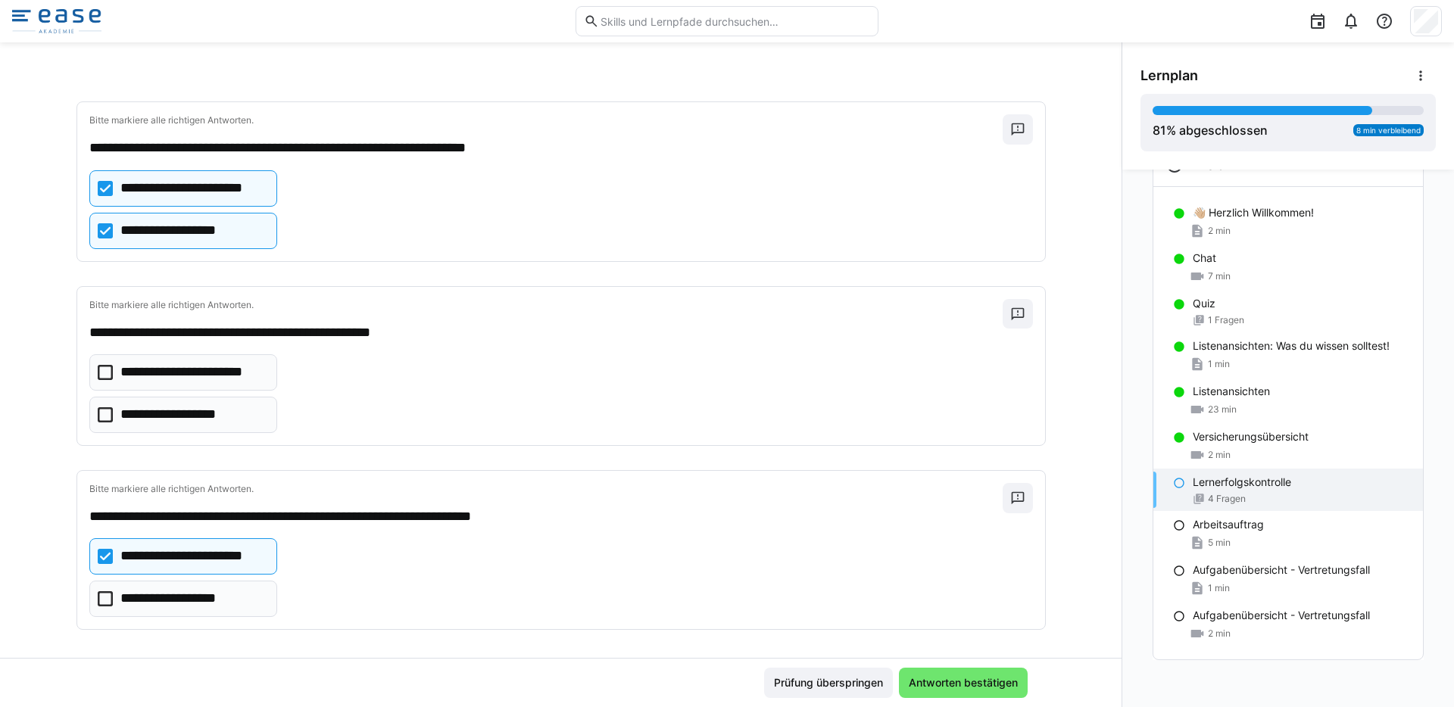
click at [105, 415] on eds-checkbox "**********" at bounding box center [183, 415] width 188 height 36
click at [988, 681] on span "Antworten bestätigen" at bounding box center [964, 683] width 114 height 15
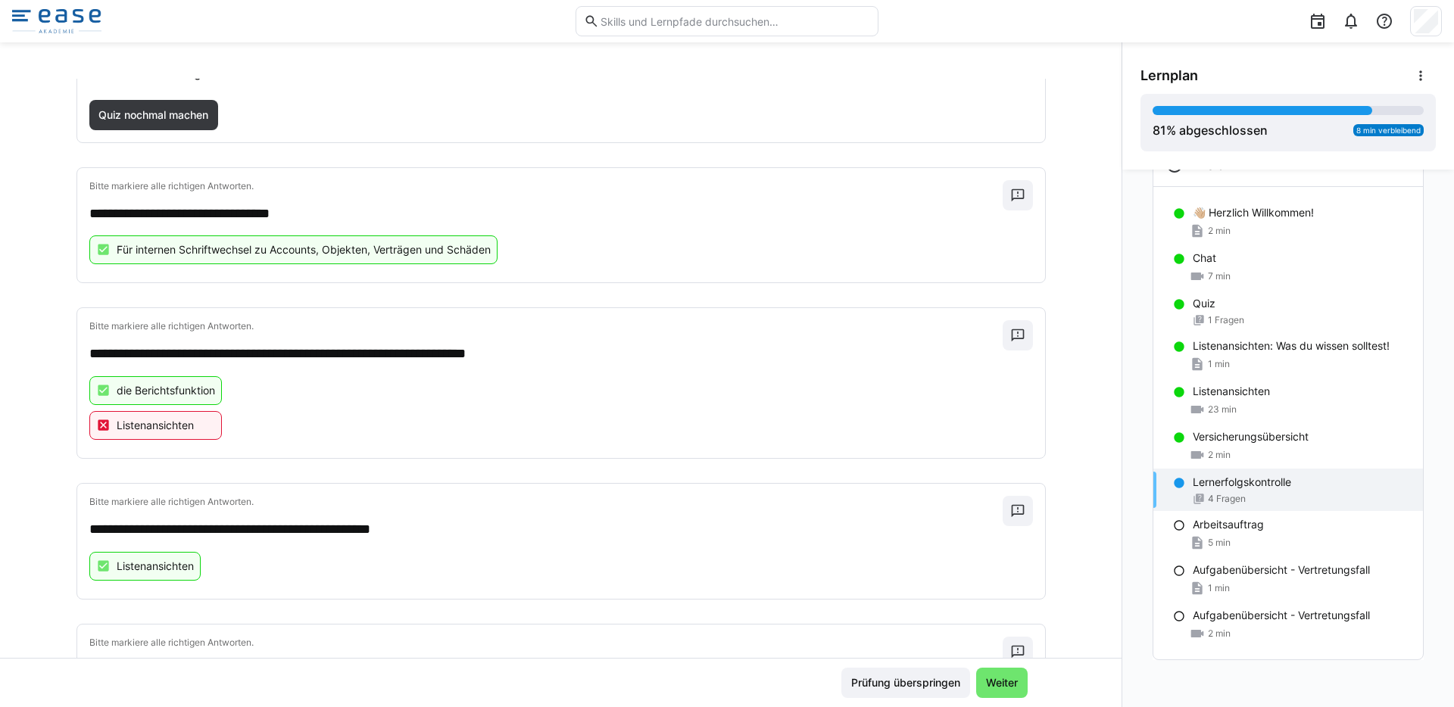
scroll to position [142, 0]
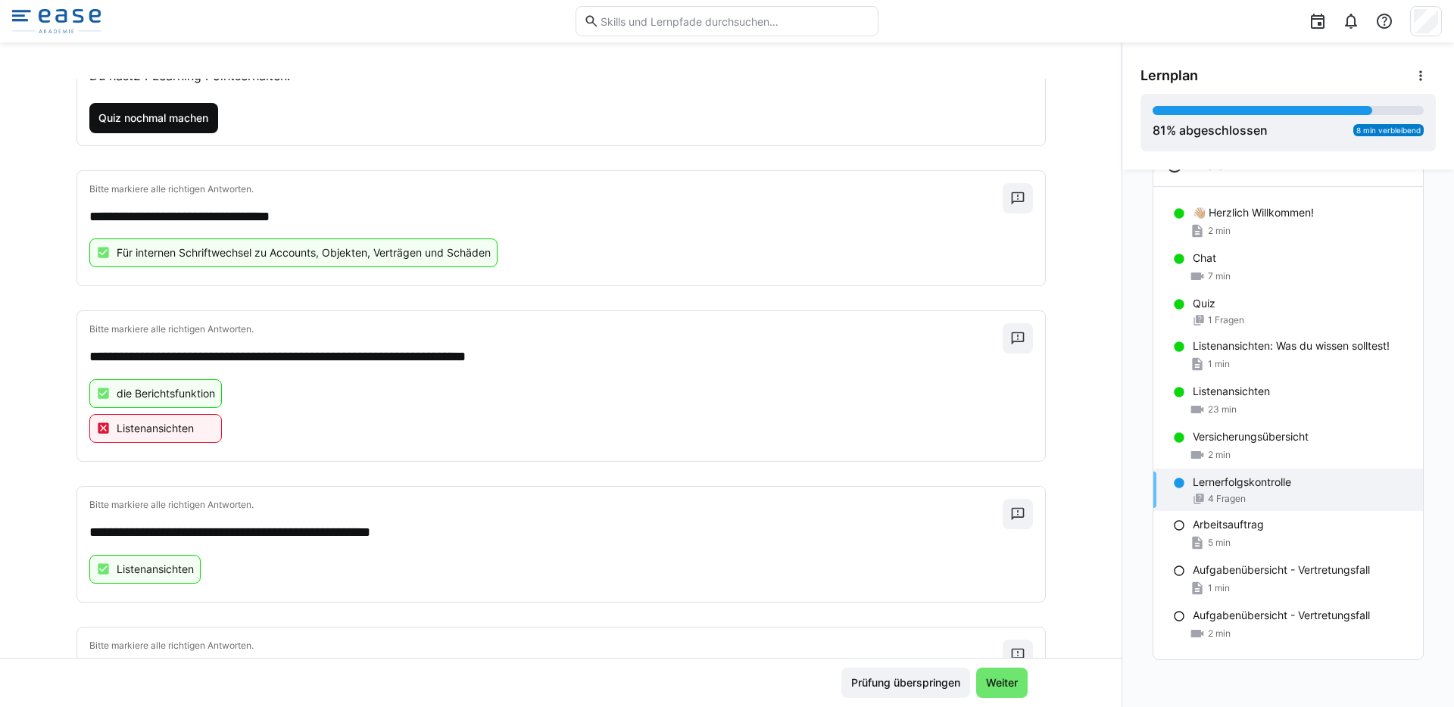
click at [145, 124] on span "Quiz nochmal machen" at bounding box center [153, 118] width 114 height 15
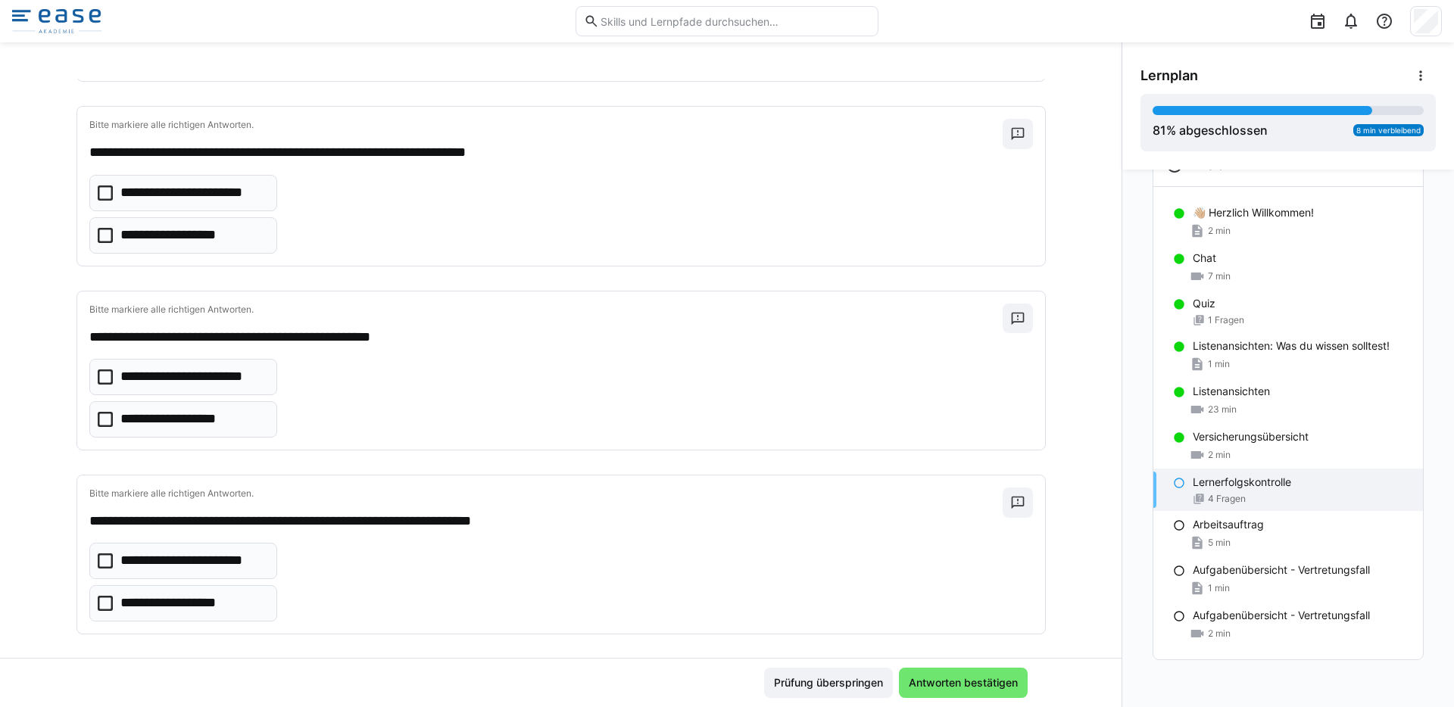
scroll to position [287, 0]
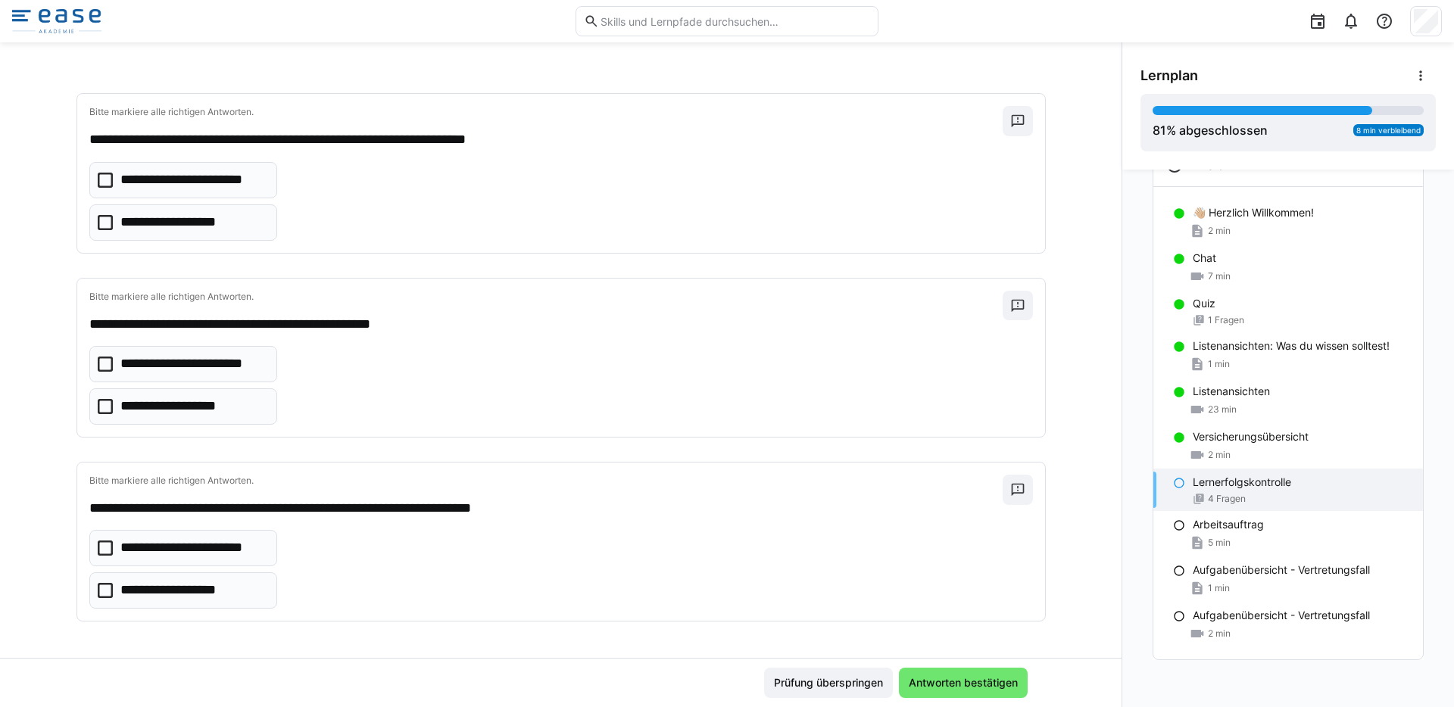
click at [101, 553] on icon at bounding box center [105, 548] width 15 height 15
click at [99, 403] on icon at bounding box center [105, 406] width 15 height 15
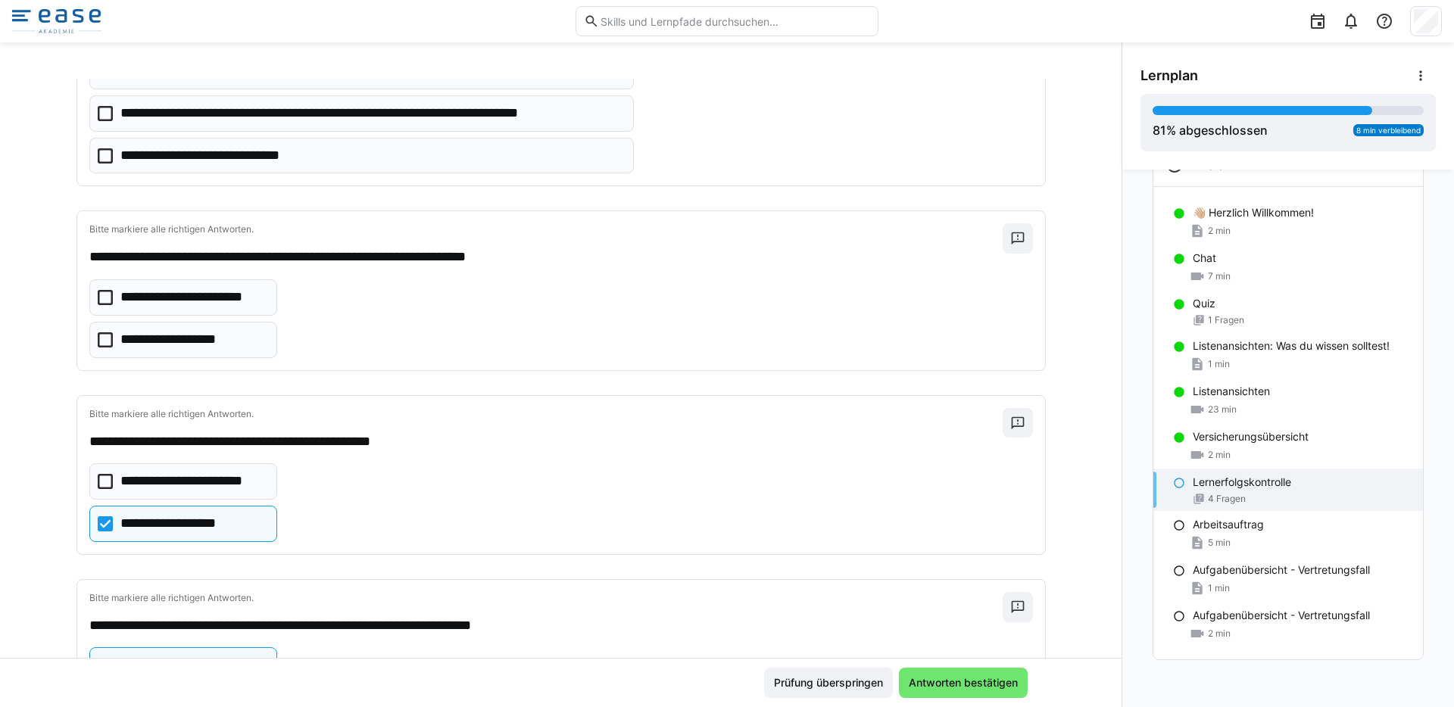
scroll to position [162, 0]
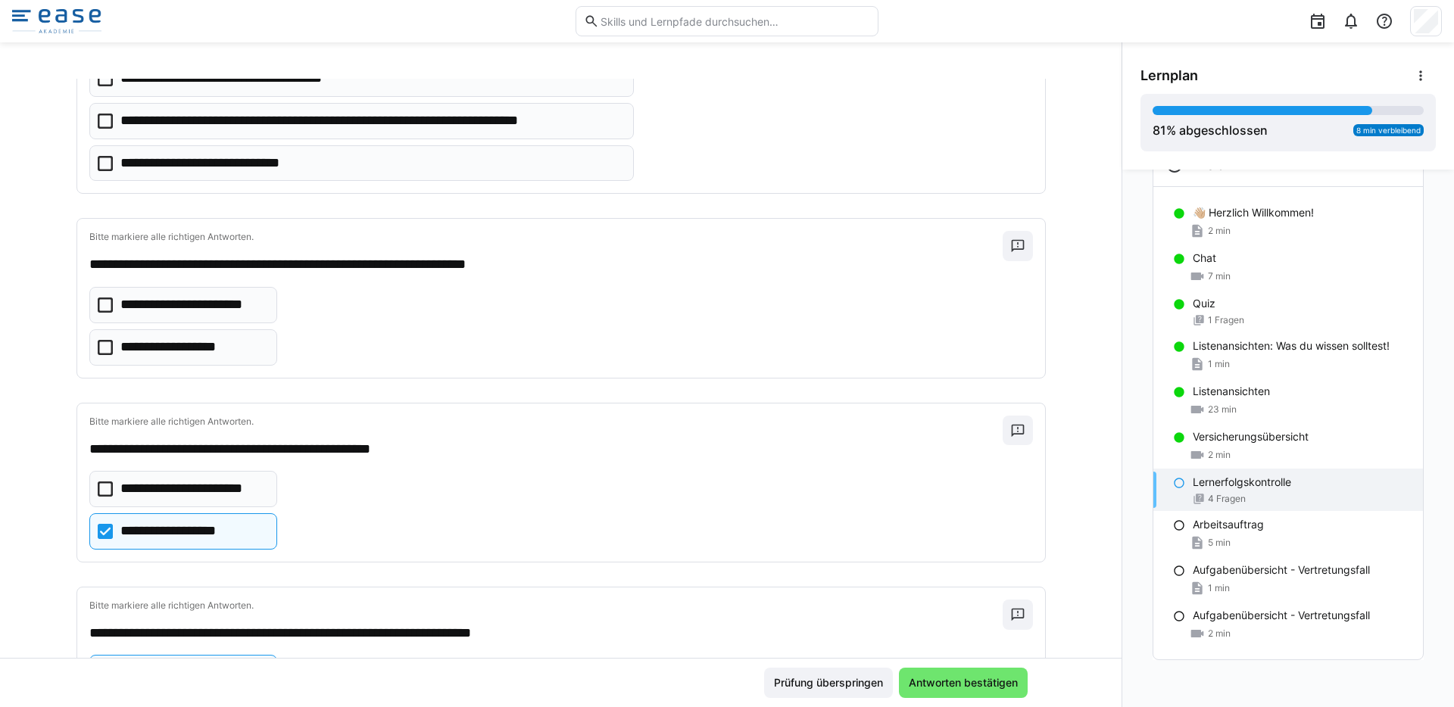
click at [101, 303] on icon at bounding box center [105, 305] width 15 height 15
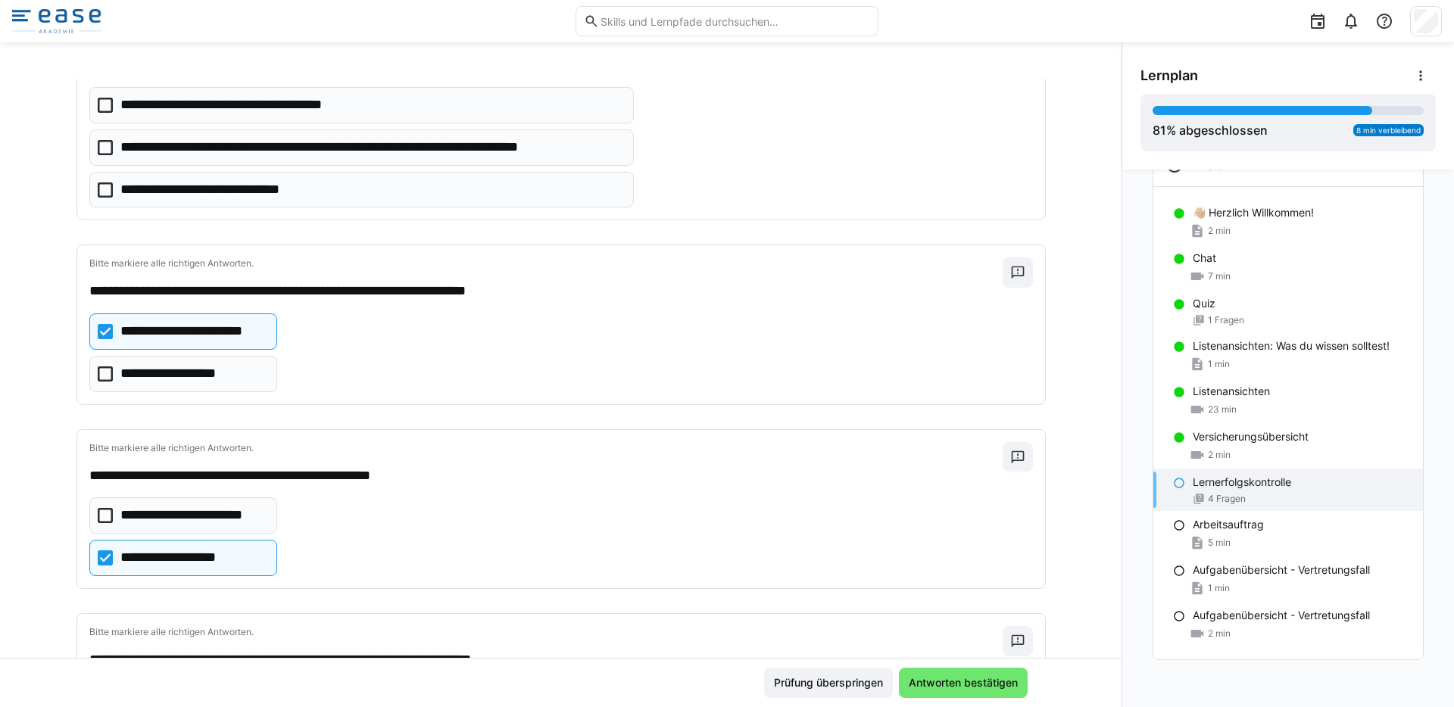
click at [105, 149] on icon at bounding box center [105, 147] width 15 height 15
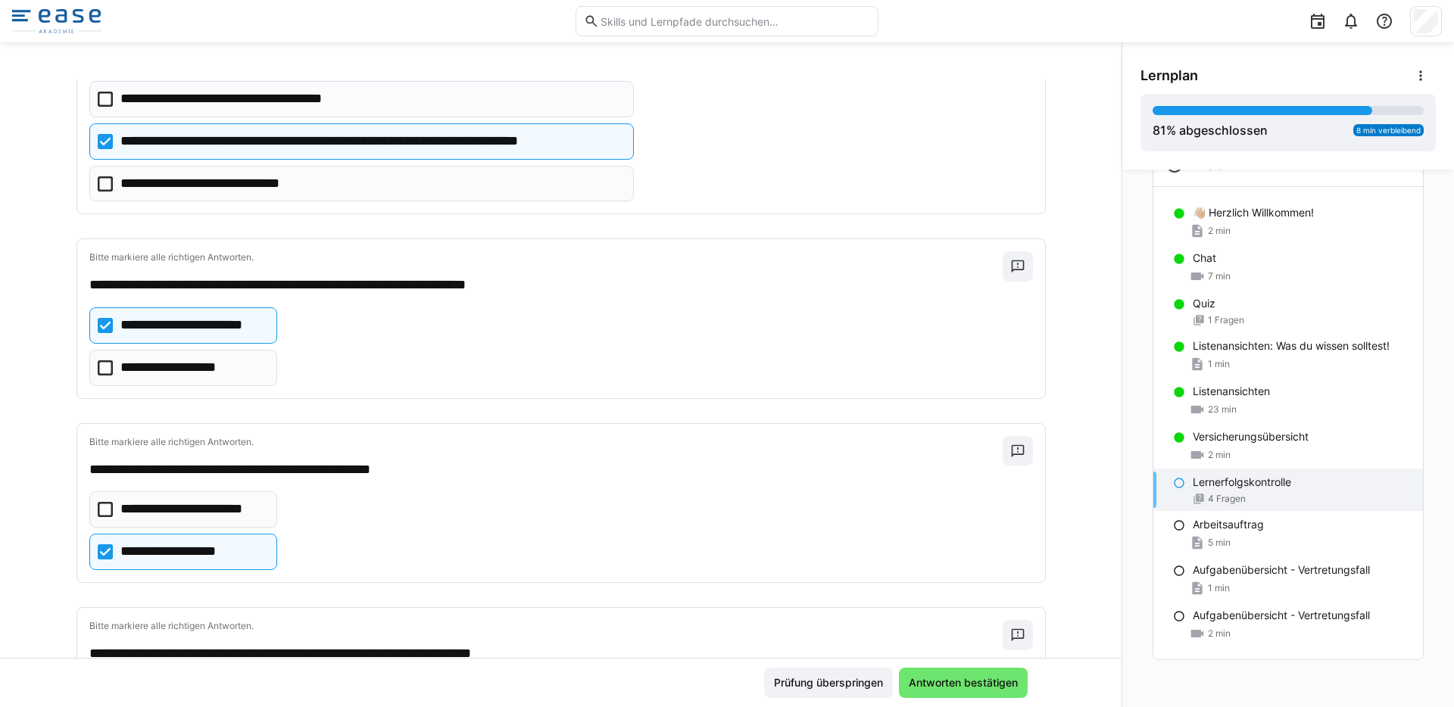
scroll to position [122, 0]
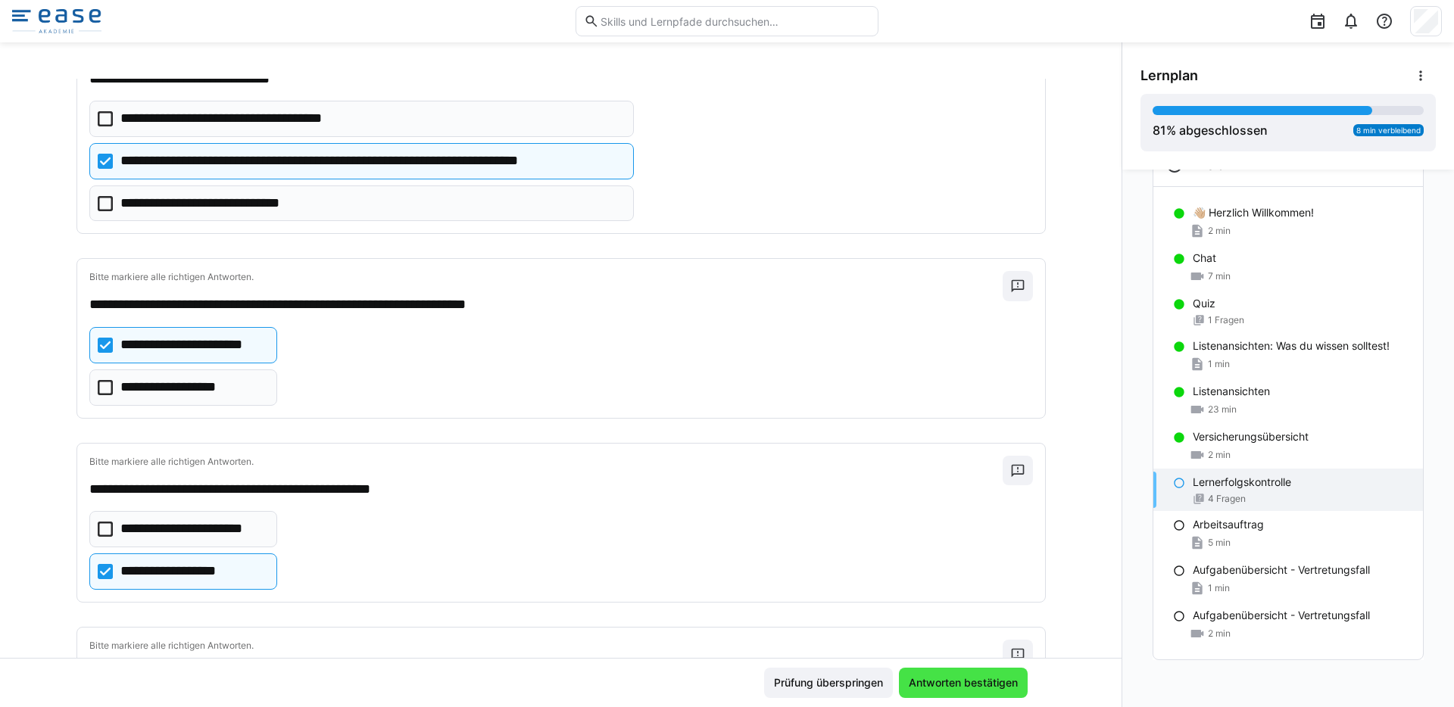
click at [958, 689] on span "Antworten bestätigen" at bounding box center [964, 683] width 114 height 15
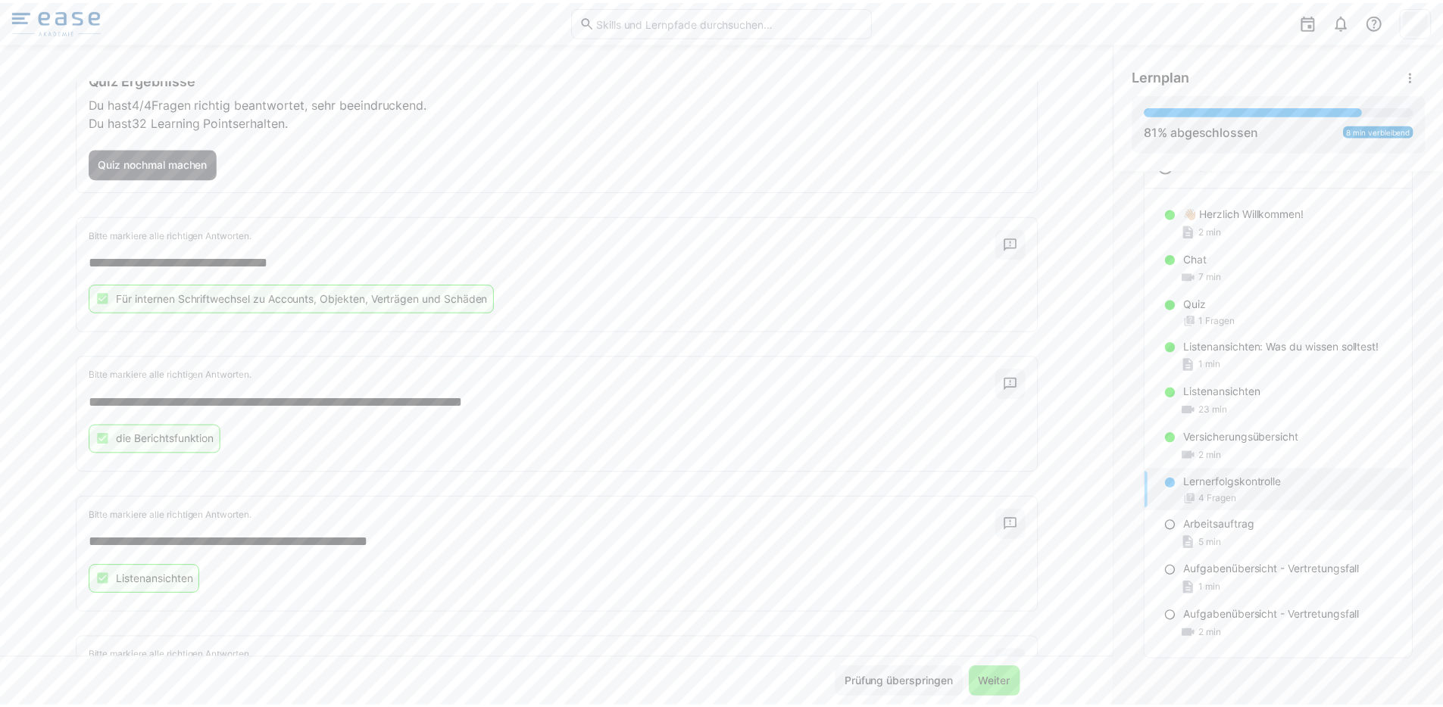
scroll to position [103, 0]
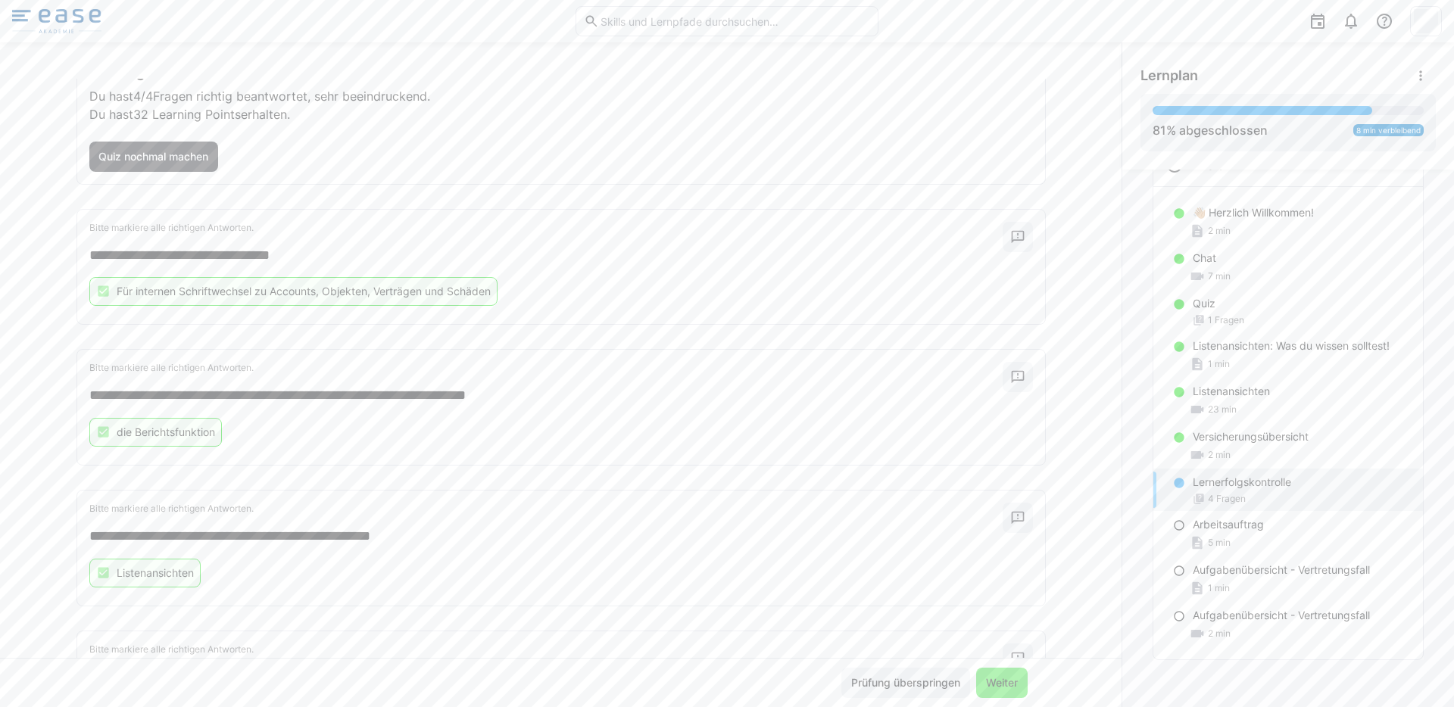
click at [1002, 685] on span "Weiter" at bounding box center [1002, 683] width 36 height 15
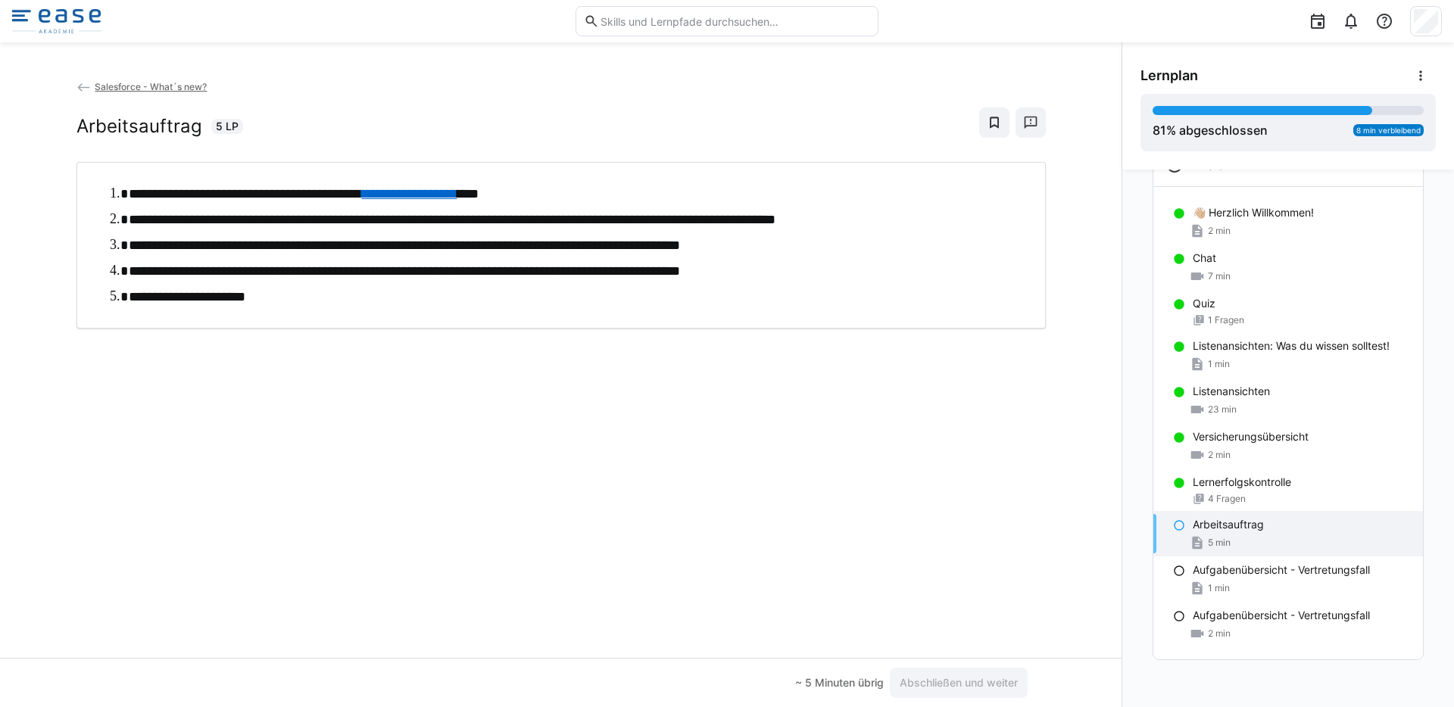
click at [72, 25] on img at bounding box center [56, 21] width 89 height 24
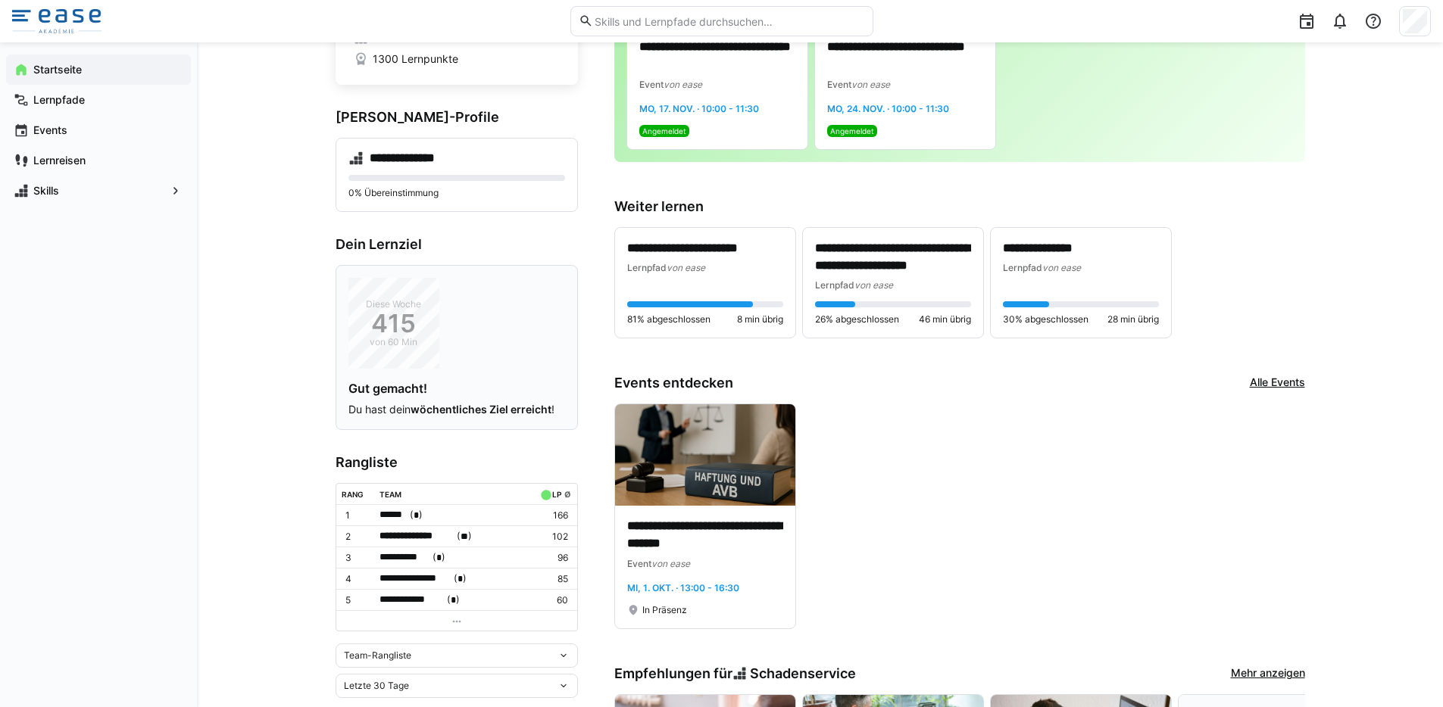
scroll to position [199, 0]
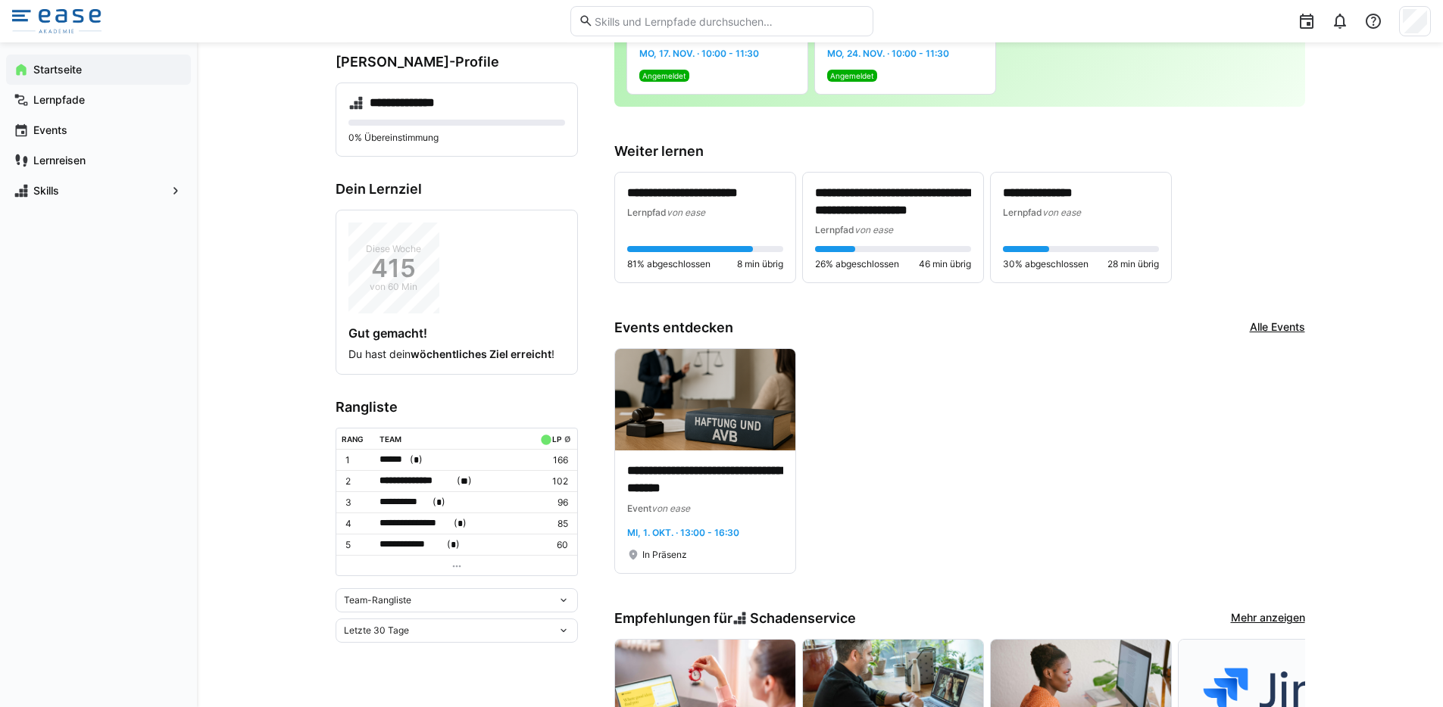
click at [478, 612] on div "Team-Rangliste Letzte 30 Tage" at bounding box center [457, 616] width 242 height 55
click at [483, 600] on div "Team-Rangliste" at bounding box center [451, 600] width 214 height 11
click at [453, 643] on span "Individuelle Rangliste" at bounding box center [457, 653] width 242 height 24
click at [454, 592] on div "Letzte 30 Tage" at bounding box center [451, 593] width 214 height 11
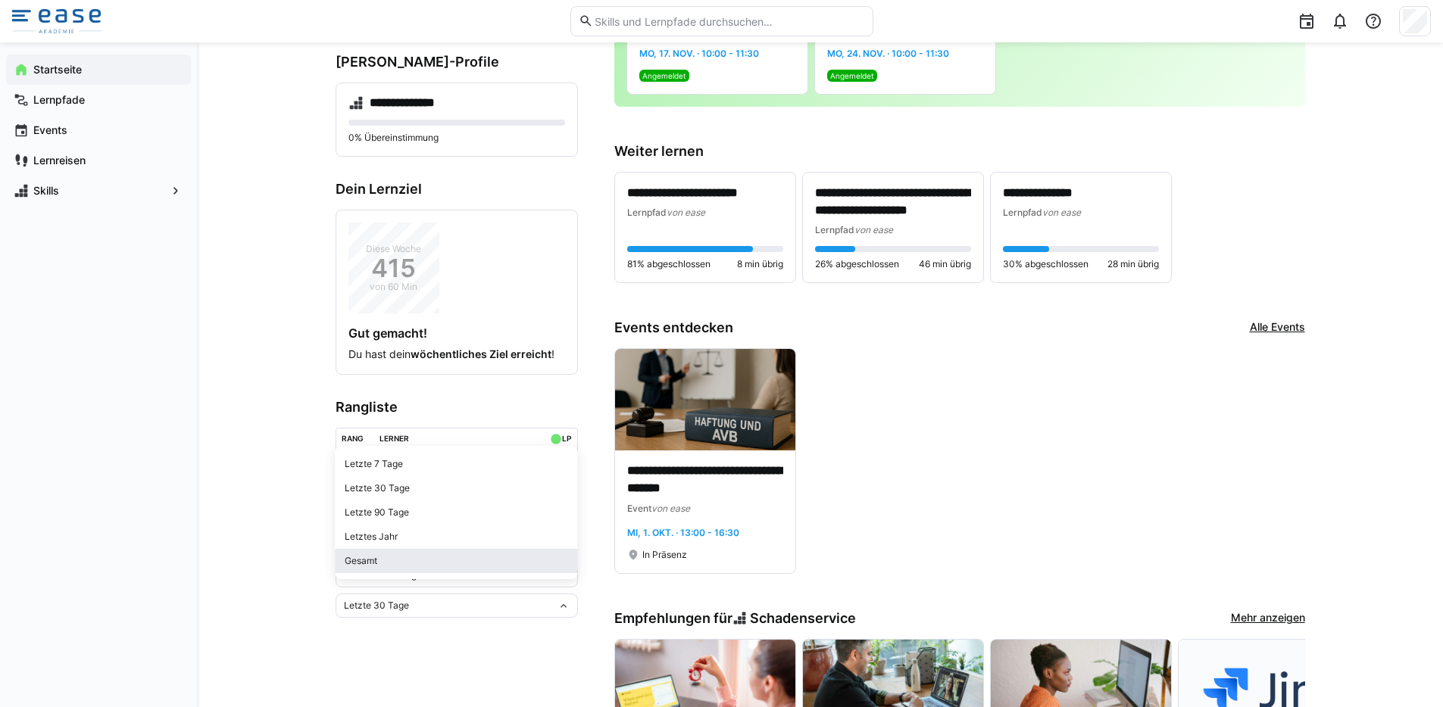
click at [423, 562] on div "Gesamt" at bounding box center [457, 561] width 224 height 12
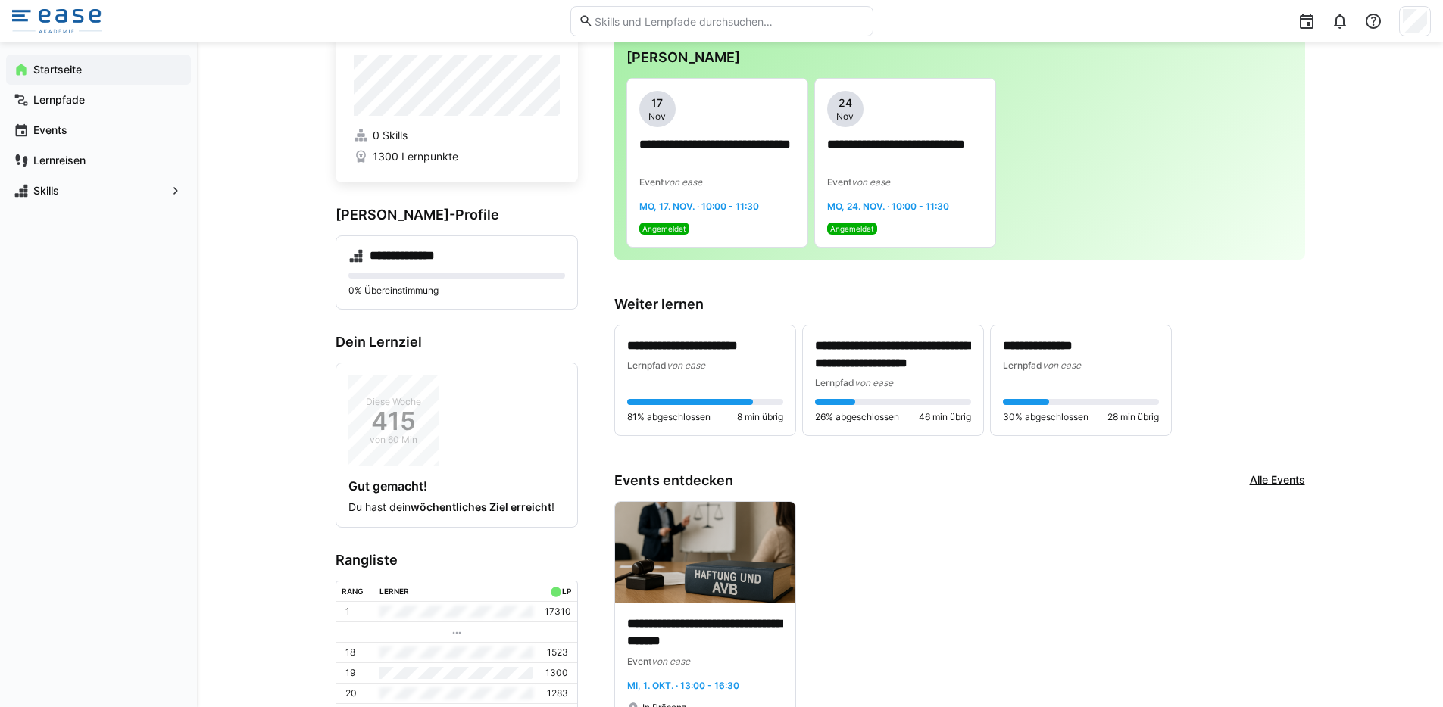
scroll to position [0, 0]
